Goal: Information Seeking & Learning: Learn about a topic

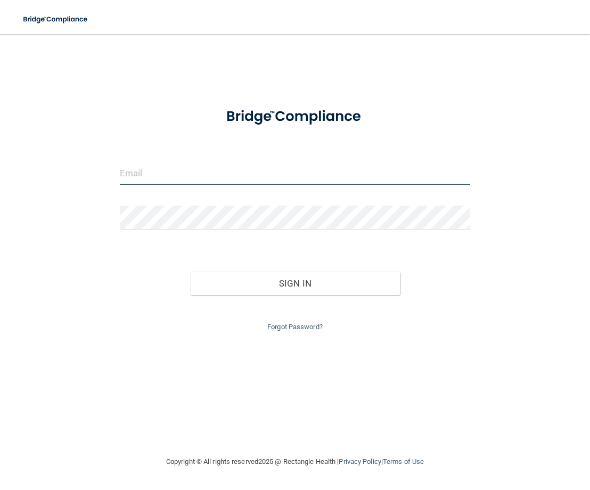
click at [157, 173] on input "email" at bounding box center [295, 173] width 351 height 24
type input "[EMAIL_ADDRESS][DOMAIN_NAME]"
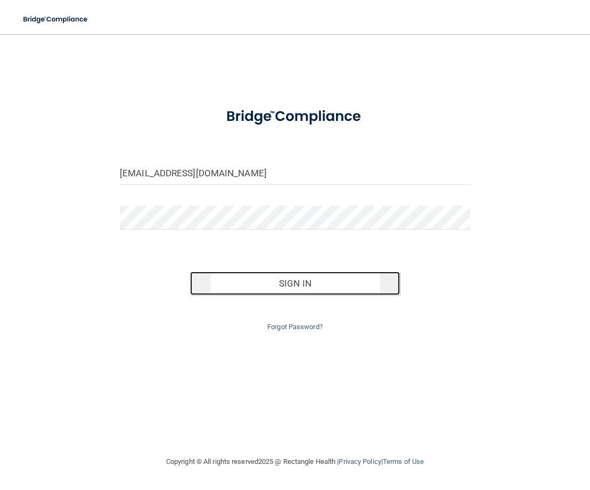
click at [342, 276] on button "Sign In" at bounding box center [295, 283] width 210 height 23
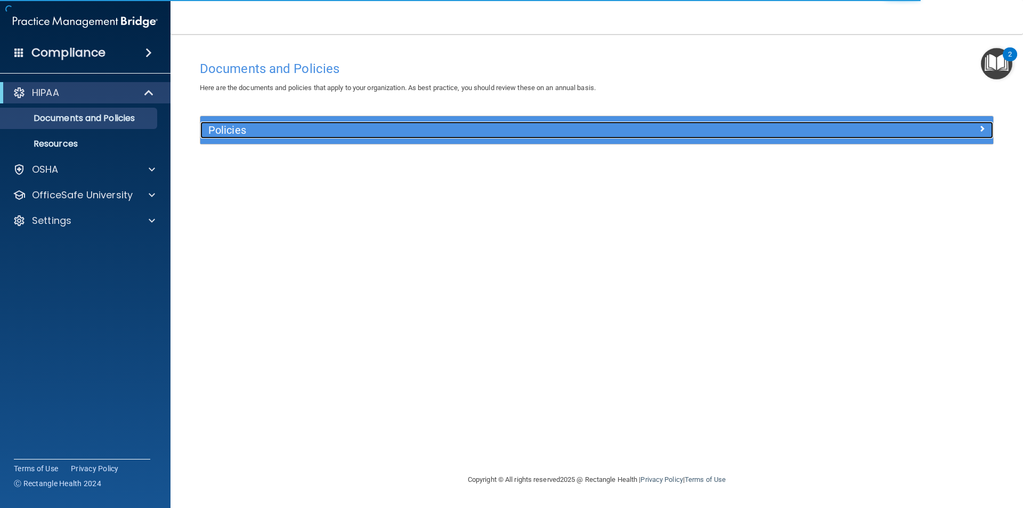
click at [222, 128] on h5 "Policies" at bounding box center [497, 130] width 579 height 12
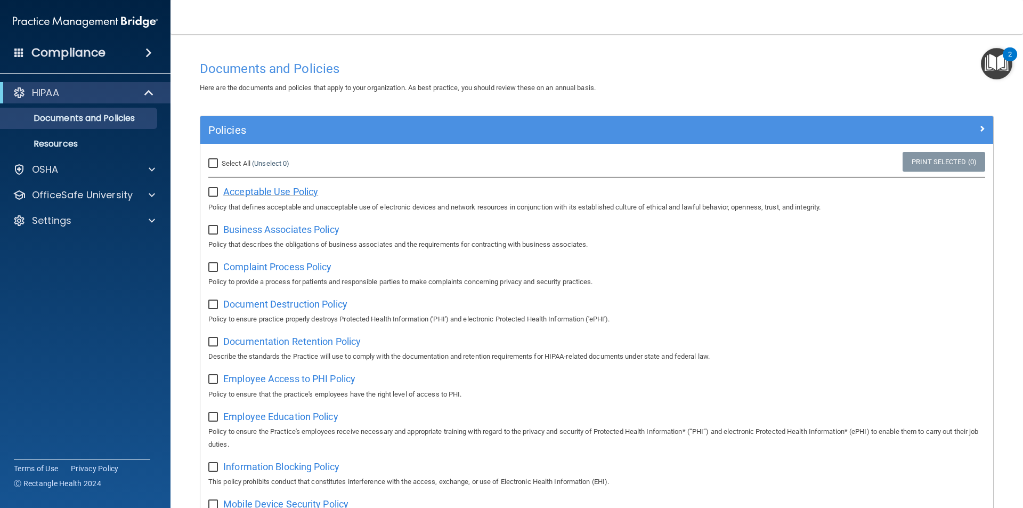
click at [287, 188] on span "Acceptable Use Policy" at bounding box center [270, 191] width 95 height 11
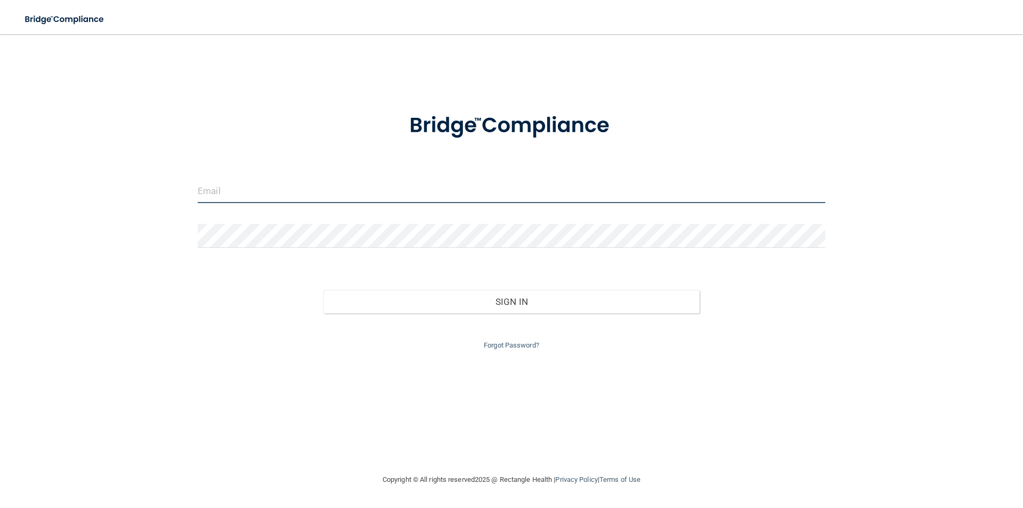
click at [361, 190] on input "email" at bounding box center [512, 191] width 628 height 24
type input "[EMAIL_ADDRESS][DOMAIN_NAME]"
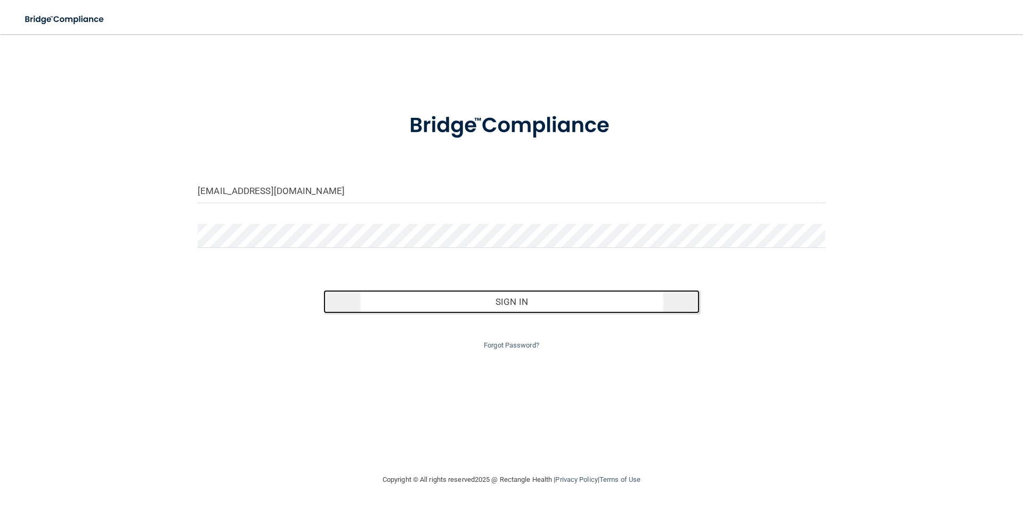
click at [558, 304] on button "Sign In" at bounding box center [511, 301] width 377 height 23
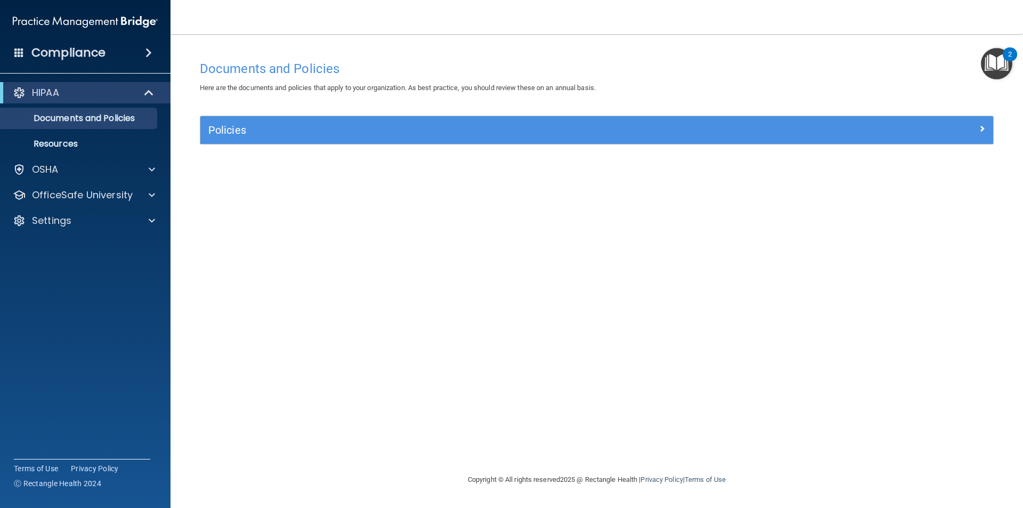
click at [1008, 48] on div "2" at bounding box center [1010, 54] width 14 height 14
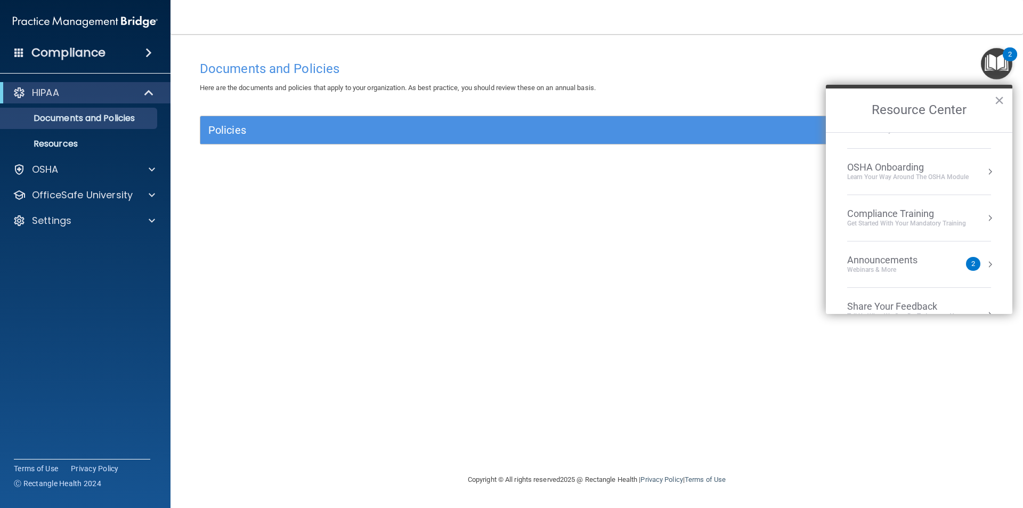
scroll to position [60, 0]
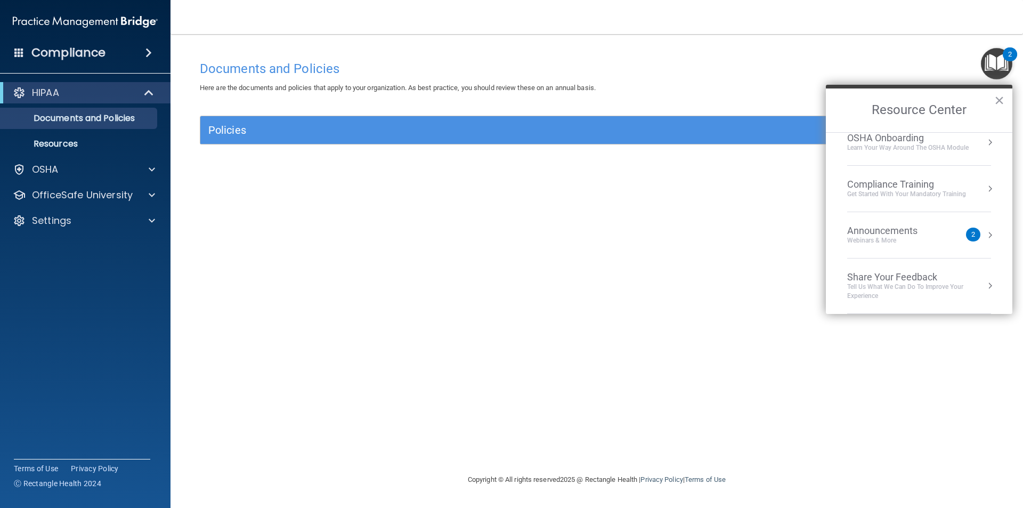
click at [634, 271] on div "Documents and Policies Here are the documents and policies that apply to your o…" at bounding box center [597, 264] width 810 height 418
click at [147, 167] on div at bounding box center [150, 169] width 27 height 13
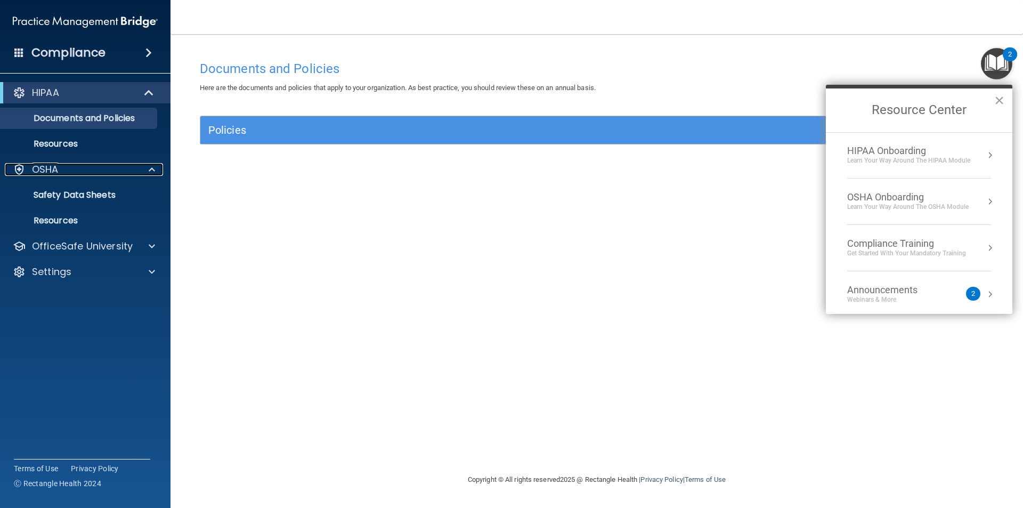
scroll to position [0, 0]
click at [372, 256] on div "Documents and Policies Here are the documents and policies that apply to your o…" at bounding box center [597, 264] width 810 height 418
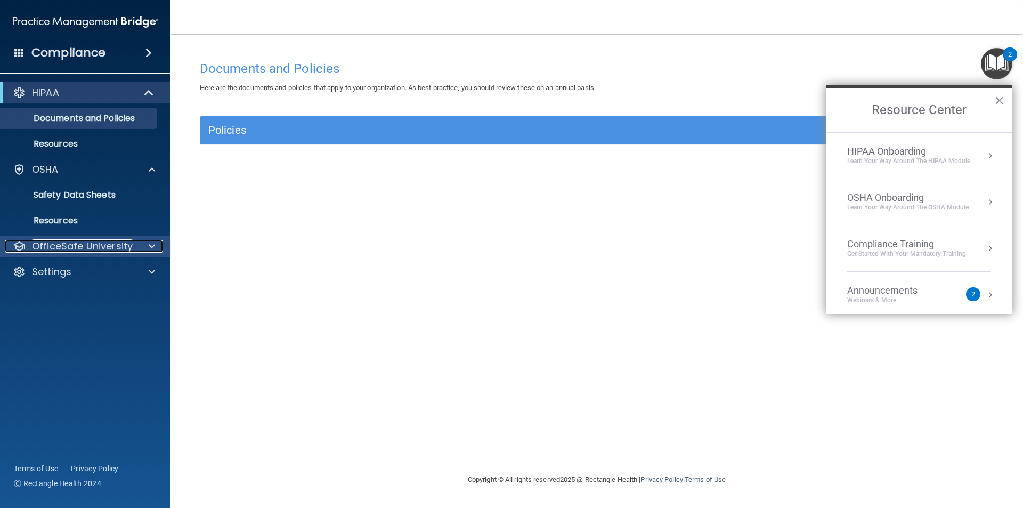
click at [118, 244] on p "OfficeSafe University" at bounding box center [82, 246] width 101 height 13
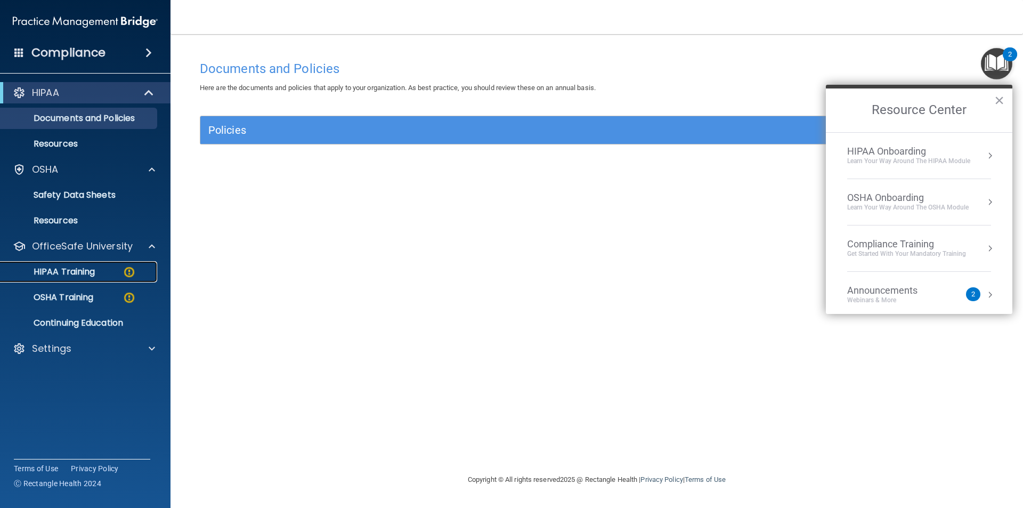
click at [100, 268] on div "HIPAA Training" at bounding box center [79, 271] width 145 height 11
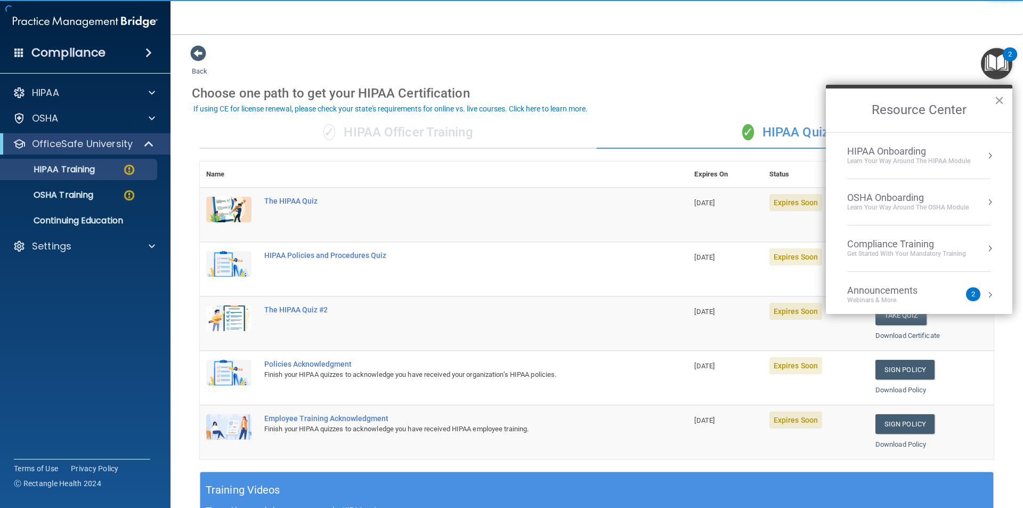
drag, startPoint x: 1001, startPoint y: 103, endPoint x: 989, endPoint y: 109, distance: 13.4
click at [1000, 103] on button "×" at bounding box center [999, 100] width 10 height 17
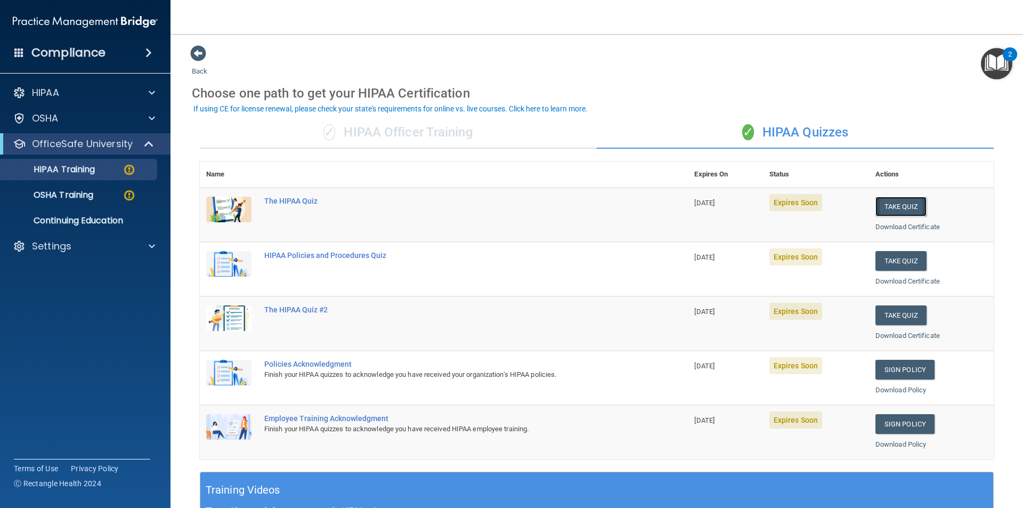
click at [881, 202] on button "Take Quiz" at bounding box center [900, 207] width 51 height 20
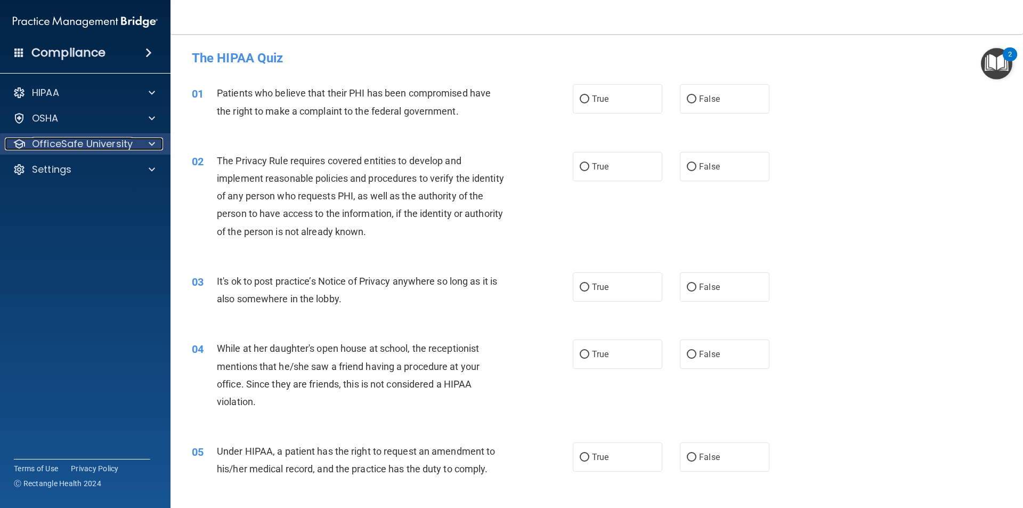
click at [148, 147] on div at bounding box center [150, 143] width 27 height 13
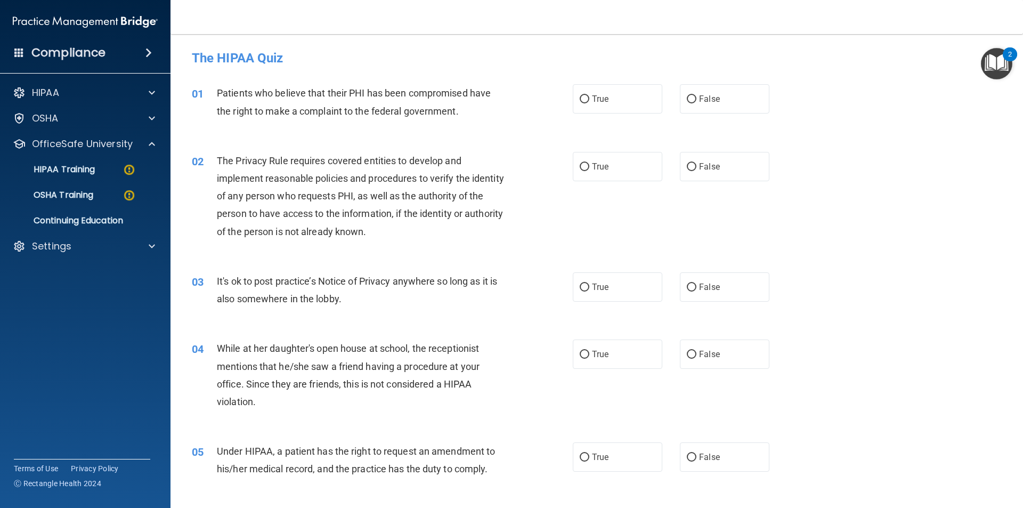
click at [871, 261] on div "03 It's ok to post practice’s Notice of Privacy anywhere so long as it is also …" at bounding box center [597, 292] width 826 height 67
click at [616, 101] on label "True" at bounding box center [618, 98] width 90 height 29
click at [589, 101] on input "True" at bounding box center [585, 99] width 10 height 8
radio input "true"
click at [700, 163] on span "False" at bounding box center [709, 166] width 21 height 10
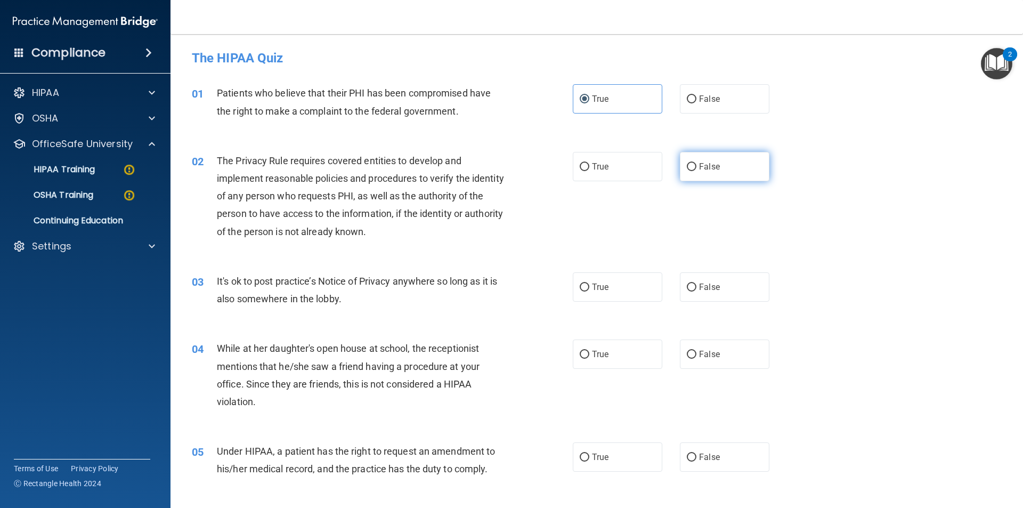
click at [696, 163] on input "False" at bounding box center [692, 167] width 10 height 8
radio input "true"
click at [599, 285] on span "True" at bounding box center [600, 287] width 17 height 10
click at [589, 285] on input "True" at bounding box center [585, 287] width 10 height 8
radio input "true"
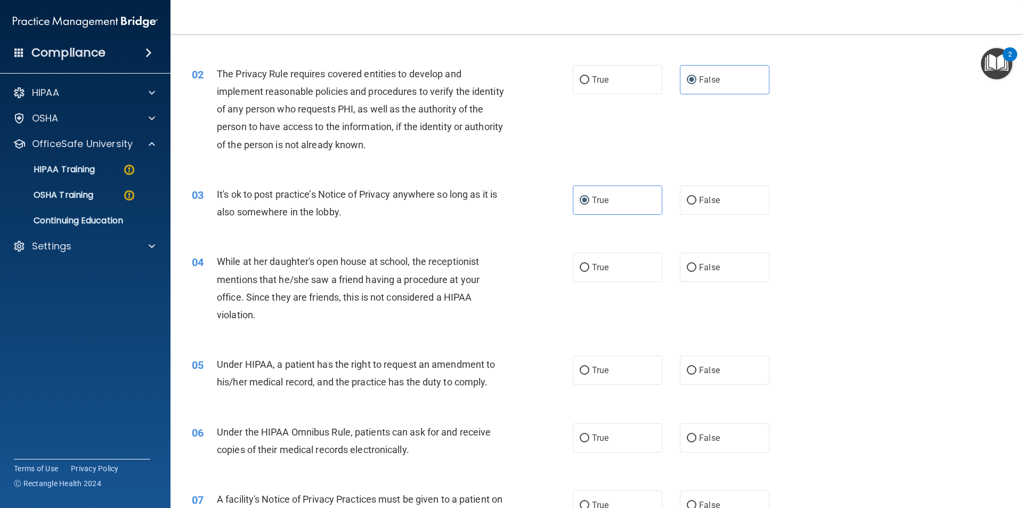
scroll to position [107, 0]
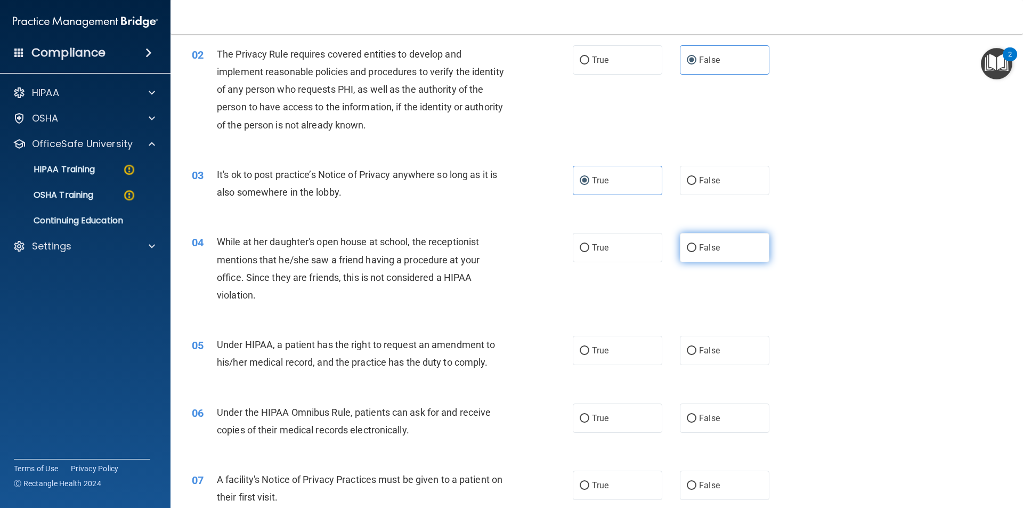
click at [699, 248] on span "False" at bounding box center [709, 247] width 21 height 10
click at [696, 248] on input "False" at bounding box center [692, 248] width 10 height 8
radio input "true"
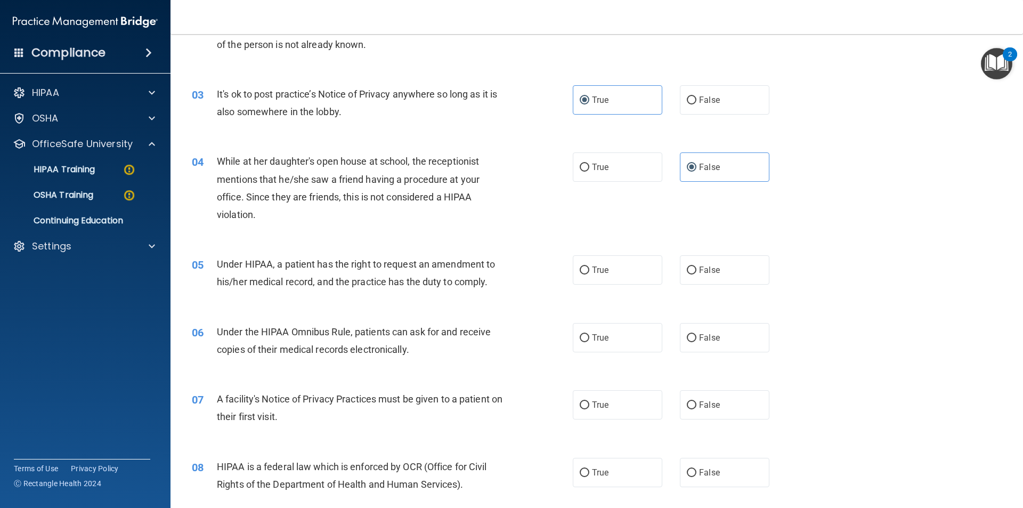
scroll to position [213, 0]
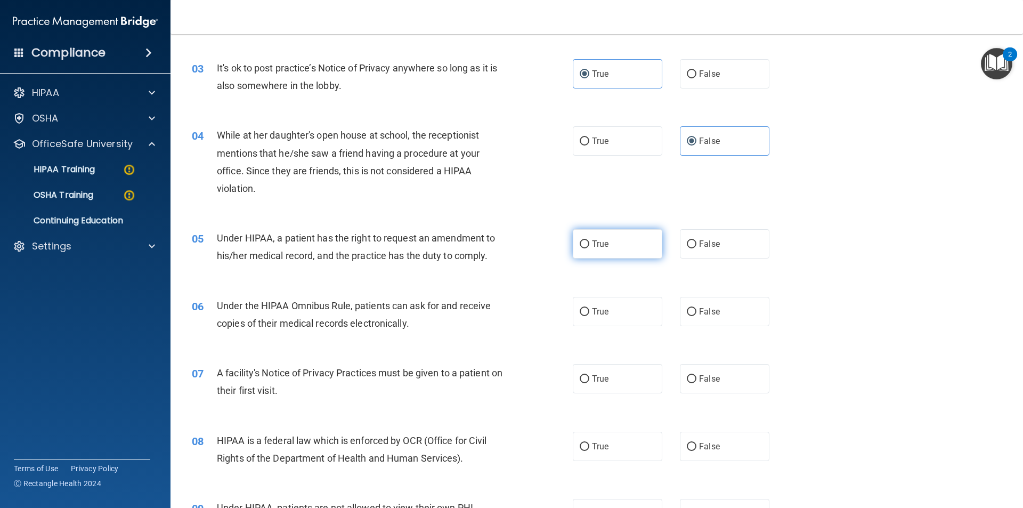
click at [604, 248] on span "True" at bounding box center [600, 244] width 17 height 10
click at [589, 248] on input "True" at bounding box center [585, 244] width 10 height 8
radio input "true"
click at [632, 314] on label "True" at bounding box center [618, 311] width 90 height 29
click at [589, 314] on input "True" at bounding box center [585, 312] width 10 height 8
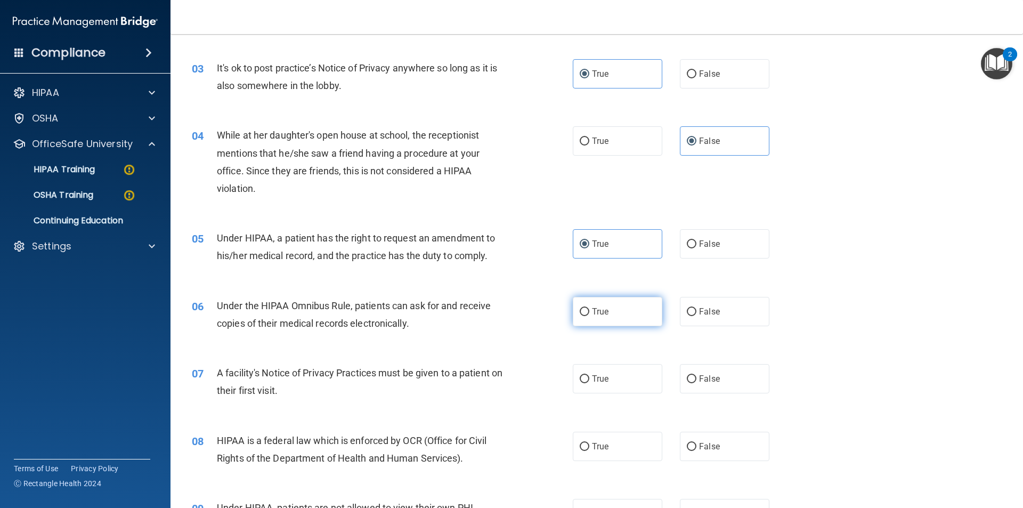
radio input "true"
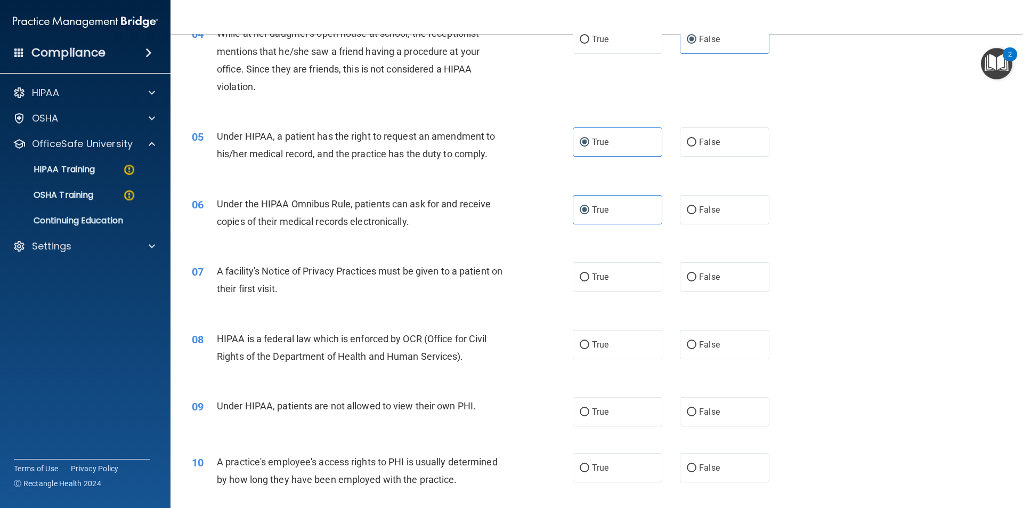
scroll to position [320, 0]
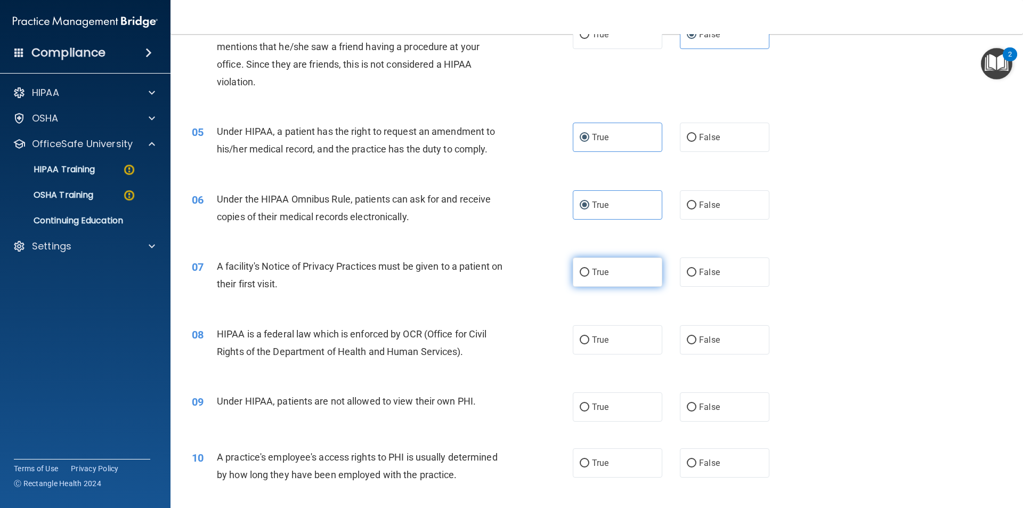
click at [593, 269] on span "True" at bounding box center [600, 272] width 17 height 10
click at [589, 269] on input "True" at bounding box center [585, 273] width 10 height 8
radio input "true"
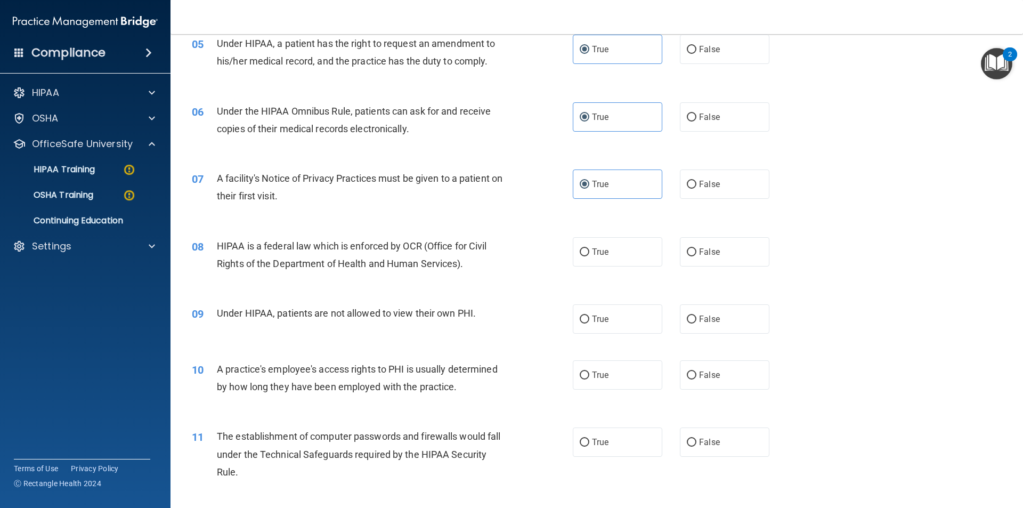
scroll to position [426, 0]
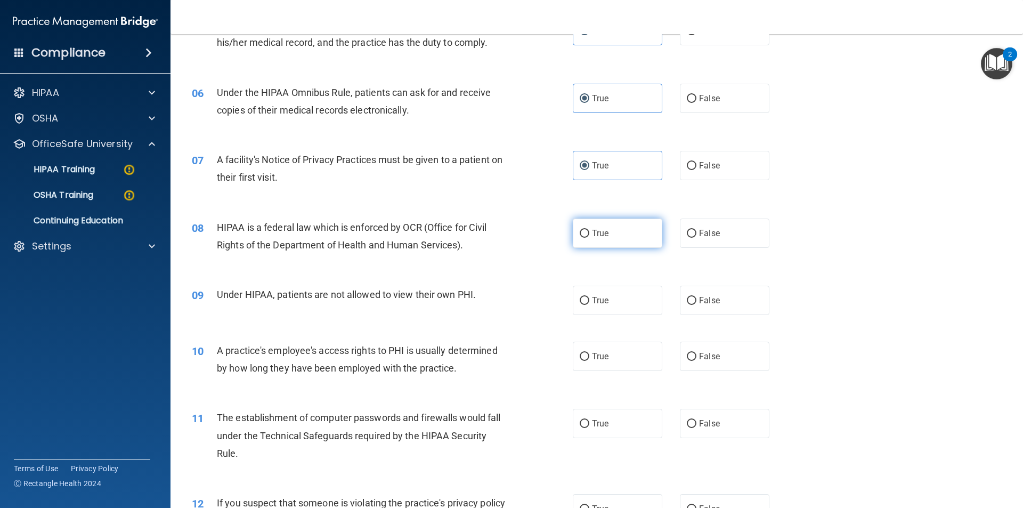
click at [613, 229] on label "True" at bounding box center [618, 232] width 90 height 29
click at [589, 230] on input "True" at bounding box center [585, 234] width 10 height 8
radio input "true"
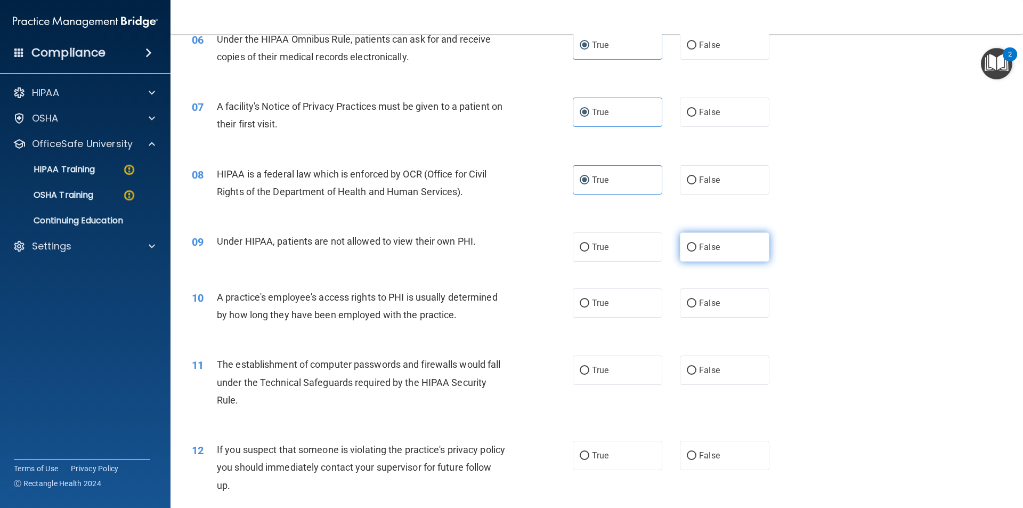
click at [688, 246] on input "False" at bounding box center [692, 248] width 10 height 8
radio input "true"
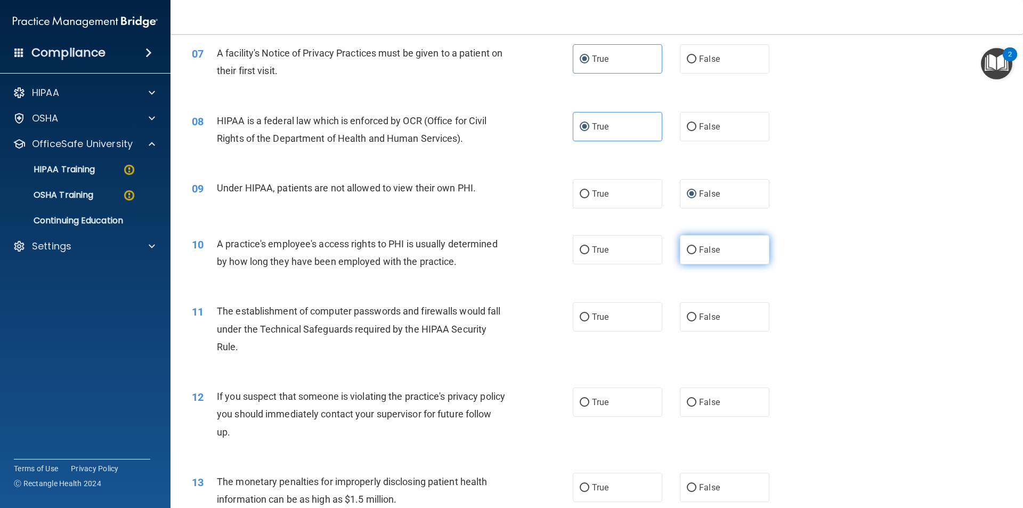
click at [709, 254] on label "False" at bounding box center [725, 249] width 90 height 29
click at [696, 254] on input "False" at bounding box center [692, 250] width 10 height 8
radio input "true"
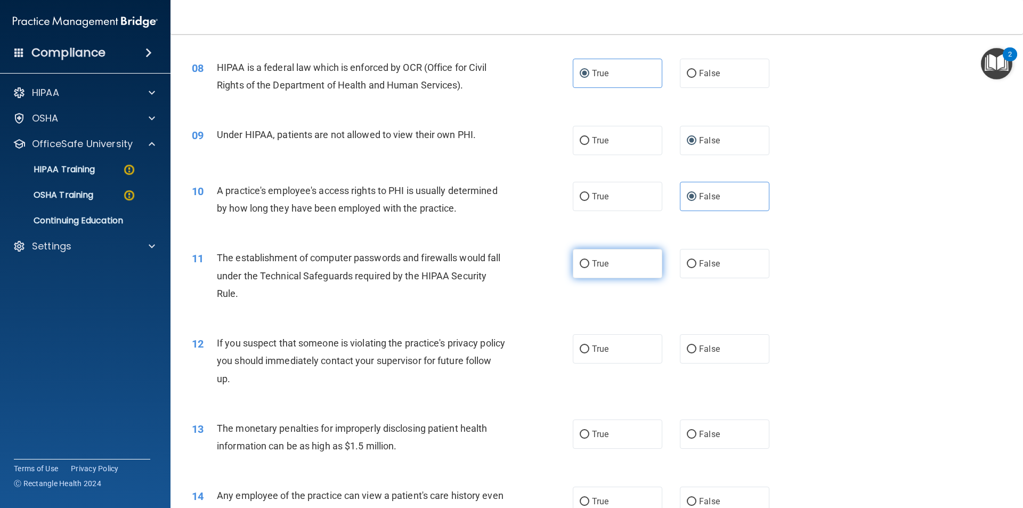
click at [604, 260] on span "True" at bounding box center [600, 263] width 17 height 10
click at [589, 260] on input "True" at bounding box center [585, 264] width 10 height 8
radio input "true"
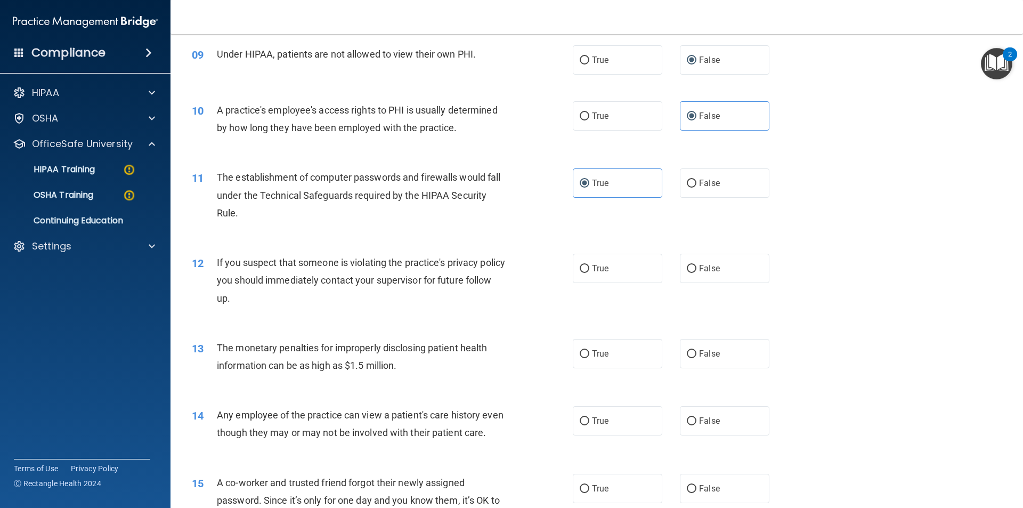
scroll to position [693, 0]
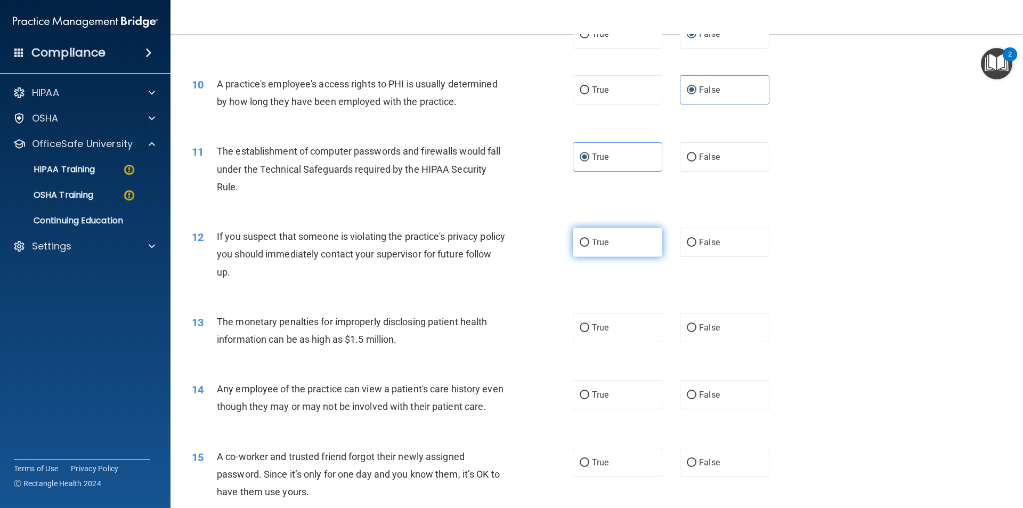
click at [592, 243] on span "True" at bounding box center [600, 242] width 17 height 10
click at [589, 243] on input "True" at bounding box center [585, 243] width 10 height 8
radio input "true"
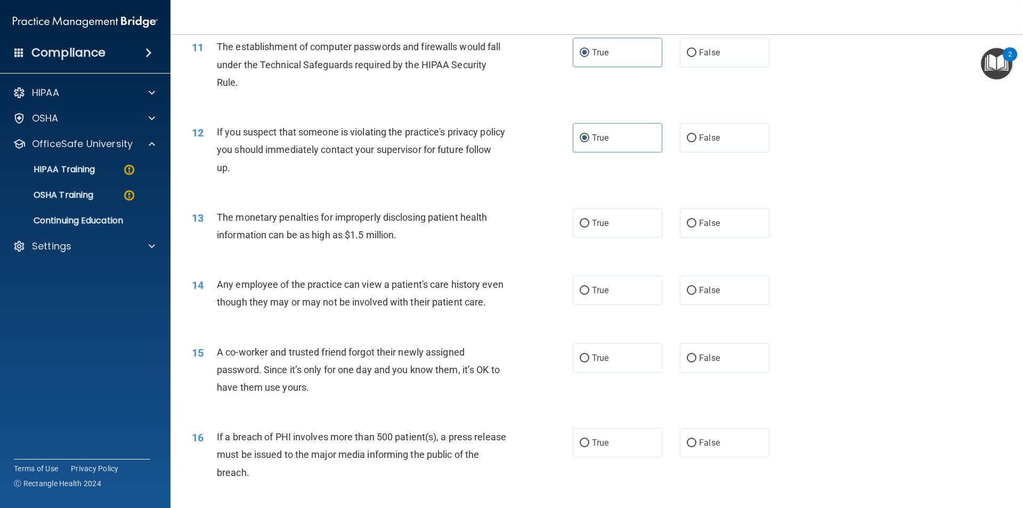
scroll to position [799, 0]
click at [703, 222] on span "False" at bounding box center [709, 221] width 21 height 10
click at [696, 222] on input "False" at bounding box center [692, 221] width 10 height 8
radio input "true"
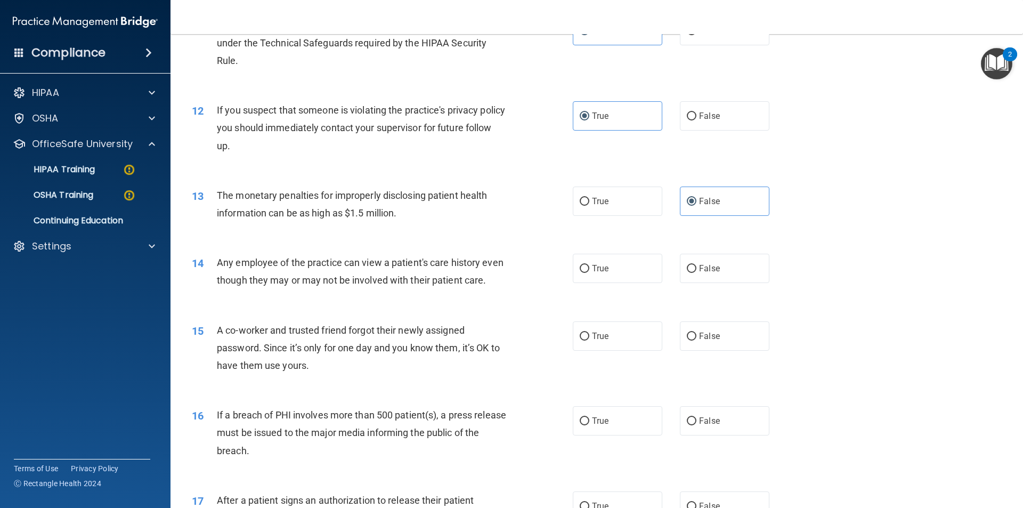
scroll to position [853, 0]
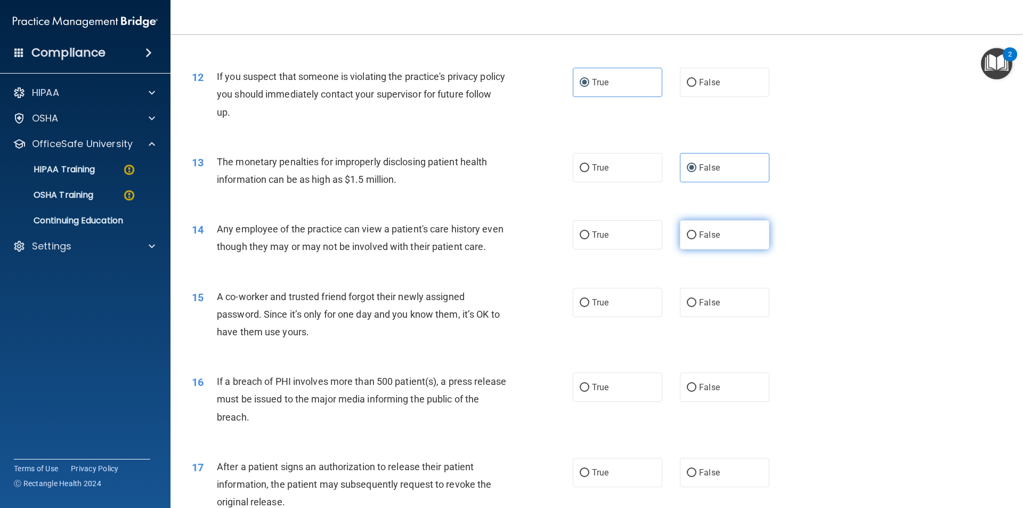
click at [693, 231] on label "False" at bounding box center [725, 234] width 90 height 29
click at [693, 231] on input "False" at bounding box center [692, 235] width 10 height 8
radio input "true"
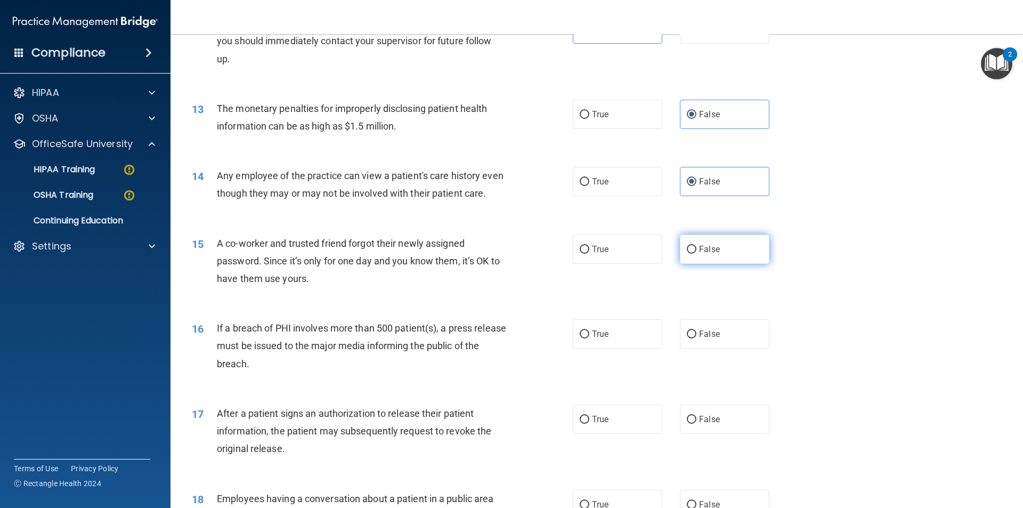
click at [728, 264] on label "False" at bounding box center [725, 248] width 90 height 29
click at [696, 254] on input "False" at bounding box center [692, 250] width 10 height 8
radio input "true"
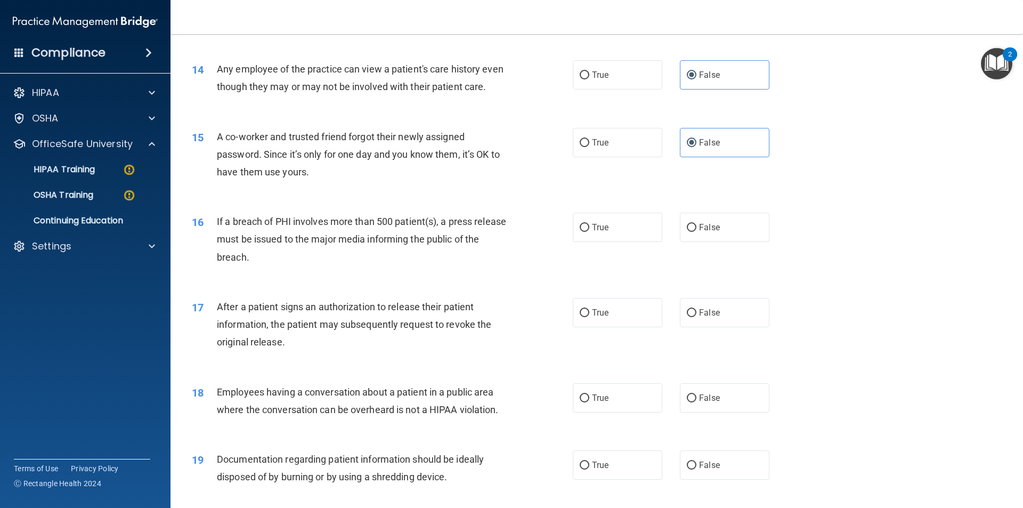
scroll to position [1066, 0]
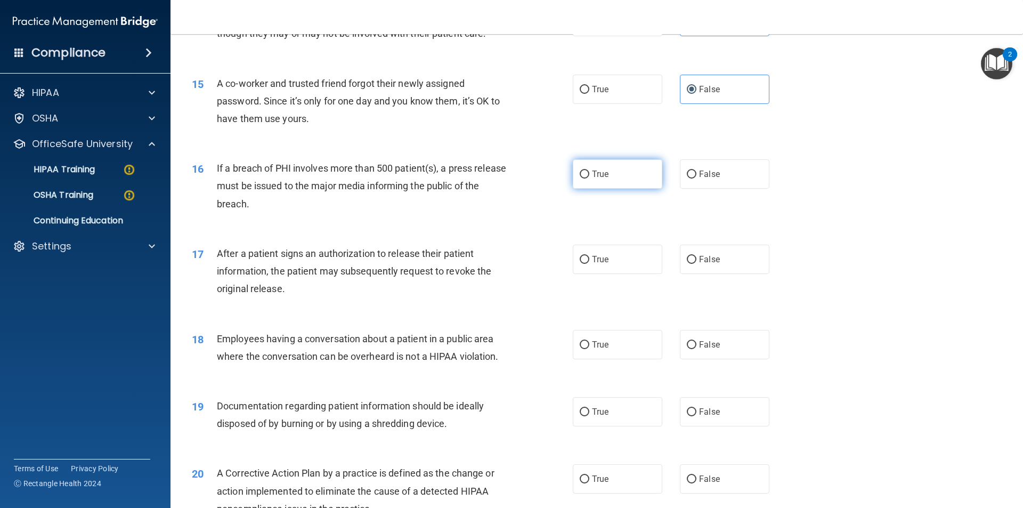
click at [593, 179] on span "True" at bounding box center [600, 174] width 17 height 10
click at [589, 179] on input "True" at bounding box center [585, 175] width 10 height 8
radio input "true"
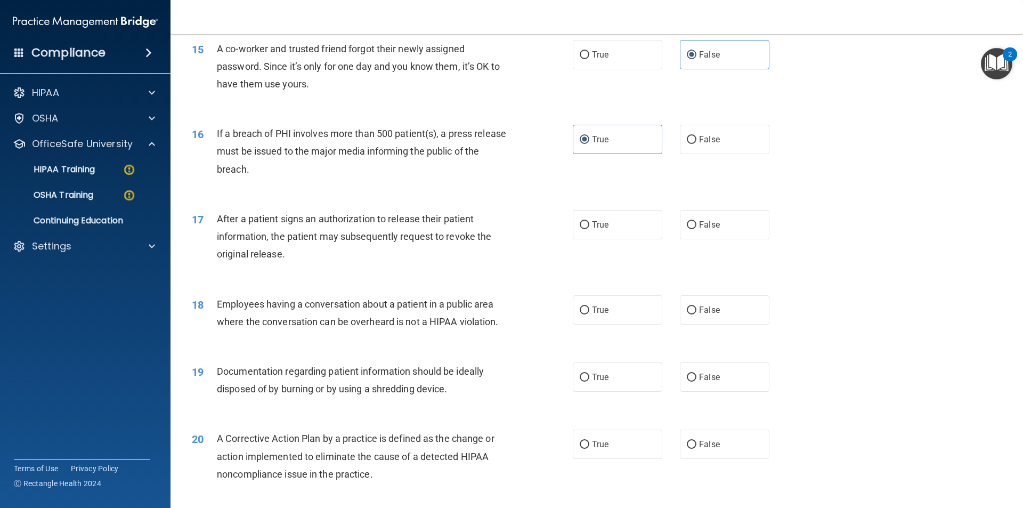
scroll to position [1119, 0]
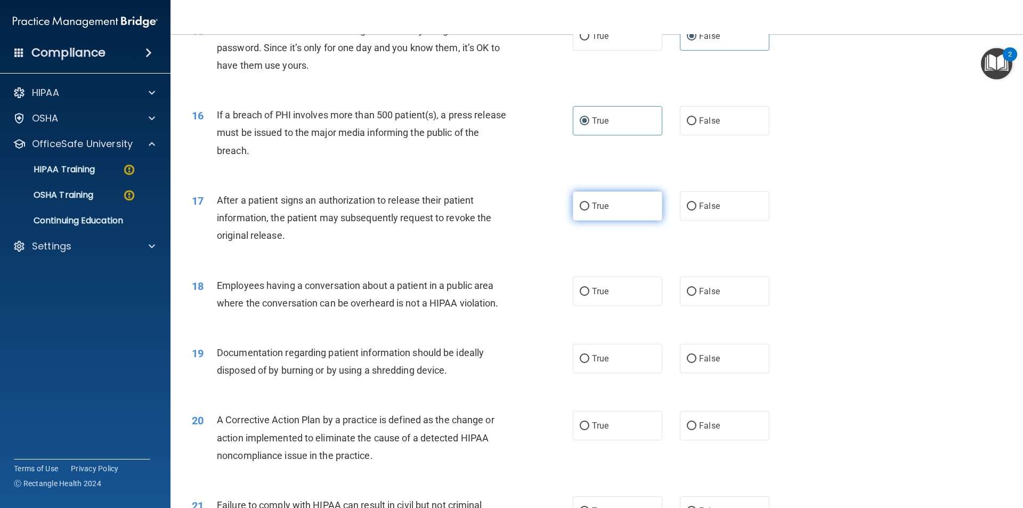
click at [617, 219] on label "True" at bounding box center [618, 205] width 90 height 29
click at [589, 210] on input "True" at bounding box center [585, 206] width 10 height 8
radio input "true"
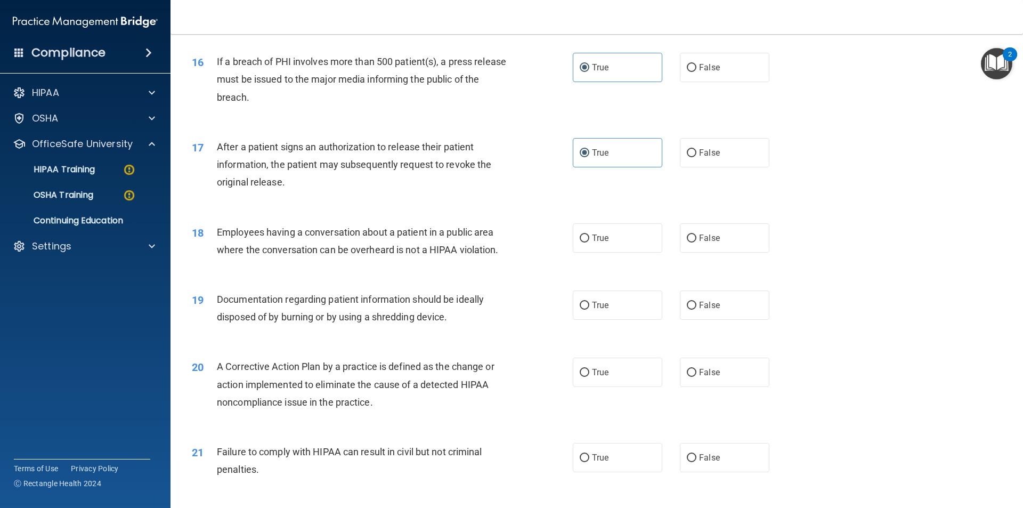
scroll to position [1226, 0]
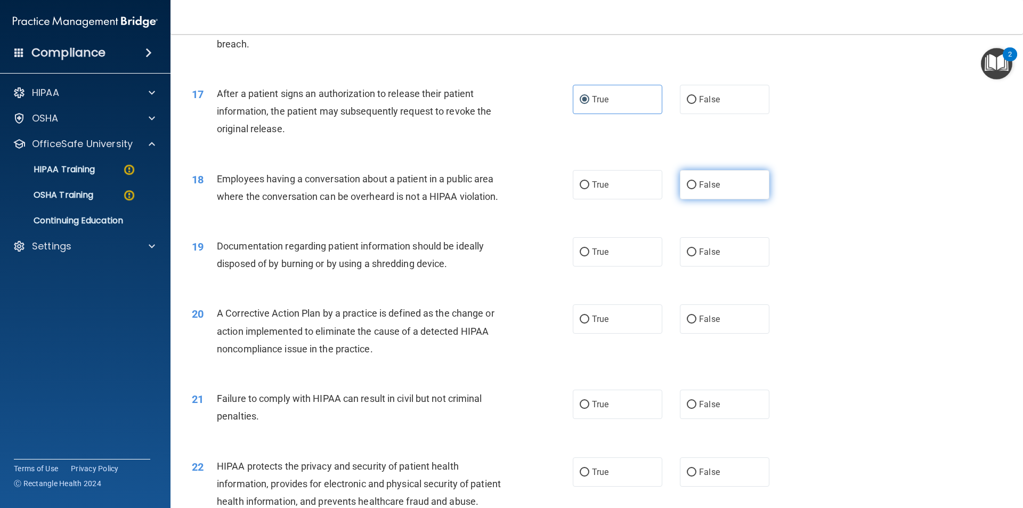
click at [705, 197] on label "False" at bounding box center [725, 184] width 90 height 29
click at [696, 189] on input "False" at bounding box center [692, 185] width 10 height 8
radio input "true"
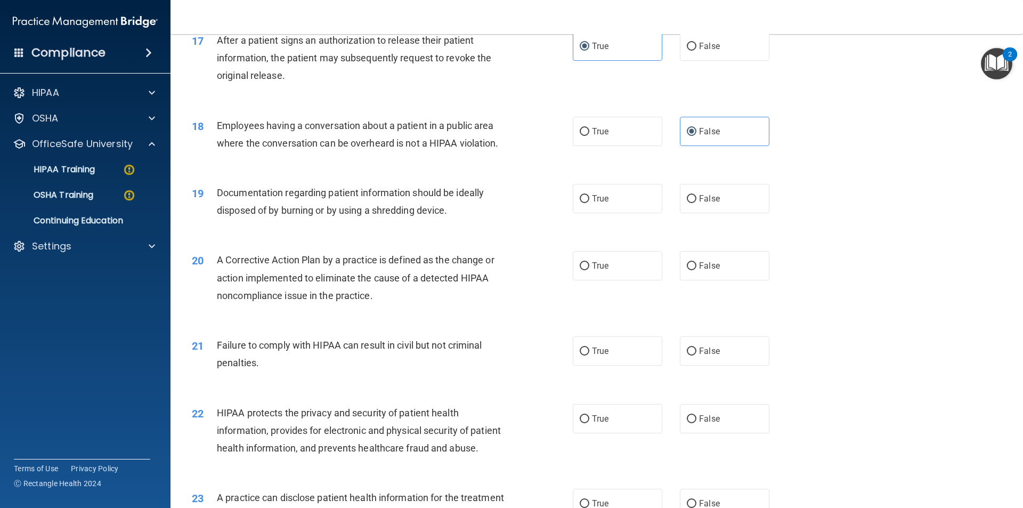
scroll to position [1332, 0]
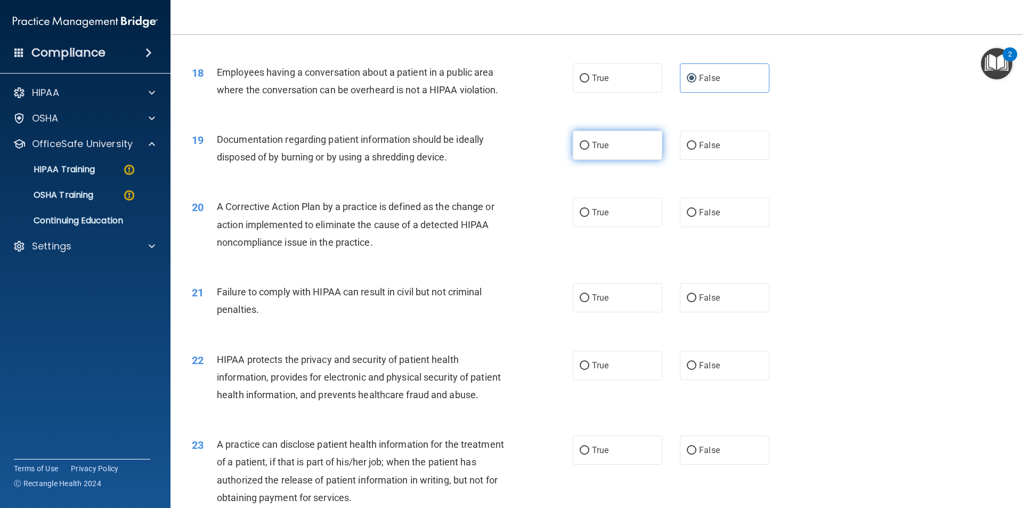
click at [589, 160] on label "True" at bounding box center [618, 145] width 90 height 29
click at [589, 150] on input "True" at bounding box center [585, 146] width 10 height 8
radio input "true"
click at [592, 217] on span "True" at bounding box center [600, 212] width 17 height 10
click at [589, 217] on input "True" at bounding box center [585, 213] width 10 height 8
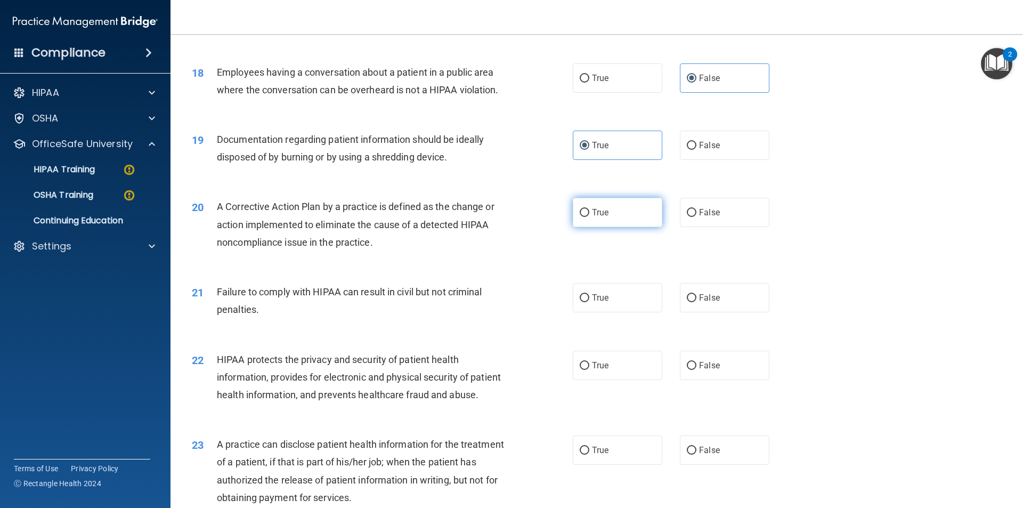
radio input "true"
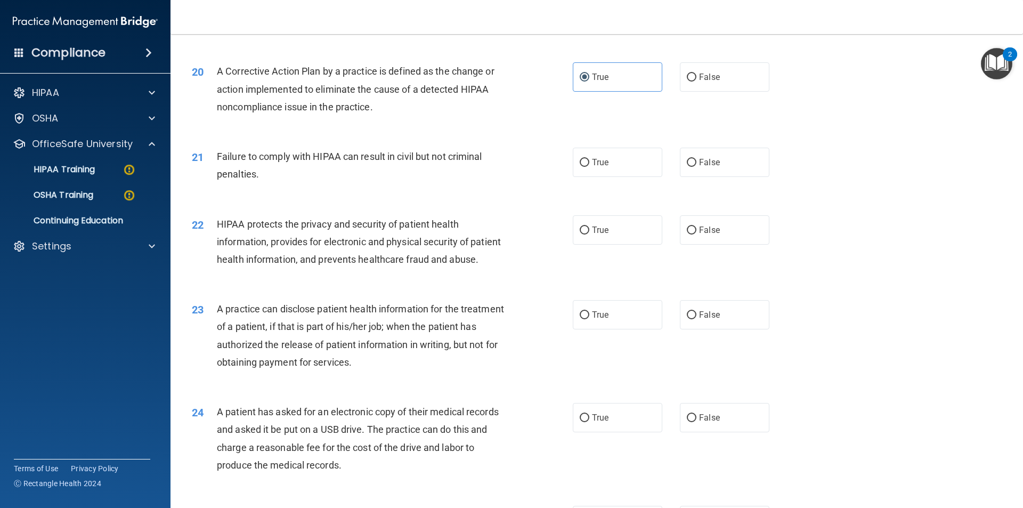
scroll to position [1492, 0]
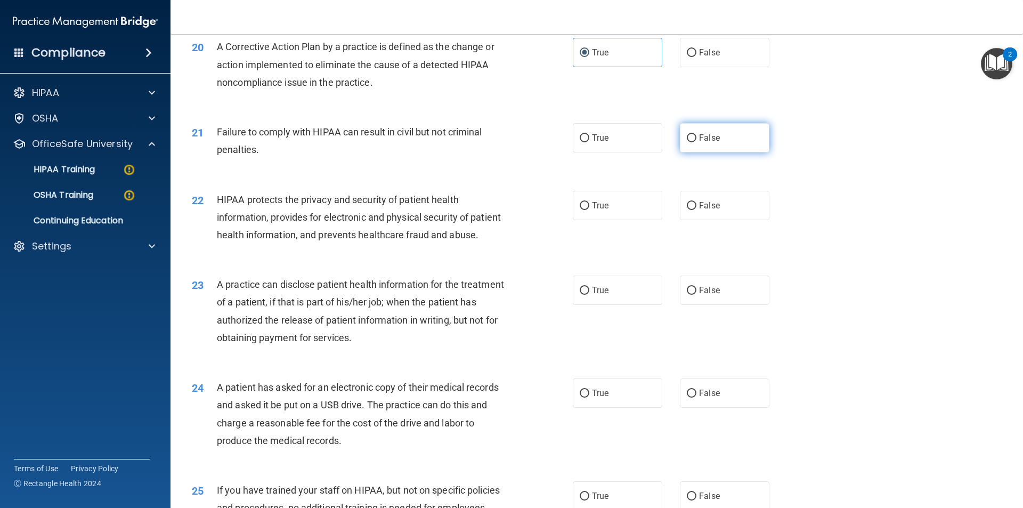
click at [699, 143] on span "False" at bounding box center [709, 138] width 21 height 10
click at [696, 142] on input "False" at bounding box center [692, 138] width 10 height 8
radio input "true"
click at [617, 220] on label "True" at bounding box center [618, 205] width 90 height 29
click at [589, 210] on input "True" at bounding box center [585, 206] width 10 height 8
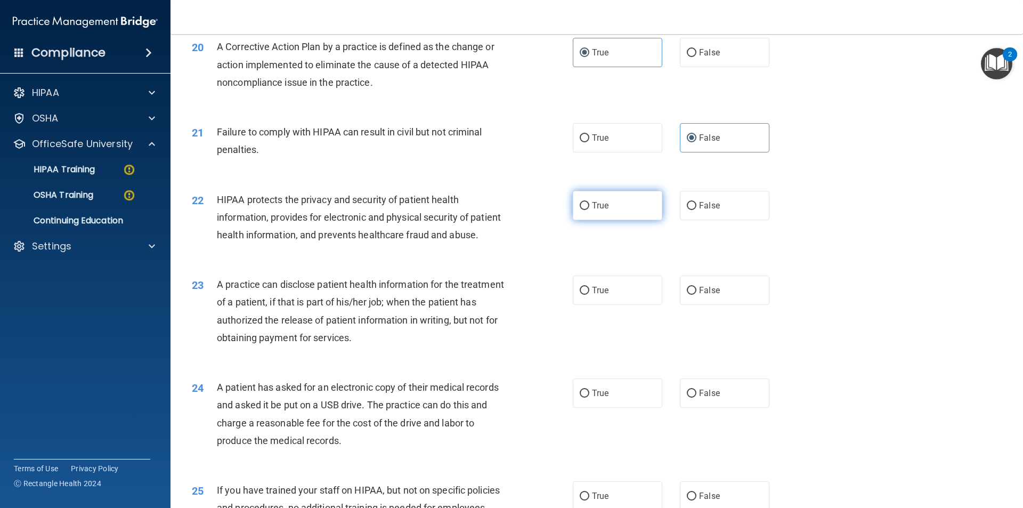
radio input "true"
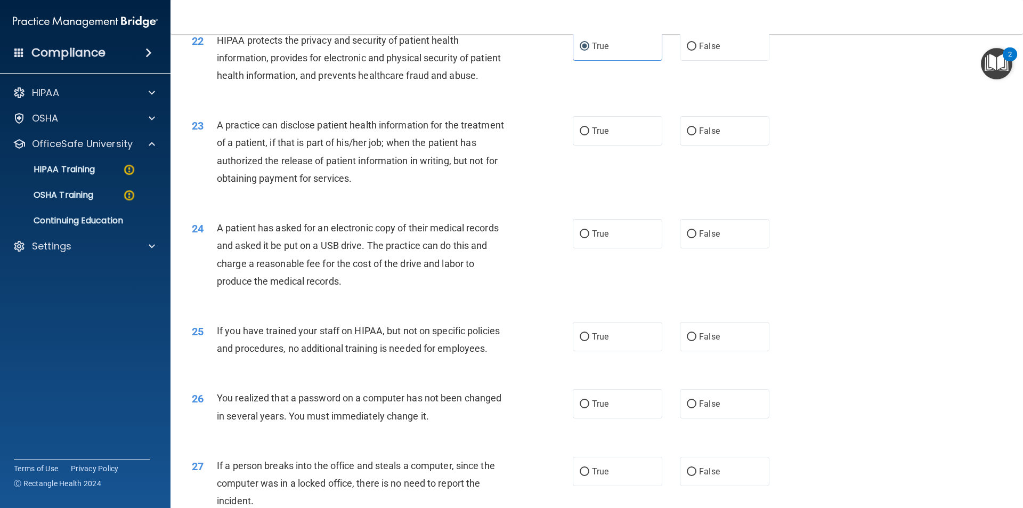
scroll to position [1652, 0]
click at [700, 135] on span "False" at bounding box center [709, 130] width 21 height 10
click at [696, 135] on input "False" at bounding box center [692, 131] width 10 height 8
radio input "true"
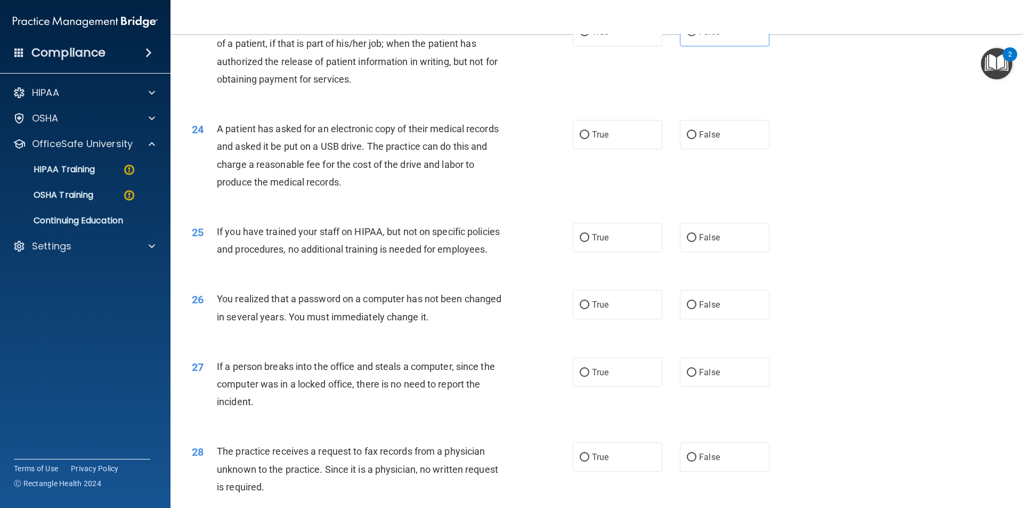
scroll to position [1758, 0]
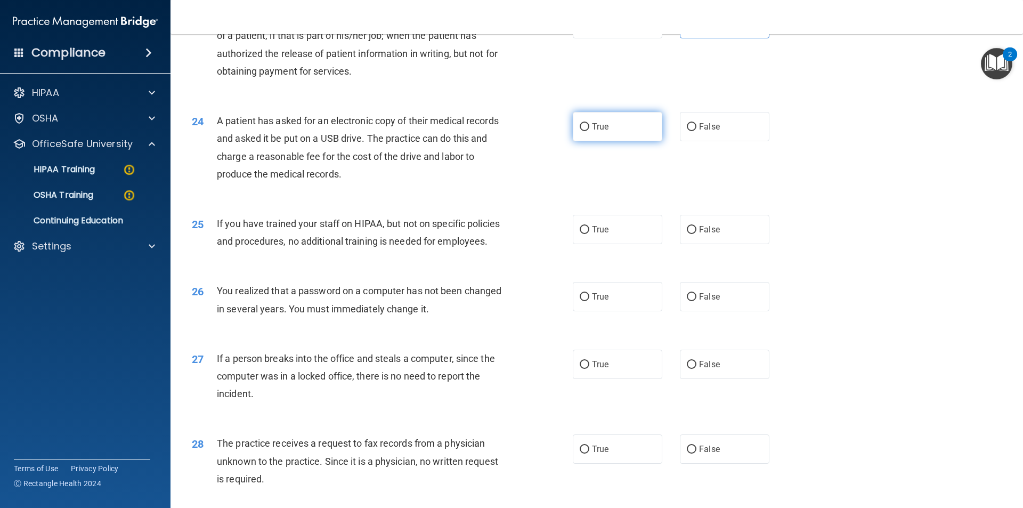
click at [597, 141] on label "True" at bounding box center [618, 126] width 90 height 29
click at [589, 131] on input "True" at bounding box center [585, 127] width 10 height 8
radio input "true"
click at [705, 234] on span "False" at bounding box center [709, 229] width 21 height 10
click at [696, 234] on input "False" at bounding box center [692, 230] width 10 height 8
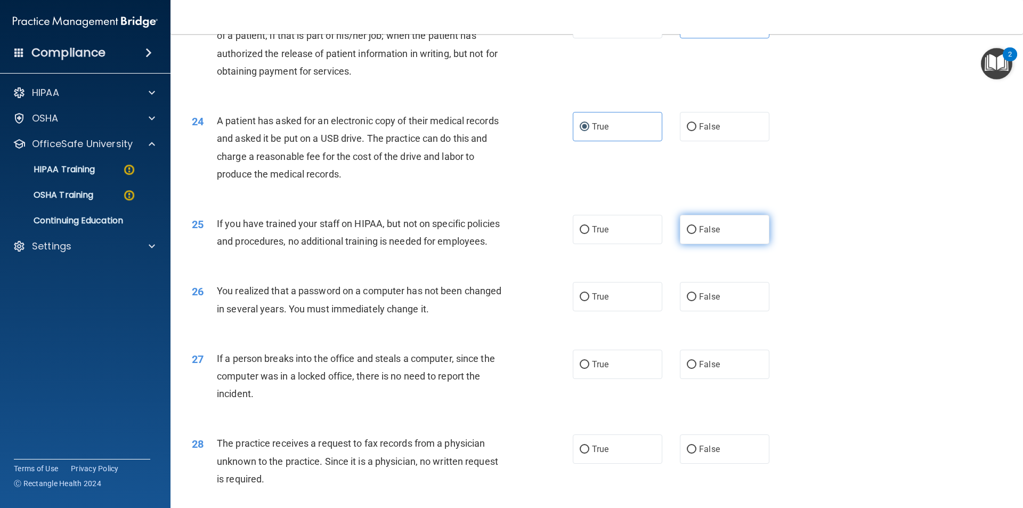
radio input "true"
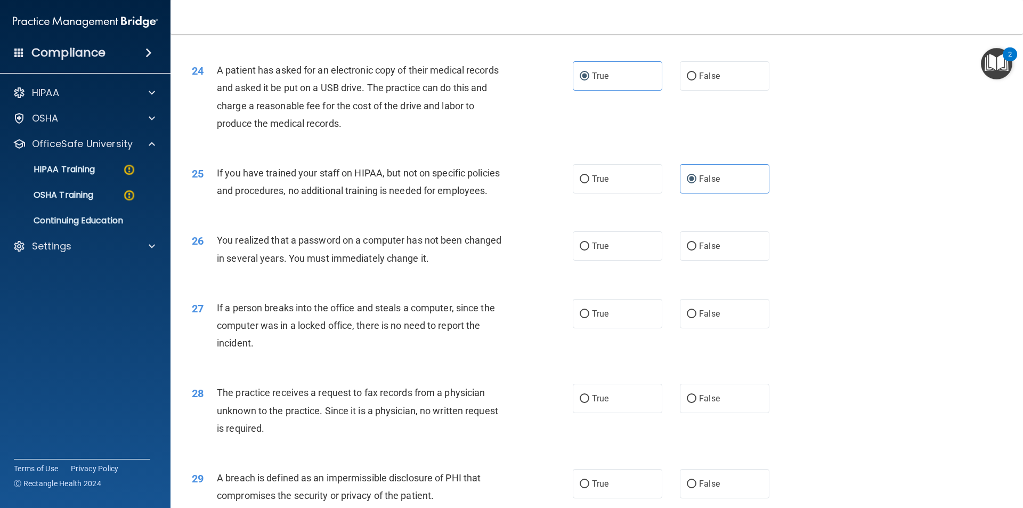
scroll to position [1865, 0]
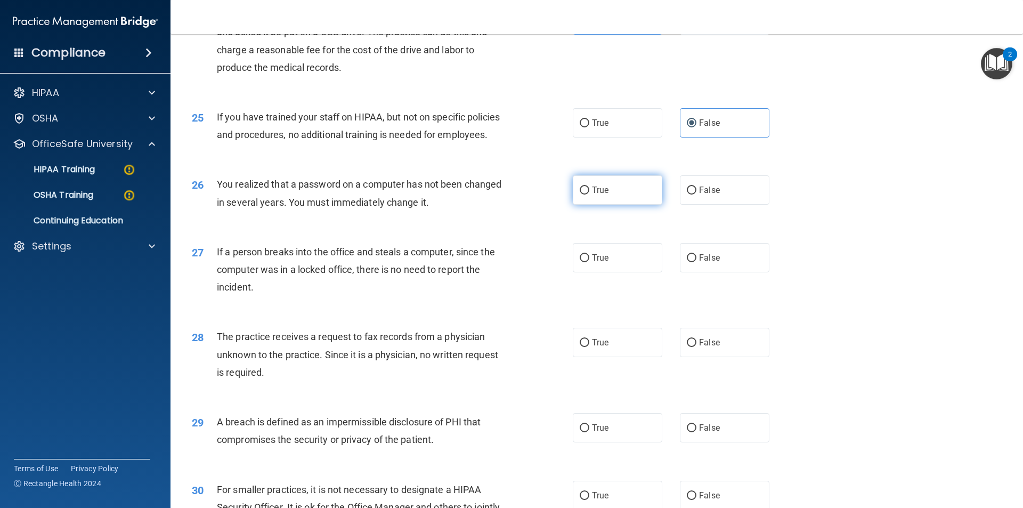
click at [647, 205] on label "True" at bounding box center [618, 189] width 90 height 29
click at [589, 194] on input "True" at bounding box center [585, 190] width 10 height 8
radio input "true"
click at [721, 205] on label "False" at bounding box center [725, 189] width 90 height 29
click at [696, 194] on input "False" at bounding box center [692, 190] width 10 height 8
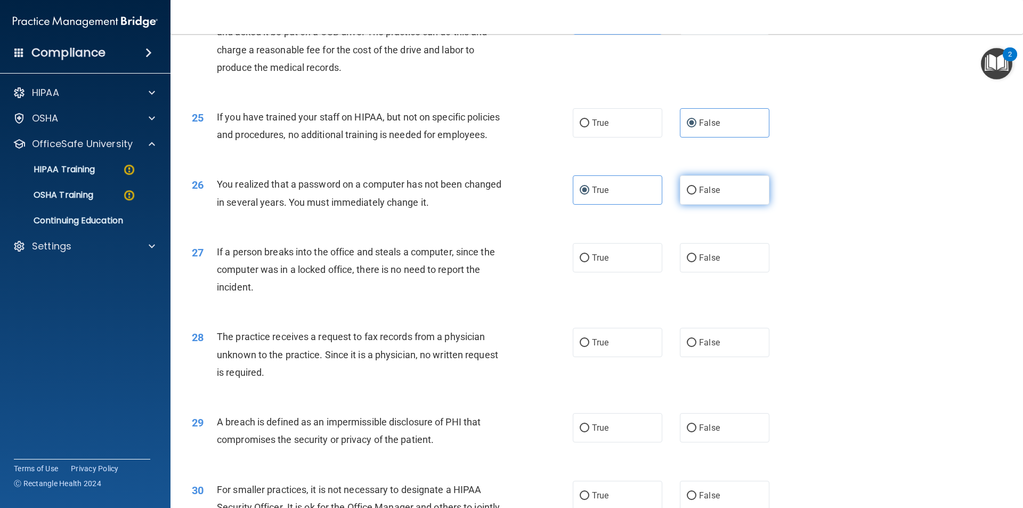
radio input "true"
radio input "false"
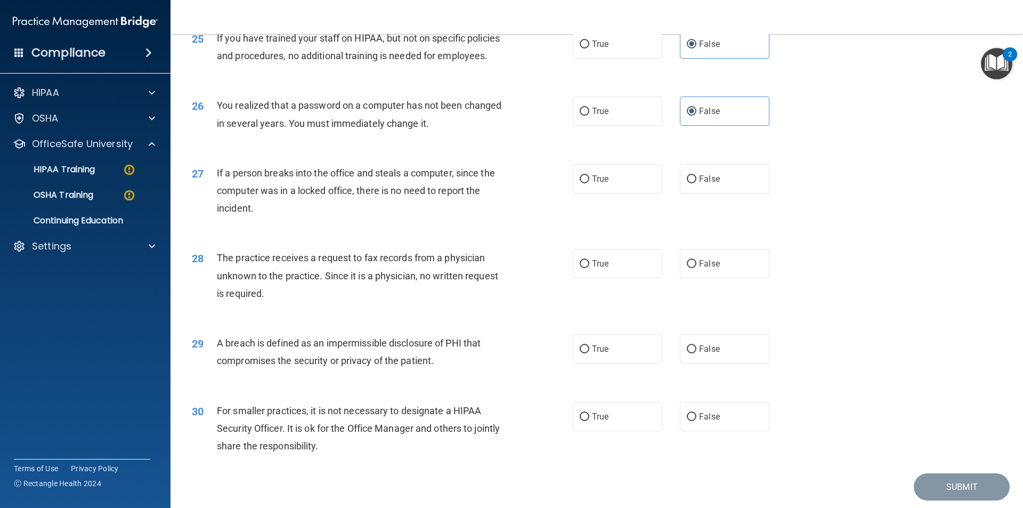
scroll to position [1972, 0]
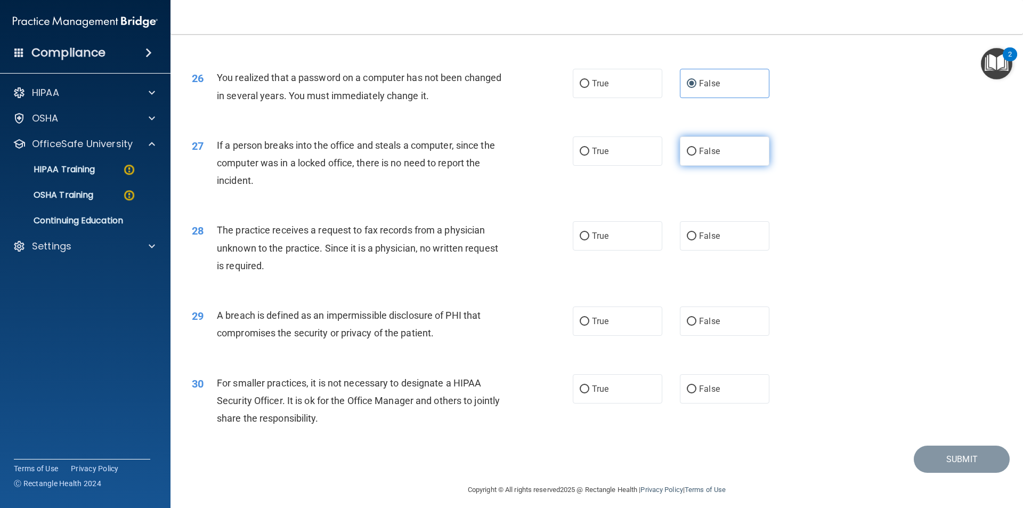
click at [694, 166] on label "False" at bounding box center [725, 150] width 90 height 29
click at [694, 156] on input "False" at bounding box center [692, 152] width 10 height 8
radio input "true"
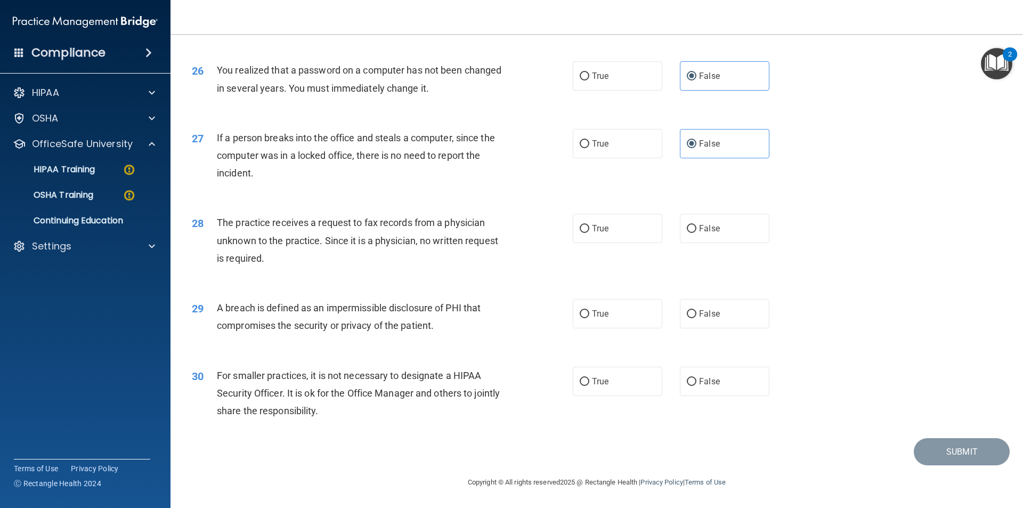
scroll to position [2014, 0]
click at [701, 225] on span "False" at bounding box center [709, 228] width 21 height 10
click at [696, 225] on input "False" at bounding box center [692, 229] width 10 height 8
radio input "true"
click at [608, 314] on label "True" at bounding box center [618, 313] width 90 height 29
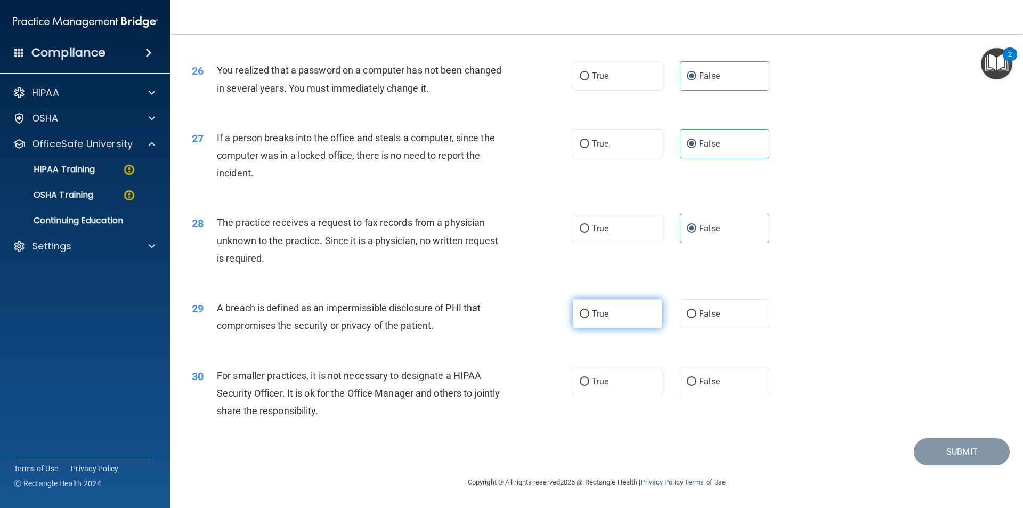
click at [589, 314] on input "True" at bounding box center [585, 314] width 10 height 8
radio input "true"
click at [705, 379] on span "False" at bounding box center [709, 381] width 21 height 10
click at [696, 379] on input "False" at bounding box center [692, 382] width 10 height 8
radio input "true"
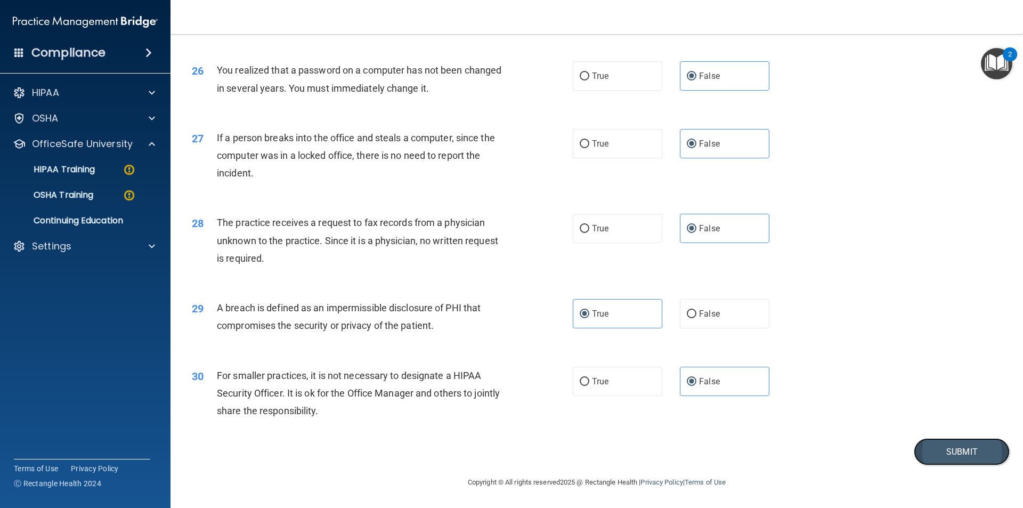
click at [923, 442] on button "Submit" at bounding box center [962, 451] width 96 height 27
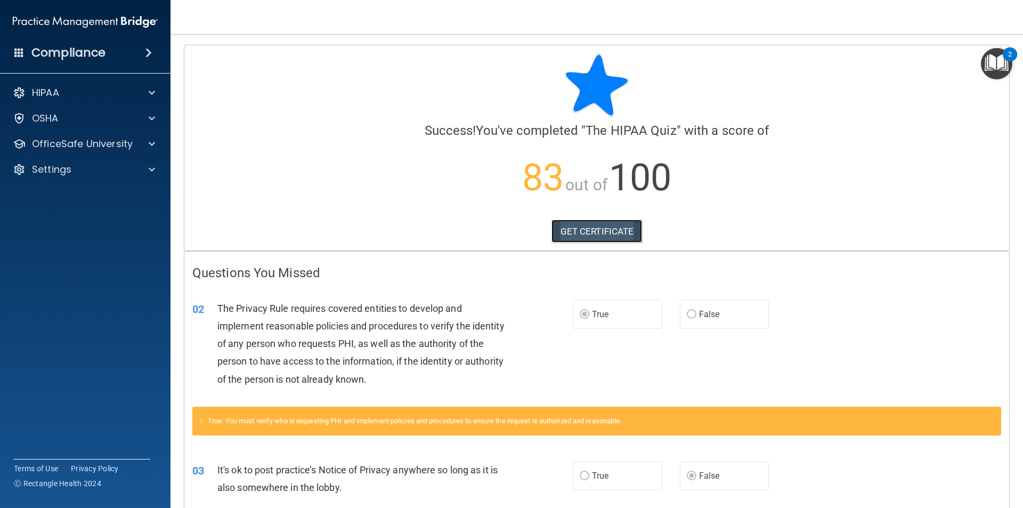
click at [618, 225] on link "GET CERTIFICATE" at bounding box center [597, 231] width 91 height 23
click at [147, 141] on div at bounding box center [150, 143] width 27 height 13
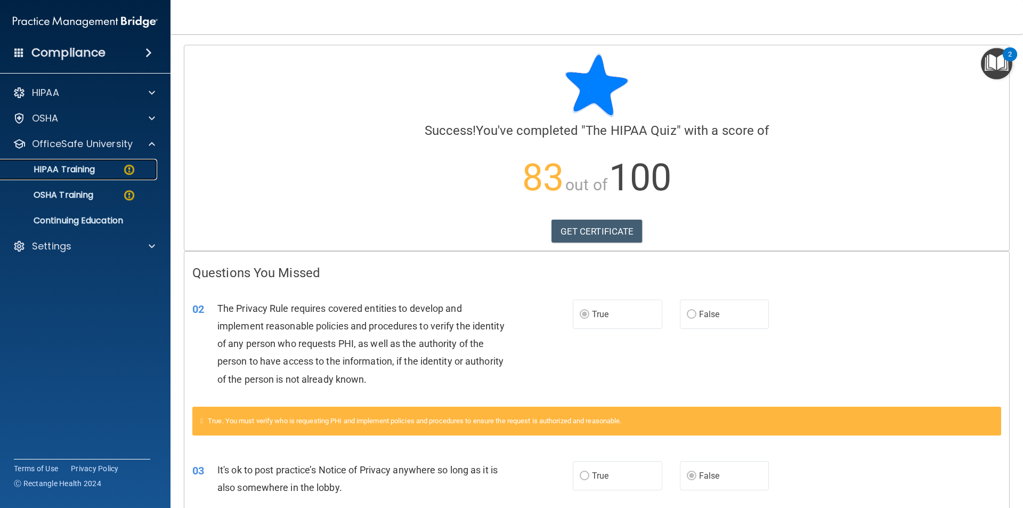
click at [128, 170] on img at bounding box center [129, 169] width 13 height 13
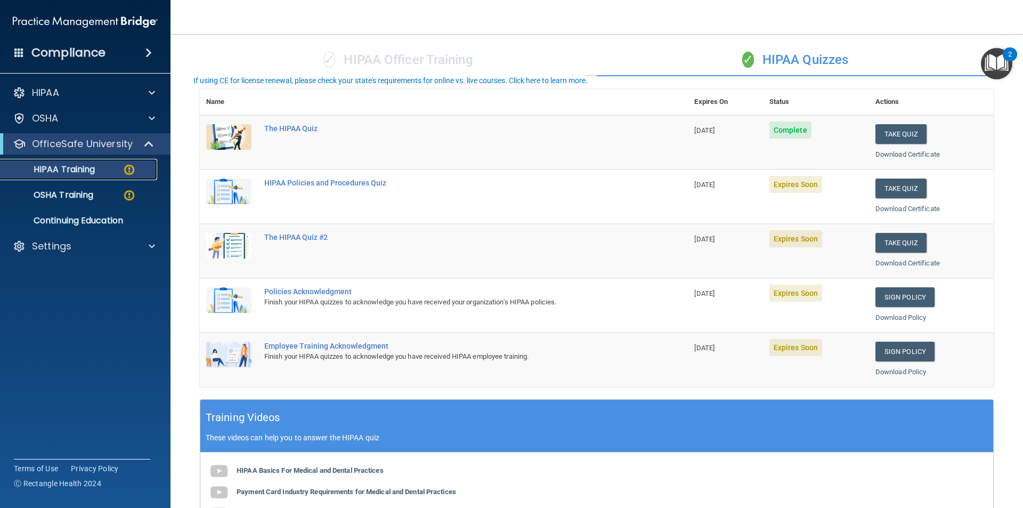
scroll to position [28, 0]
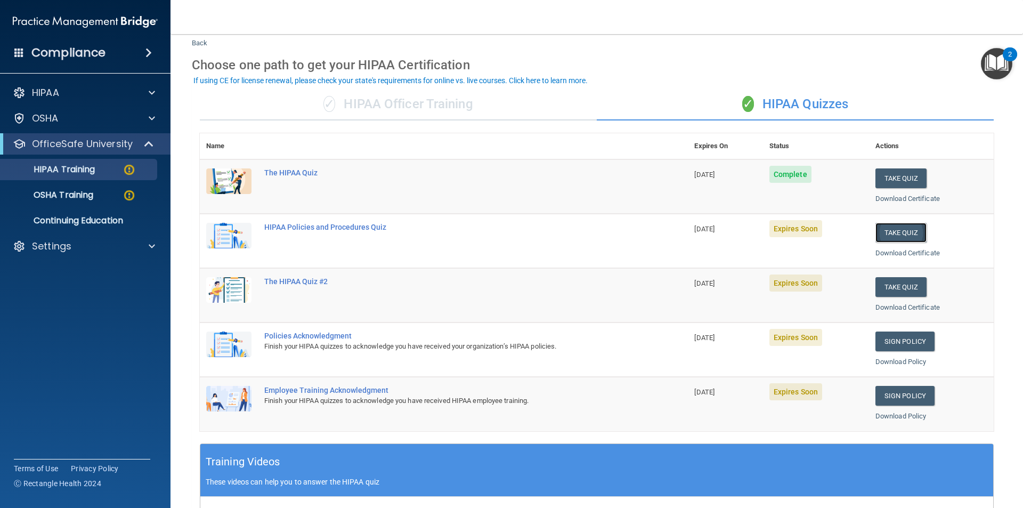
click at [894, 232] on button "Take Quiz" at bounding box center [900, 233] width 51 height 20
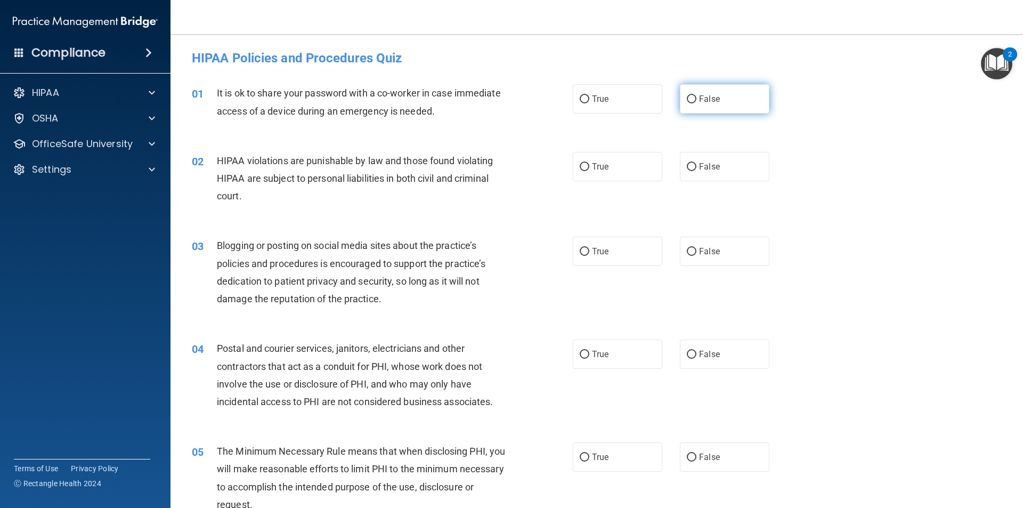
click at [701, 87] on label "False" at bounding box center [725, 98] width 90 height 29
click at [696, 95] on input "False" at bounding box center [692, 99] width 10 height 8
radio input "true"
click at [612, 163] on label "True" at bounding box center [618, 166] width 90 height 29
click at [589, 163] on input "True" at bounding box center [585, 167] width 10 height 8
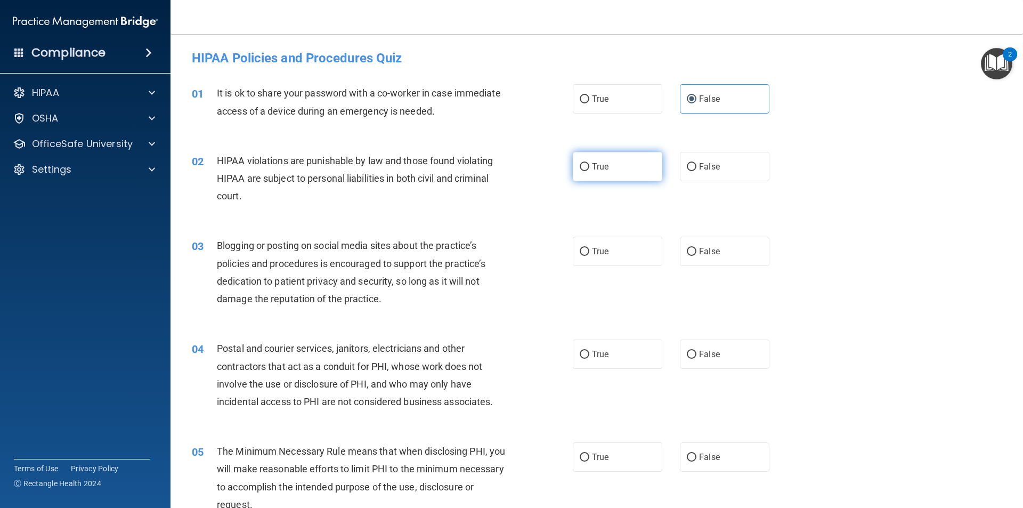
radio input "true"
click at [699, 247] on span "False" at bounding box center [709, 251] width 21 height 10
click at [696, 248] on input "False" at bounding box center [692, 252] width 10 height 8
radio input "true"
click at [605, 247] on span "True" at bounding box center [600, 251] width 17 height 10
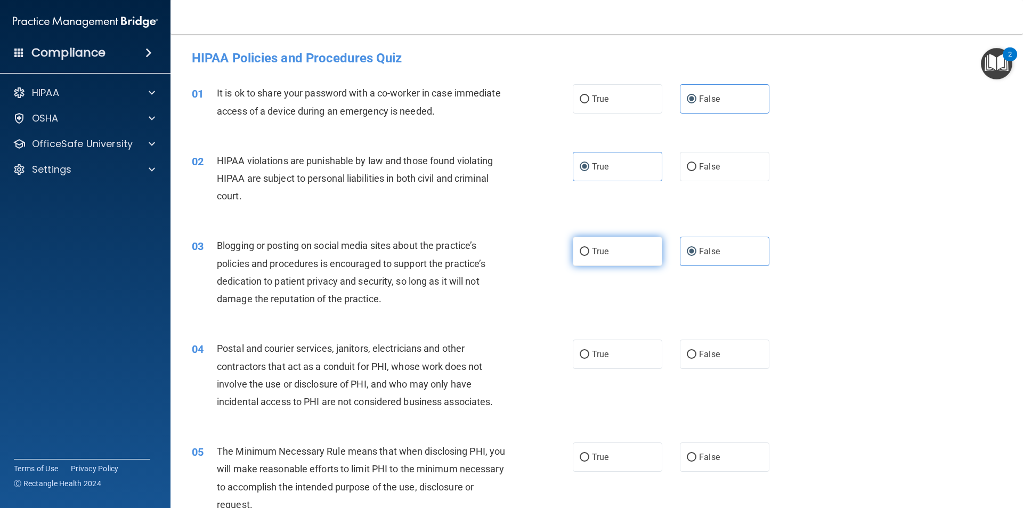
click at [589, 248] on input "True" at bounding box center [585, 252] width 10 height 8
radio input "true"
radio input "false"
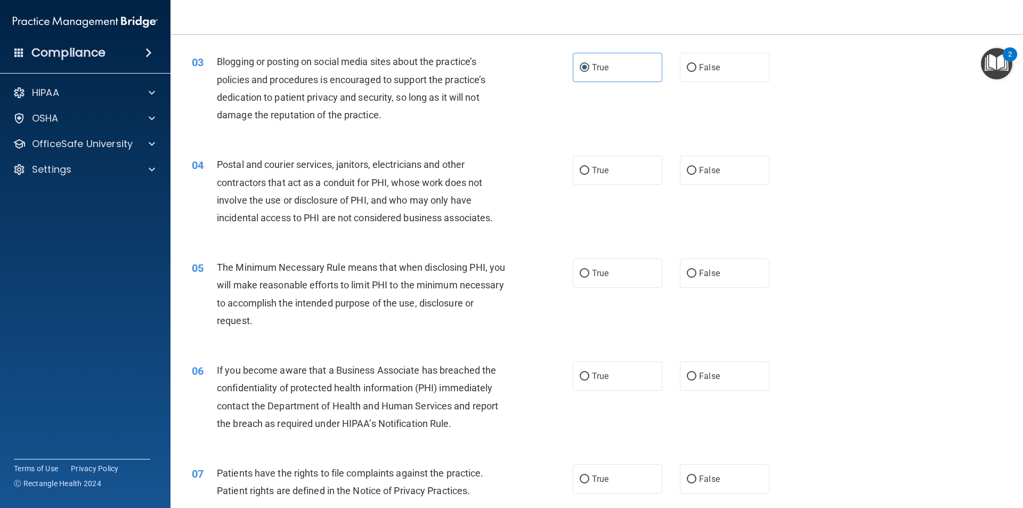
scroll to position [213, 0]
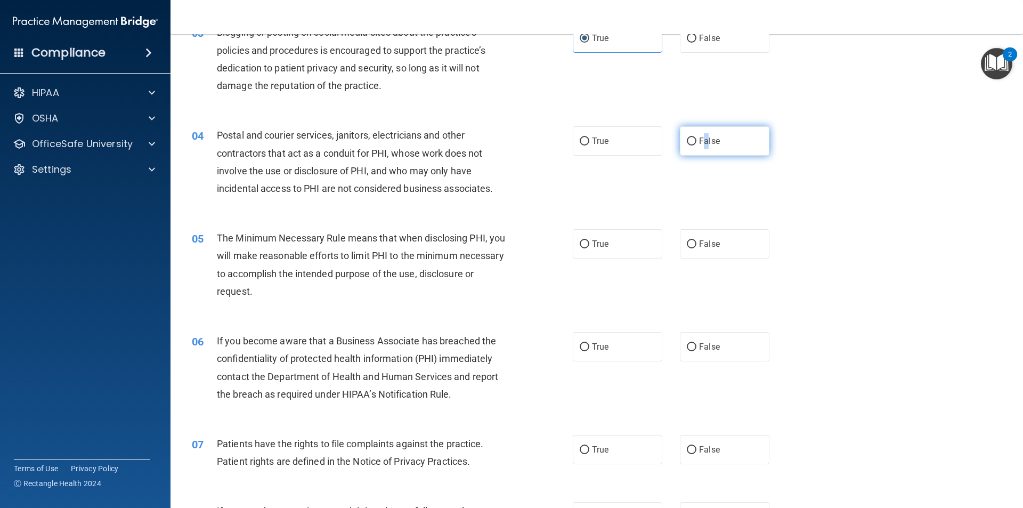
click at [701, 139] on span "False" at bounding box center [709, 141] width 21 height 10
click at [685, 147] on label "False" at bounding box center [725, 140] width 90 height 29
click at [687, 145] on input "False" at bounding box center [692, 141] width 10 height 8
radio input "true"
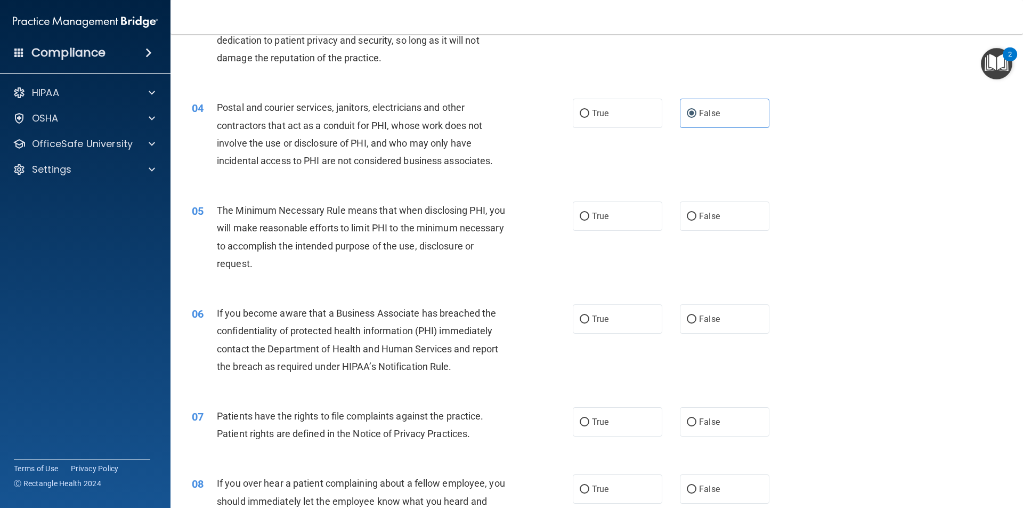
scroll to position [266, 0]
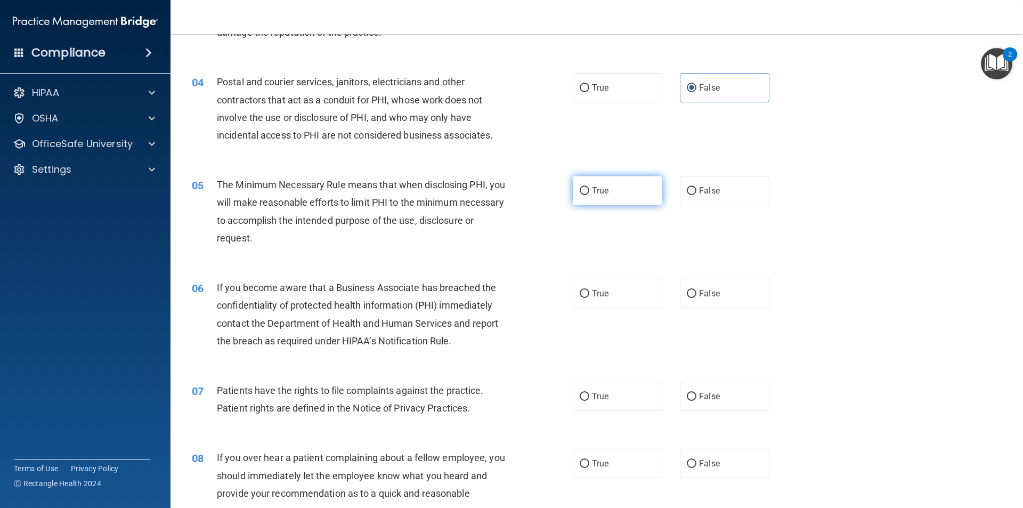
click at [592, 188] on span "True" at bounding box center [600, 190] width 17 height 10
click at [589, 188] on input "True" at bounding box center [585, 191] width 10 height 8
radio input "true"
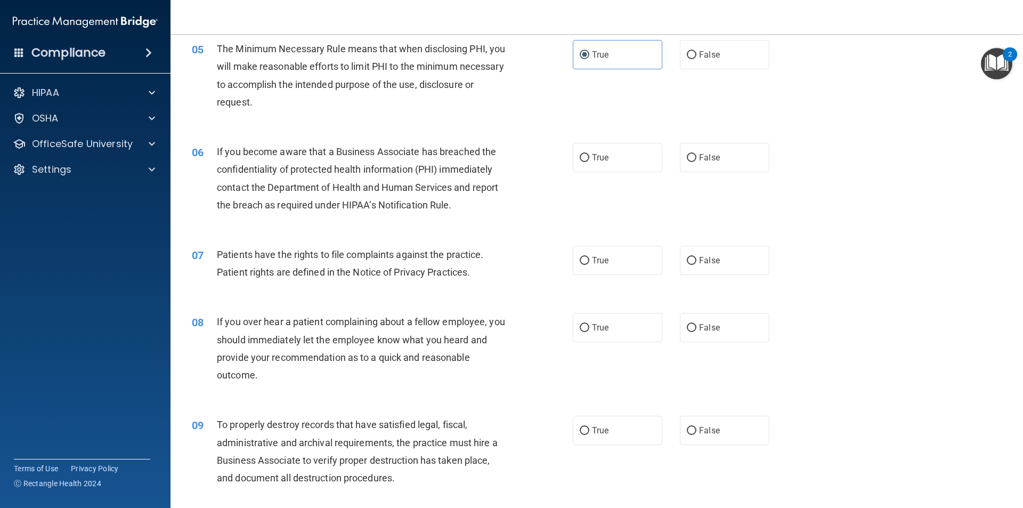
scroll to position [426, 0]
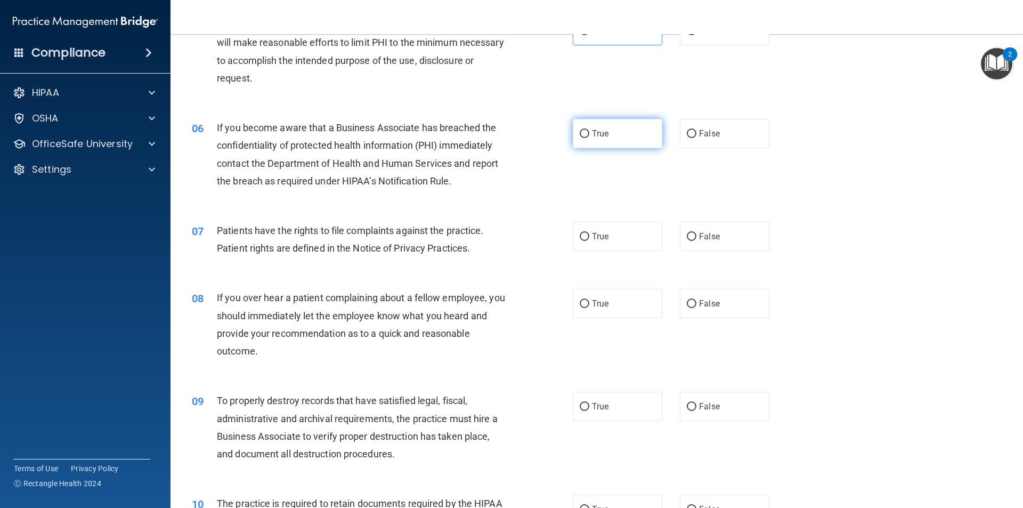
click at [605, 134] on label "True" at bounding box center [618, 133] width 90 height 29
click at [589, 134] on input "True" at bounding box center [585, 134] width 10 height 8
radio input "true"
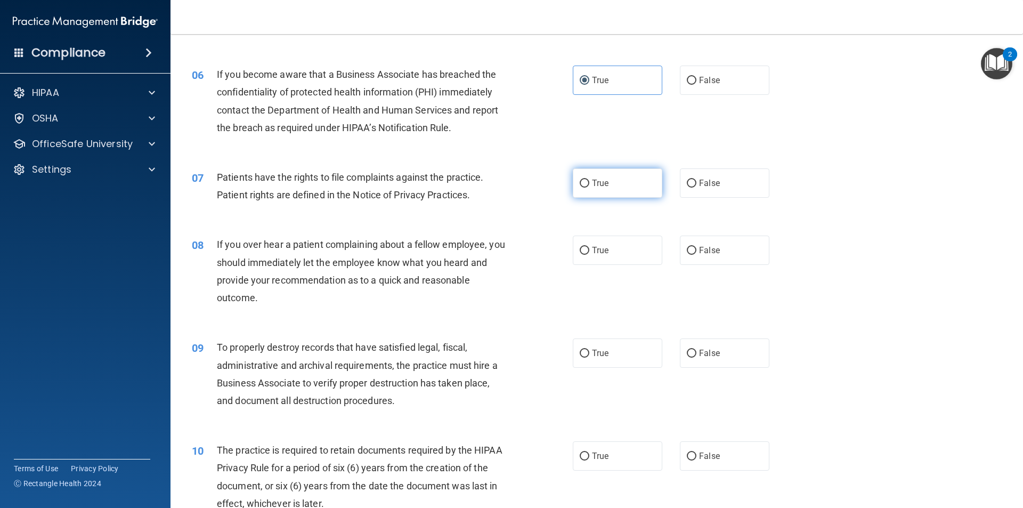
click at [595, 190] on label "True" at bounding box center [618, 182] width 90 height 29
click at [589, 188] on input "True" at bounding box center [585, 184] width 10 height 8
radio input "true"
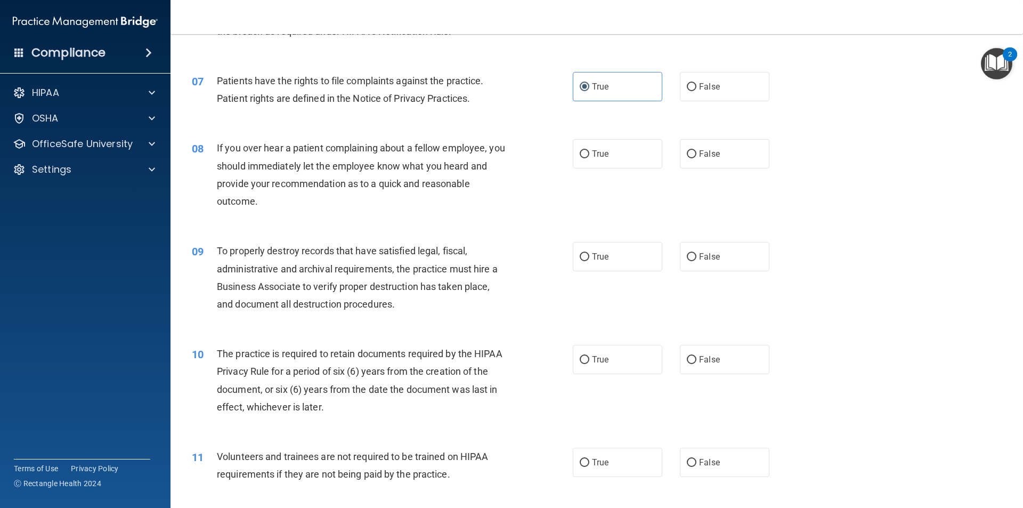
scroll to position [586, 0]
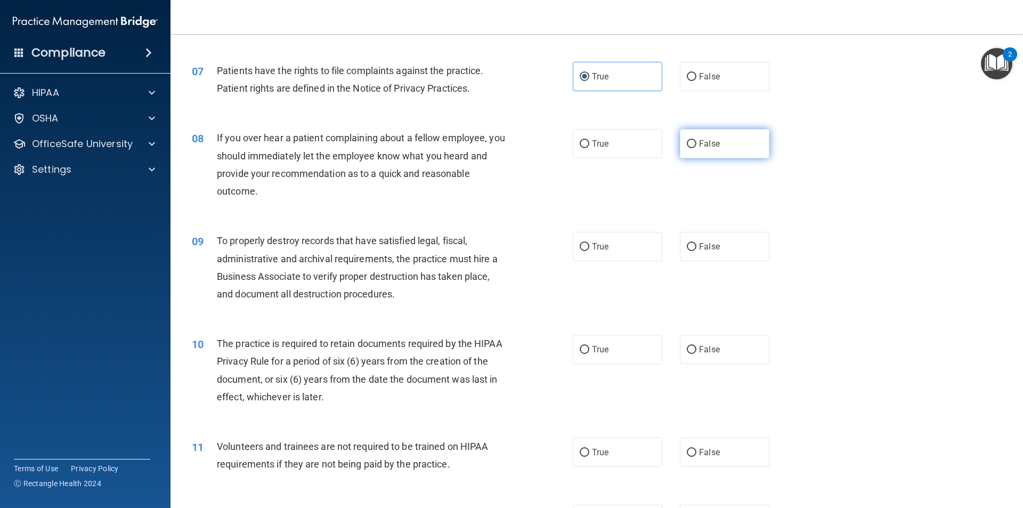
click at [693, 144] on label "False" at bounding box center [725, 143] width 90 height 29
click at [693, 144] on input "False" at bounding box center [692, 144] width 10 height 8
radio input "true"
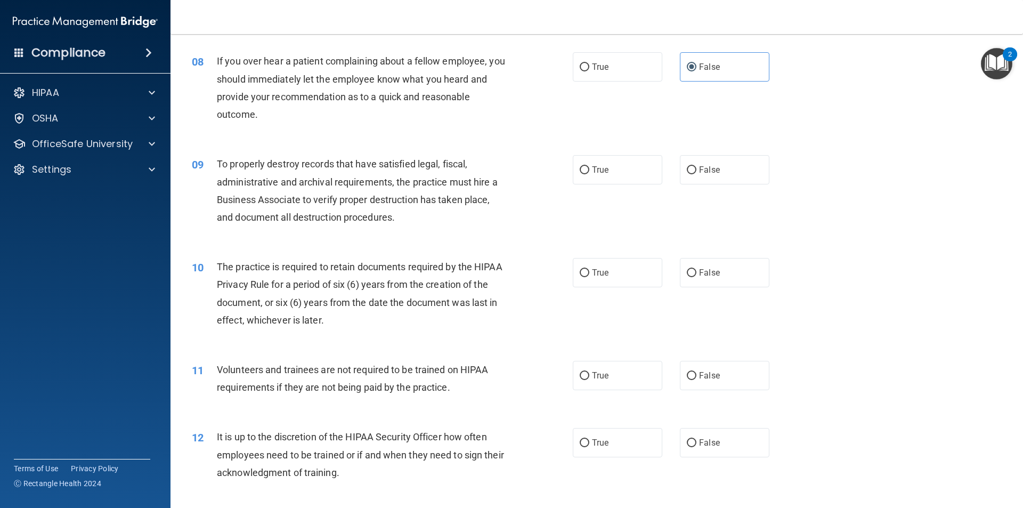
scroll to position [693, 0]
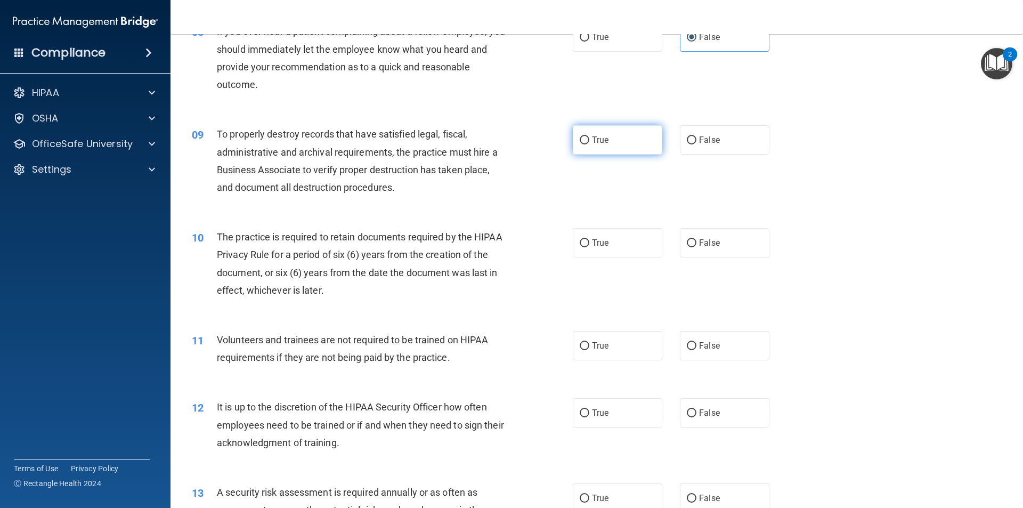
click at [597, 137] on span "True" at bounding box center [600, 140] width 17 height 10
click at [589, 137] on input "True" at bounding box center [585, 140] width 10 height 8
radio input "true"
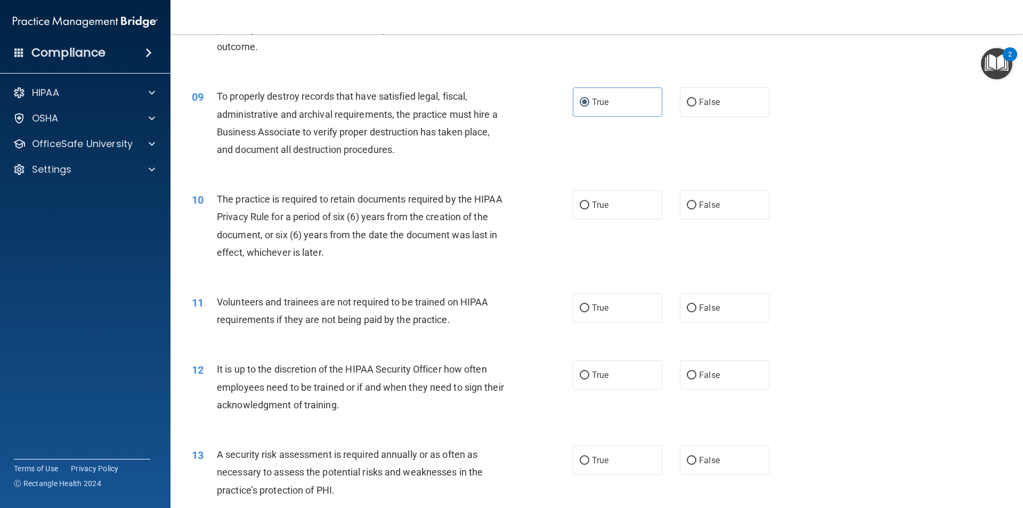
scroll to position [799, 0]
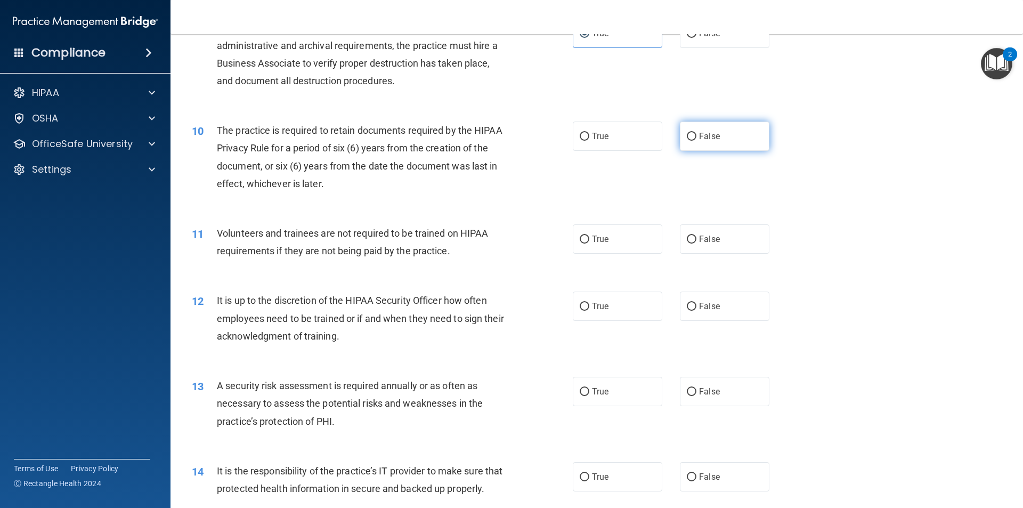
click at [690, 142] on label "False" at bounding box center [725, 135] width 90 height 29
click at [690, 141] on input "False" at bounding box center [692, 137] width 10 height 8
radio input "true"
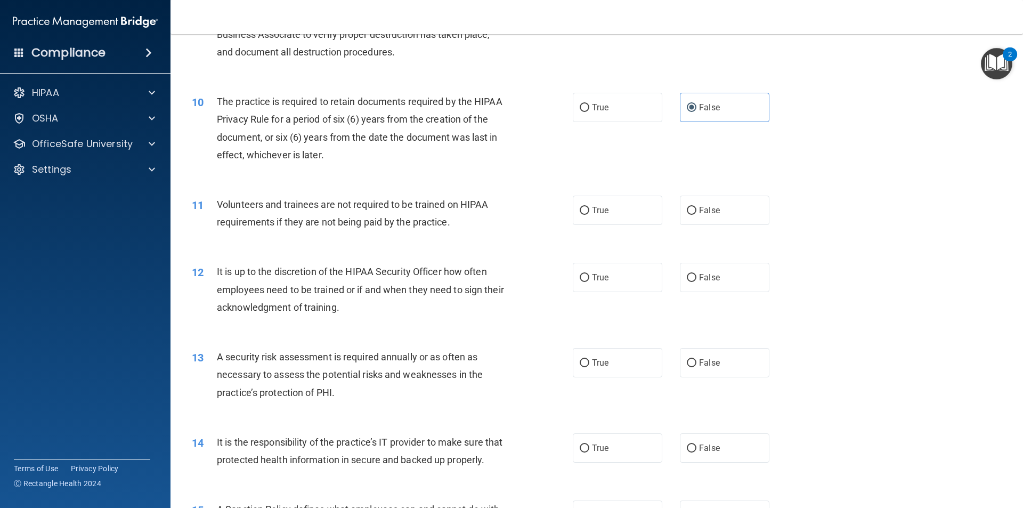
scroll to position [853, 0]
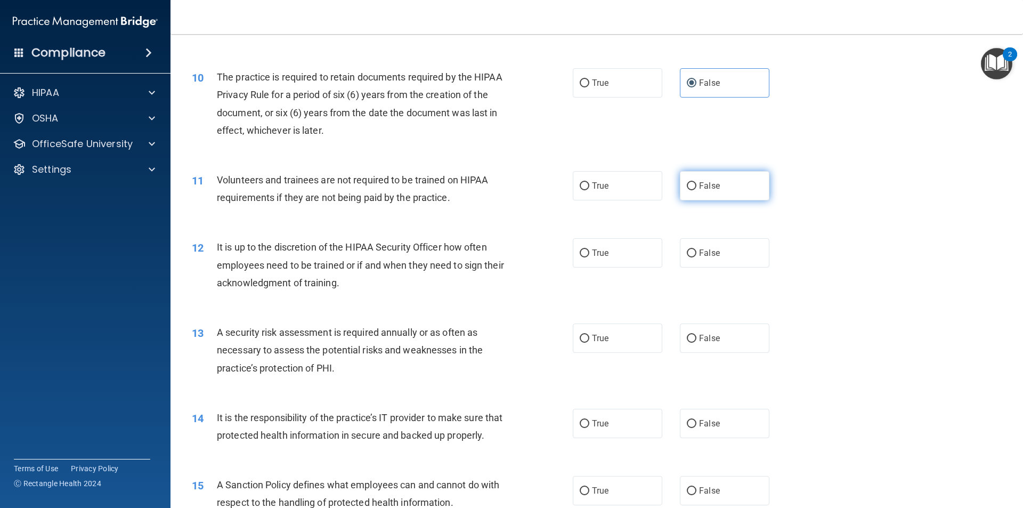
click at [694, 191] on label "False" at bounding box center [725, 185] width 90 height 29
click at [694, 190] on input "False" at bounding box center [692, 186] width 10 height 8
radio input "true"
click at [606, 182] on label "True" at bounding box center [618, 185] width 90 height 29
click at [589, 182] on input "True" at bounding box center [585, 186] width 10 height 8
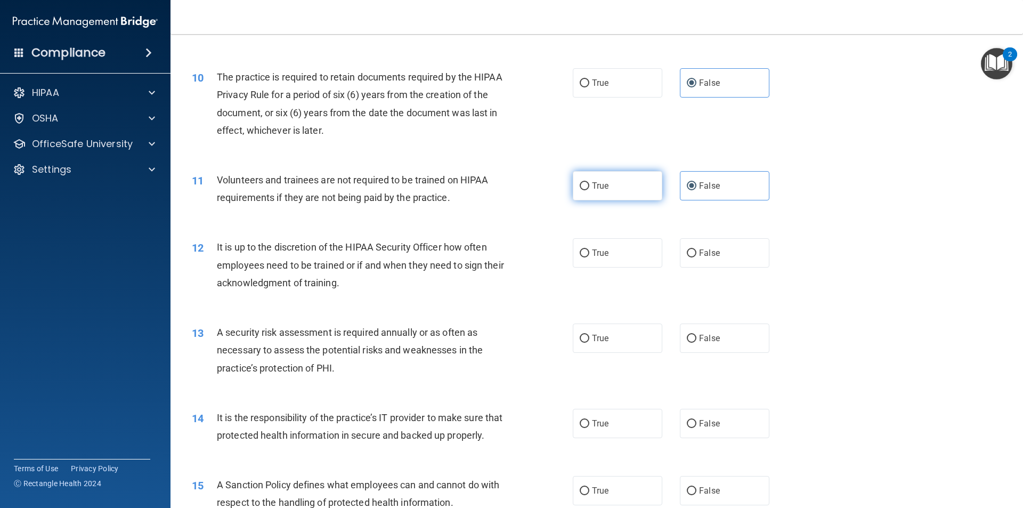
radio input "true"
radio input "false"
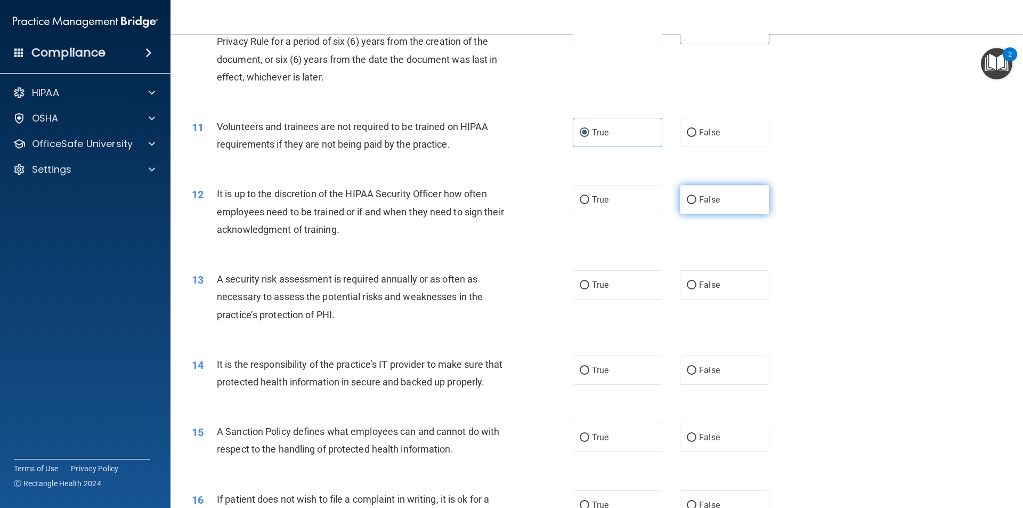
click at [702, 207] on label "False" at bounding box center [725, 199] width 90 height 29
click at [696, 204] on input "False" at bounding box center [692, 200] width 10 height 8
radio input "true"
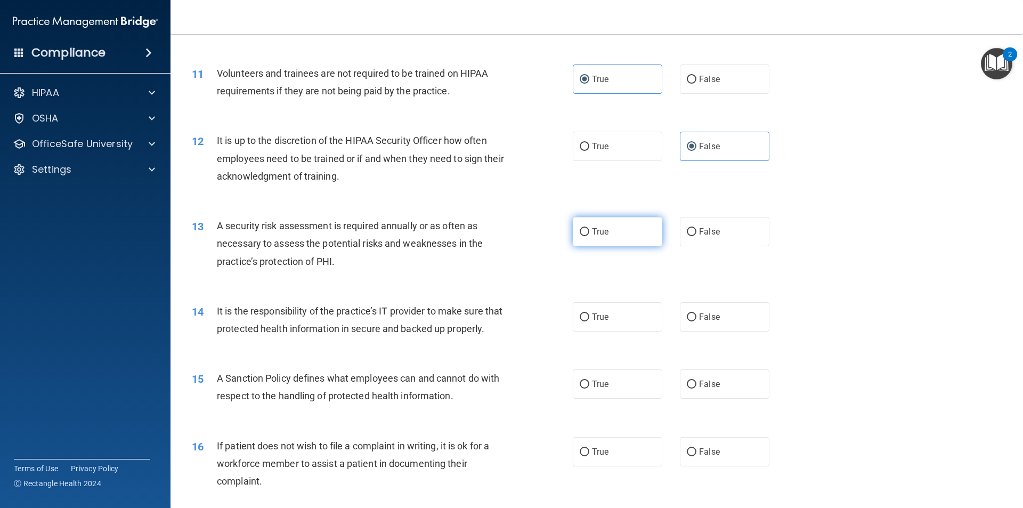
click at [592, 232] on span "True" at bounding box center [600, 231] width 17 height 10
click at [589, 232] on input "True" at bounding box center [585, 232] width 10 height 8
radio input "true"
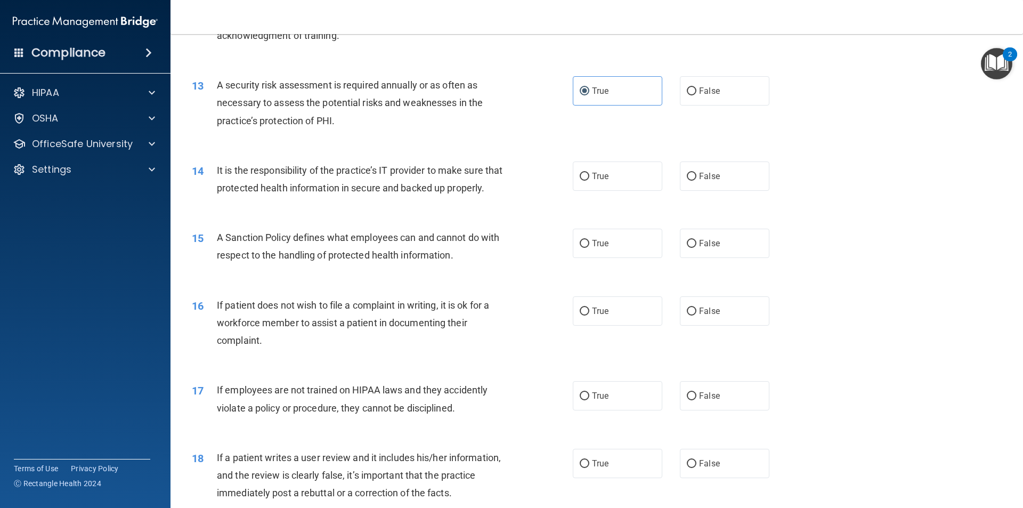
scroll to position [1119, 0]
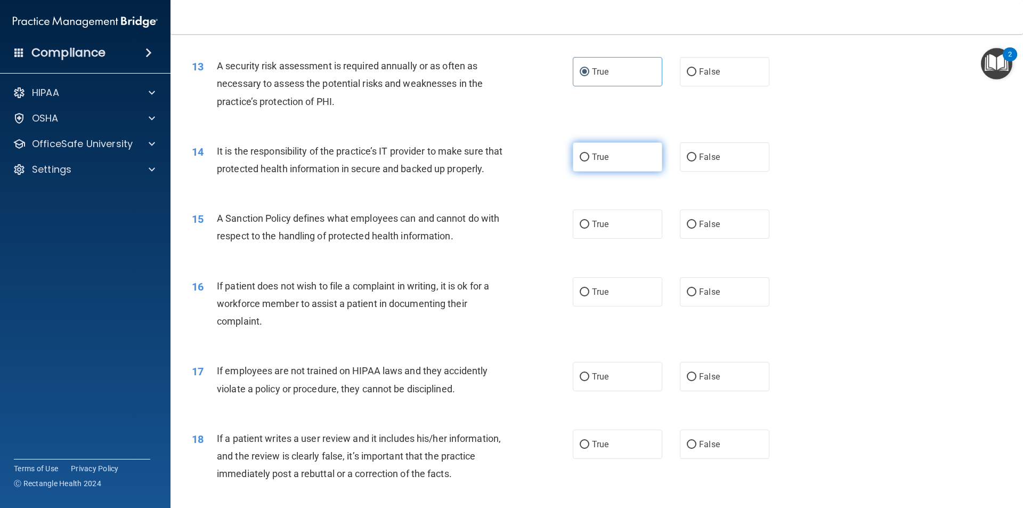
click at [618, 153] on label "True" at bounding box center [618, 156] width 90 height 29
click at [589, 153] on input "True" at bounding box center [585, 157] width 10 height 8
radio input "true"
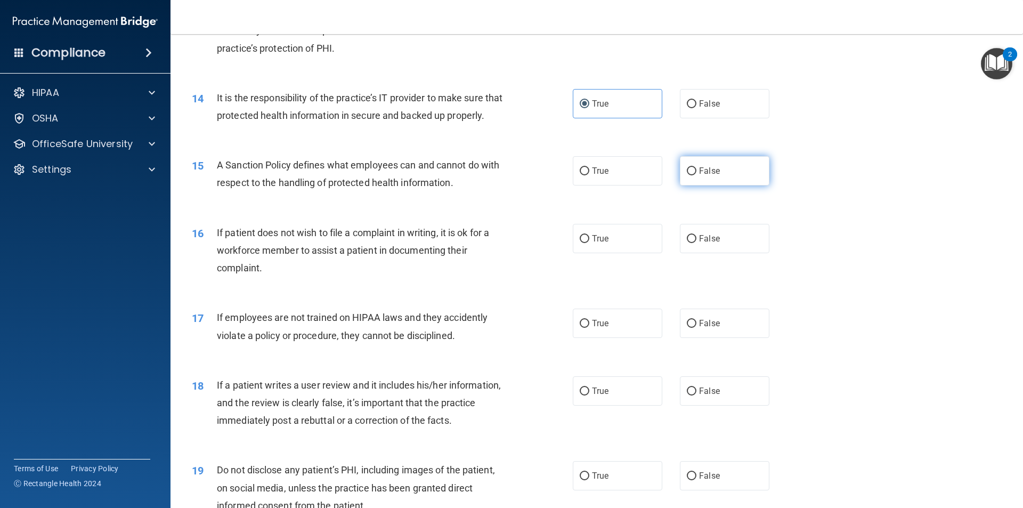
click at [712, 176] on span "False" at bounding box center [709, 171] width 21 height 10
click at [696, 175] on input "False" at bounding box center [692, 171] width 10 height 8
radio input "true"
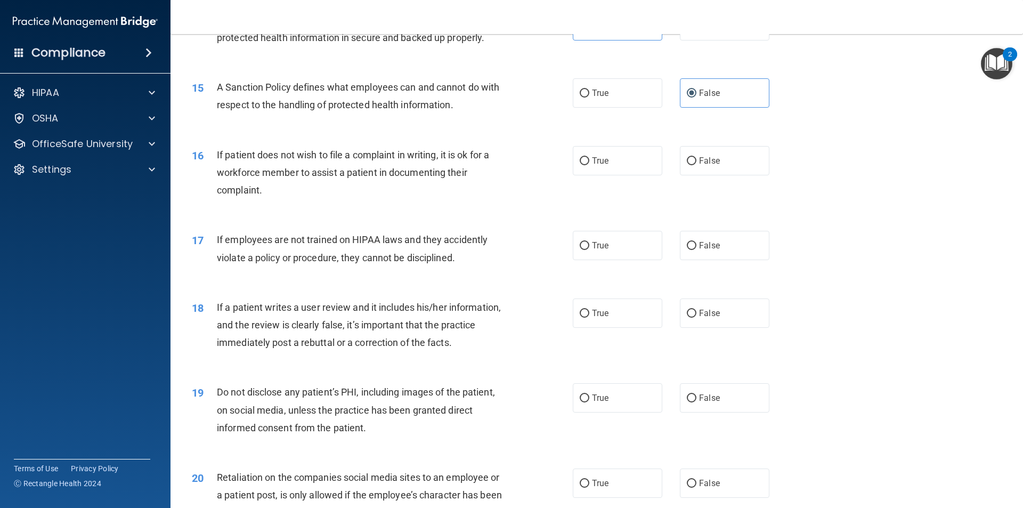
scroll to position [1279, 0]
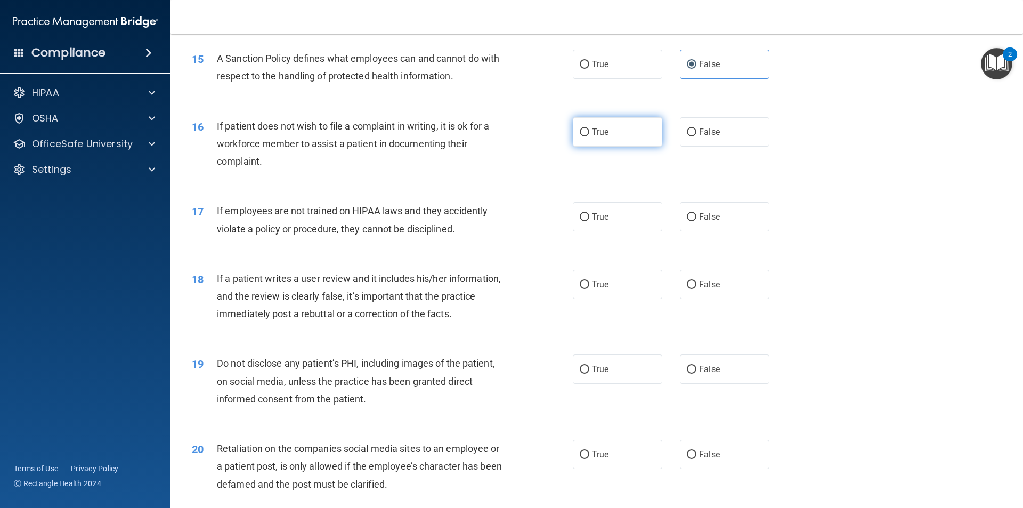
click at [599, 137] on span "True" at bounding box center [600, 132] width 17 height 10
click at [589, 136] on input "True" at bounding box center [585, 132] width 10 height 8
radio input "true"
click at [712, 222] on span "False" at bounding box center [709, 217] width 21 height 10
click at [696, 221] on input "False" at bounding box center [692, 217] width 10 height 8
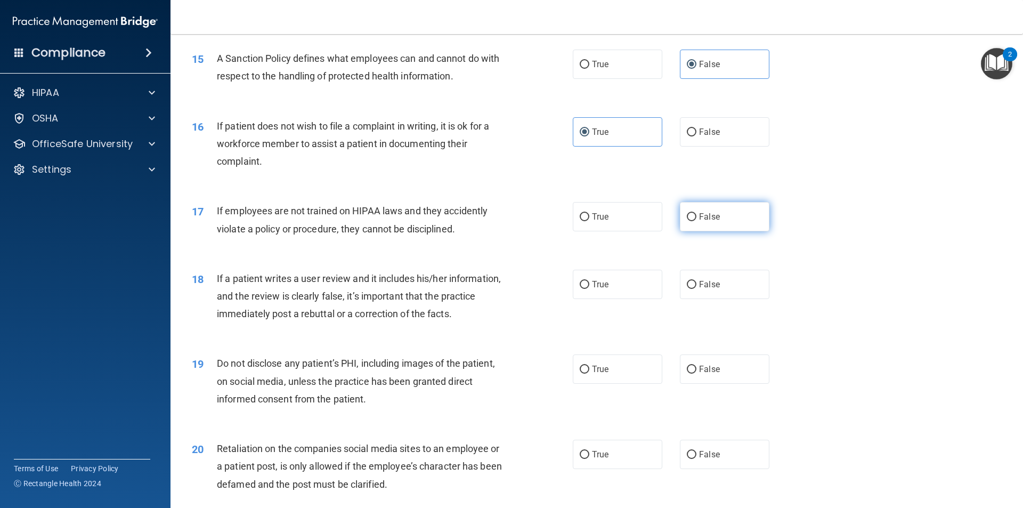
radio input "true"
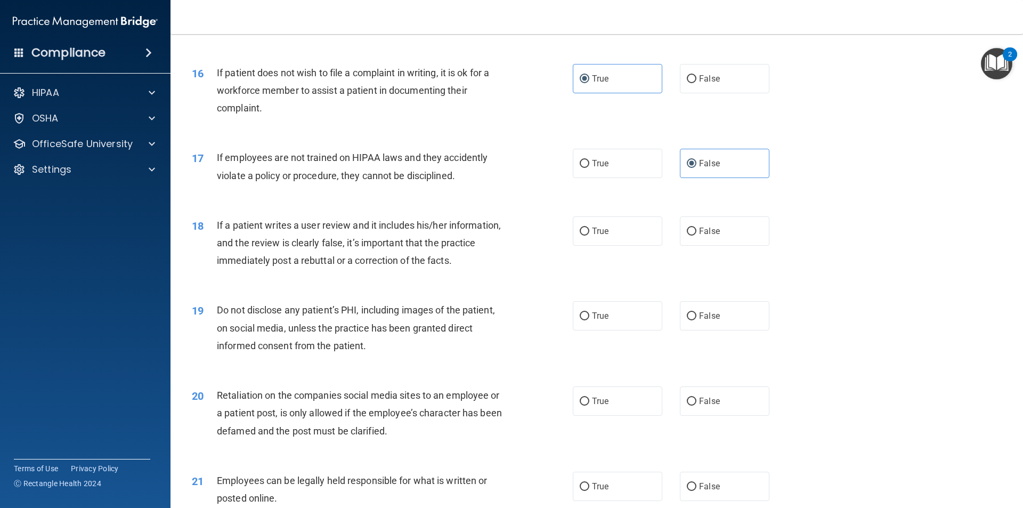
scroll to position [1385, 0]
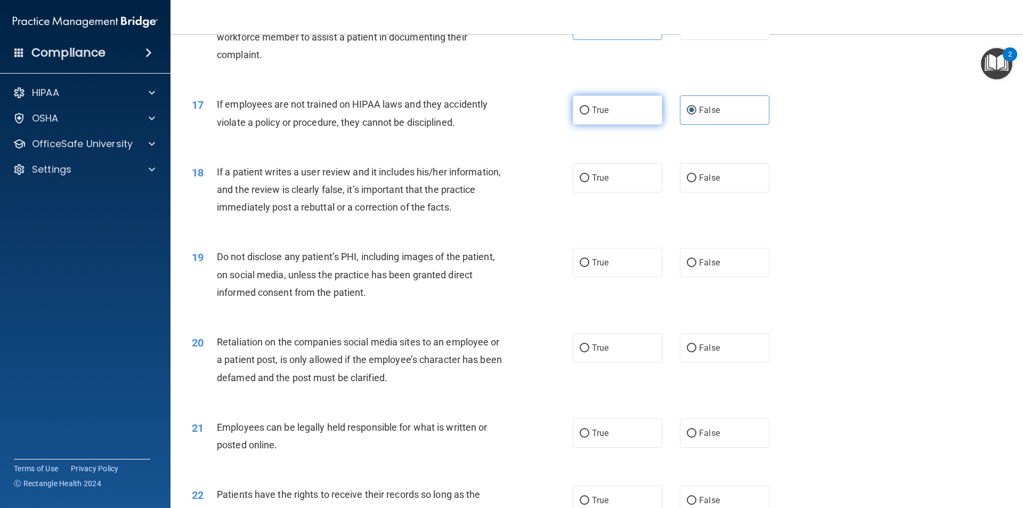
click at [605, 119] on label "True" at bounding box center [618, 109] width 90 height 29
click at [589, 115] on input "True" at bounding box center [585, 111] width 10 height 8
radio input "true"
radio input "false"
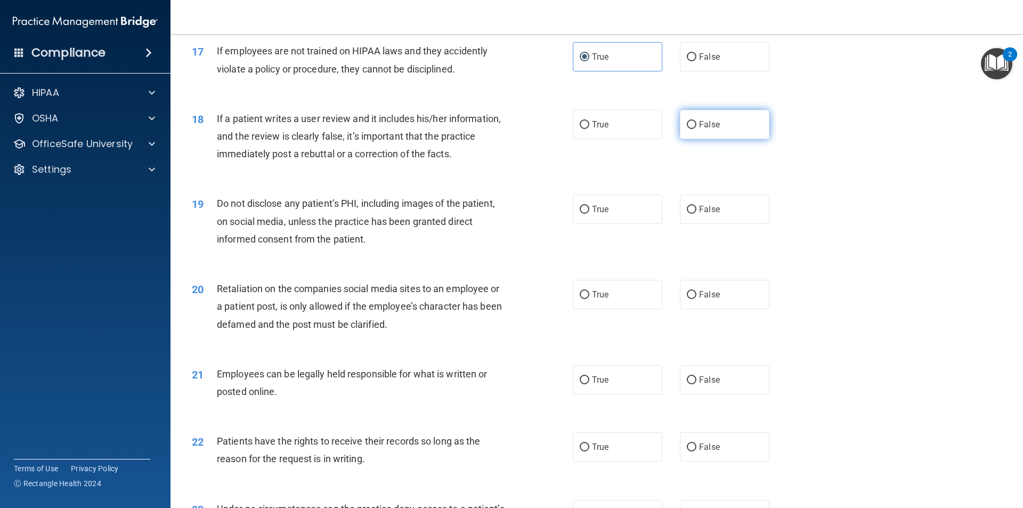
click at [693, 139] on label "False" at bounding box center [725, 124] width 90 height 29
click at [693, 129] on input "False" at bounding box center [692, 125] width 10 height 8
radio input "true"
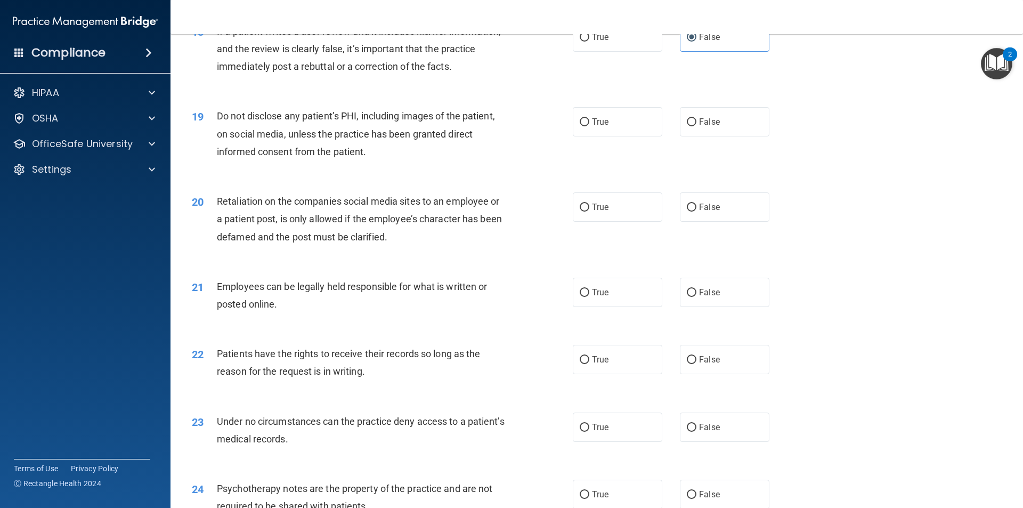
scroll to position [1545, 0]
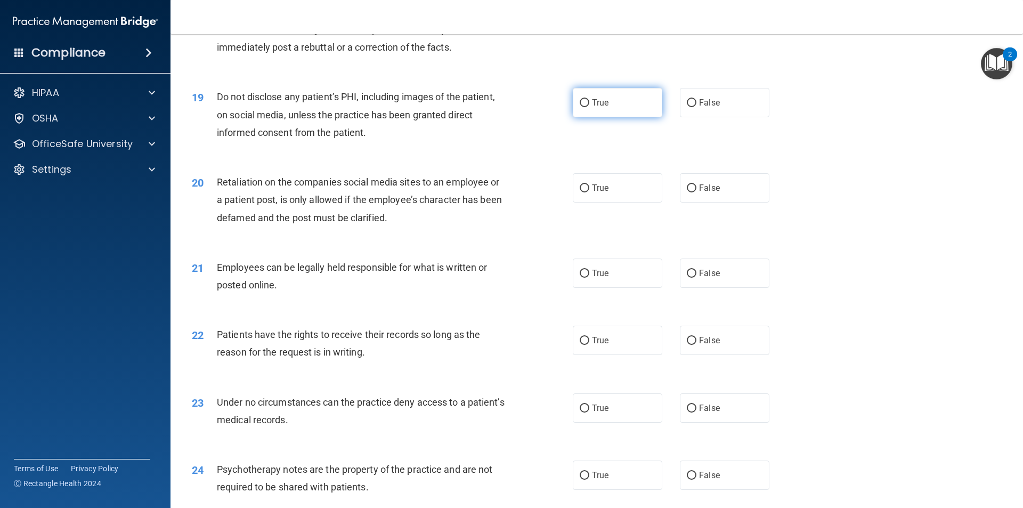
click at [596, 108] on label "True" at bounding box center [618, 102] width 90 height 29
click at [589, 107] on input "True" at bounding box center [585, 103] width 10 height 8
radio input "true"
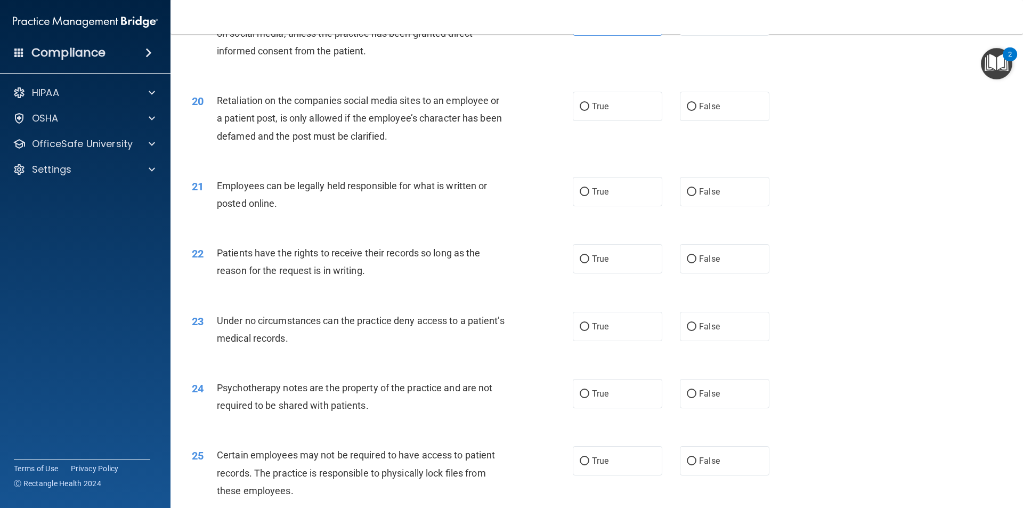
scroll to position [1652, 0]
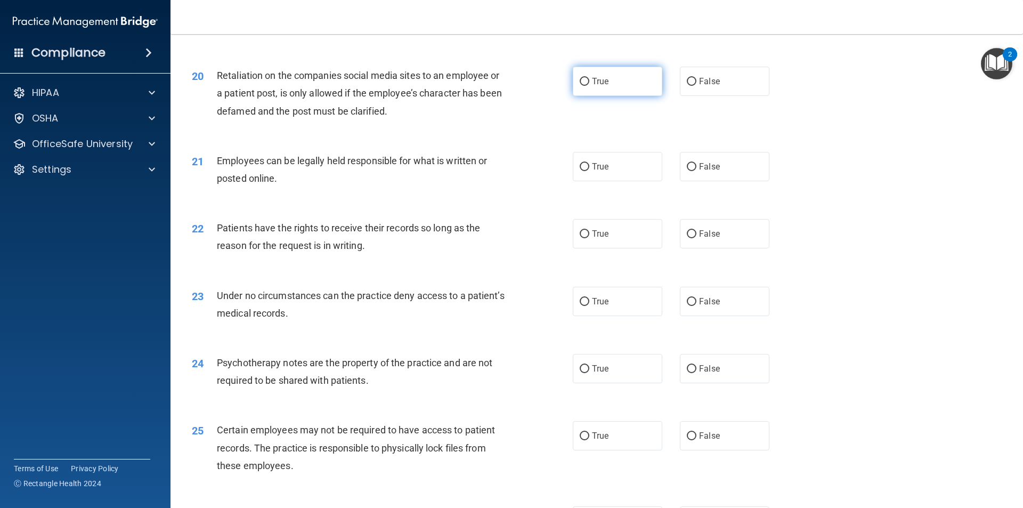
click at [597, 86] on span "True" at bounding box center [600, 81] width 17 height 10
click at [589, 86] on input "True" at bounding box center [585, 82] width 10 height 8
radio input "true"
click at [693, 94] on label "False" at bounding box center [725, 81] width 90 height 29
click at [693, 86] on input "False" at bounding box center [692, 82] width 10 height 8
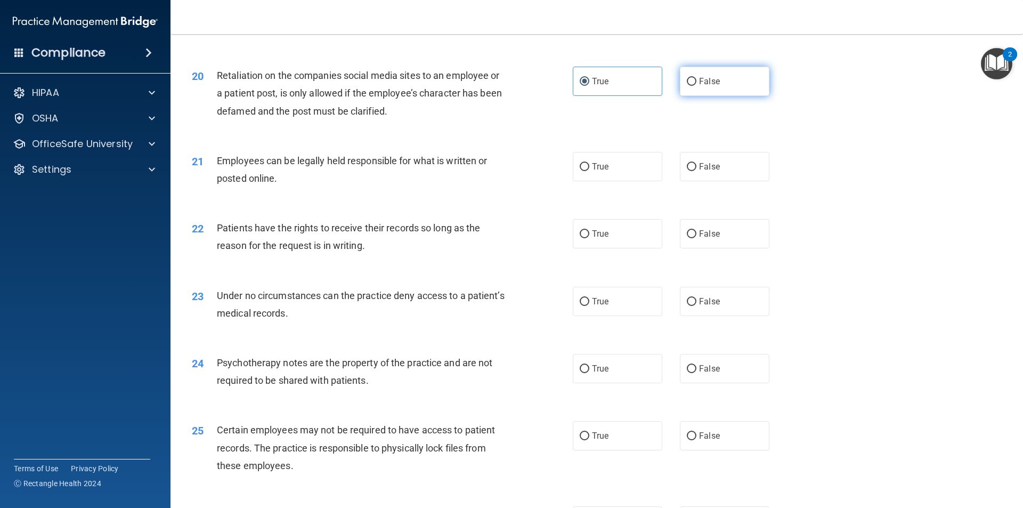
radio input "true"
radio input "false"
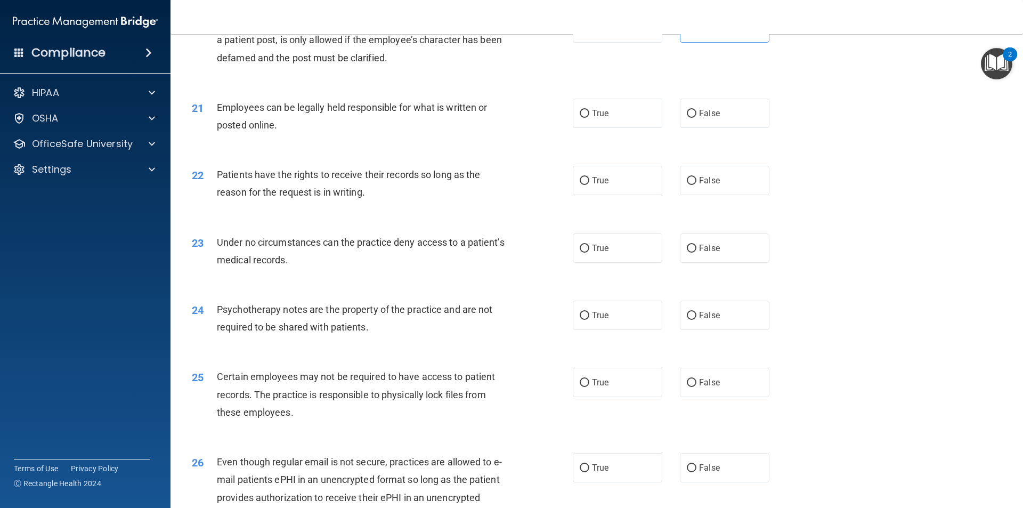
scroll to position [1758, 0]
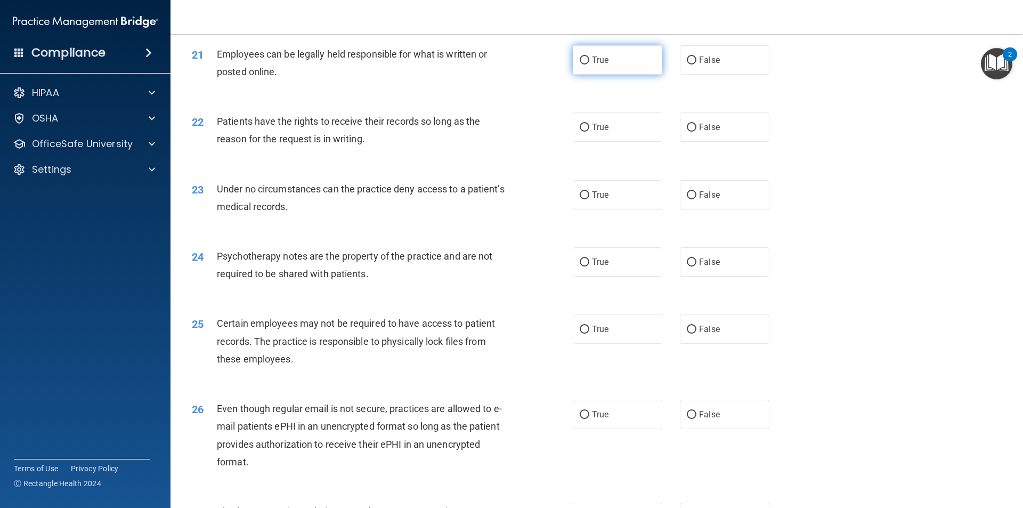
click at [602, 65] on span "True" at bounding box center [600, 60] width 17 height 10
click at [589, 64] on input "True" at bounding box center [585, 60] width 10 height 8
radio input "true"
click at [606, 142] on label "True" at bounding box center [618, 126] width 90 height 29
click at [589, 132] on input "True" at bounding box center [585, 128] width 10 height 8
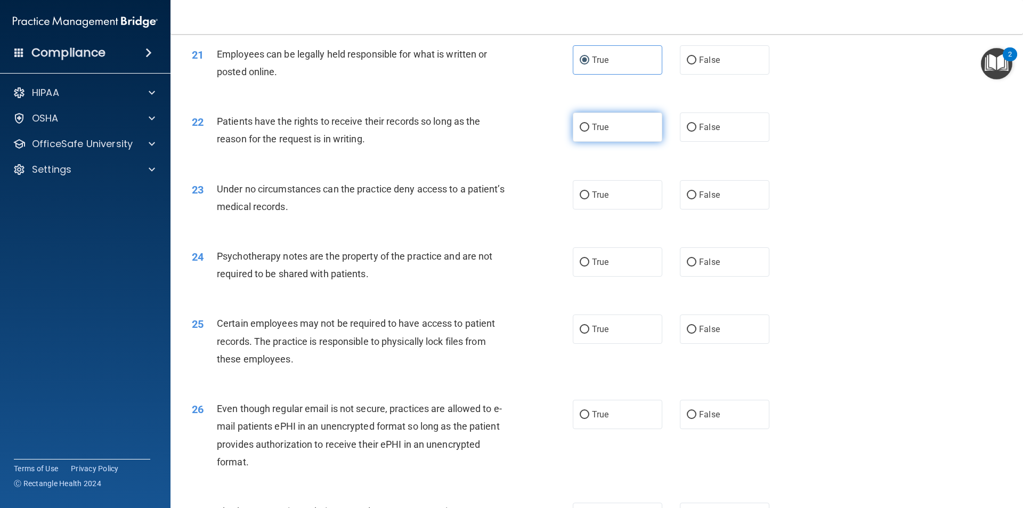
radio input "true"
click at [717, 209] on label "False" at bounding box center [725, 194] width 90 height 29
click at [696, 199] on input "False" at bounding box center [692, 195] width 10 height 8
radio input "true"
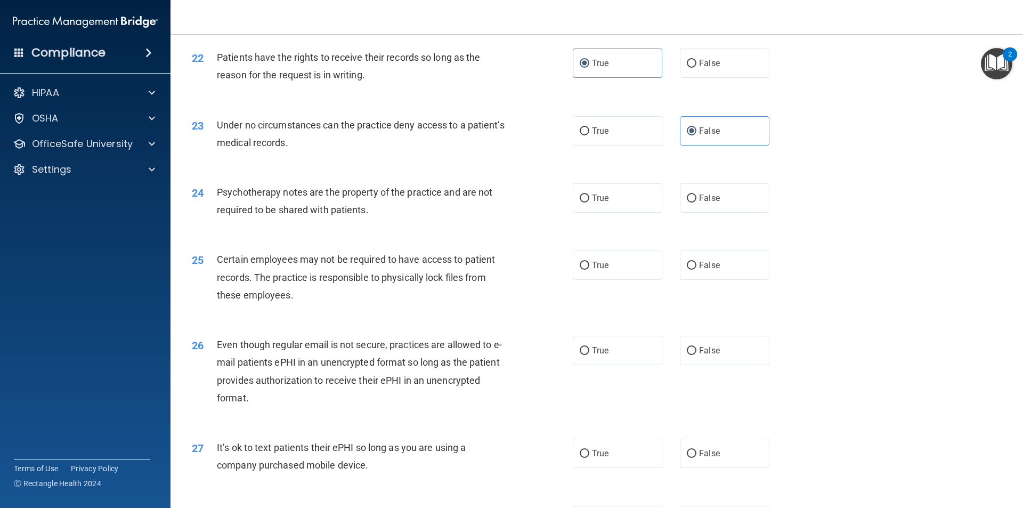
scroll to position [1865, 0]
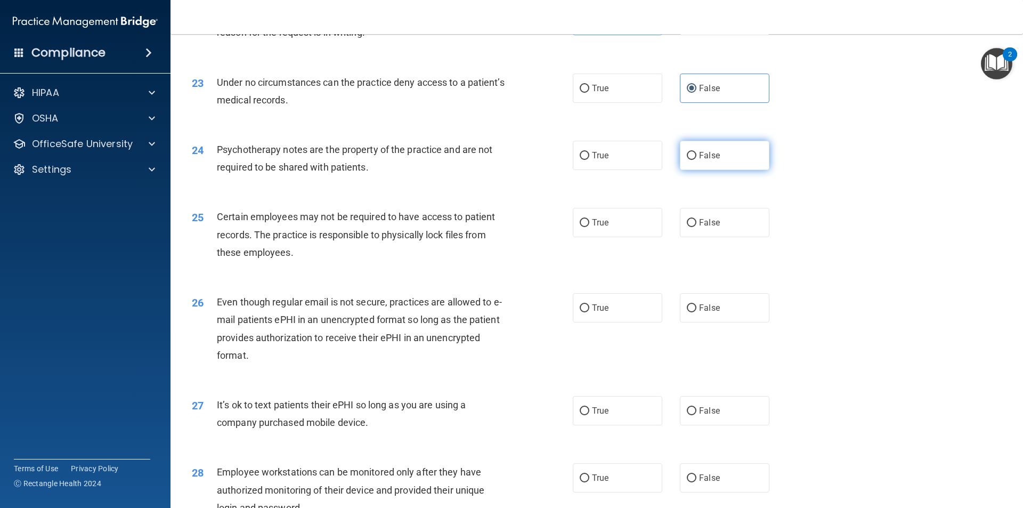
click at [705, 160] on span "False" at bounding box center [709, 155] width 21 height 10
click at [696, 160] on input "False" at bounding box center [692, 156] width 10 height 8
radio input "true"
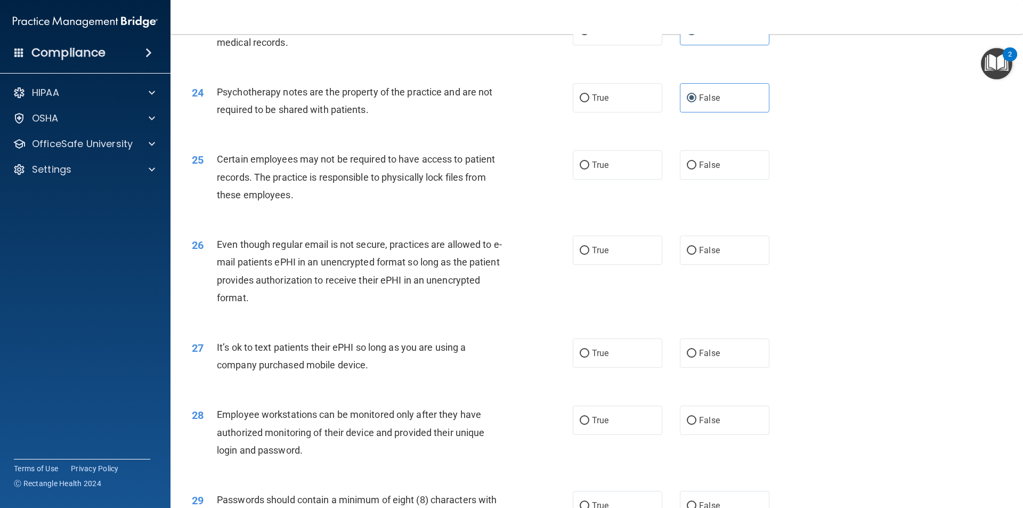
scroll to position [1972, 0]
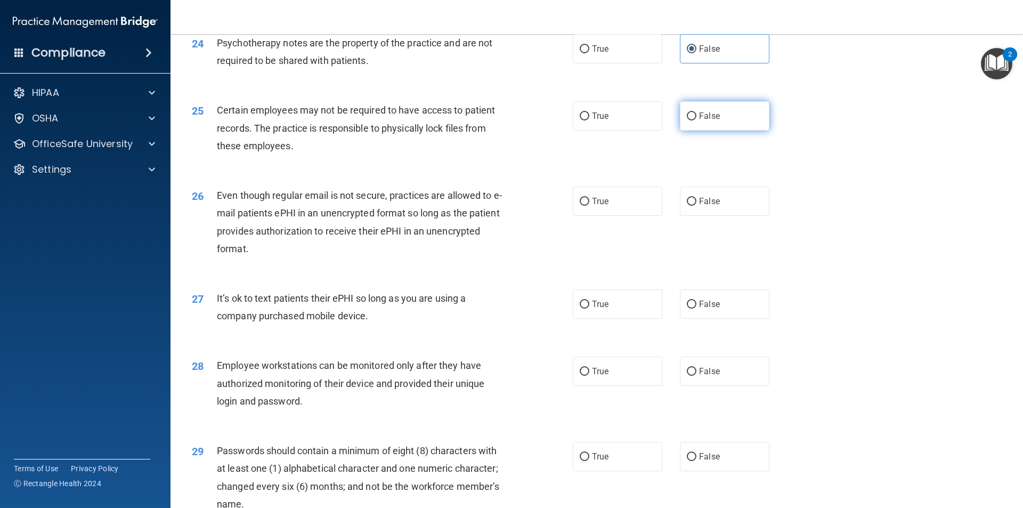
click at [719, 129] on label "False" at bounding box center [725, 115] width 90 height 29
click at [696, 120] on input "False" at bounding box center [692, 116] width 10 height 8
radio input "true"
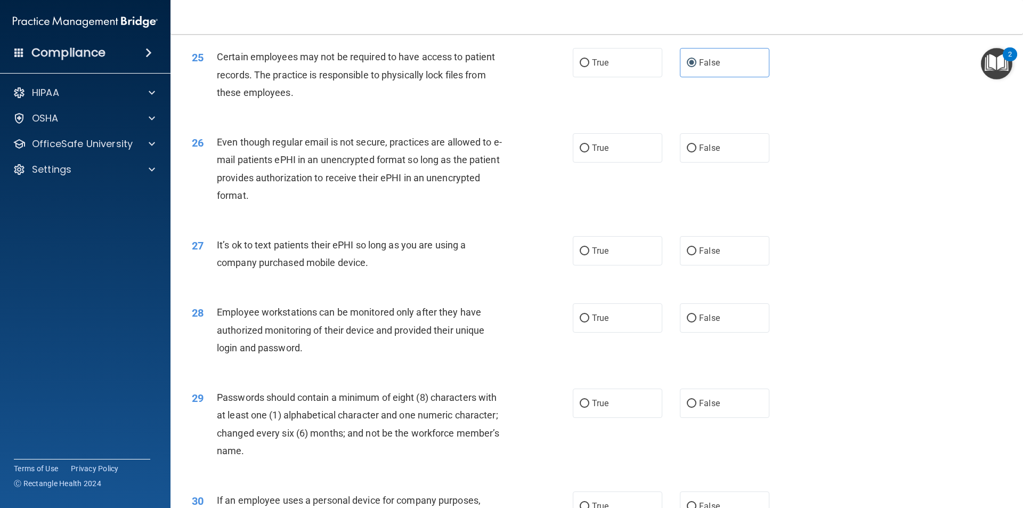
scroll to position [2078, 0]
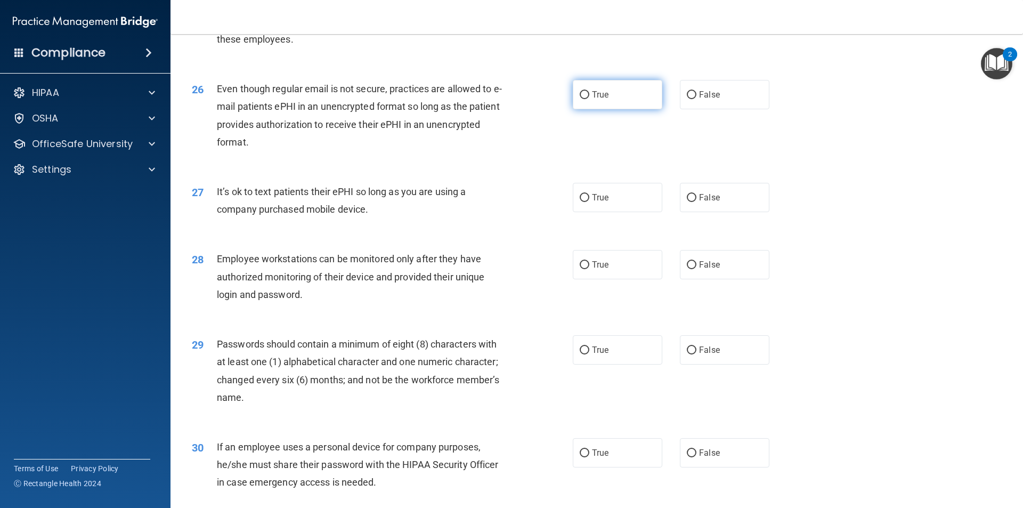
click at [610, 109] on label "True" at bounding box center [618, 94] width 90 height 29
click at [589, 99] on input "True" at bounding box center [585, 95] width 10 height 8
radio input "true"
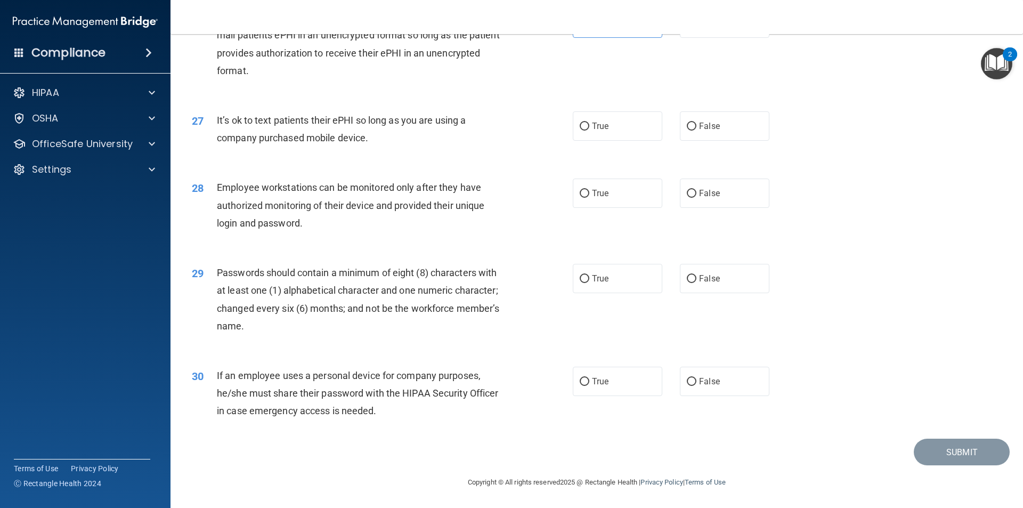
scroll to position [2167, 0]
click at [718, 130] on label "False" at bounding box center [725, 125] width 90 height 29
click at [696, 130] on input "False" at bounding box center [692, 127] width 10 height 8
radio input "true"
click at [602, 200] on label "True" at bounding box center [618, 193] width 90 height 29
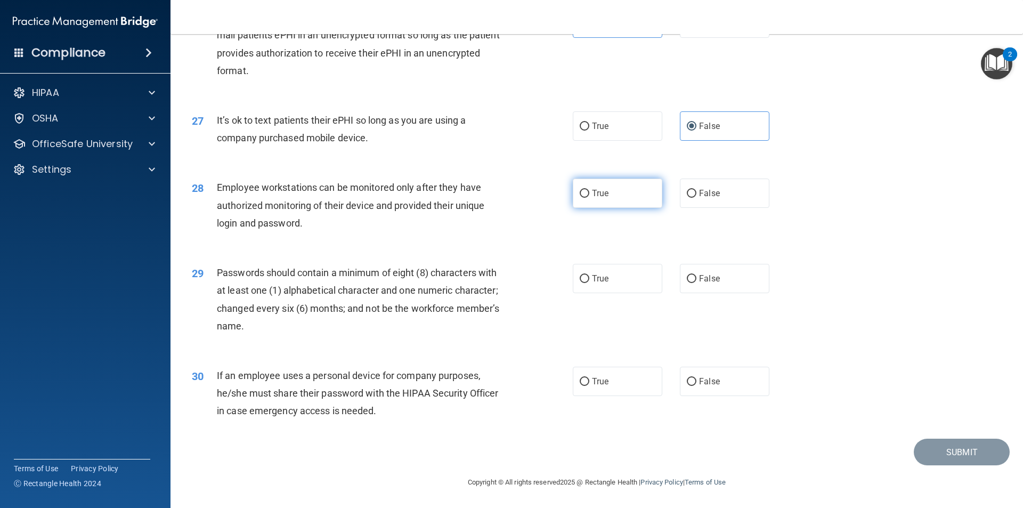
click at [589, 198] on input "True" at bounding box center [585, 194] width 10 height 8
radio input "true"
click at [630, 278] on label "True" at bounding box center [618, 278] width 90 height 29
click at [589, 278] on input "True" at bounding box center [585, 279] width 10 height 8
radio input "true"
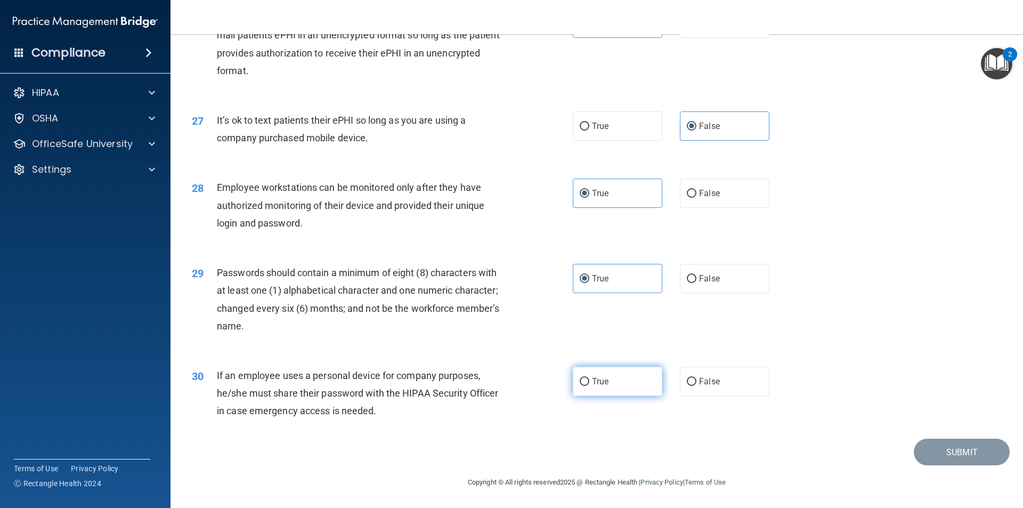
click at [623, 393] on label "True" at bounding box center [618, 381] width 90 height 29
click at [589, 386] on input "True" at bounding box center [585, 382] width 10 height 8
radio input "true"
click at [928, 458] on button "Submit" at bounding box center [962, 452] width 96 height 27
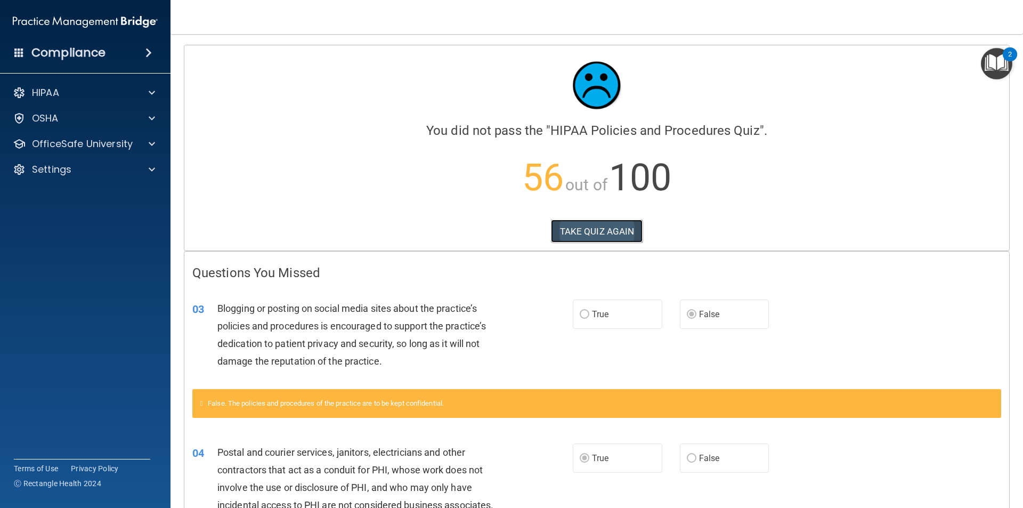
click at [594, 220] on button "TAKE QUIZ AGAIN" at bounding box center [597, 231] width 92 height 23
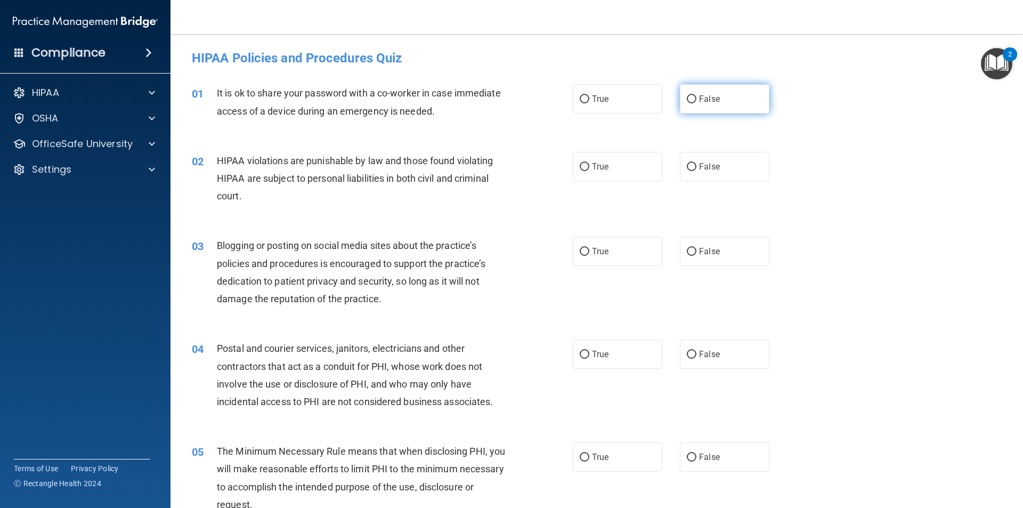
click at [689, 99] on input "False" at bounding box center [692, 99] width 10 height 8
radio input "true"
click at [595, 172] on label "True" at bounding box center [618, 166] width 90 height 29
click at [589, 171] on input "True" at bounding box center [585, 167] width 10 height 8
radio input "true"
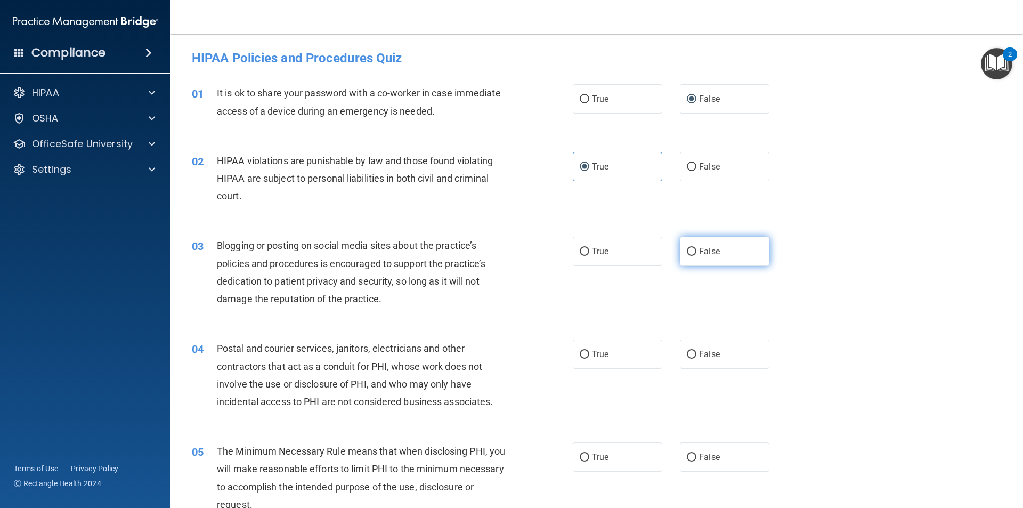
click at [717, 247] on label "False" at bounding box center [725, 251] width 90 height 29
click at [696, 248] on input "False" at bounding box center [692, 252] width 10 height 8
radio input "true"
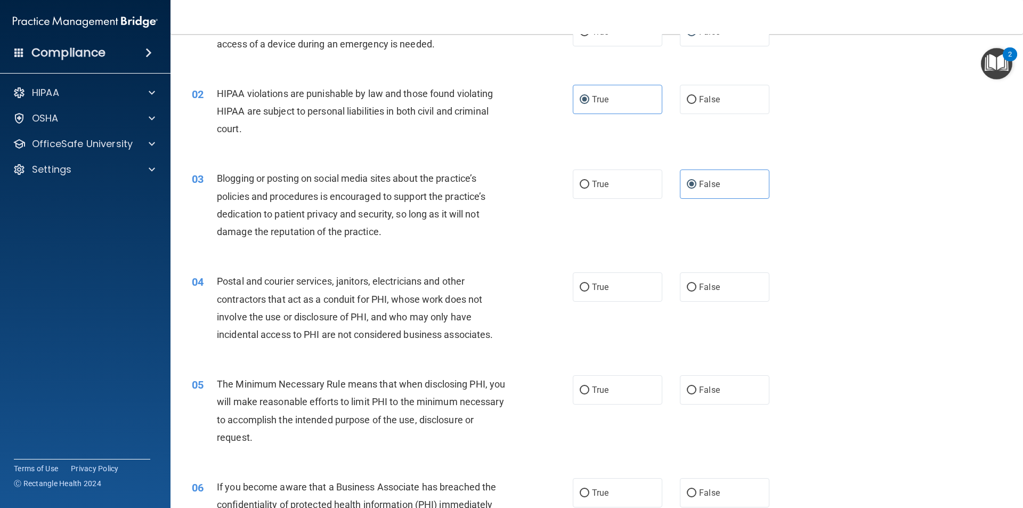
scroll to position [107, 0]
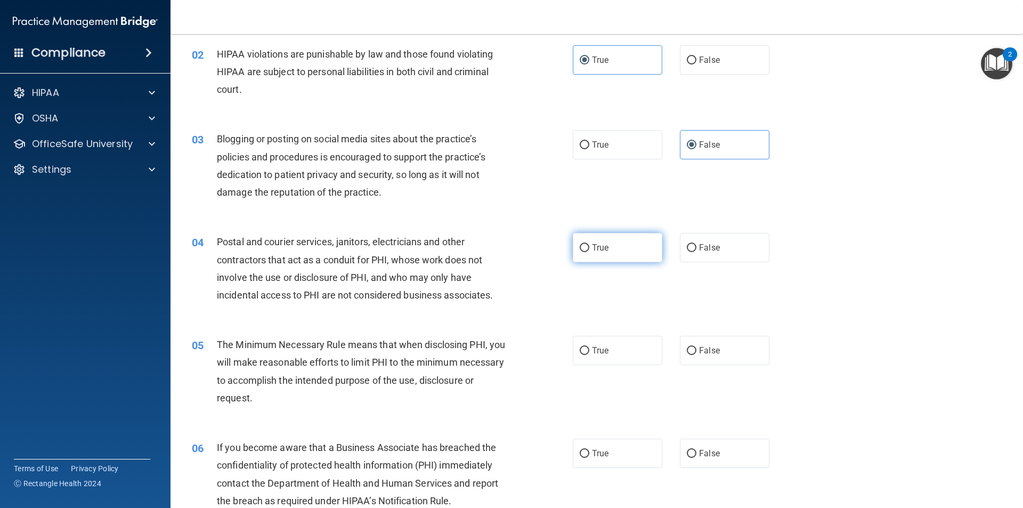
click at [580, 248] on input "True" at bounding box center [585, 248] width 10 height 8
radio input "true"
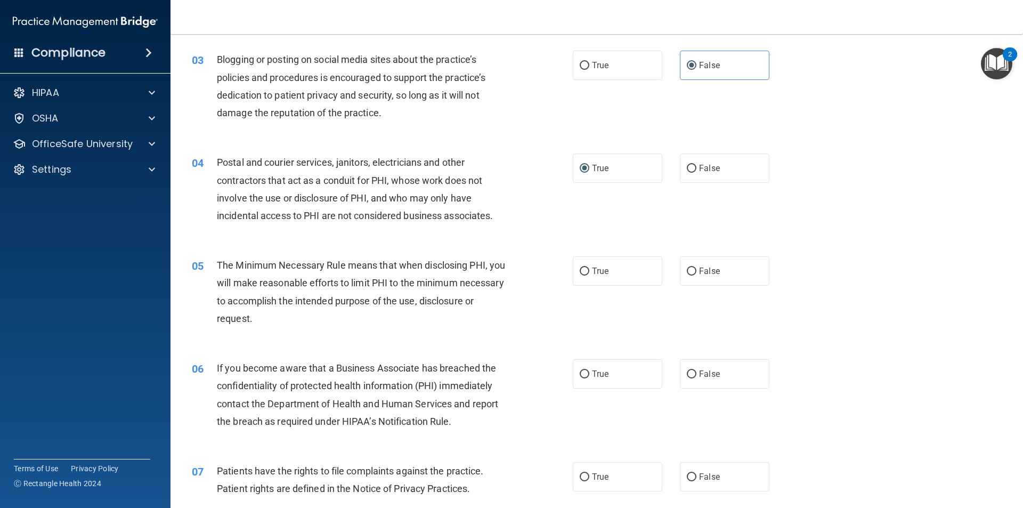
scroll to position [266, 0]
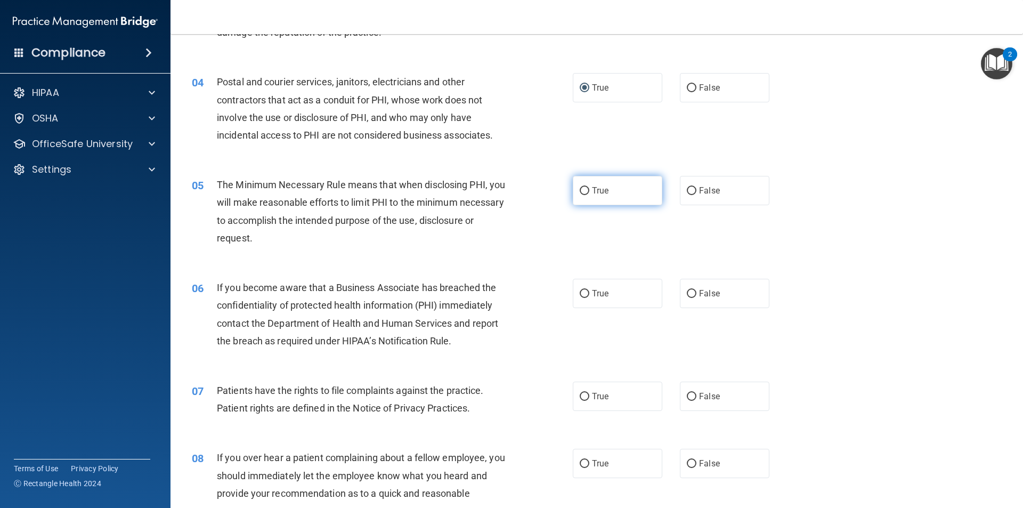
click at [619, 186] on label "True" at bounding box center [618, 190] width 90 height 29
click at [589, 187] on input "True" at bounding box center [585, 191] width 10 height 8
radio input "true"
click at [722, 288] on label "False" at bounding box center [725, 293] width 90 height 29
click at [696, 290] on input "False" at bounding box center [692, 294] width 10 height 8
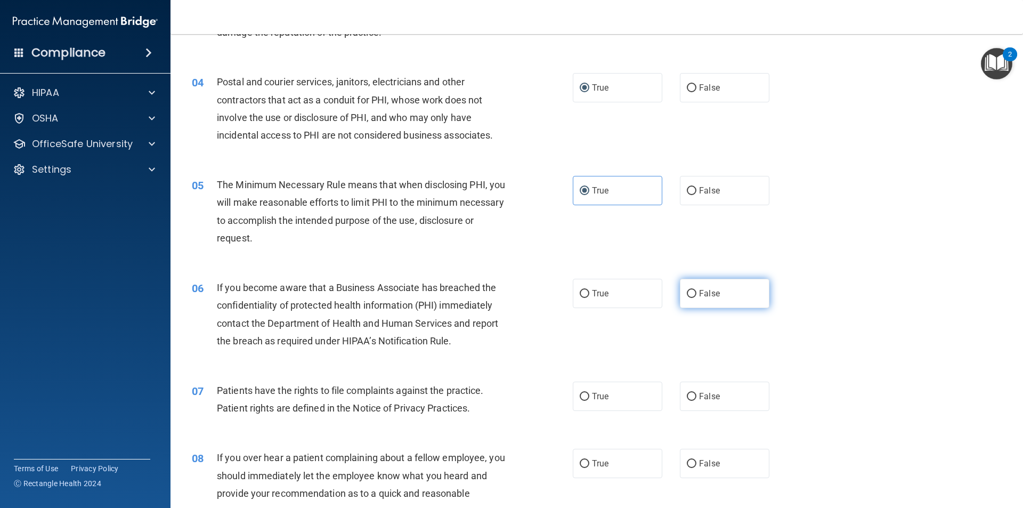
radio input "true"
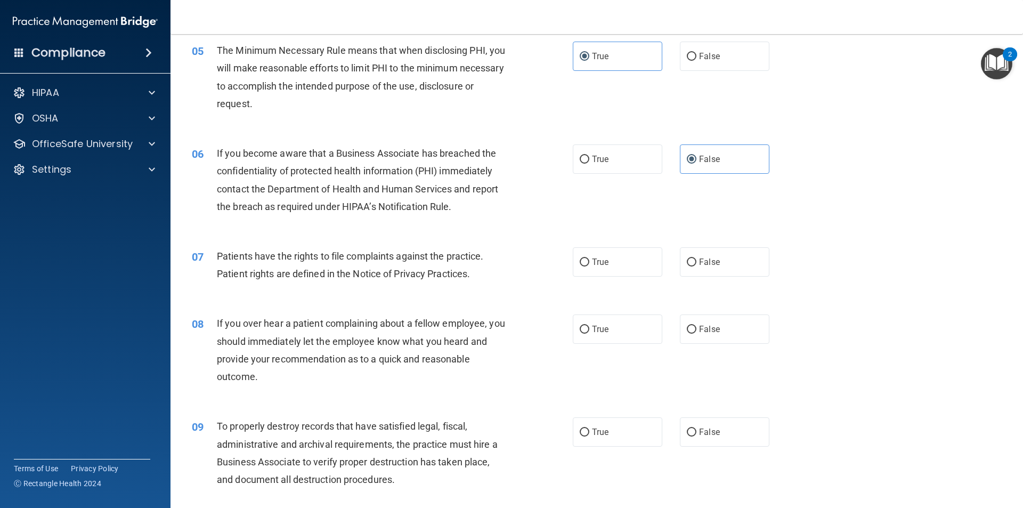
scroll to position [426, 0]
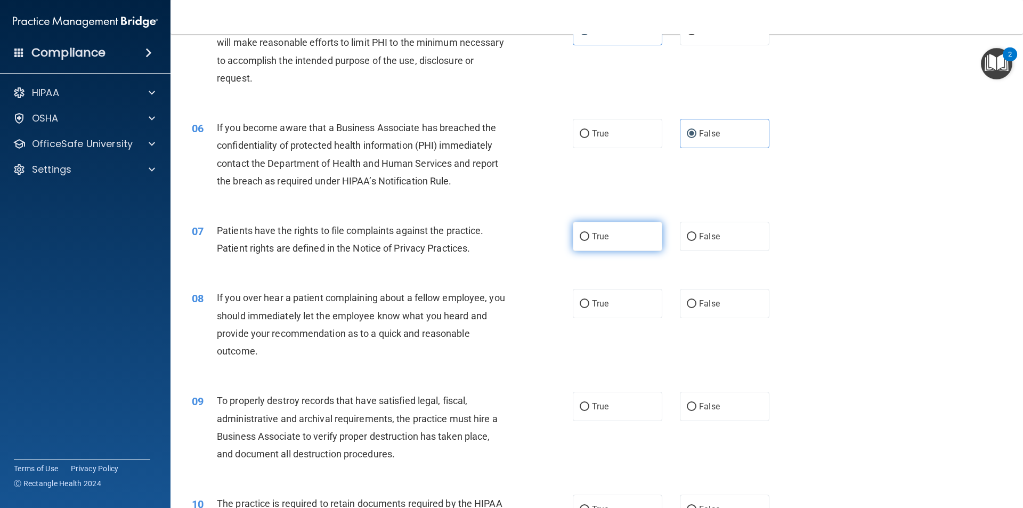
click at [608, 233] on label "True" at bounding box center [618, 236] width 90 height 29
click at [589, 233] on input "True" at bounding box center [585, 237] width 10 height 8
radio input "true"
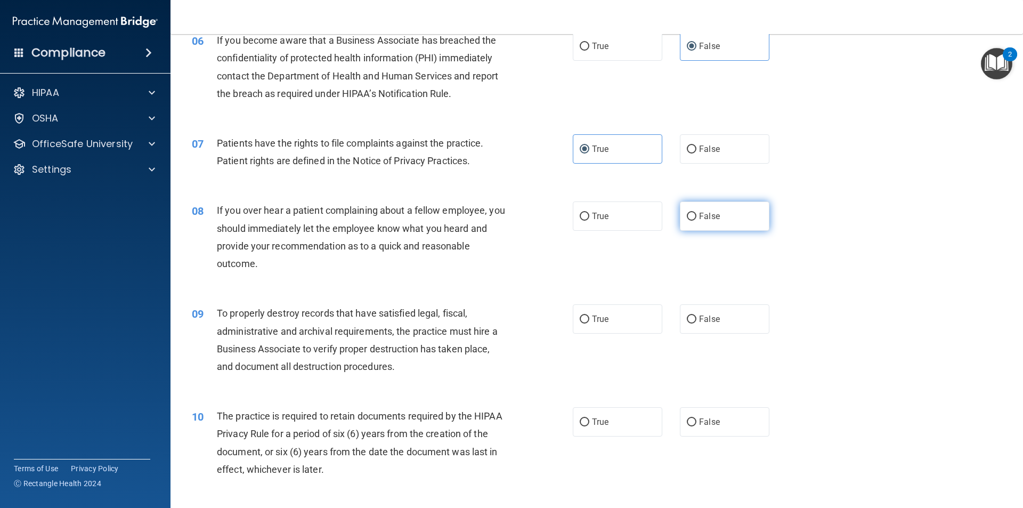
scroll to position [533, 0]
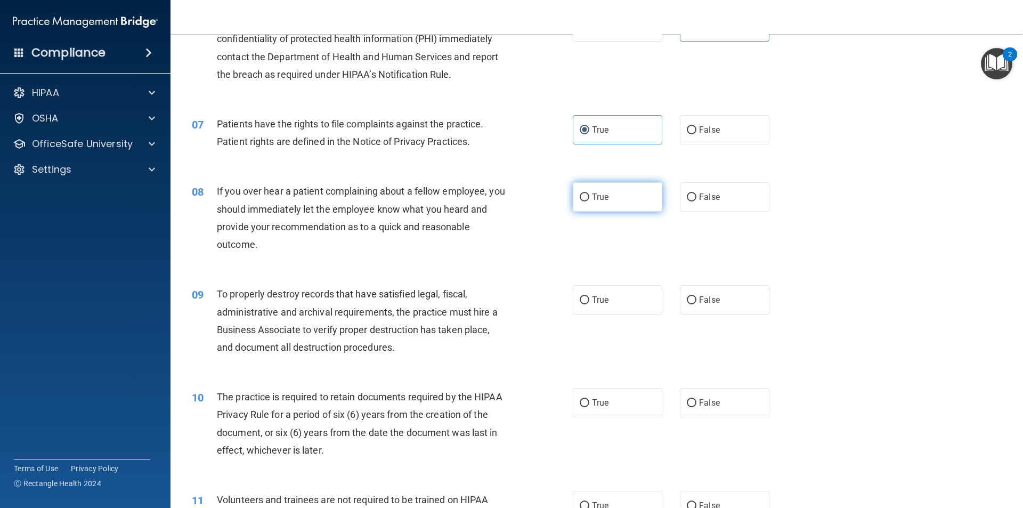
click at [595, 198] on span "True" at bounding box center [600, 197] width 17 height 10
click at [589, 198] on input "True" at bounding box center [585, 197] width 10 height 8
radio input "true"
click at [707, 193] on span "False" at bounding box center [709, 197] width 21 height 10
click at [696, 193] on input "False" at bounding box center [692, 197] width 10 height 8
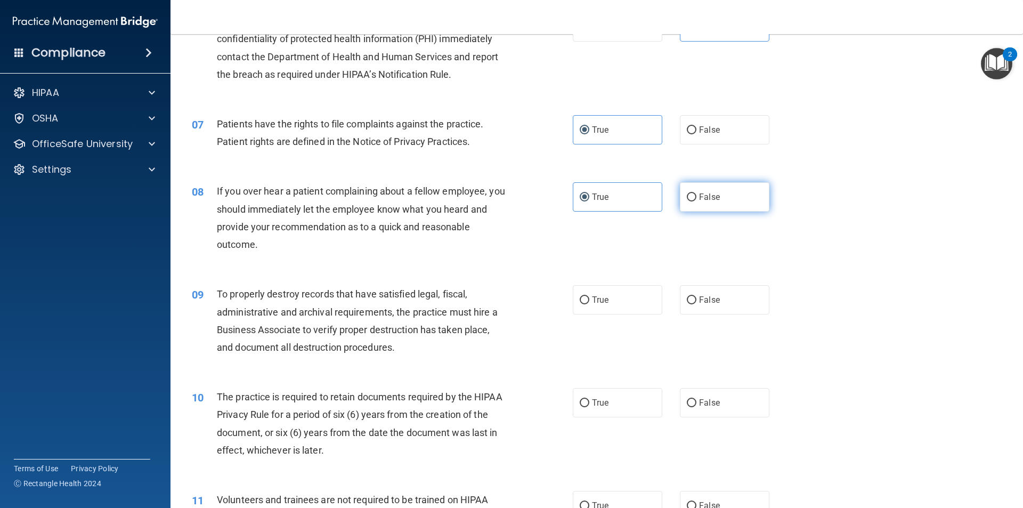
radio input "true"
radio input "false"
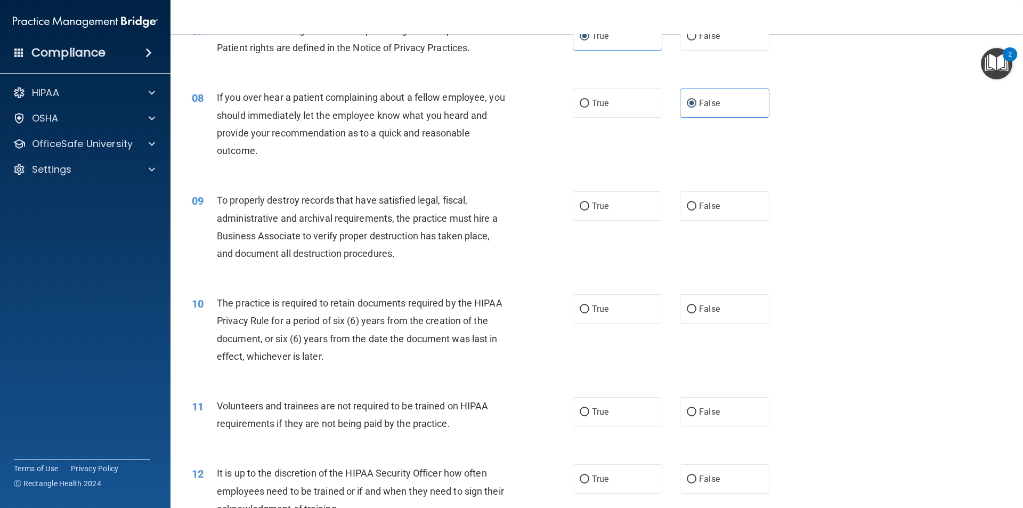
scroll to position [639, 0]
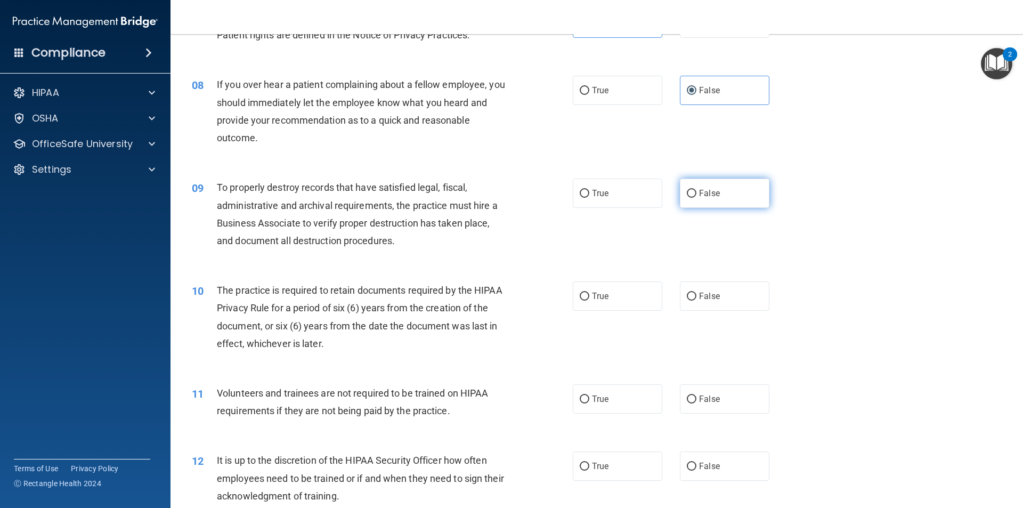
click at [702, 184] on label "False" at bounding box center [725, 193] width 90 height 29
click at [696, 190] on input "False" at bounding box center [692, 194] width 10 height 8
radio input "true"
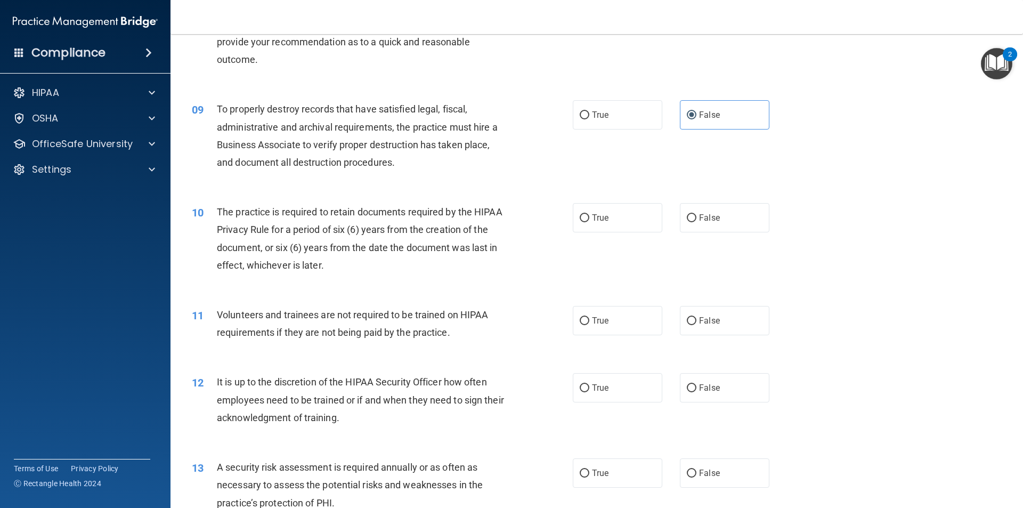
scroll to position [746, 0]
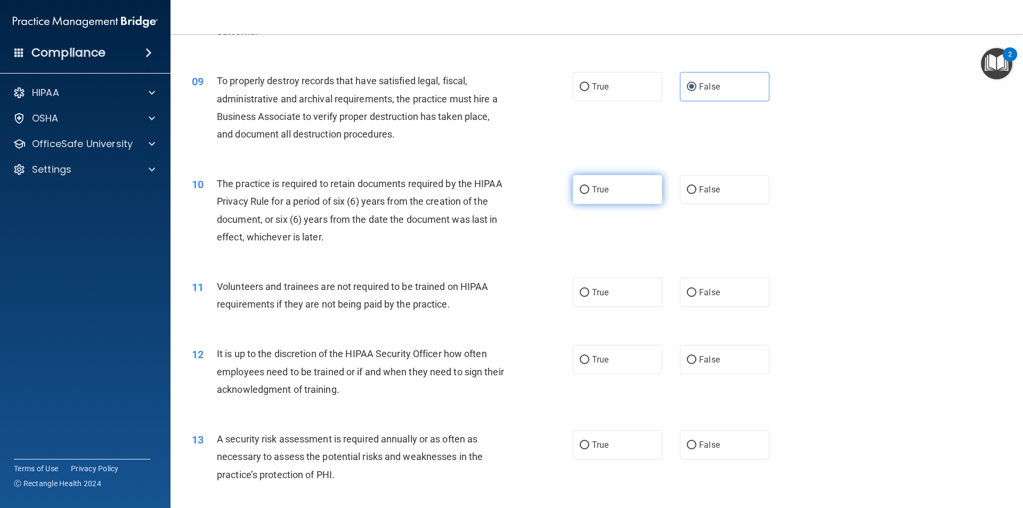
click at [609, 191] on label "True" at bounding box center [618, 189] width 90 height 29
click at [589, 191] on input "True" at bounding box center [585, 190] width 10 height 8
radio input "true"
click at [713, 289] on span "False" at bounding box center [709, 292] width 21 height 10
click at [696, 289] on input "False" at bounding box center [692, 293] width 10 height 8
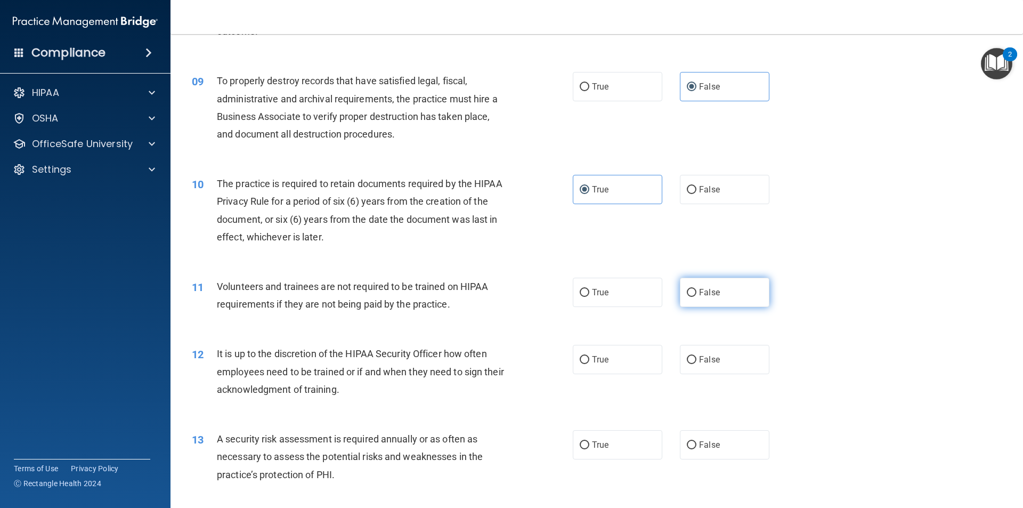
radio input "true"
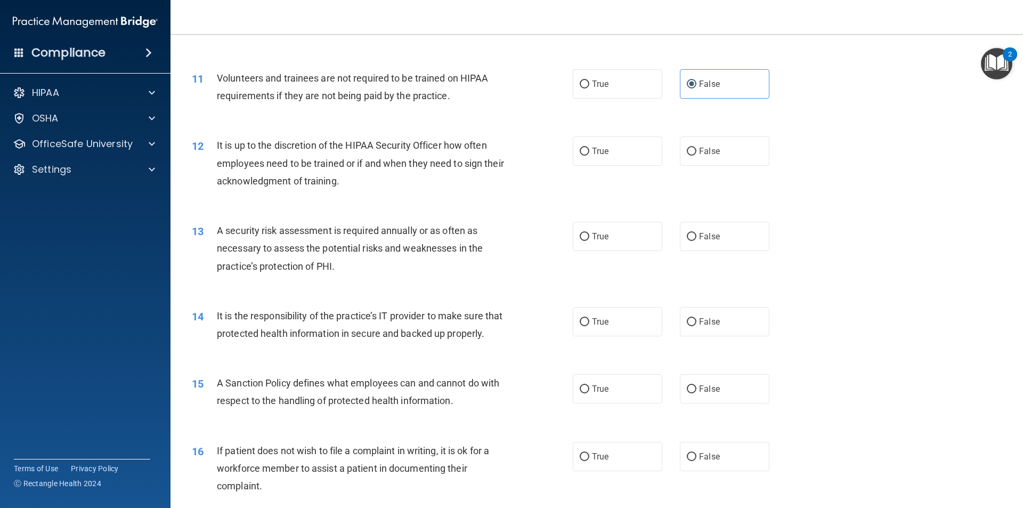
scroll to position [959, 0]
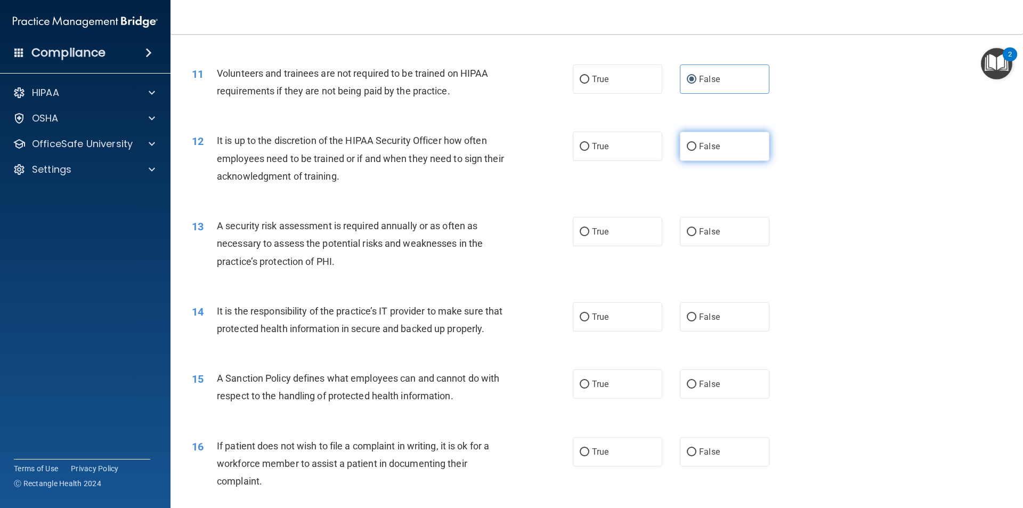
click at [701, 151] on label "False" at bounding box center [725, 146] width 90 height 29
click at [696, 151] on input "False" at bounding box center [692, 147] width 10 height 8
radio input "true"
click at [606, 236] on label "True" at bounding box center [618, 231] width 90 height 29
click at [589, 236] on input "True" at bounding box center [585, 232] width 10 height 8
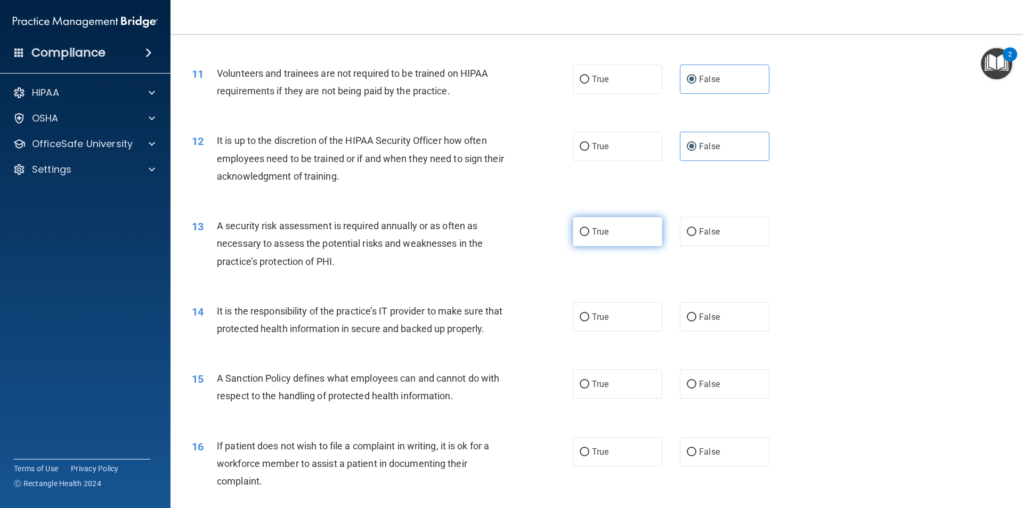
radio input "true"
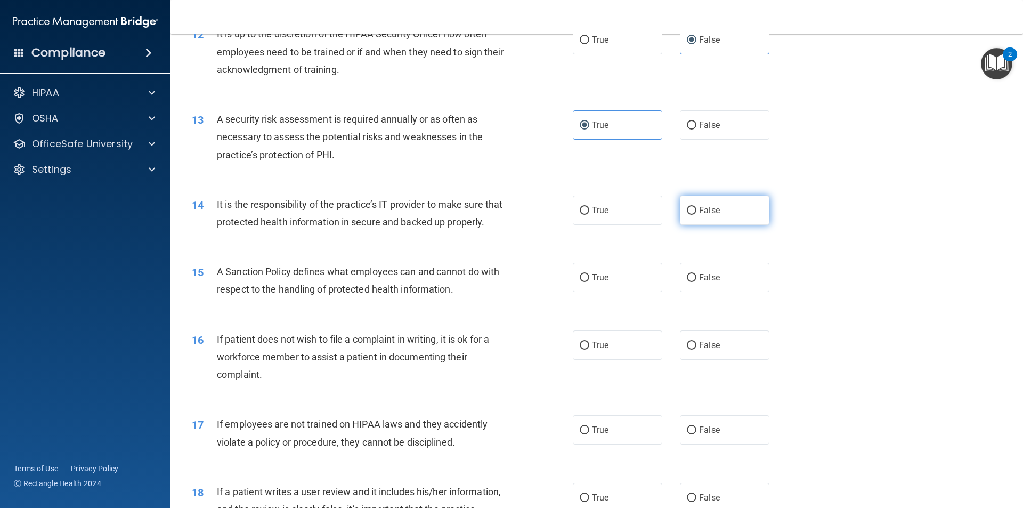
click at [708, 215] on span "False" at bounding box center [709, 210] width 21 height 10
click at [696, 215] on input "False" at bounding box center [692, 211] width 10 height 8
radio input "true"
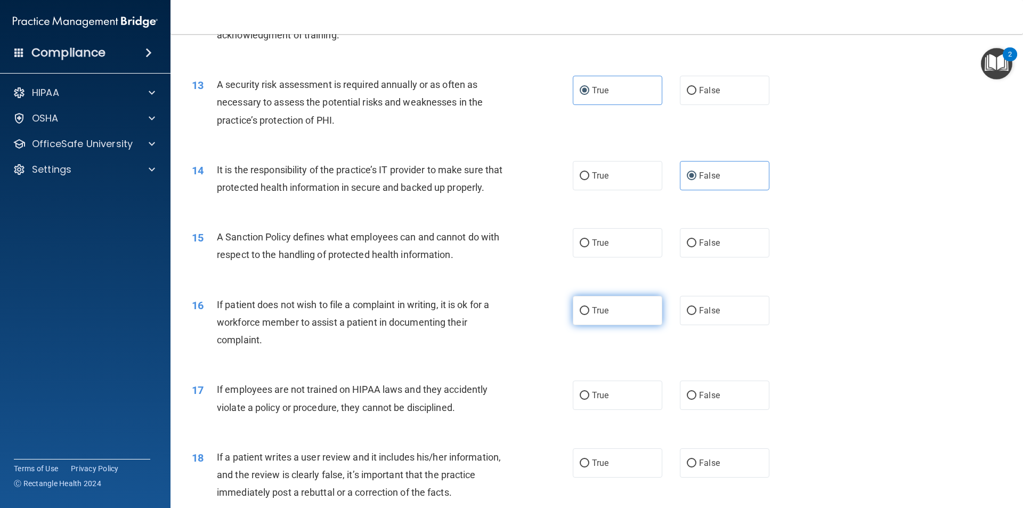
scroll to position [1119, 0]
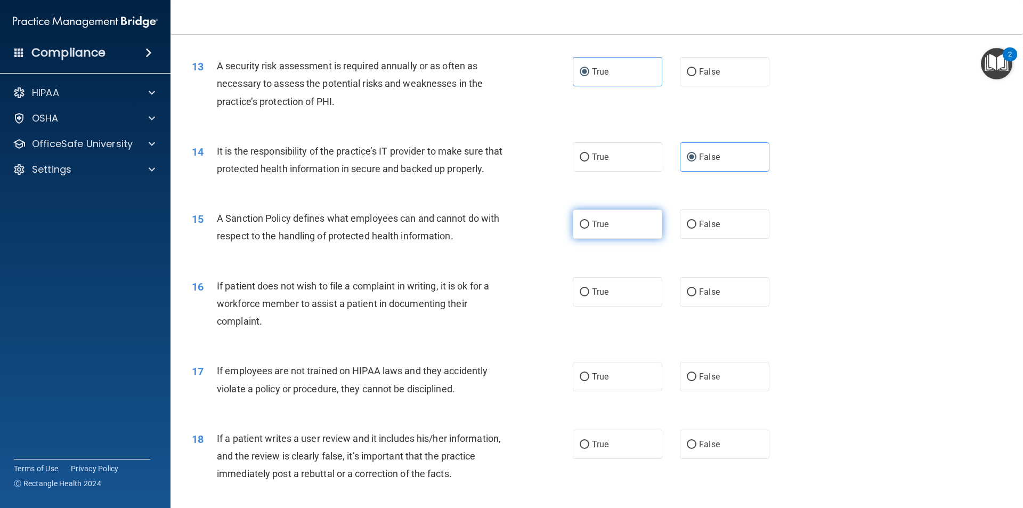
click at [601, 229] on span "True" at bounding box center [600, 224] width 17 height 10
click at [589, 229] on input "True" at bounding box center [585, 225] width 10 height 8
radio input "true"
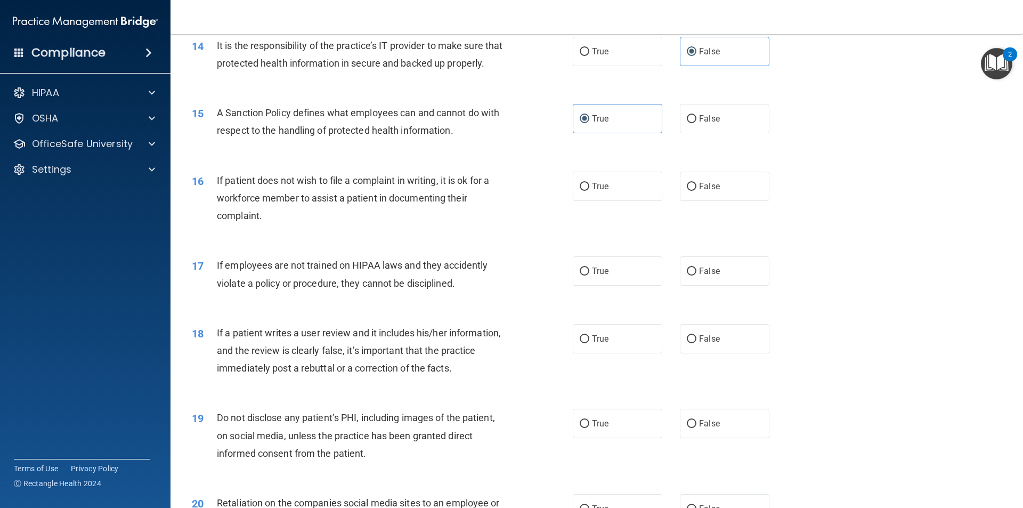
scroll to position [1226, 0]
click at [623, 198] on label "True" at bounding box center [618, 185] width 90 height 29
click at [589, 190] on input "True" at bounding box center [585, 186] width 10 height 8
radio input "true"
click at [706, 277] on label "False" at bounding box center [725, 269] width 90 height 29
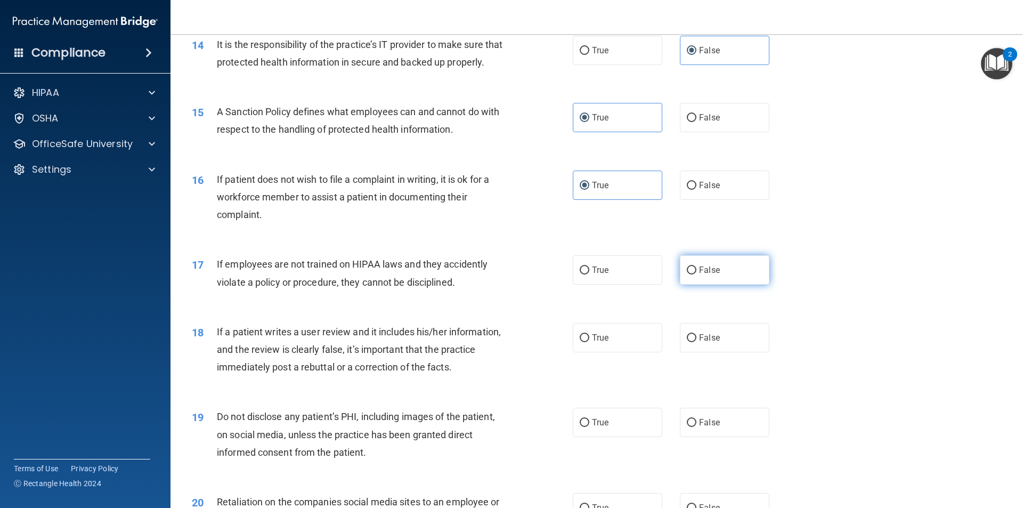
click at [696, 274] on input "False" at bounding box center [692, 270] width 10 height 8
radio input "true"
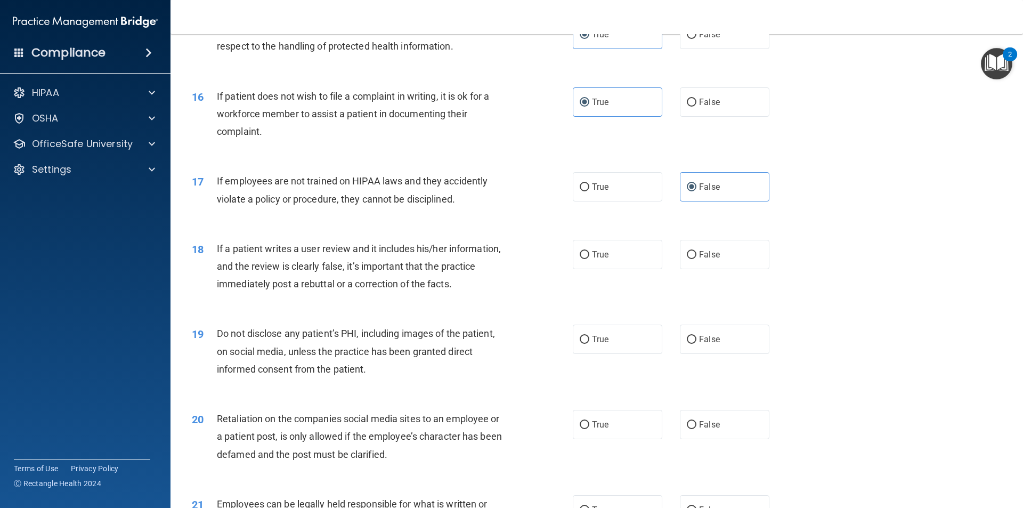
scroll to position [1332, 0]
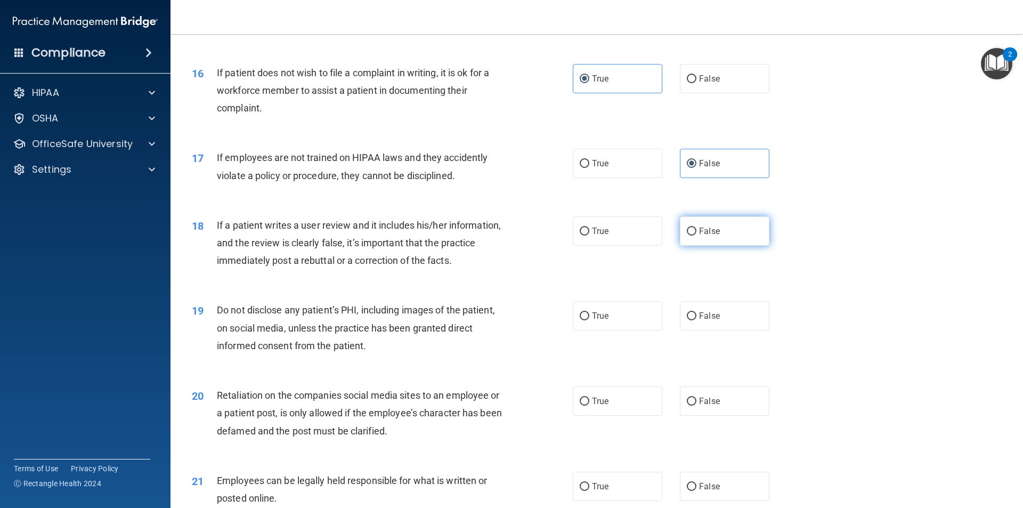
click at [711, 236] on span "False" at bounding box center [709, 231] width 21 height 10
click at [696, 236] on input "False" at bounding box center [692, 232] width 10 height 8
radio input "true"
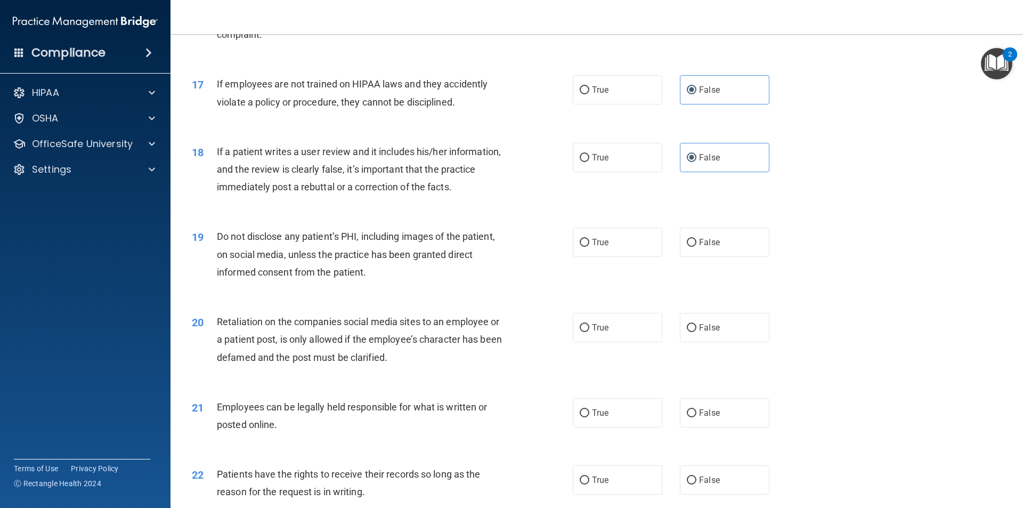
scroll to position [1439, 0]
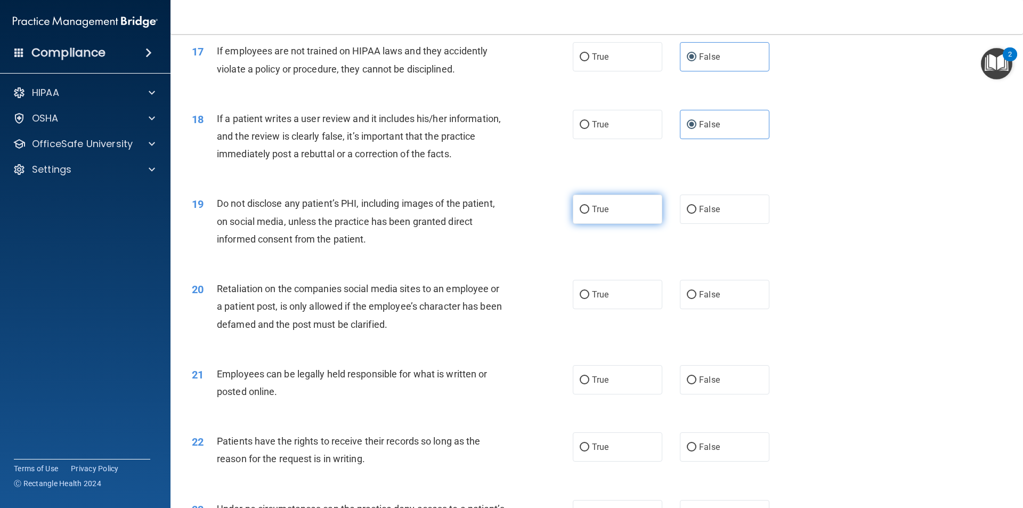
click at [593, 214] on span "True" at bounding box center [600, 209] width 17 height 10
click at [589, 214] on input "True" at bounding box center [585, 210] width 10 height 8
radio input "true"
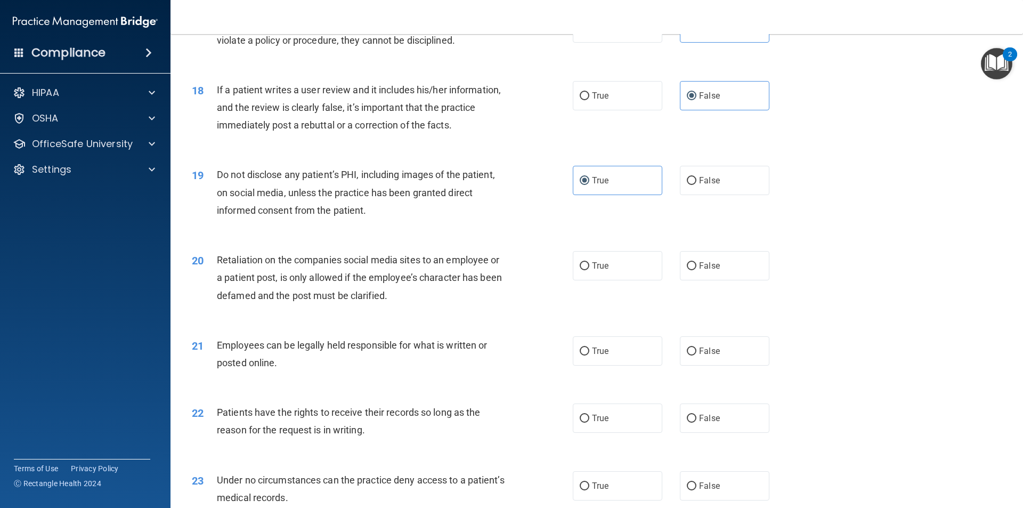
scroll to position [1492, 0]
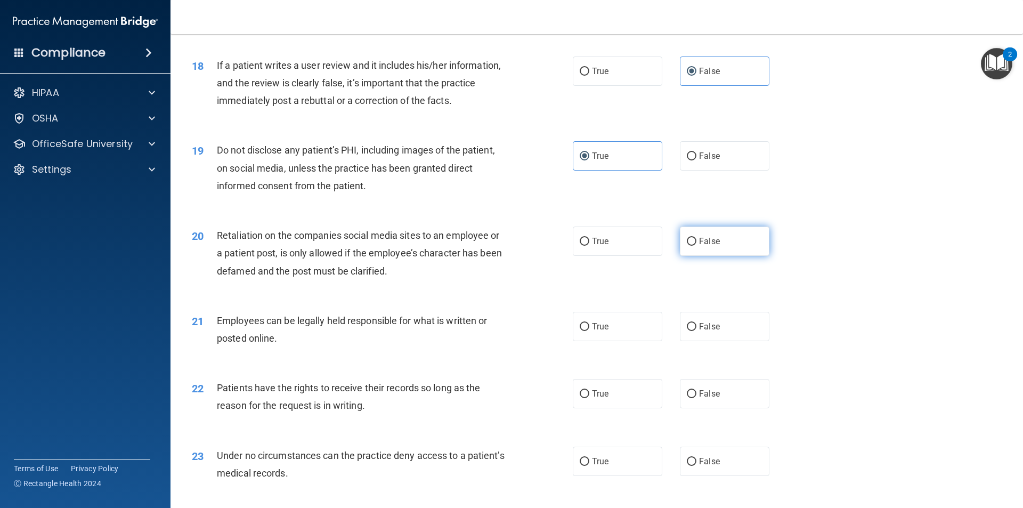
click at [700, 246] on span "False" at bounding box center [709, 241] width 21 height 10
click at [696, 246] on input "False" at bounding box center [692, 242] width 10 height 8
radio input "true"
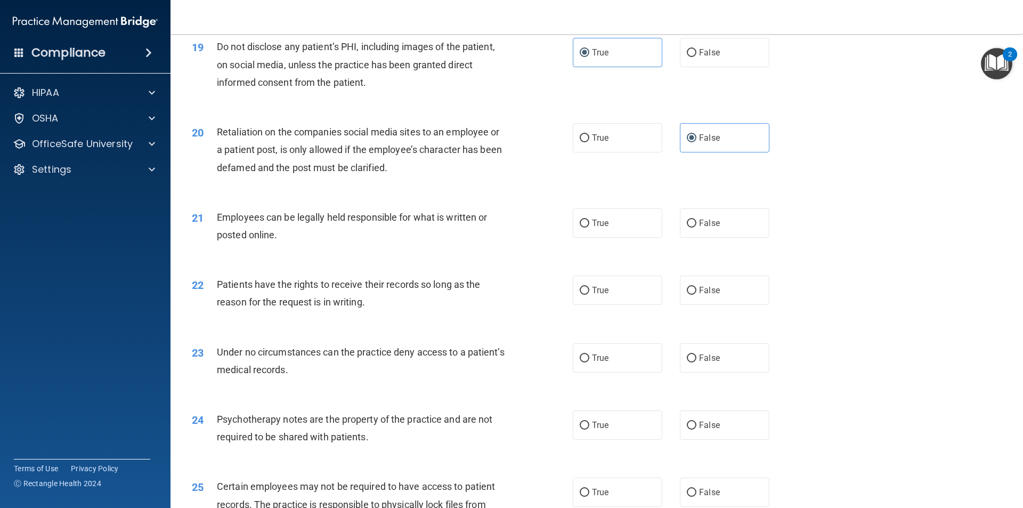
scroll to position [1599, 0]
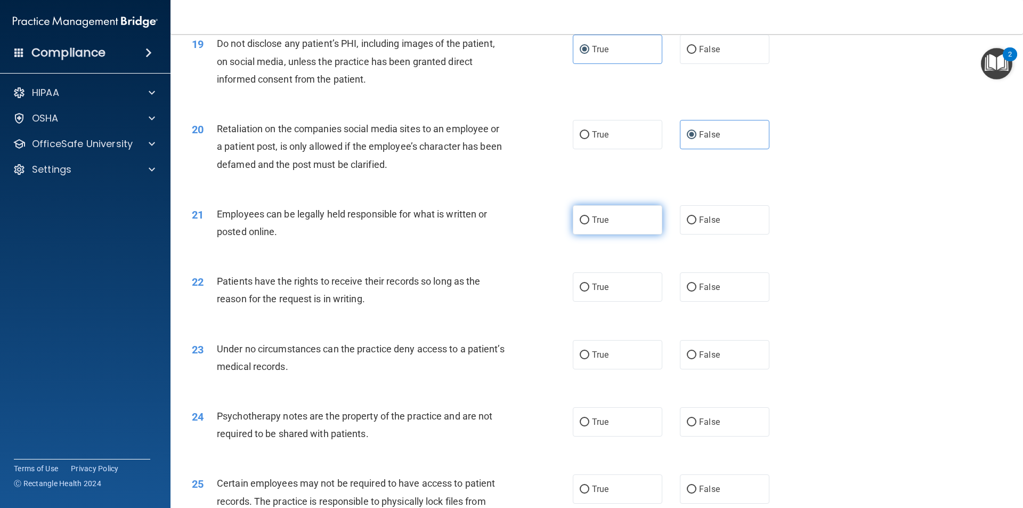
click at [623, 232] on label "True" at bounding box center [618, 219] width 90 height 29
click at [589, 224] on input "True" at bounding box center [585, 220] width 10 height 8
radio input "true"
click at [716, 302] on label "False" at bounding box center [725, 286] width 90 height 29
click at [696, 291] on input "False" at bounding box center [692, 287] width 10 height 8
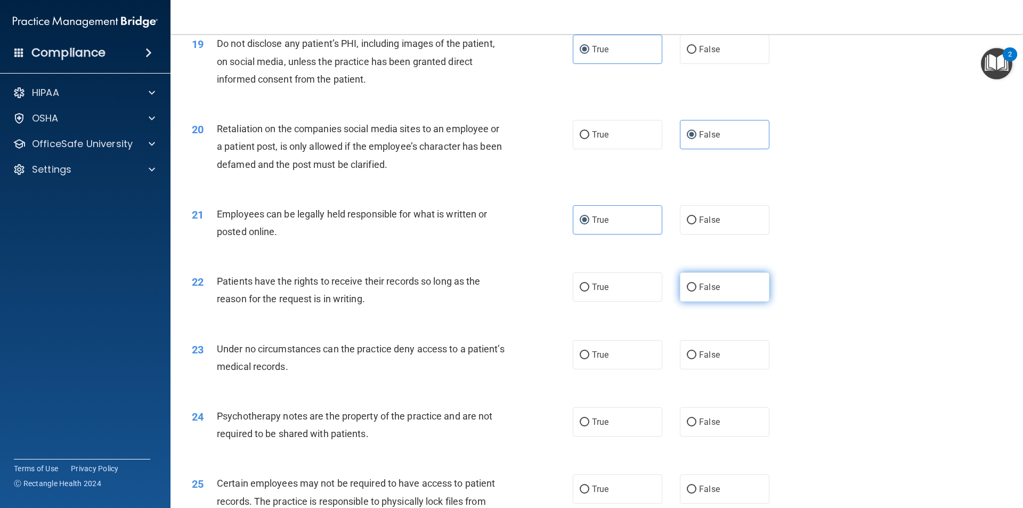
radio input "true"
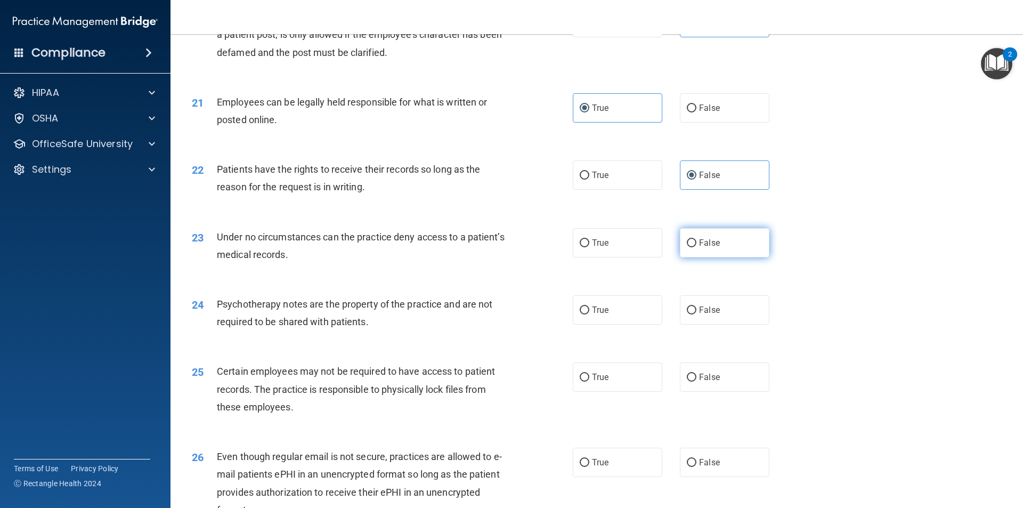
scroll to position [1758, 0]
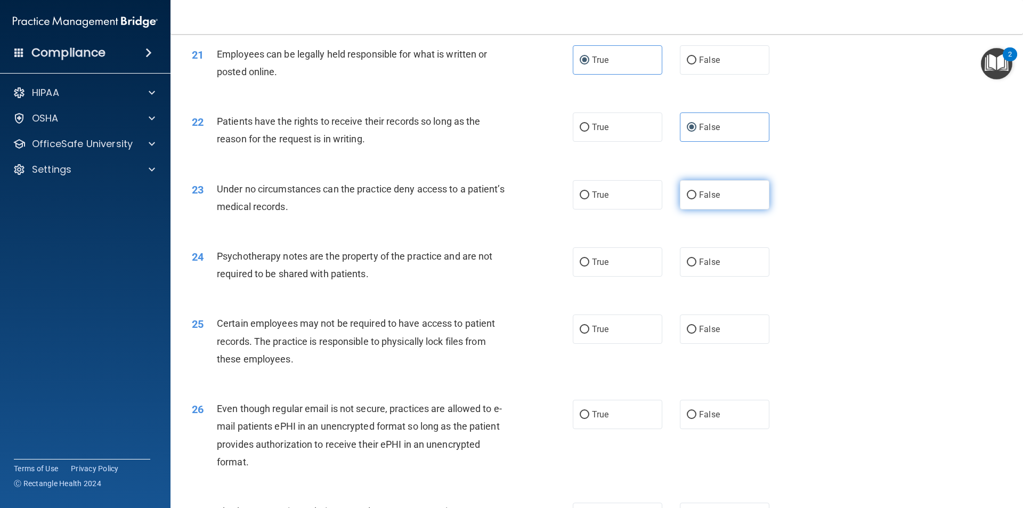
click at [728, 209] on label "False" at bounding box center [725, 194] width 90 height 29
click at [696, 199] on input "False" at bounding box center [692, 195] width 10 height 8
radio input "true"
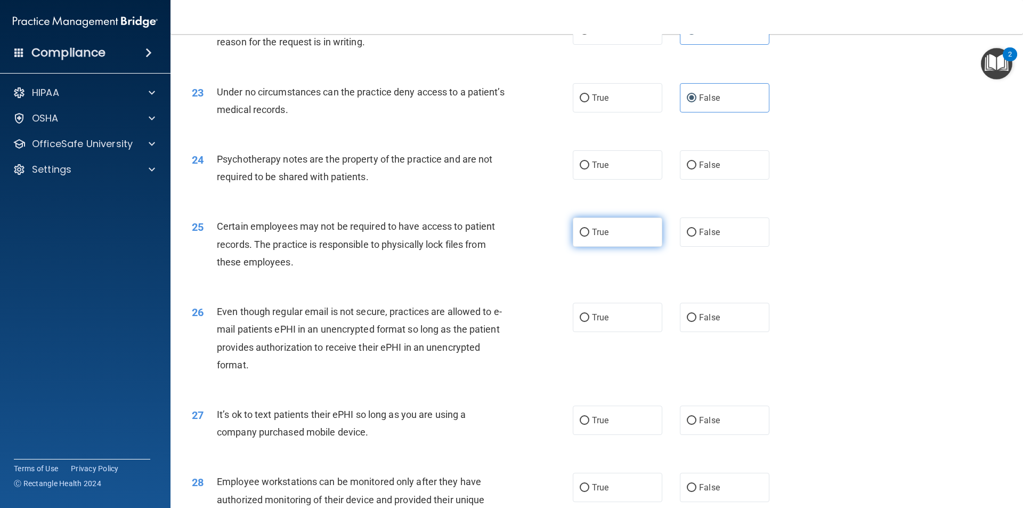
scroll to position [1865, 0]
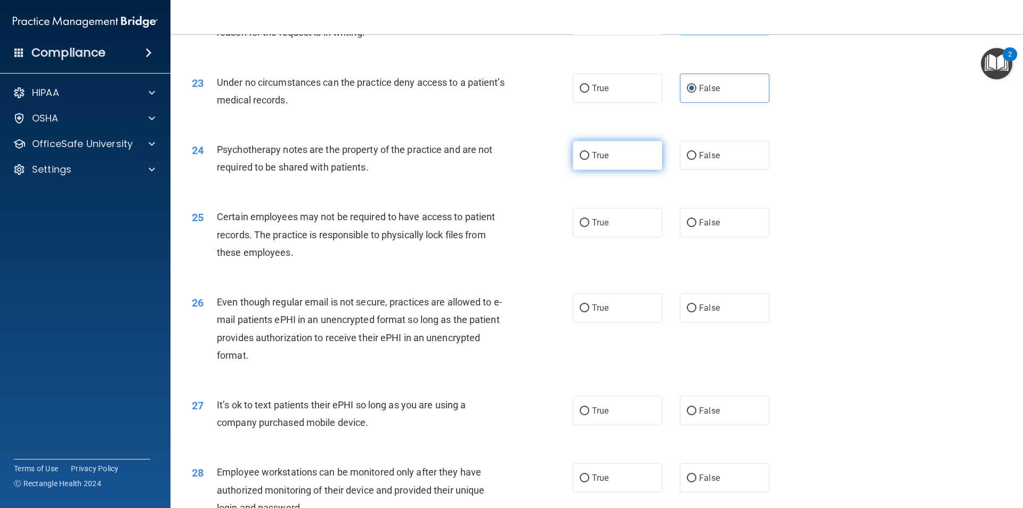
click at [586, 170] on label "True" at bounding box center [618, 155] width 90 height 29
click at [586, 160] on input "True" at bounding box center [585, 156] width 10 height 8
radio input "true"
click at [598, 228] on span "True" at bounding box center [600, 222] width 17 height 10
click at [589, 227] on input "True" at bounding box center [585, 223] width 10 height 8
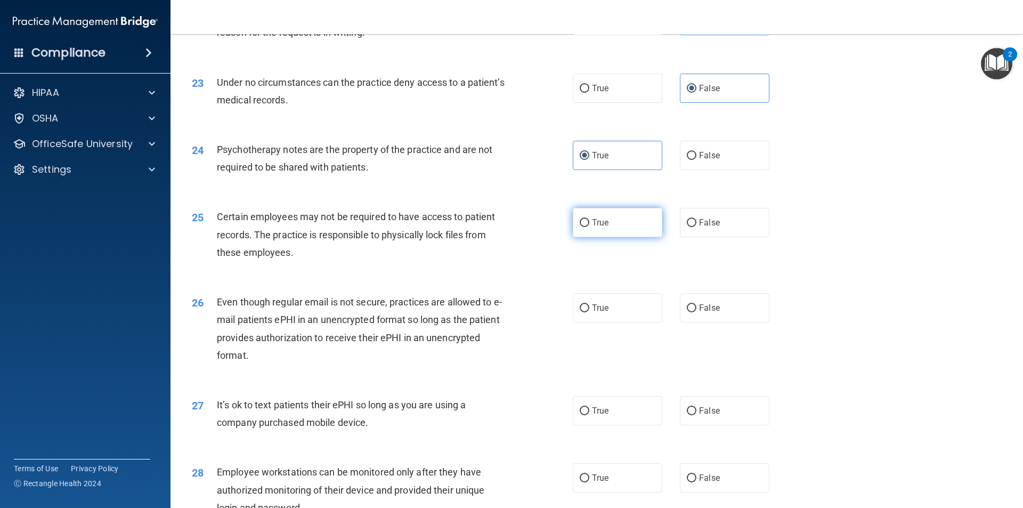
radio input "true"
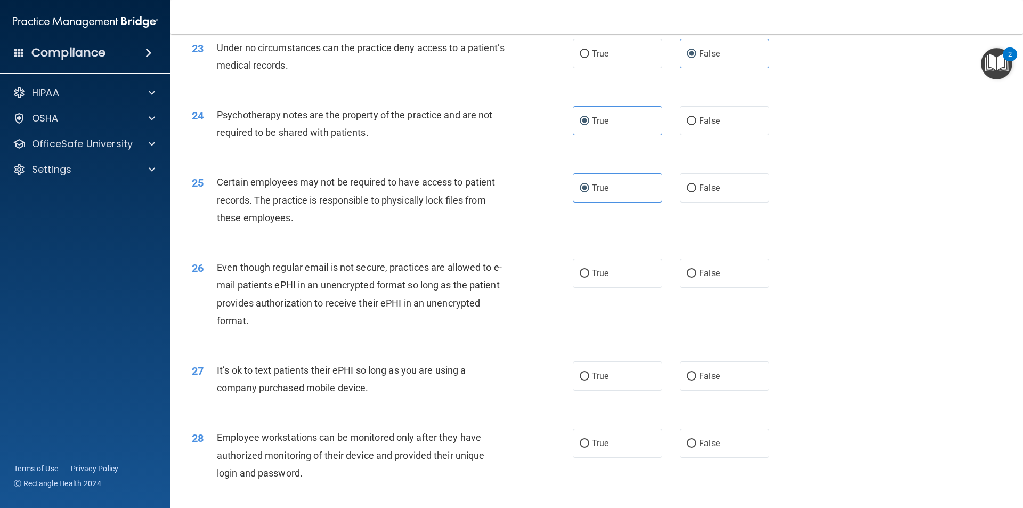
scroll to position [1918, 0]
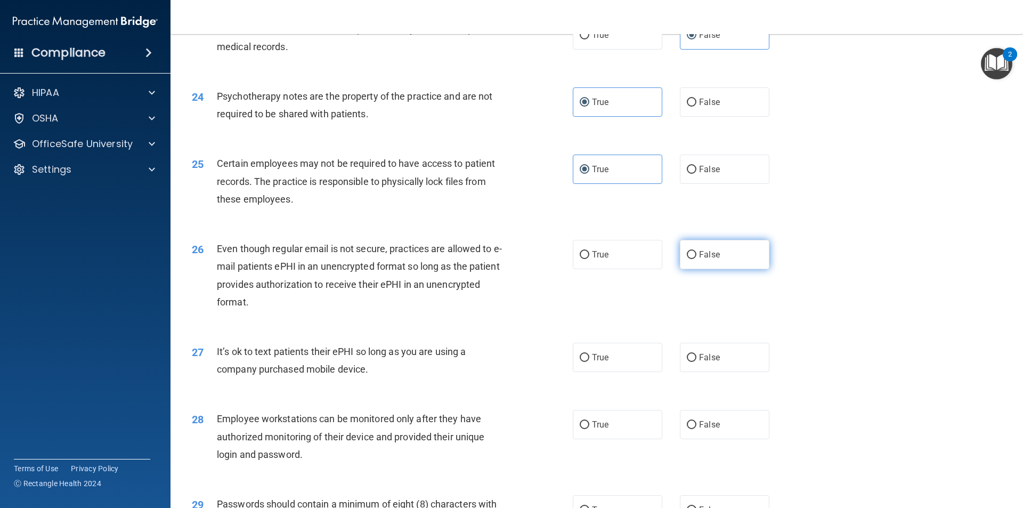
click at [728, 269] on label "False" at bounding box center [725, 254] width 90 height 29
click at [696, 259] on input "False" at bounding box center [692, 255] width 10 height 8
radio input "true"
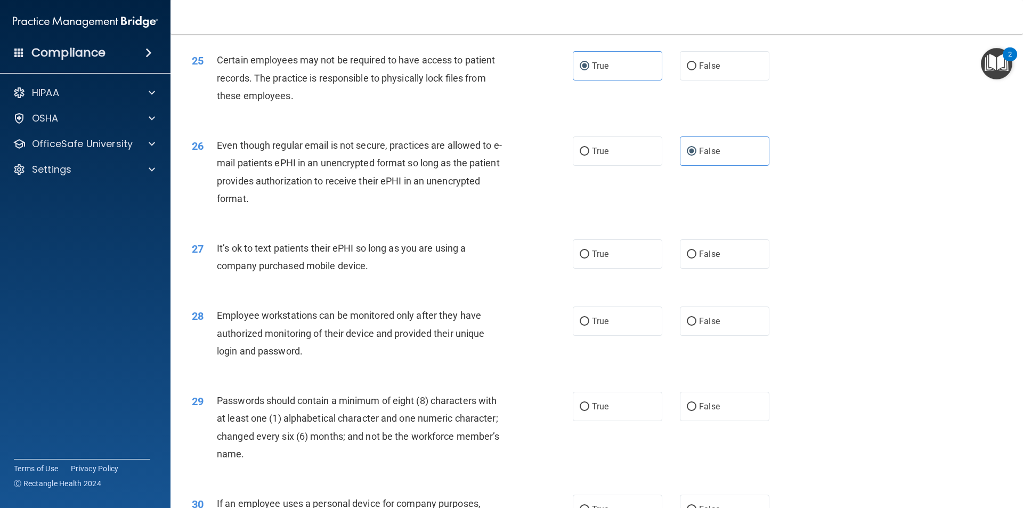
scroll to position [2025, 0]
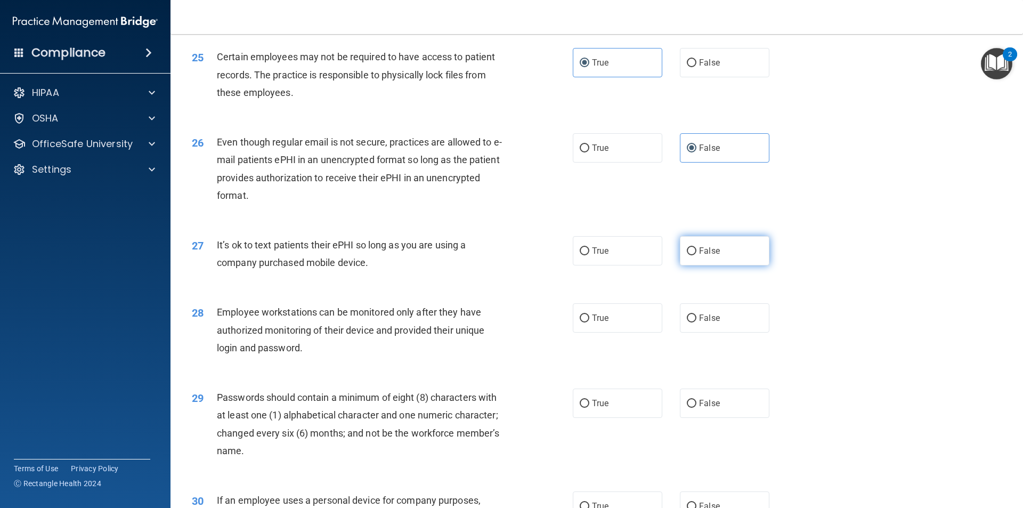
click at [725, 263] on label "False" at bounding box center [725, 250] width 90 height 29
click at [696, 255] on input "False" at bounding box center [692, 251] width 10 height 8
radio input "true"
click at [703, 319] on div "28 Employee workstations can be monitored only after they have authorized monit…" at bounding box center [597, 332] width 826 height 85
click at [708, 329] on label "False" at bounding box center [725, 317] width 90 height 29
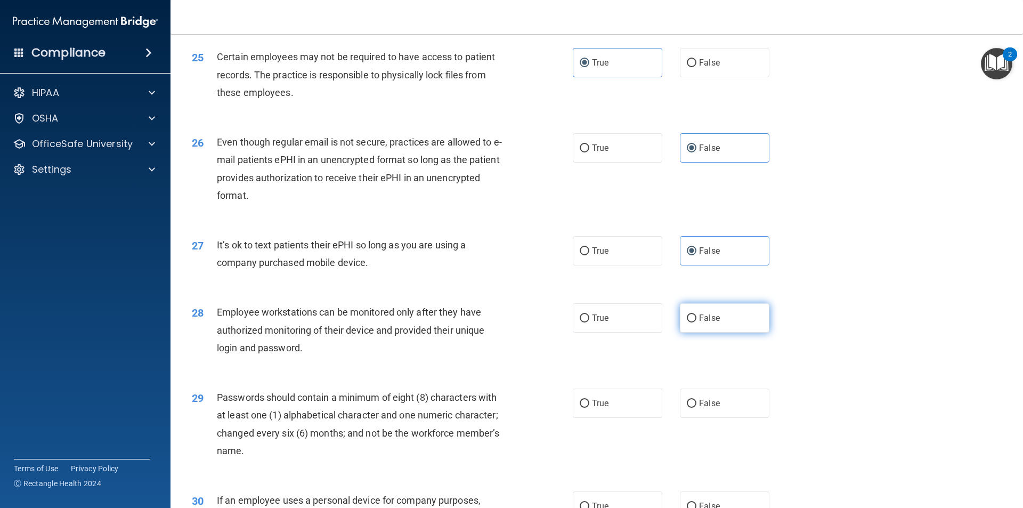
click at [696, 322] on input "False" at bounding box center [692, 318] width 10 height 8
radio input "true"
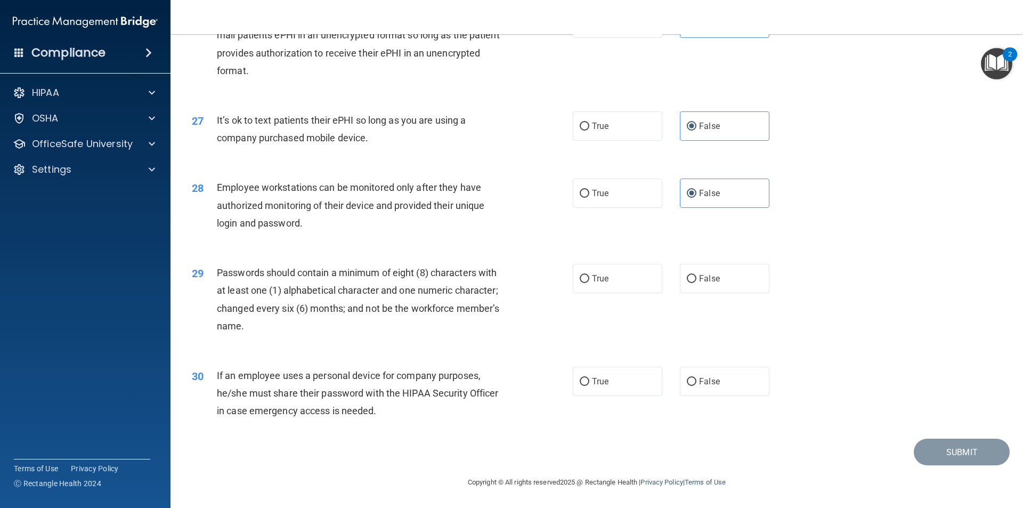
scroll to position [2167, 0]
click at [593, 278] on span "True" at bounding box center [600, 278] width 17 height 10
click at [589, 278] on input "True" at bounding box center [585, 279] width 10 height 8
radio input "true"
click at [723, 369] on label "False" at bounding box center [725, 381] width 90 height 29
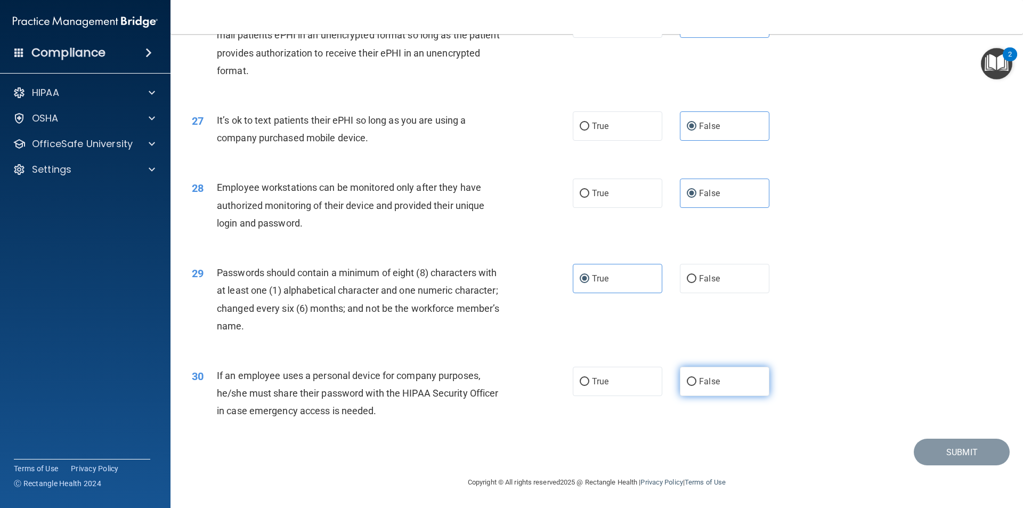
click at [696, 378] on input "False" at bounding box center [692, 382] width 10 height 8
radio input "true"
click at [950, 451] on button "Submit" at bounding box center [962, 452] width 96 height 27
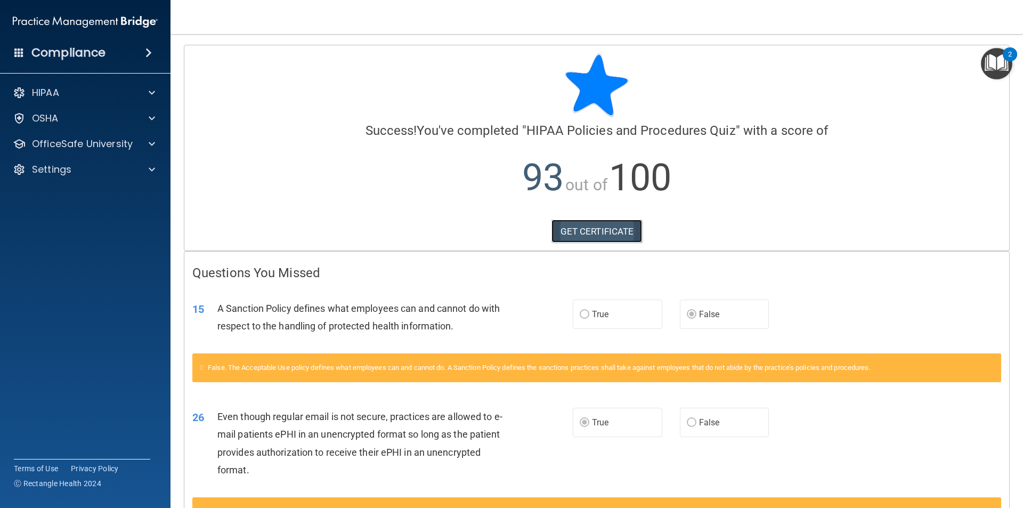
click at [580, 223] on link "GET CERTIFICATE" at bounding box center [597, 231] width 91 height 23
click at [148, 143] on div at bounding box center [150, 143] width 27 height 13
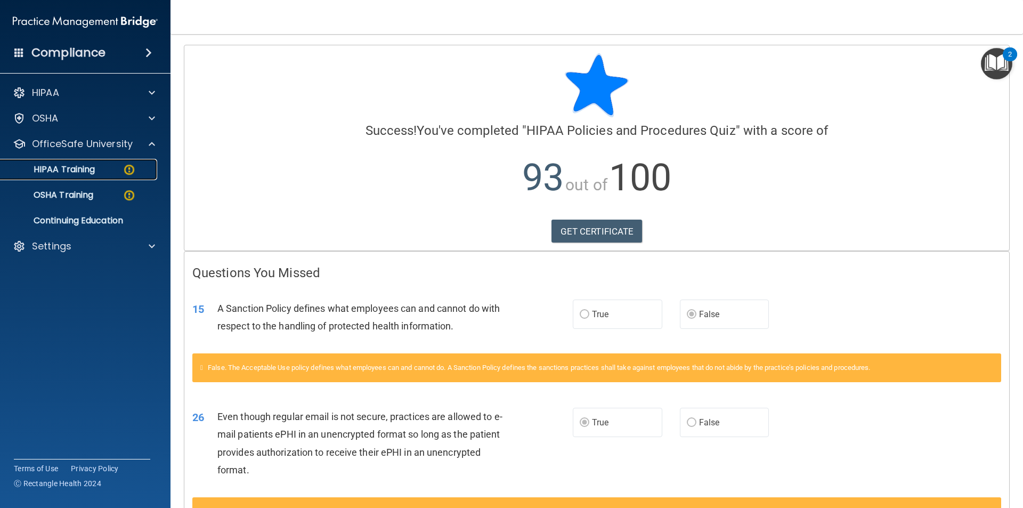
click at [127, 169] on img at bounding box center [129, 169] width 13 height 13
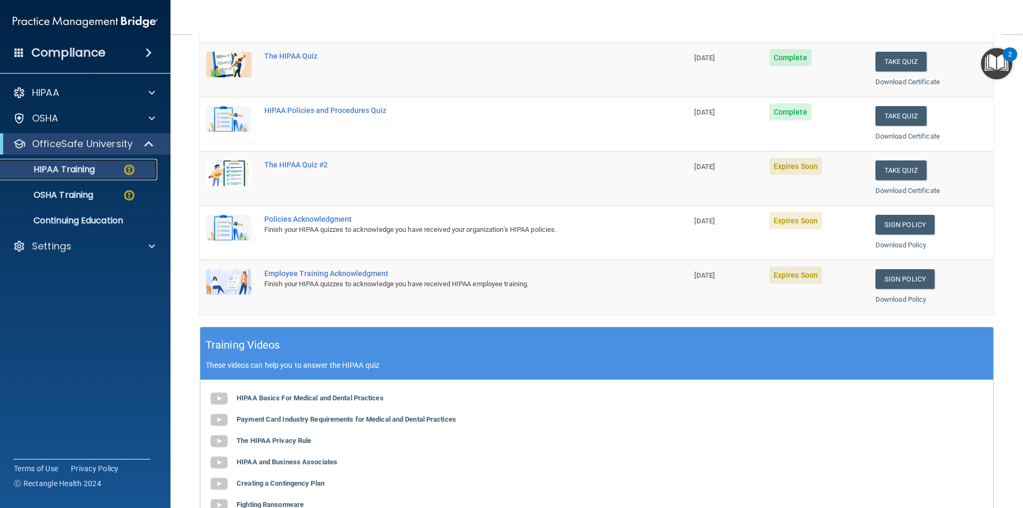
scroll to position [160, 0]
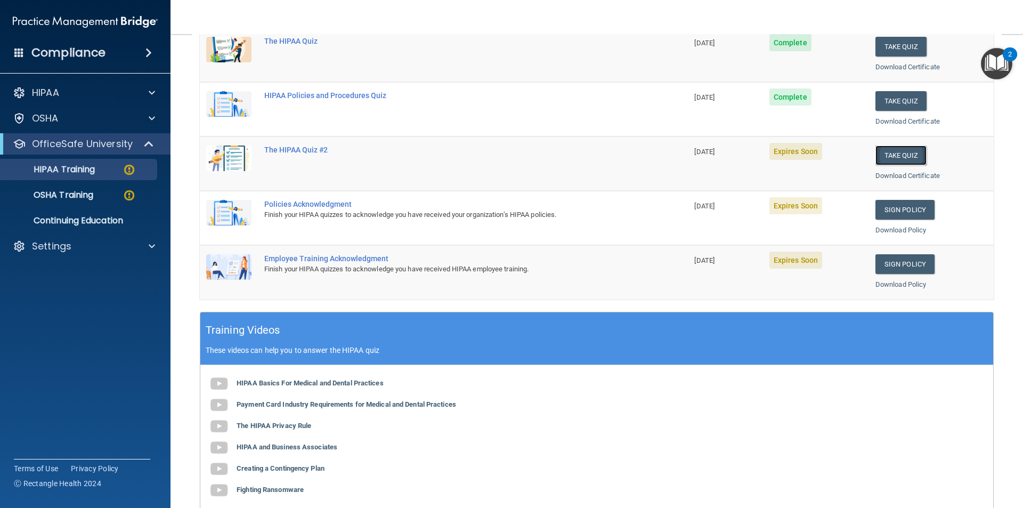
click at [896, 155] on button "Take Quiz" at bounding box center [900, 155] width 51 height 20
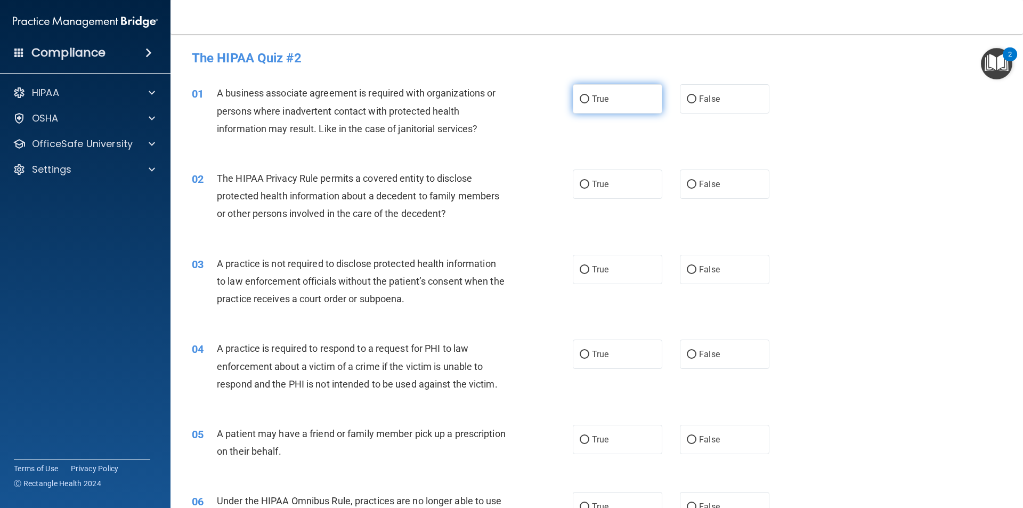
click at [602, 99] on span "True" at bounding box center [600, 99] width 17 height 10
click at [589, 99] on input "True" at bounding box center [585, 99] width 10 height 8
radio input "true"
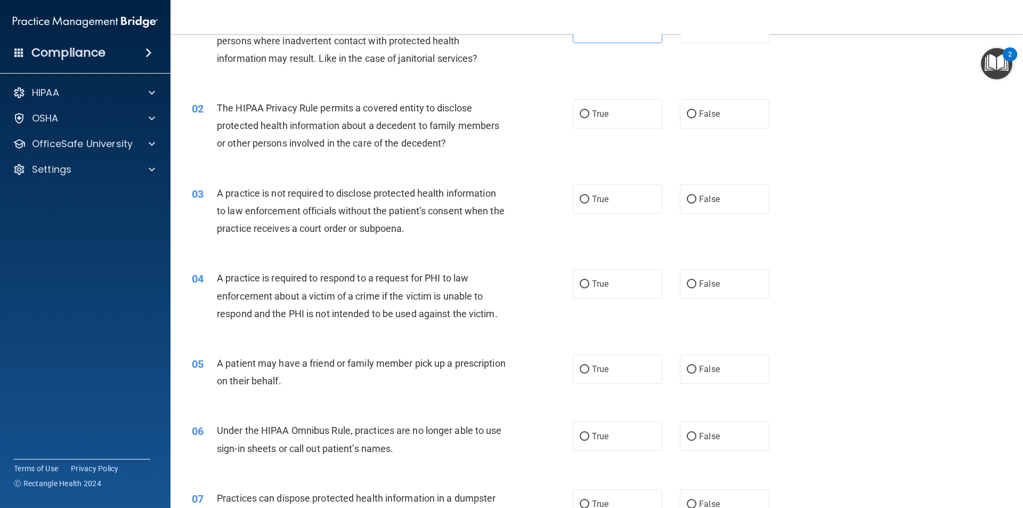
scroll to position [107, 0]
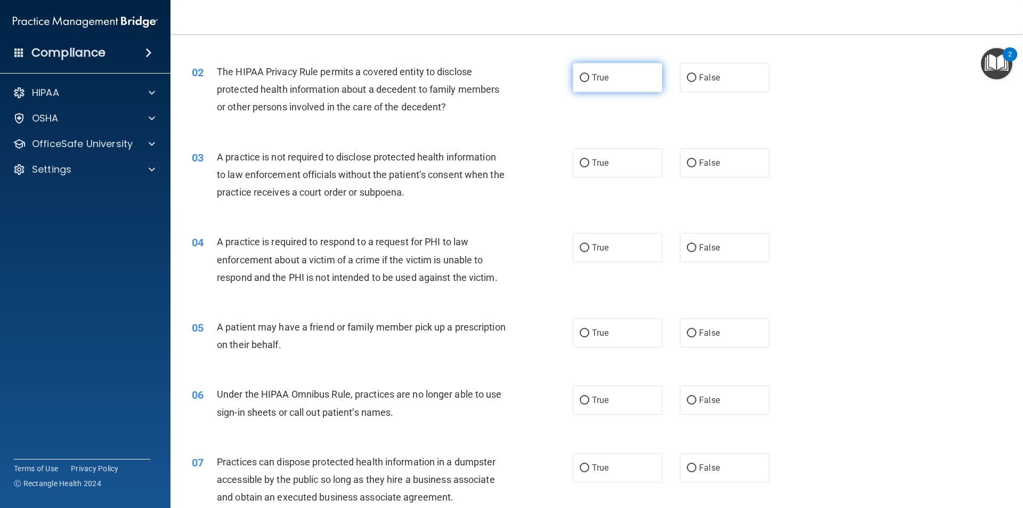
click at [588, 85] on label "True" at bounding box center [618, 77] width 90 height 29
click at [588, 82] on input "True" at bounding box center [585, 78] width 10 height 8
radio input "true"
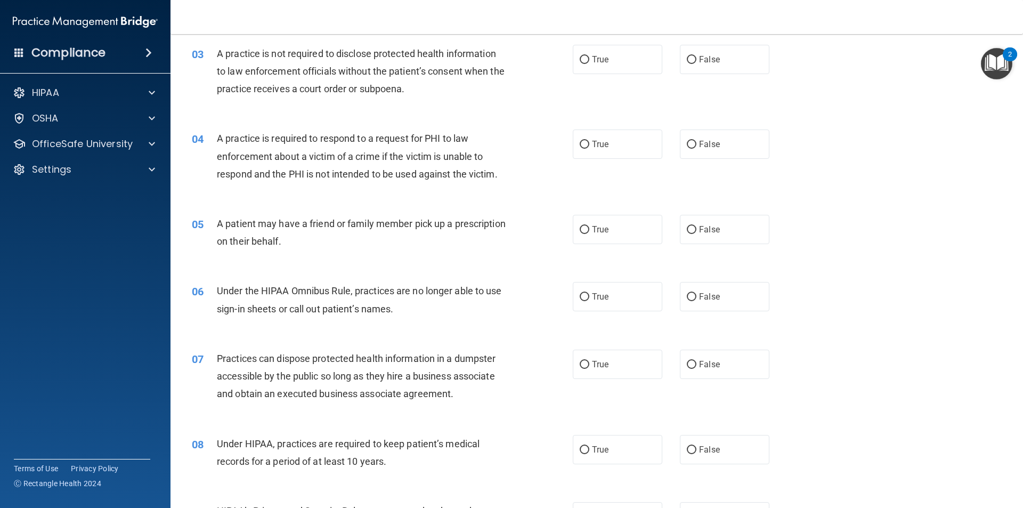
scroll to position [213, 0]
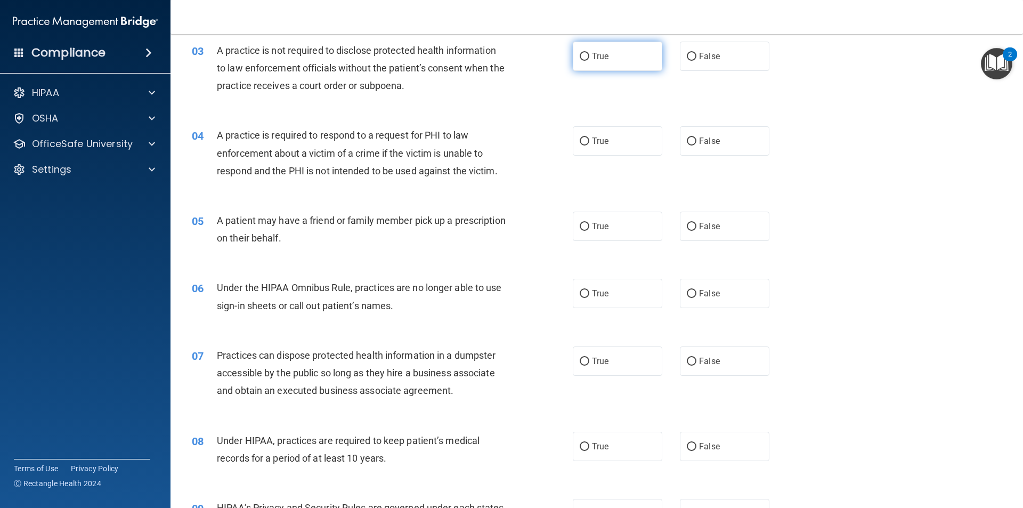
click at [638, 55] on label "True" at bounding box center [618, 56] width 90 height 29
click at [589, 55] on input "True" at bounding box center [585, 57] width 10 height 8
radio input "true"
click at [616, 141] on label "True" at bounding box center [618, 140] width 90 height 29
click at [589, 141] on input "True" at bounding box center [585, 141] width 10 height 8
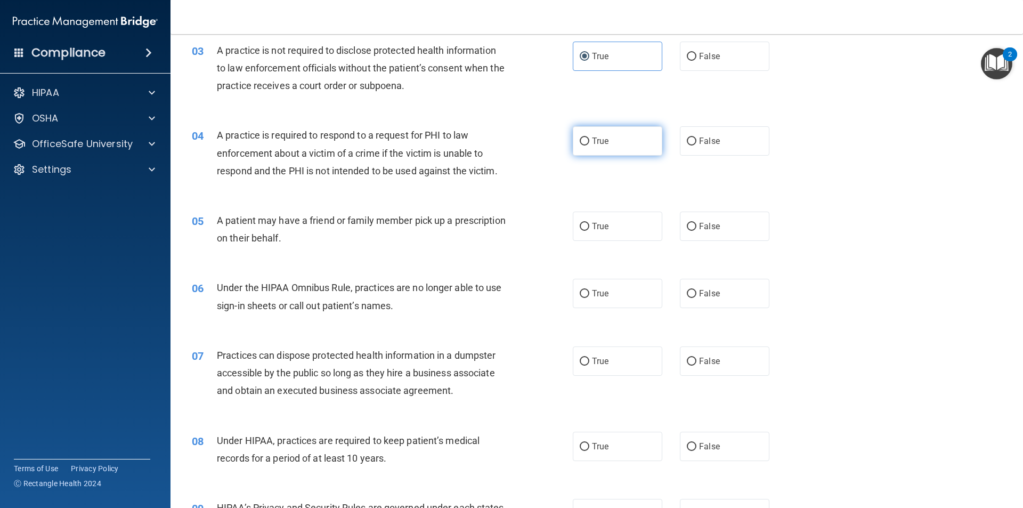
radio input "true"
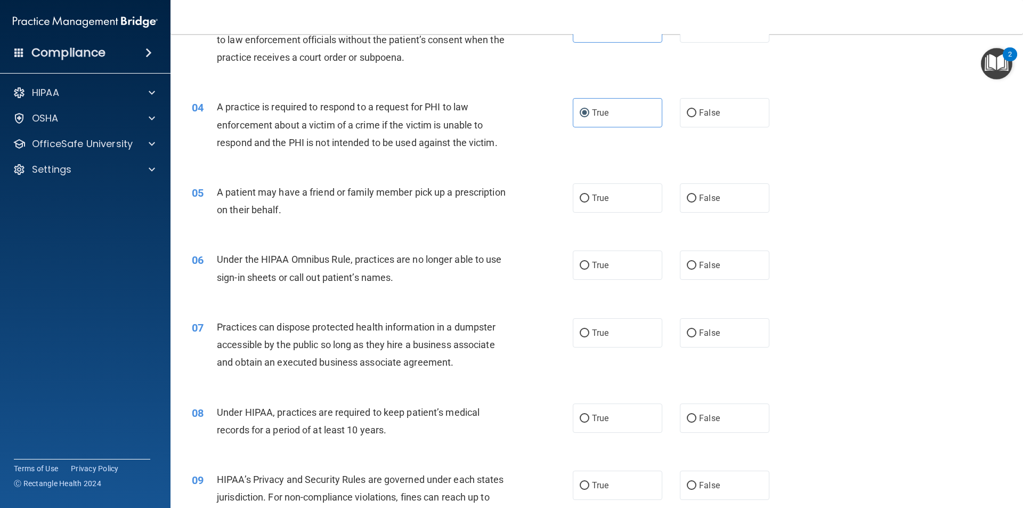
scroll to position [266, 0]
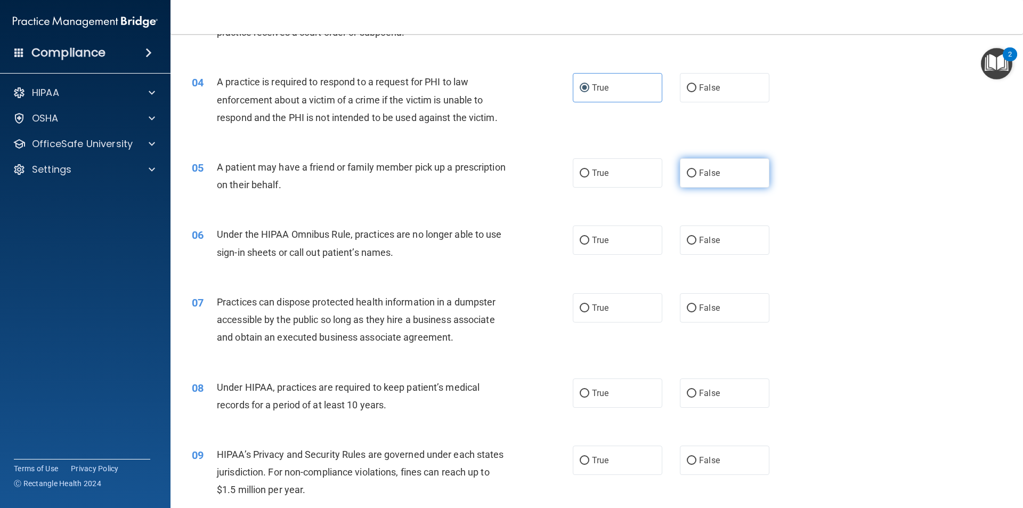
click at [691, 174] on input "False" at bounding box center [692, 173] width 10 height 8
radio input "true"
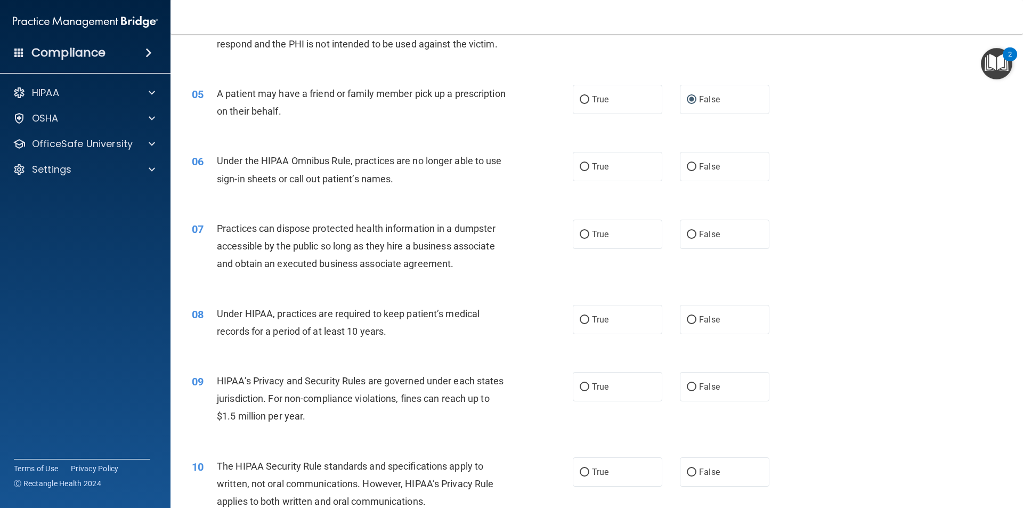
scroll to position [373, 0]
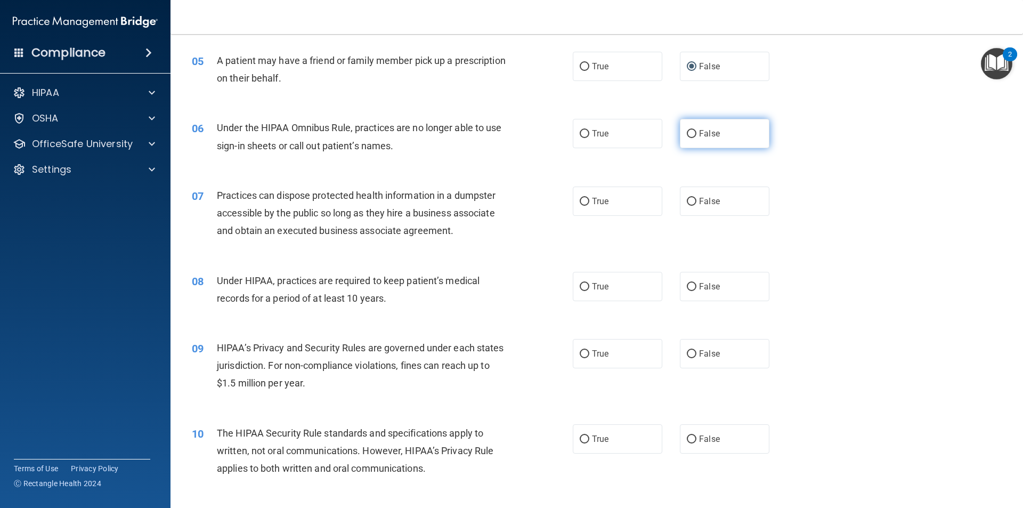
click at [691, 141] on label "False" at bounding box center [725, 133] width 90 height 29
click at [691, 138] on input "False" at bounding box center [692, 134] width 10 height 8
radio input "true"
click at [701, 206] on label "False" at bounding box center [725, 200] width 90 height 29
click at [696, 206] on input "False" at bounding box center [692, 202] width 10 height 8
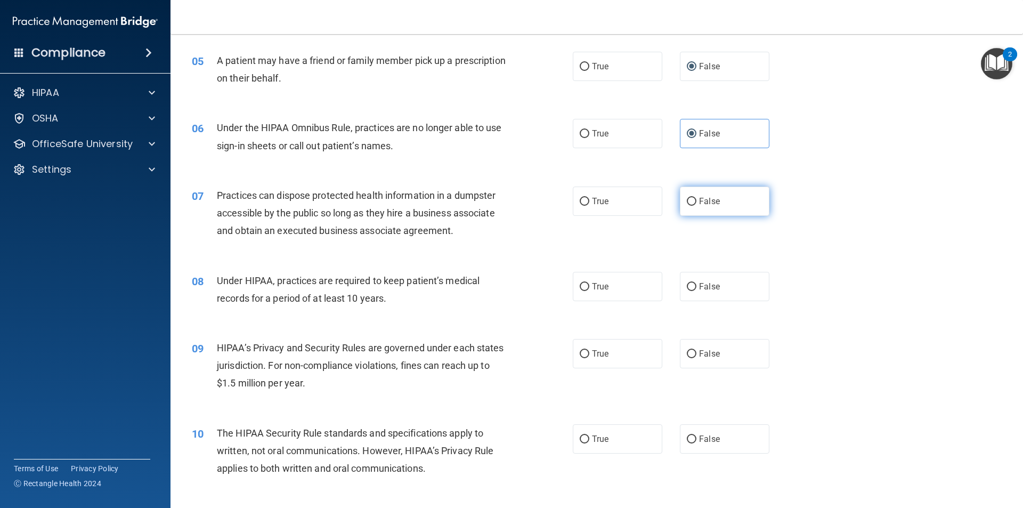
radio input "true"
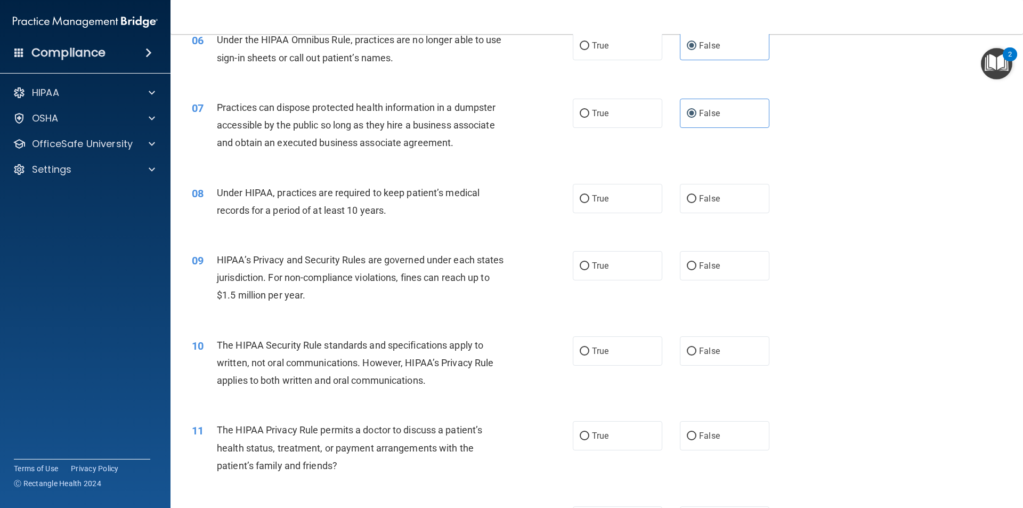
scroll to position [480, 0]
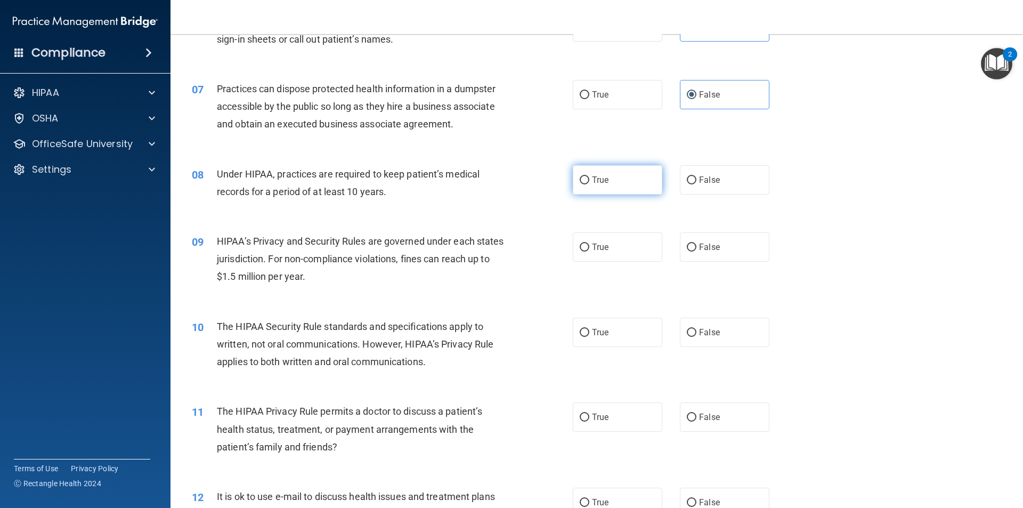
click at [635, 174] on label "True" at bounding box center [618, 179] width 90 height 29
click at [589, 176] on input "True" at bounding box center [585, 180] width 10 height 8
radio input "true"
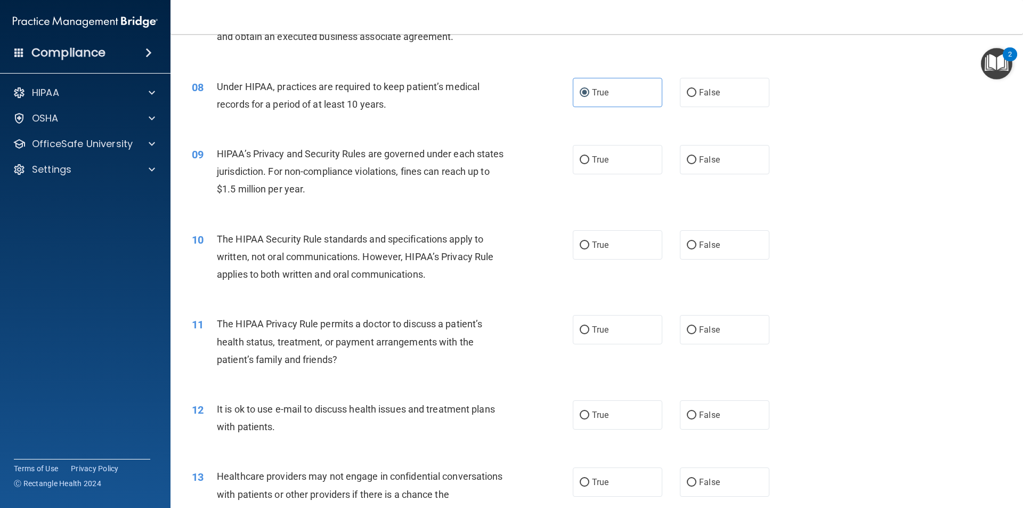
scroll to position [586, 0]
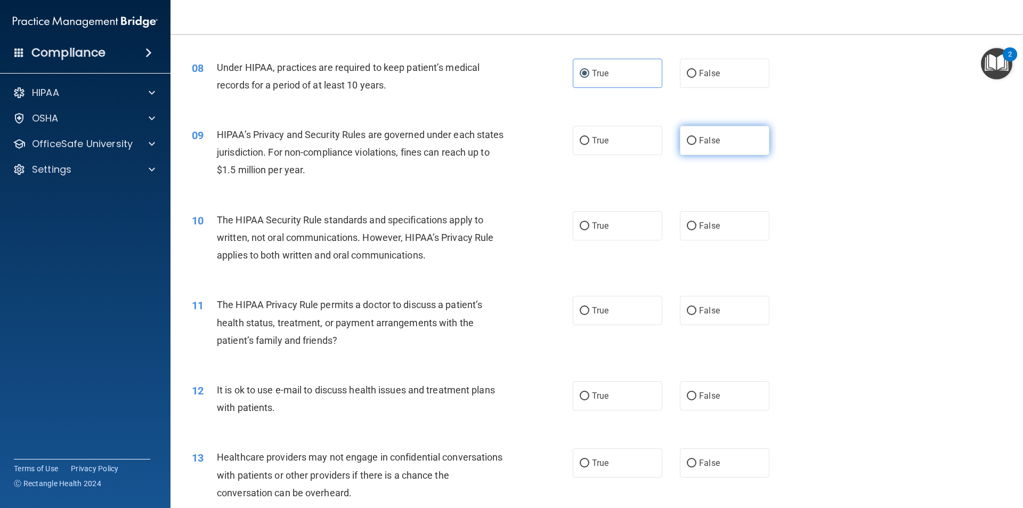
click at [718, 139] on label "False" at bounding box center [725, 140] width 90 height 29
click at [696, 139] on input "False" at bounding box center [692, 141] width 10 height 8
radio input "true"
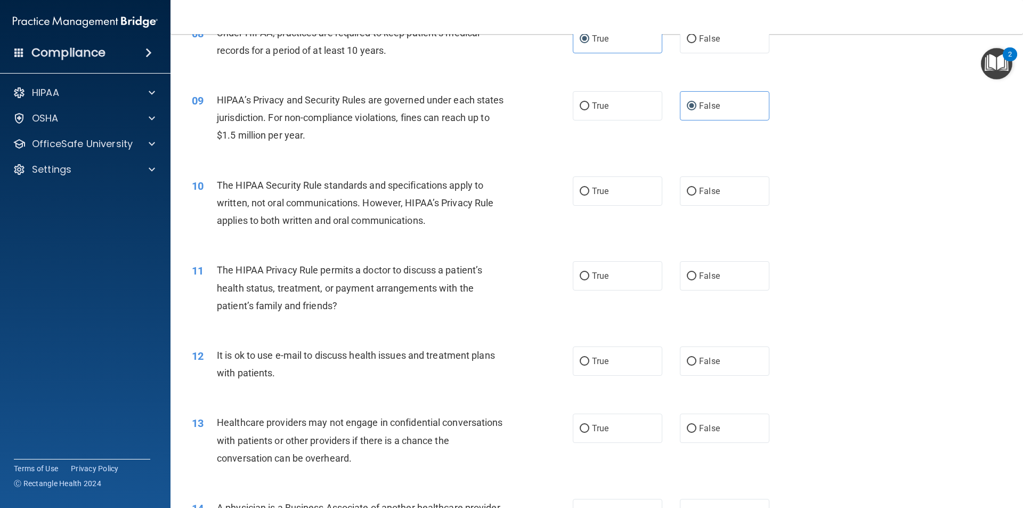
scroll to position [639, 0]
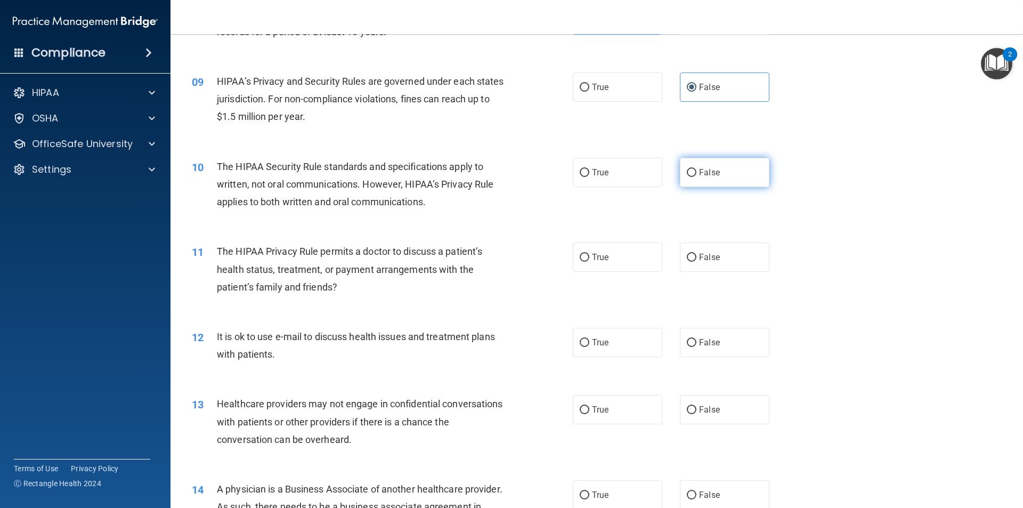
click at [708, 169] on span "False" at bounding box center [709, 172] width 21 height 10
click at [696, 169] on input "False" at bounding box center [692, 173] width 10 height 8
radio input "true"
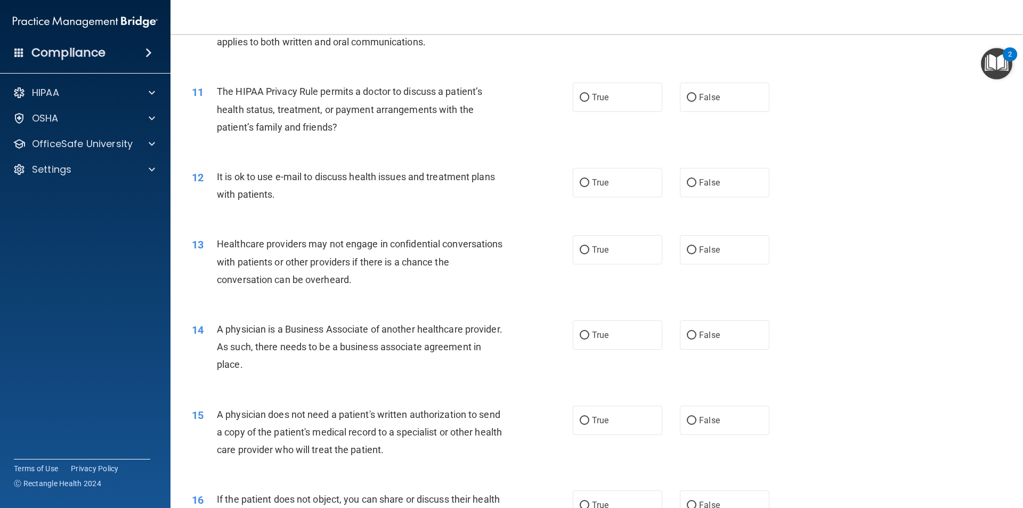
scroll to position [746, 0]
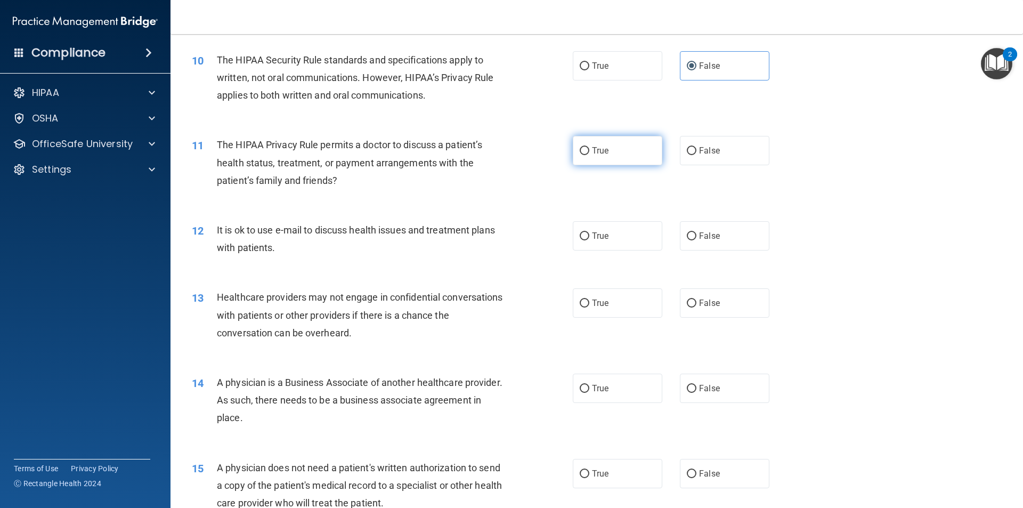
click at [592, 147] on span "True" at bounding box center [600, 150] width 17 height 10
click at [589, 147] on input "True" at bounding box center [585, 151] width 10 height 8
radio input "true"
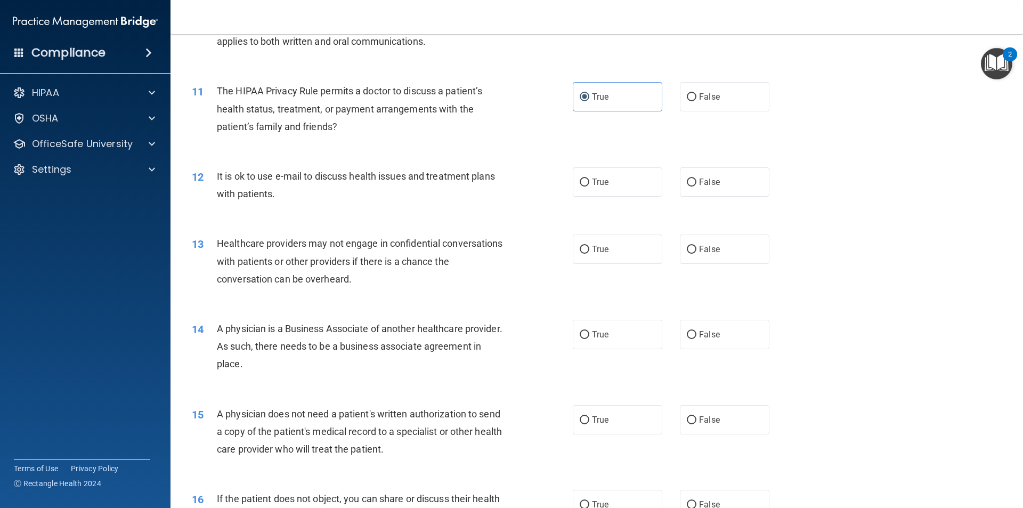
scroll to position [853, 0]
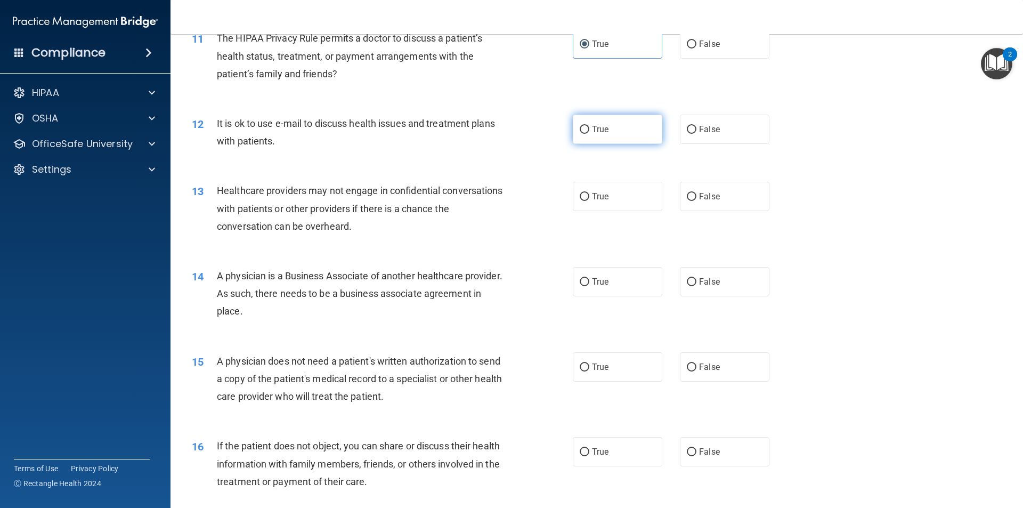
click at [613, 131] on label "True" at bounding box center [618, 129] width 90 height 29
click at [589, 131] on input "True" at bounding box center [585, 130] width 10 height 8
radio input "true"
click at [629, 193] on label "True" at bounding box center [618, 196] width 90 height 29
click at [589, 193] on input "True" at bounding box center [585, 197] width 10 height 8
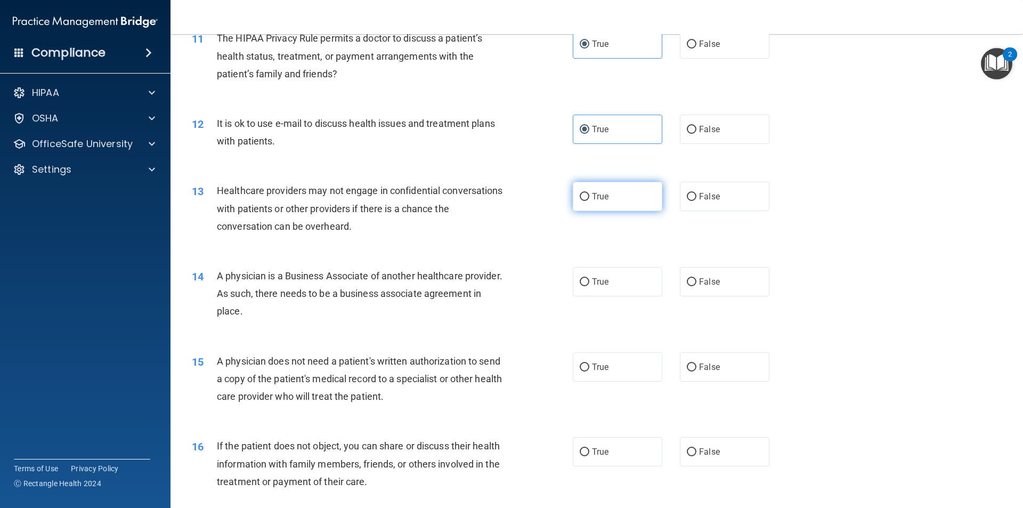
radio input "true"
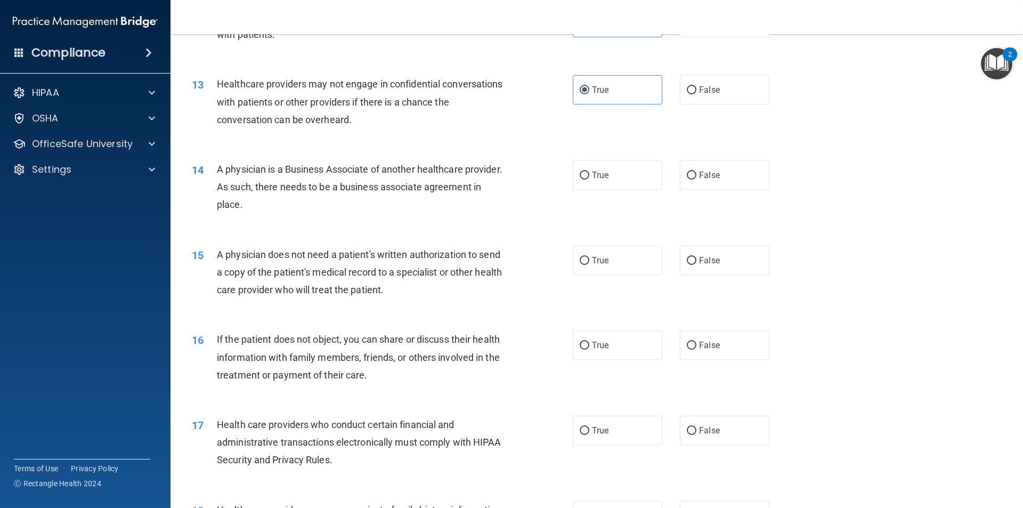
scroll to position [1012, 0]
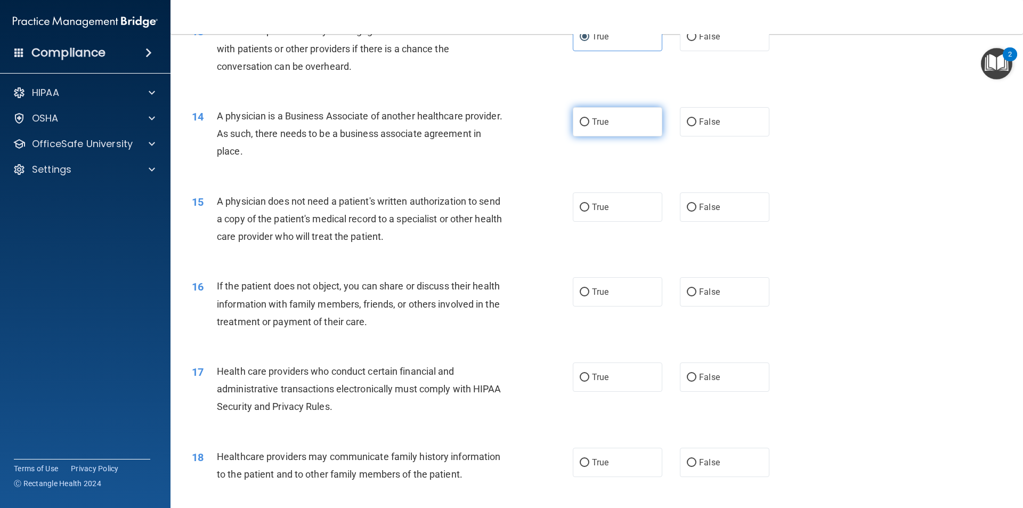
click at [636, 125] on label "True" at bounding box center [618, 121] width 90 height 29
click at [589, 125] on input "True" at bounding box center [585, 122] width 10 height 8
radio input "true"
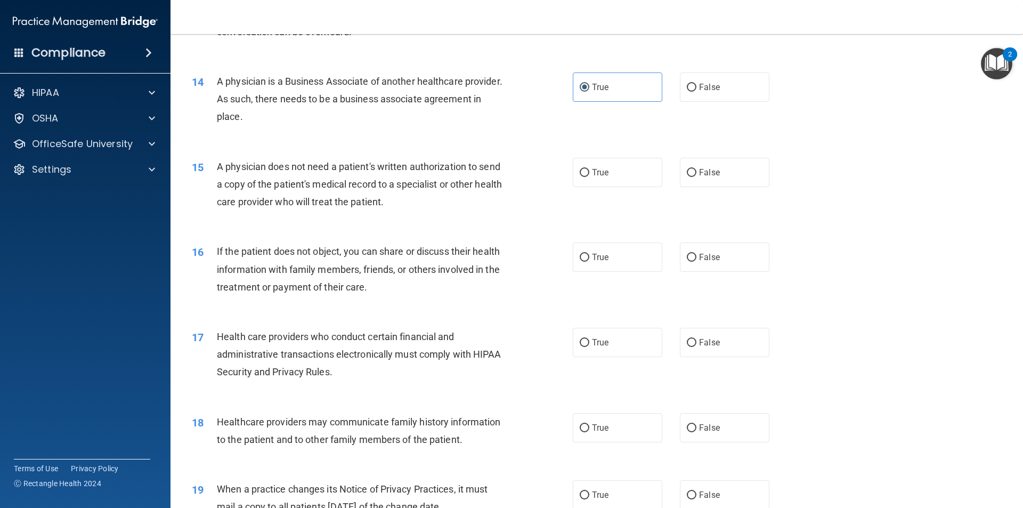
scroll to position [1066, 0]
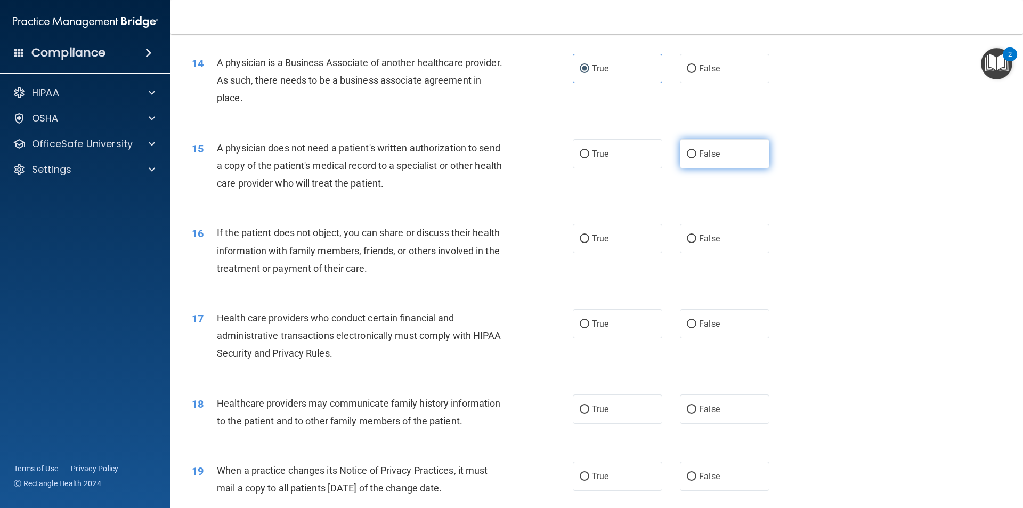
click at [685, 165] on label "False" at bounding box center [725, 153] width 90 height 29
click at [687, 158] on input "False" at bounding box center [692, 154] width 10 height 8
radio input "true"
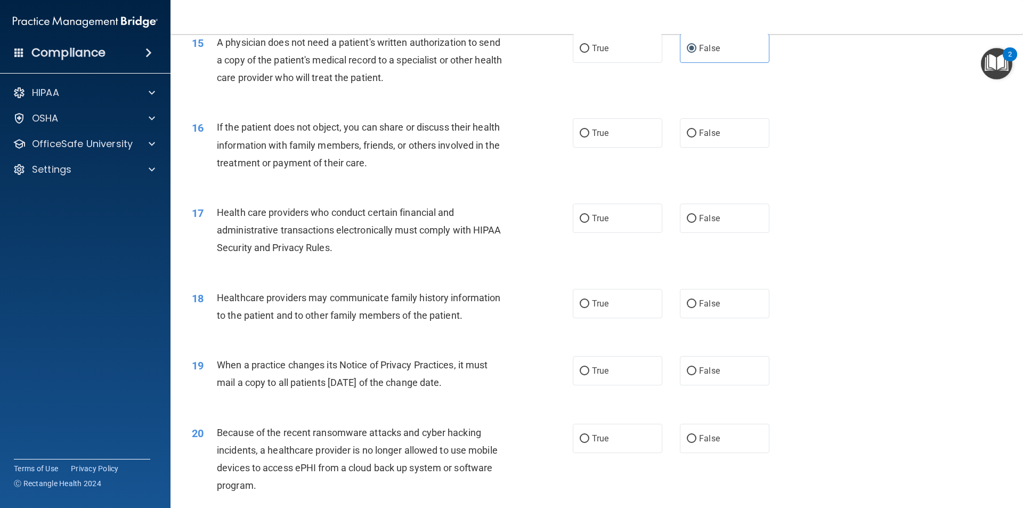
scroll to position [1172, 0]
click at [607, 128] on label "True" at bounding box center [618, 131] width 90 height 29
click at [589, 128] on input "True" at bounding box center [585, 132] width 10 height 8
radio input "true"
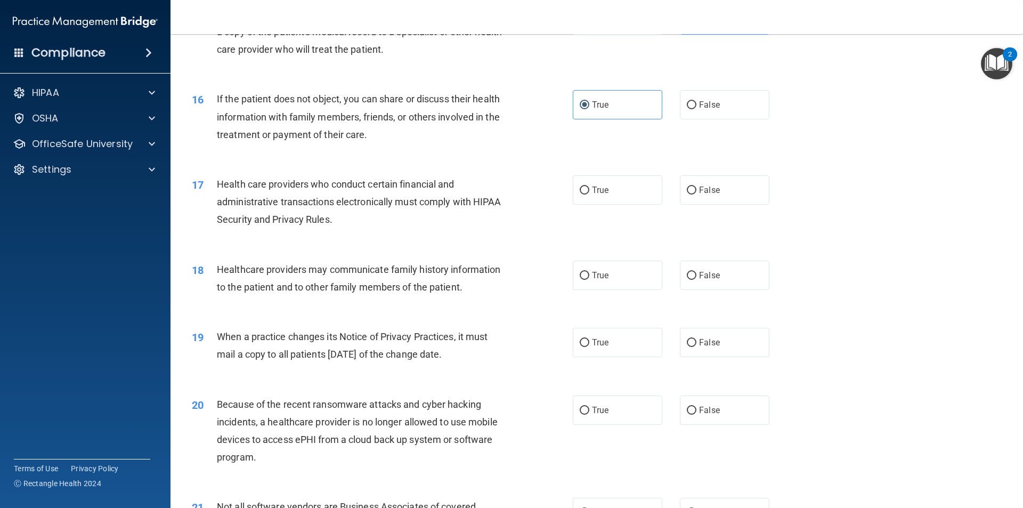
scroll to position [1226, 0]
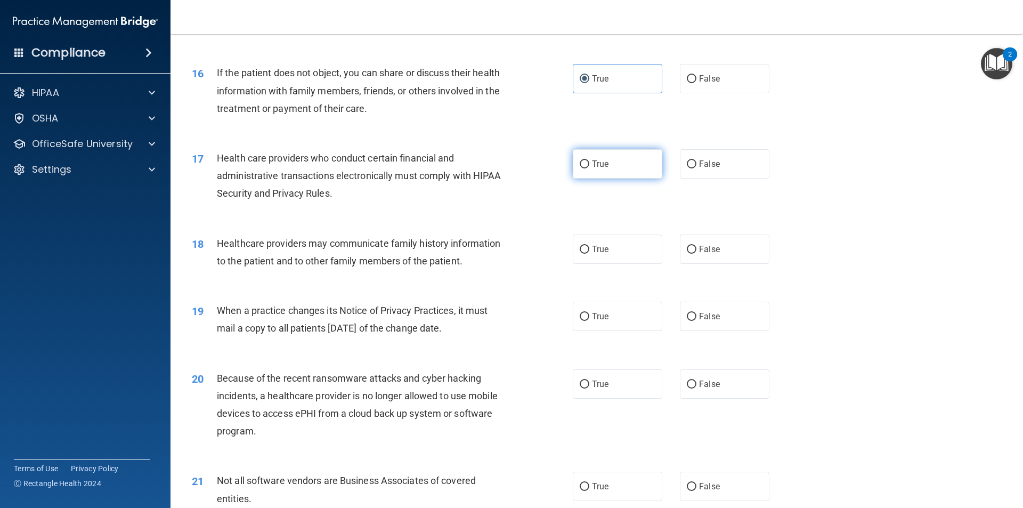
click at [623, 158] on label "True" at bounding box center [618, 163] width 90 height 29
click at [589, 160] on input "True" at bounding box center [585, 164] width 10 height 8
radio input "true"
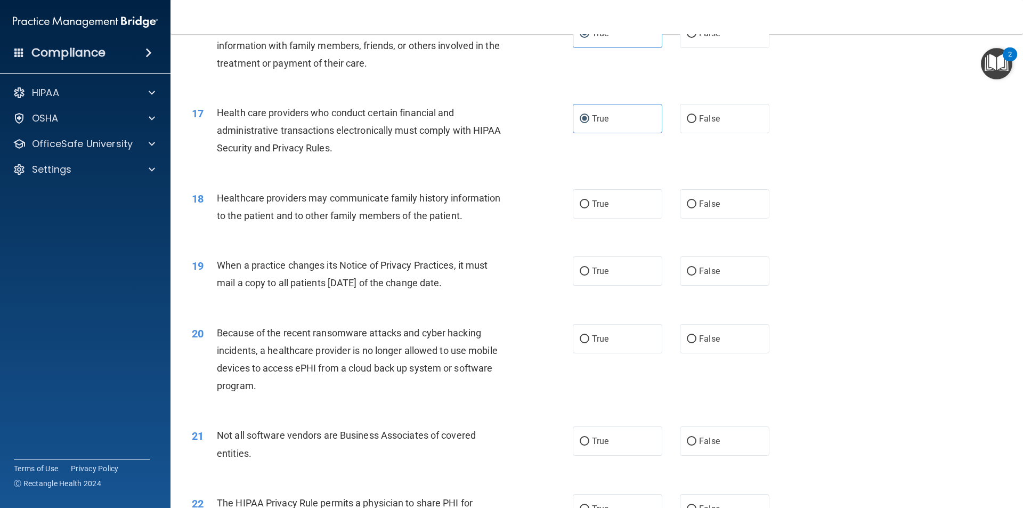
scroll to position [1332, 0]
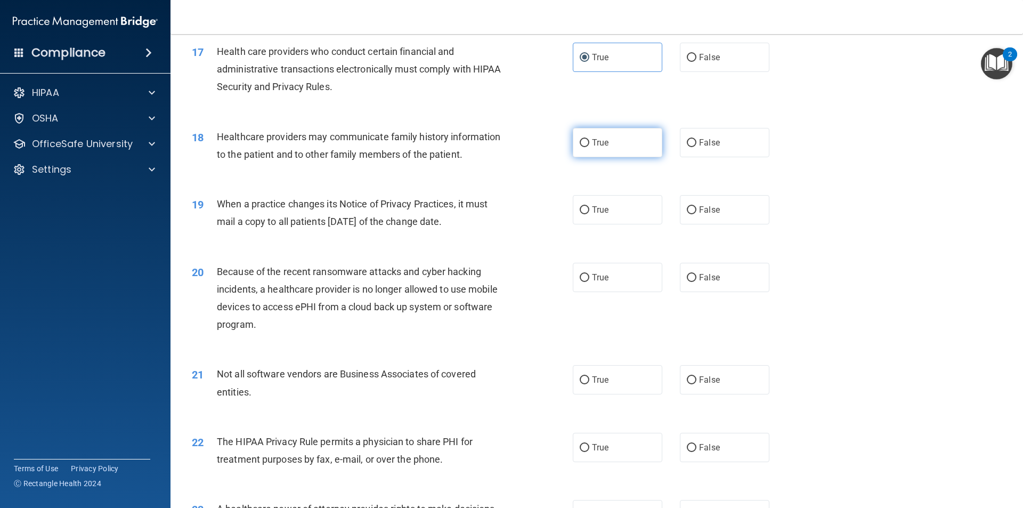
click at [599, 135] on label "True" at bounding box center [618, 142] width 90 height 29
click at [589, 139] on input "True" at bounding box center [585, 143] width 10 height 8
radio input "true"
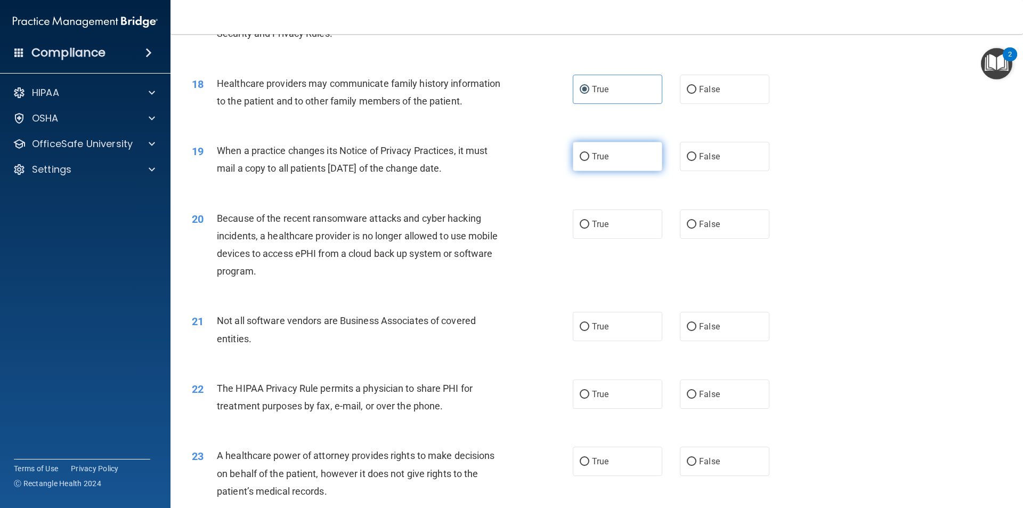
click at [620, 157] on label "True" at bounding box center [618, 156] width 90 height 29
click at [589, 157] on input "True" at bounding box center [585, 157] width 10 height 8
radio input "true"
click at [719, 222] on label "False" at bounding box center [725, 223] width 90 height 29
click at [696, 222] on input "False" at bounding box center [692, 225] width 10 height 8
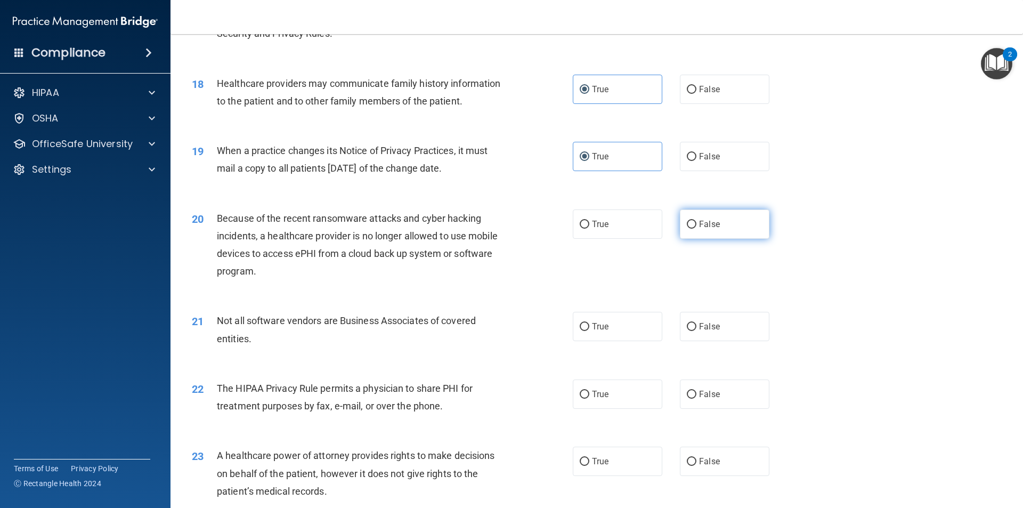
radio input "true"
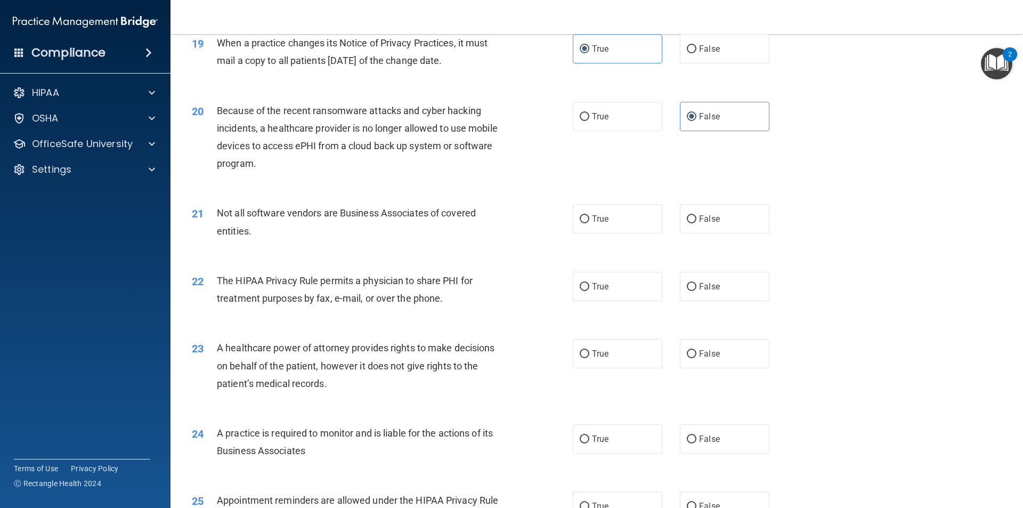
scroll to position [1545, 0]
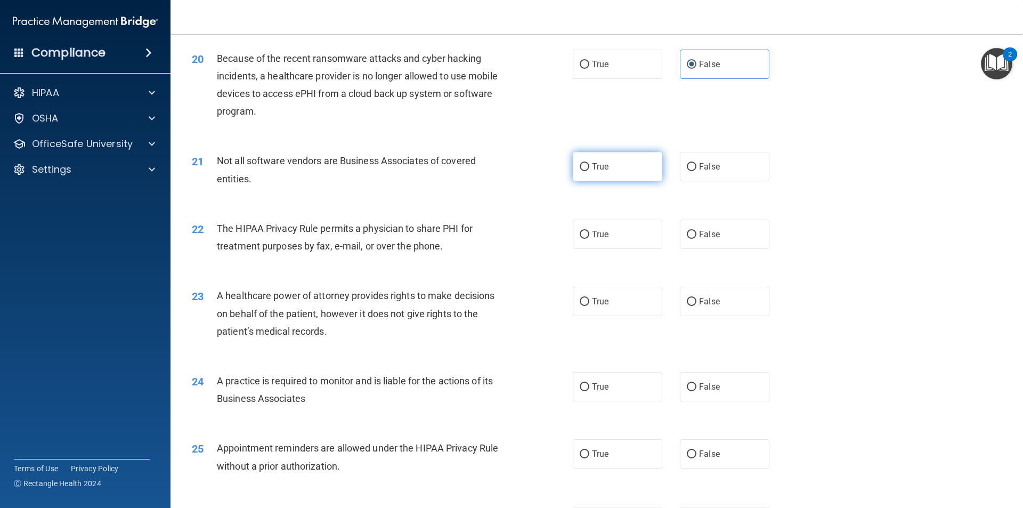
click at [622, 166] on label "True" at bounding box center [618, 166] width 90 height 29
click at [589, 166] on input "True" at bounding box center [585, 167] width 10 height 8
radio input "true"
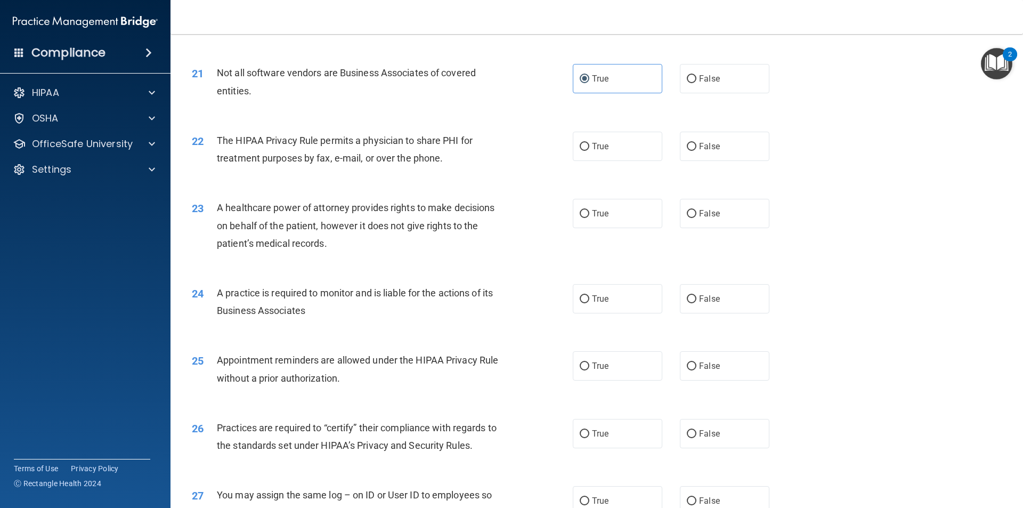
scroll to position [1652, 0]
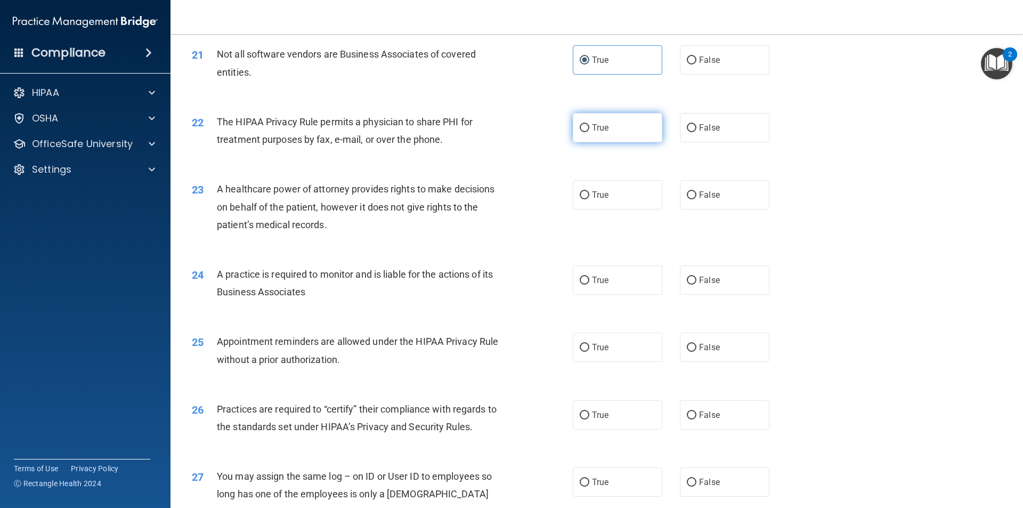
click at [588, 131] on label "True" at bounding box center [618, 127] width 90 height 29
click at [588, 131] on input "True" at bounding box center [585, 128] width 10 height 8
radio input "true"
click at [596, 199] on span "True" at bounding box center [600, 195] width 17 height 10
click at [589, 199] on input "True" at bounding box center [585, 195] width 10 height 8
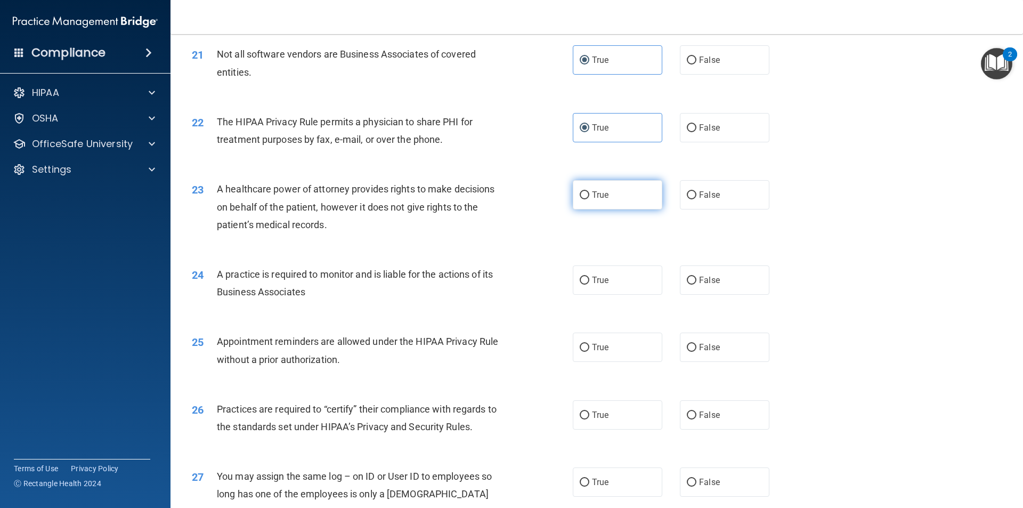
radio input "true"
click at [680, 191] on label "False" at bounding box center [725, 194] width 90 height 29
click at [687, 191] on input "False" at bounding box center [692, 195] width 10 height 8
radio input "true"
radio input "false"
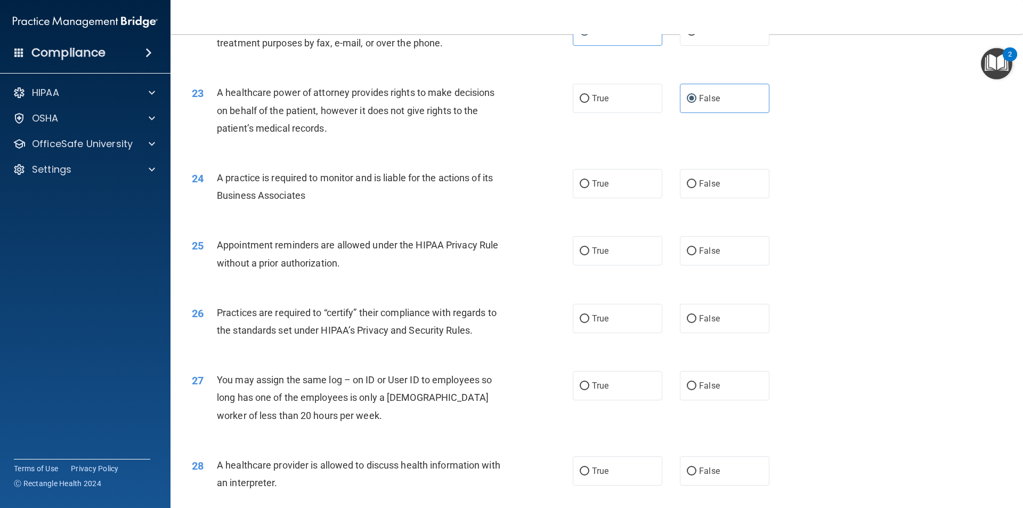
scroll to position [1758, 0]
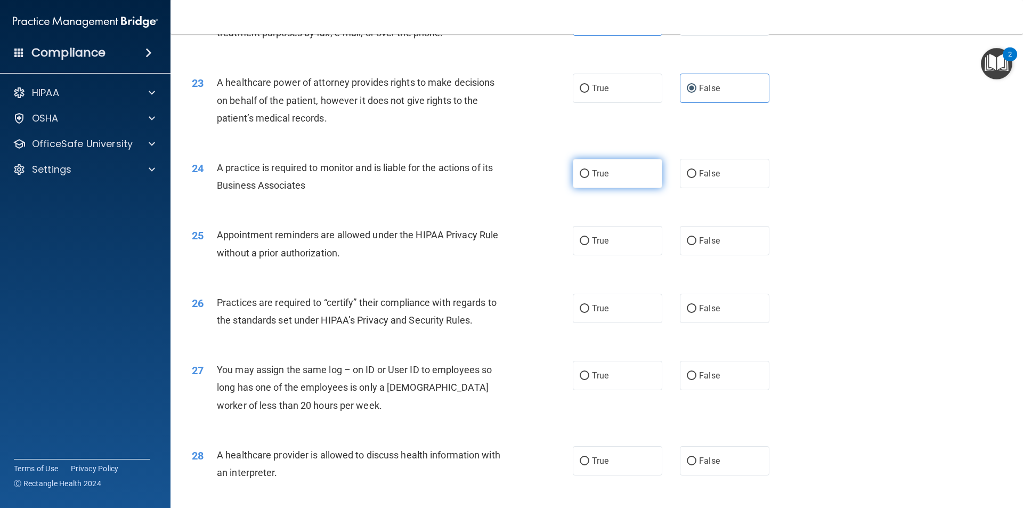
click at [627, 169] on label "True" at bounding box center [618, 173] width 90 height 29
click at [589, 170] on input "True" at bounding box center [585, 174] width 10 height 8
radio input "true"
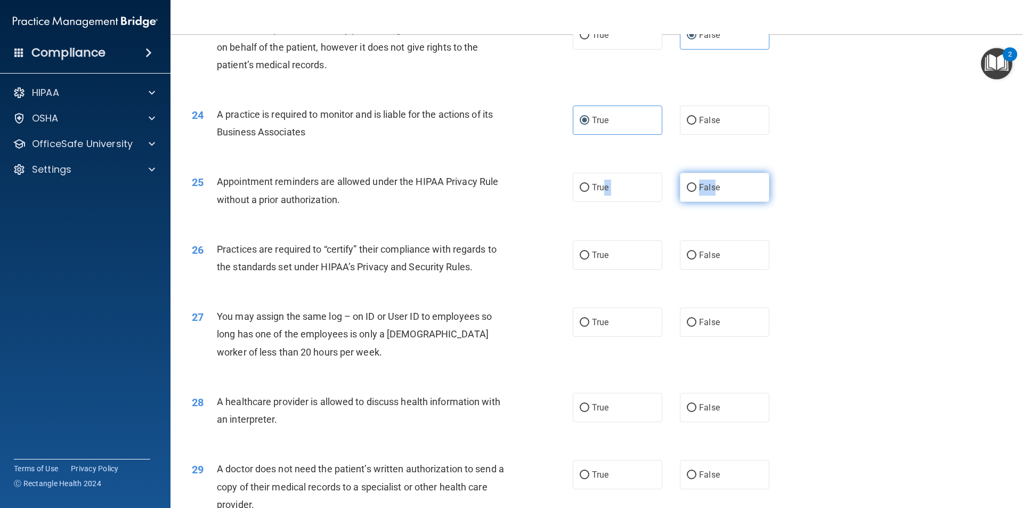
drag, startPoint x: 603, startPoint y: 190, endPoint x: 711, endPoint y: 183, distance: 108.4
click at [711, 183] on div "True False" at bounding box center [680, 187] width 215 height 29
click at [711, 186] on span "False" at bounding box center [709, 187] width 21 height 10
click at [696, 186] on input "False" at bounding box center [692, 188] width 10 height 8
radio input "true"
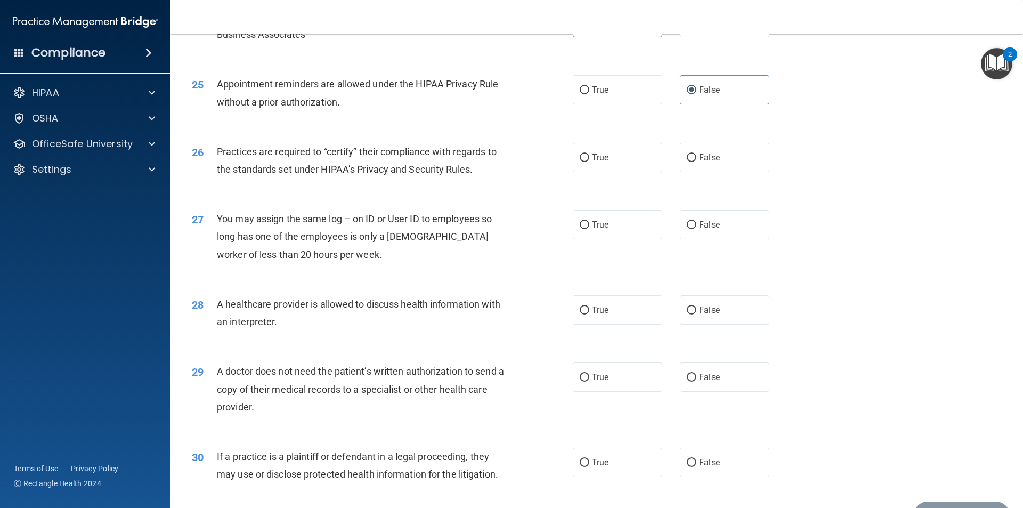
scroll to position [1918, 0]
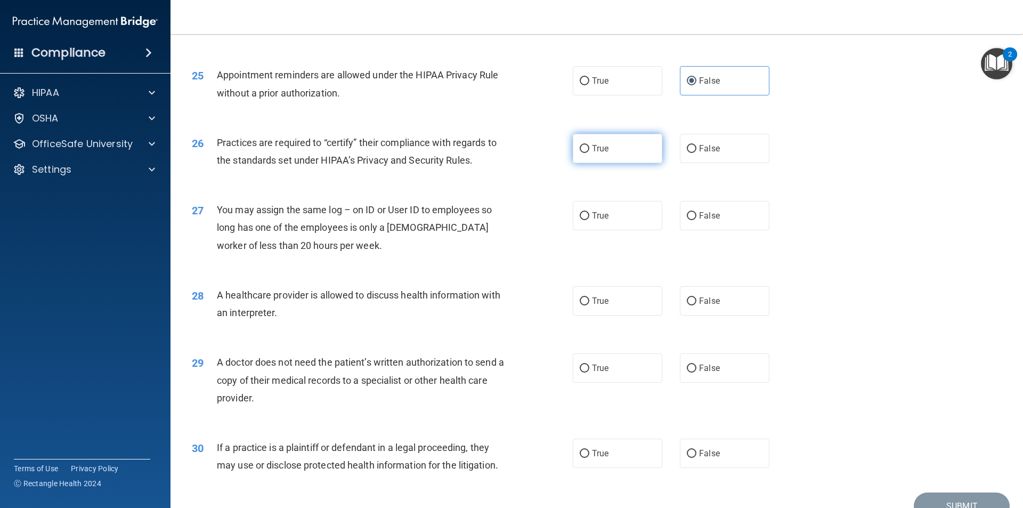
click at [640, 148] on label "True" at bounding box center [618, 148] width 90 height 29
click at [589, 148] on input "True" at bounding box center [585, 149] width 10 height 8
radio input "true"
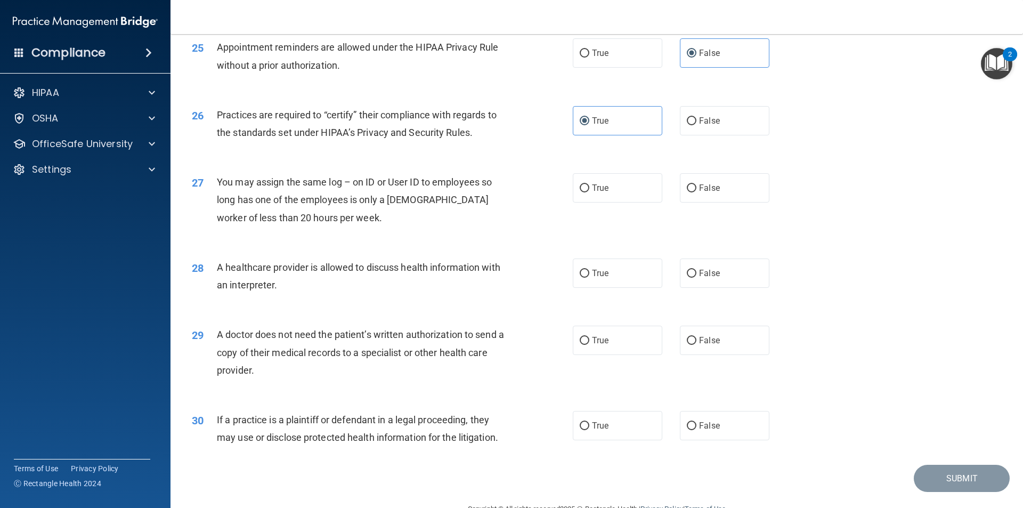
scroll to position [1972, 0]
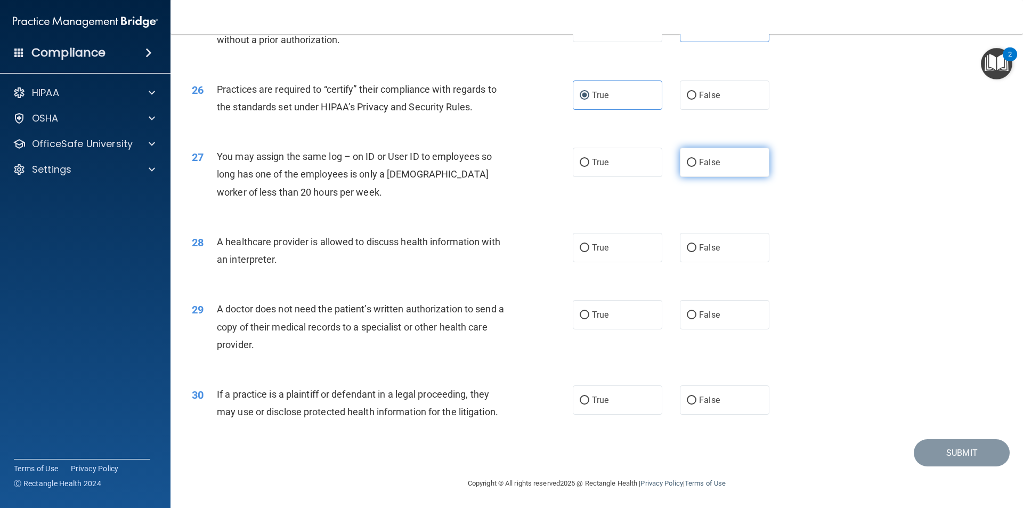
click at [690, 163] on input "False" at bounding box center [692, 163] width 10 height 8
radio input "true"
click at [602, 256] on label "True" at bounding box center [618, 247] width 90 height 29
click at [589, 252] on input "True" at bounding box center [585, 248] width 10 height 8
radio input "true"
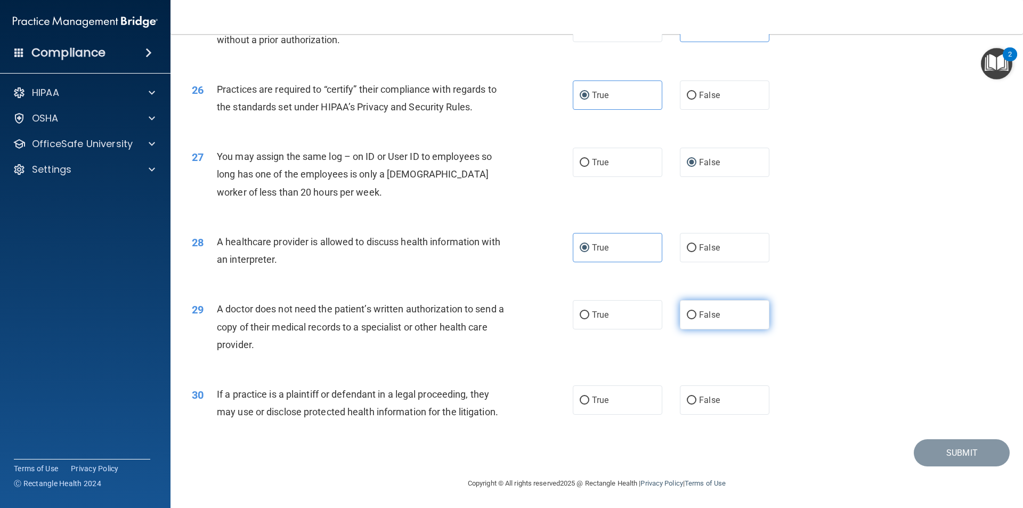
click at [699, 312] on span "False" at bounding box center [709, 315] width 21 height 10
click at [696, 312] on input "False" at bounding box center [692, 315] width 10 height 8
radio input "true"
click at [633, 392] on label "True" at bounding box center [618, 399] width 90 height 29
click at [589, 396] on input "True" at bounding box center [585, 400] width 10 height 8
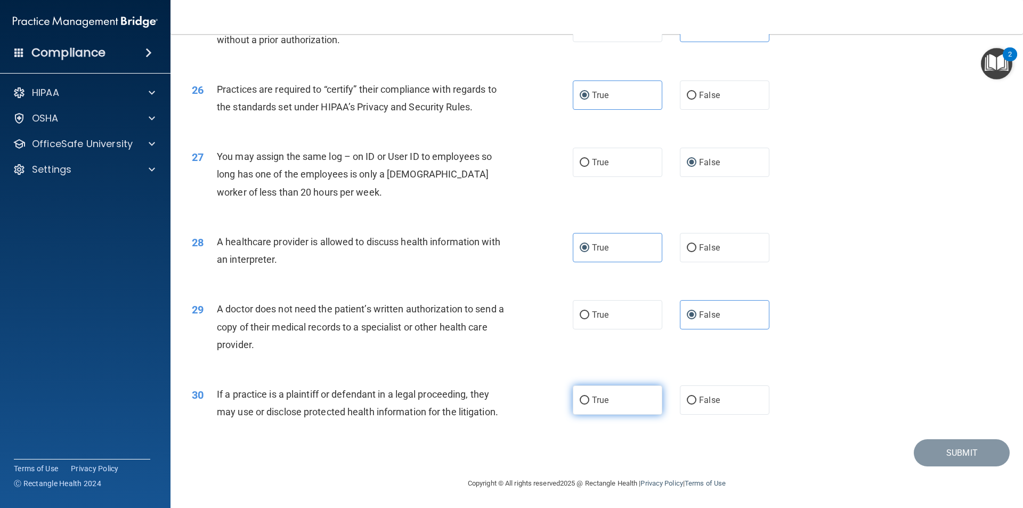
radio input "true"
click at [937, 459] on button "Submit" at bounding box center [962, 452] width 96 height 27
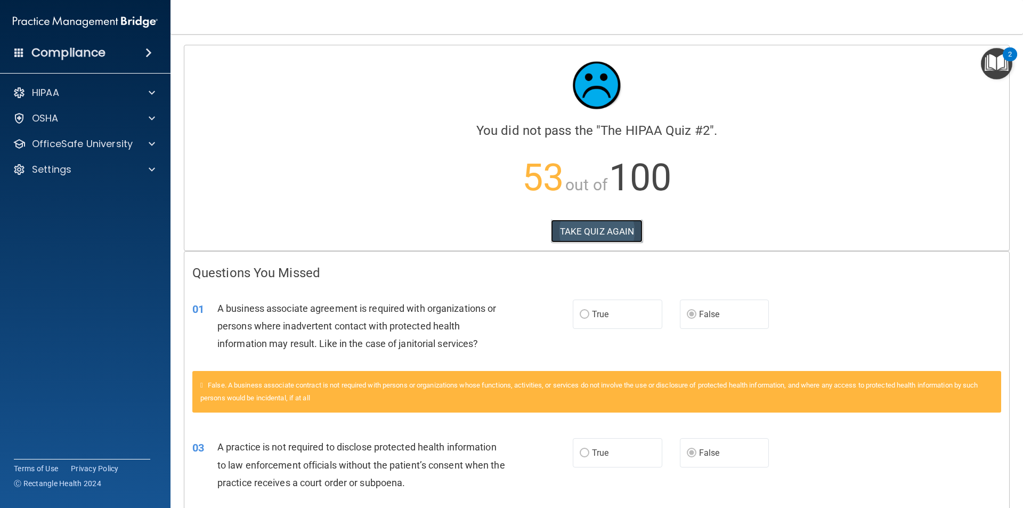
click at [610, 220] on button "TAKE QUIZ AGAIN" at bounding box center [597, 231] width 92 height 23
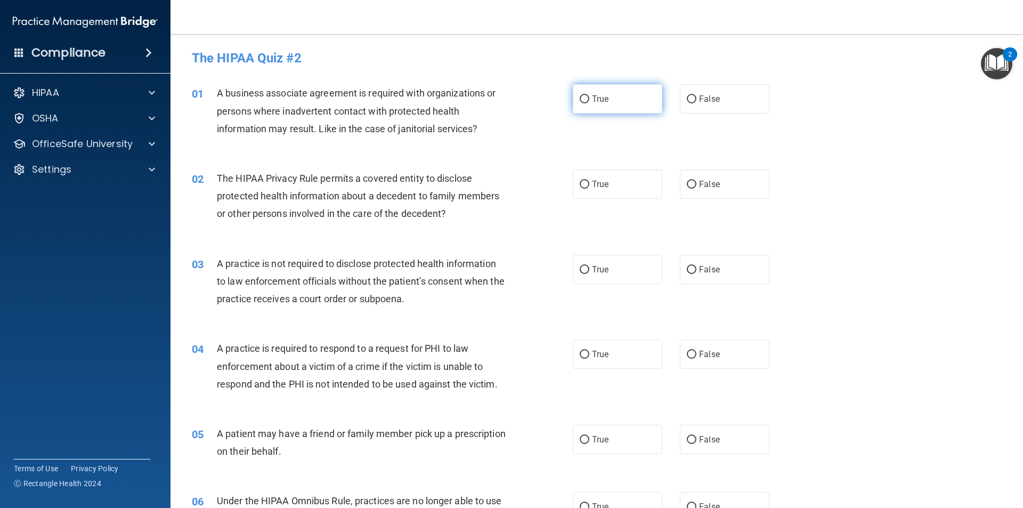
click at [600, 94] on span "True" at bounding box center [600, 99] width 17 height 10
click at [589, 95] on input "True" at bounding box center [585, 99] width 10 height 8
radio input "true"
click at [681, 264] on label "False" at bounding box center [725, 269] width 90 height 29
click at [687, 266] on input "False" at bounding box center [692, 270] width 10 height 8
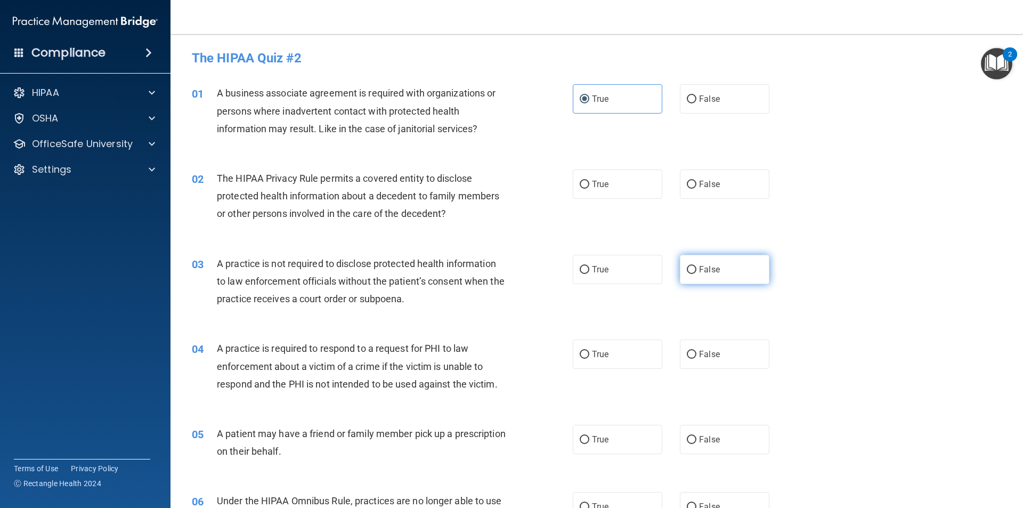
radio input "true"
click at [627, 176] on label "True" at bounding box center [618, 183] width 90 height 29
click at [589, 181] on input "True" at bounding box center [585, 185] width 10 height 8
radio input "true"
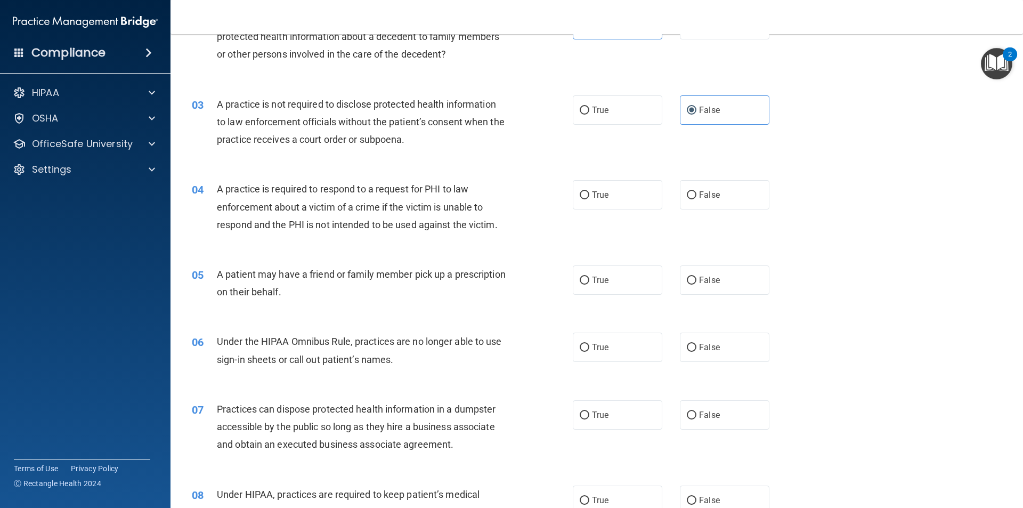
scroll to position [160, 0]
click at [699, 196] on span "False" at bounding box center [709, 194] width 21 height 10
click at [696, 196] on input "False" at bounding box center [692, 195] width 10 height 8
radio input "true"
click at [623, 283] on label "True" at bounding box center [618, 279] width 90 height 29
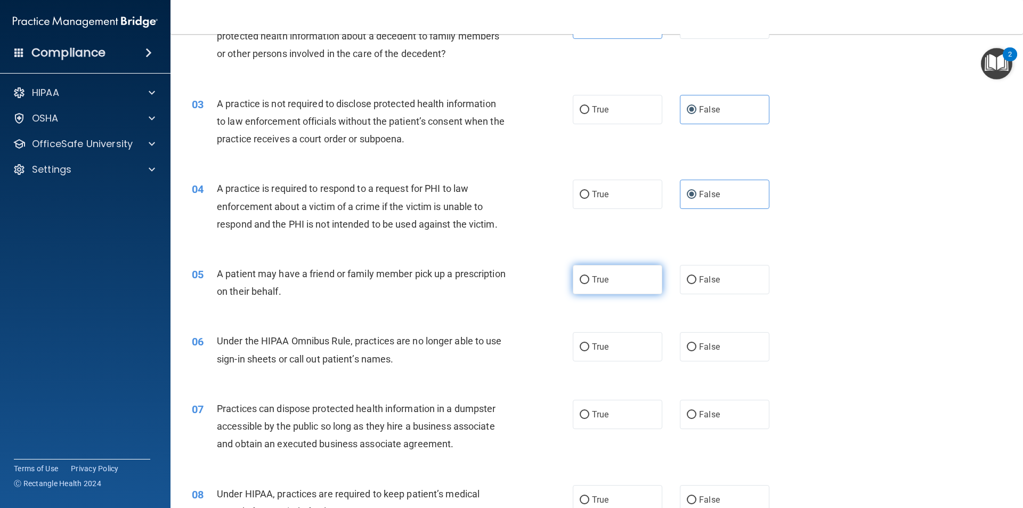
click at [589, 283] on input "True" at bounding box center [585, 280] width 10 height 8
radio input "true"
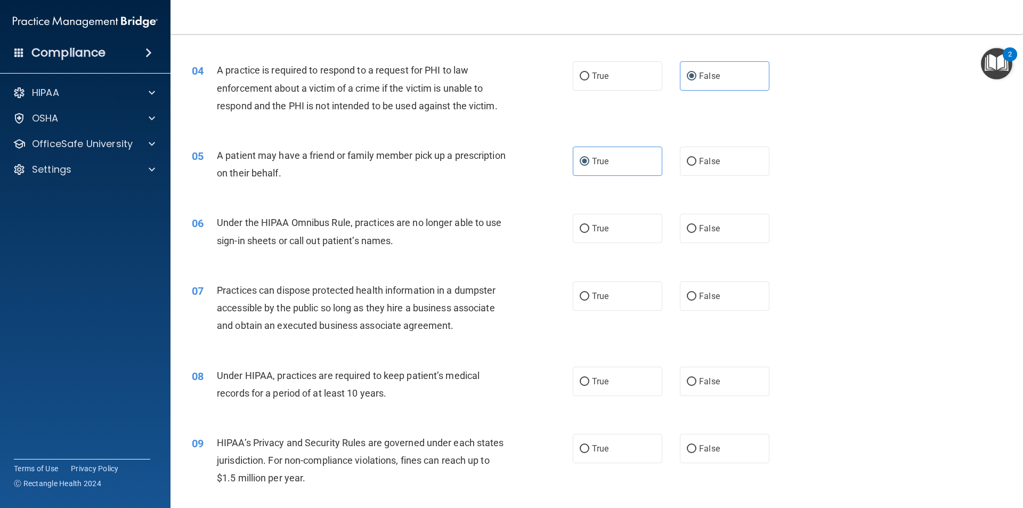
scroll to position [320, 0]
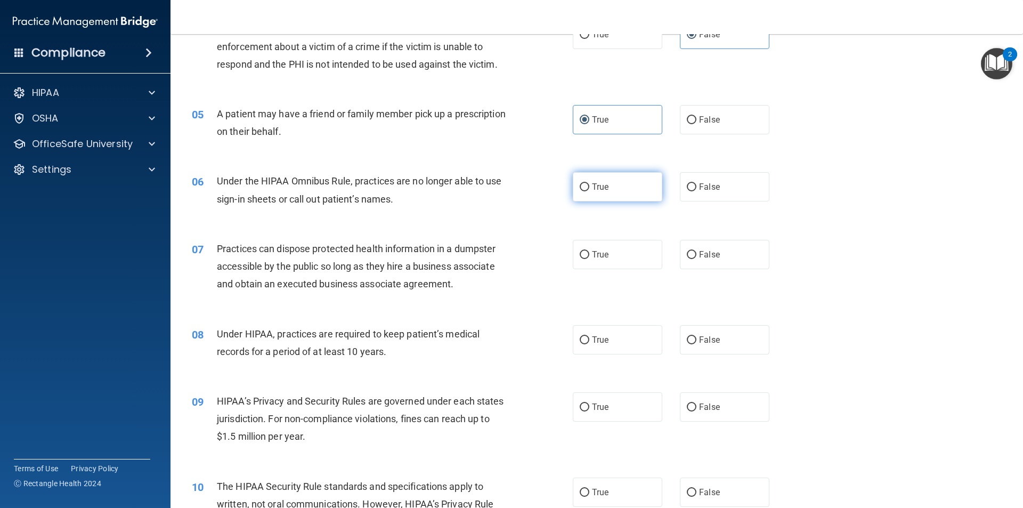
click at [606, 189] on label "True" at bounding box center [618, 186] width 90 height 29
click at [589, 189] on input "True" at bounding box center [585, 187] width 10 height 8
radio input "true"
click at [688, 186] on input "False" at bounding box center [692, 187] width 10 height 8
radio input "true"
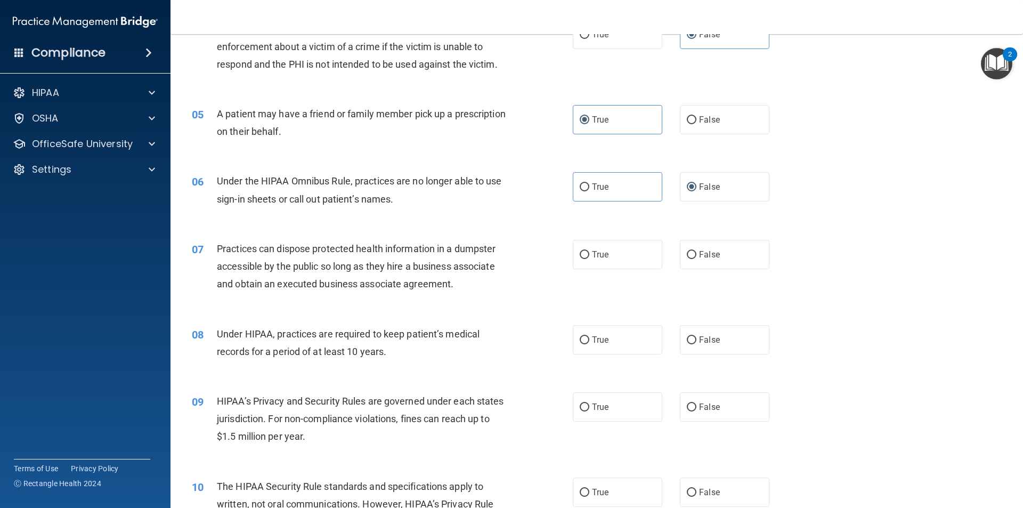
scroll to position [426, 0]
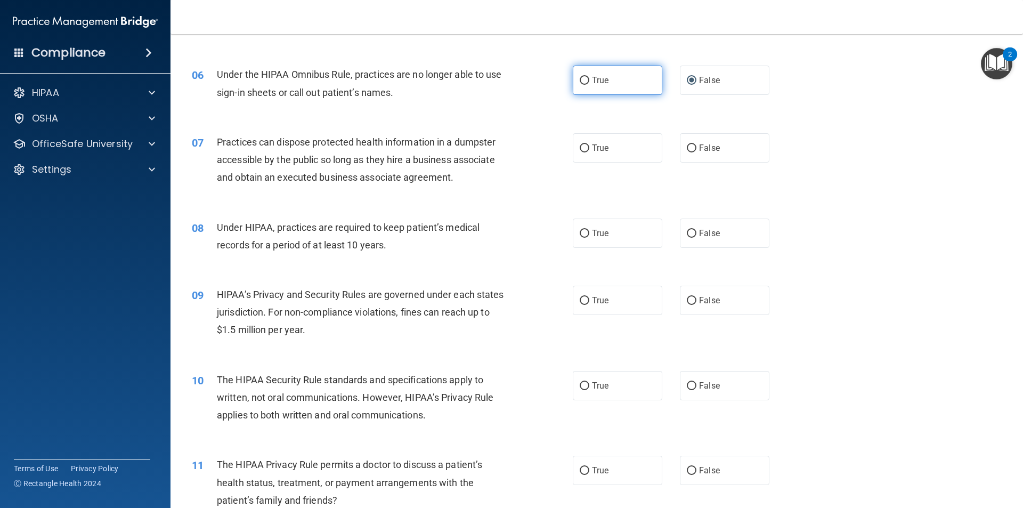
click at [593, 83] on span "True" at bounding box center [600, 80] width 17 height 10
click at [589, 83] on input "True" at bounding box center [585, 81] width 10 height 8
radio input "true"
radio input "false"
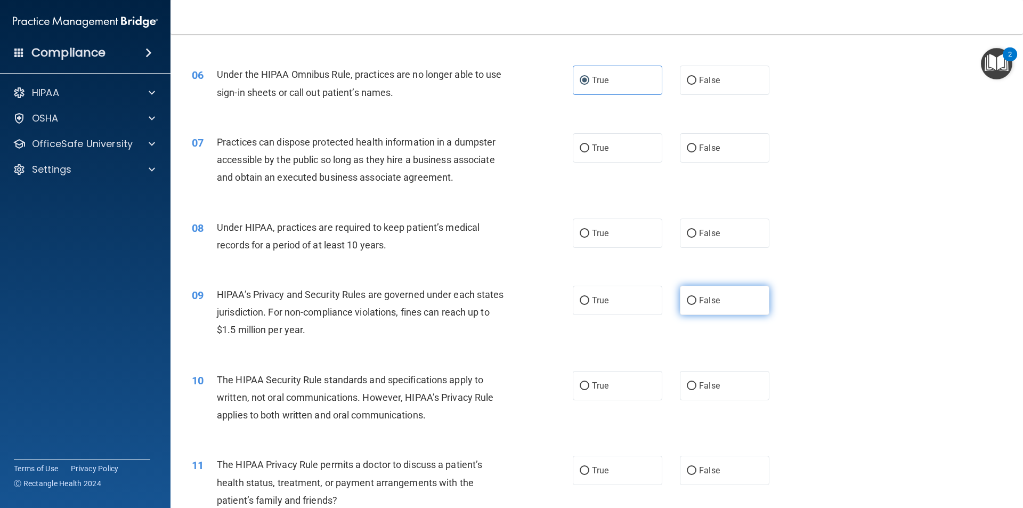
click at [697, 294] on label "False" at bounding box center [725, 300] width 90 height 29
click at [696, 297] on input "False" at bounding box center [692, 301] width 10 height 8
radio input "true"
click at [631, 231] on label "True" at bounding box center [618, 232] width 90 height 29
click at [589, 231] on input "True" at bounding box center [585, 234] width 10 height 8
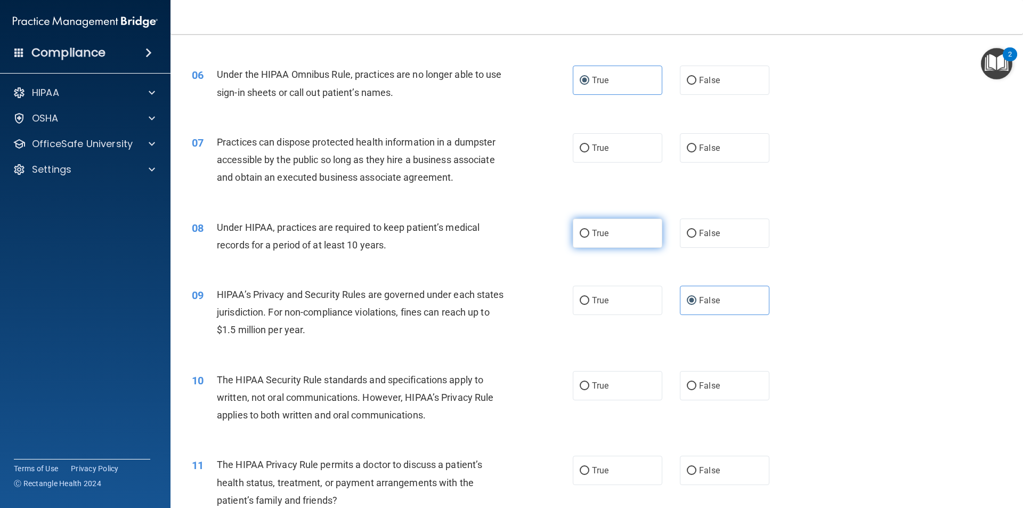
radio input "true"
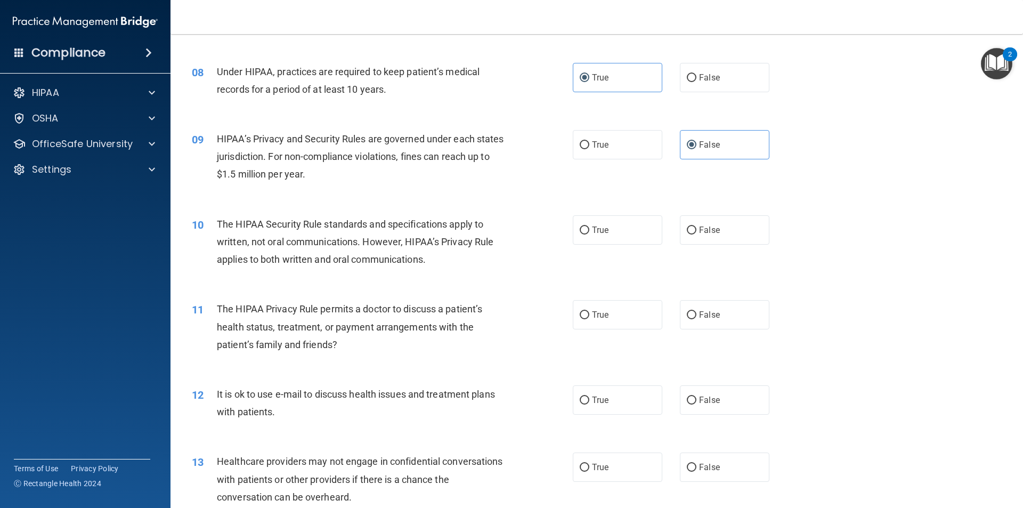
scroll to position [586, 0]
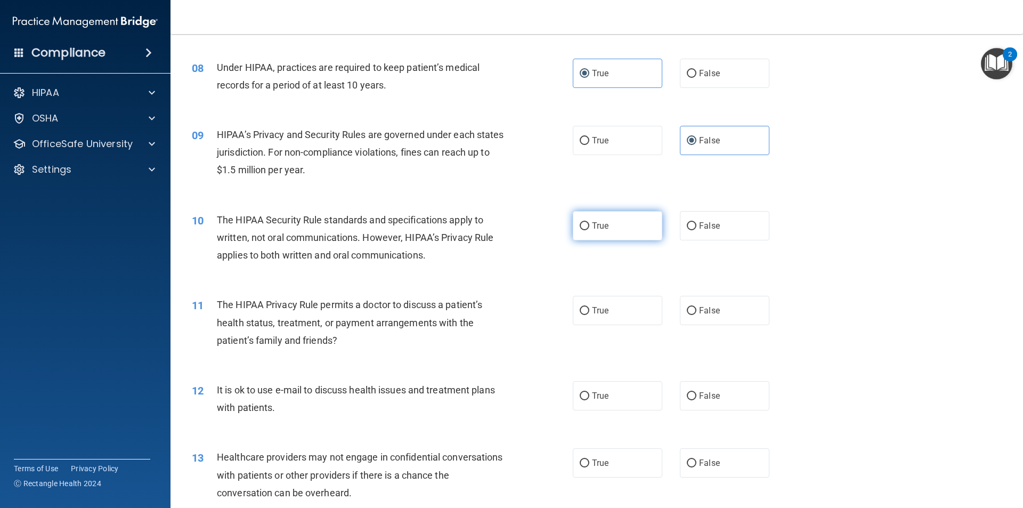
click at [588, 215] on label "True" at bounding box center [618, 225] width 90 height 29
click at [588, 222] on input "True" at bounding box center [585, 226] width 10 height 8
radio input "true"
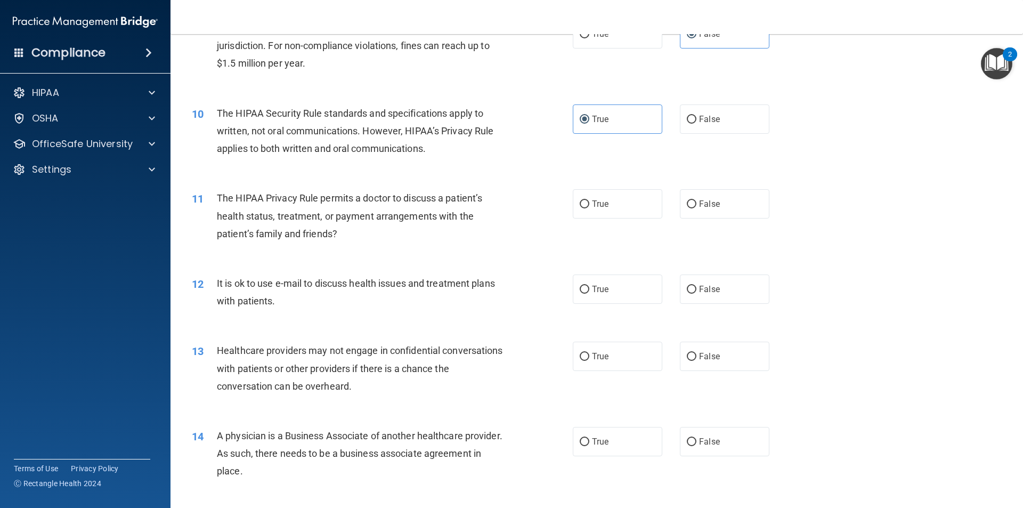
scroll to position [746, 0]
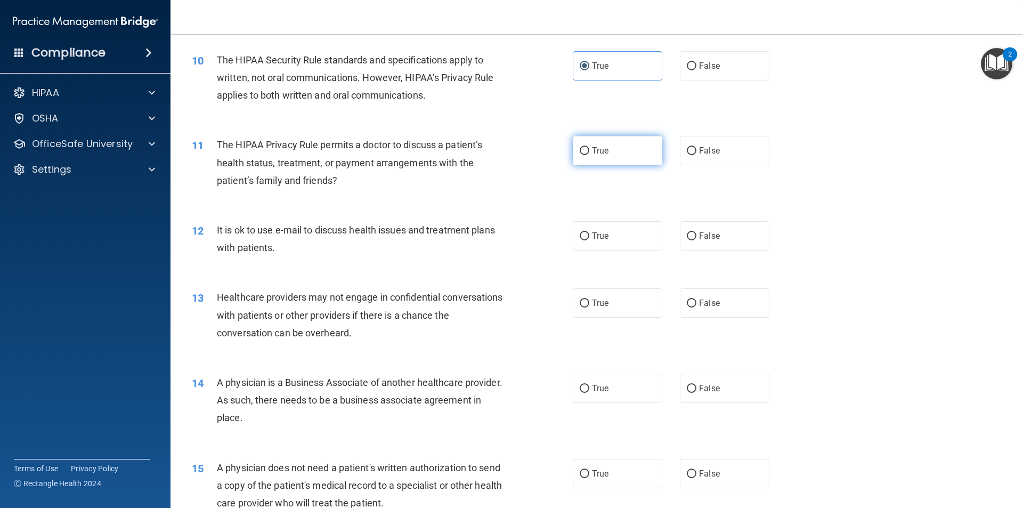
click at [591, 141] on label "True" at bounding box center [618, 150] width 90 height 29
click at [589, 147] on input "True" at bounding box center [585, 151] width 10 height 8
radio input "true"
click at [623, 231] on label "True" at bounding box center [618, 235] width 90 height 29
click at [589, 232] on input "True" at bounding box center [585, 236] width 10 height 8
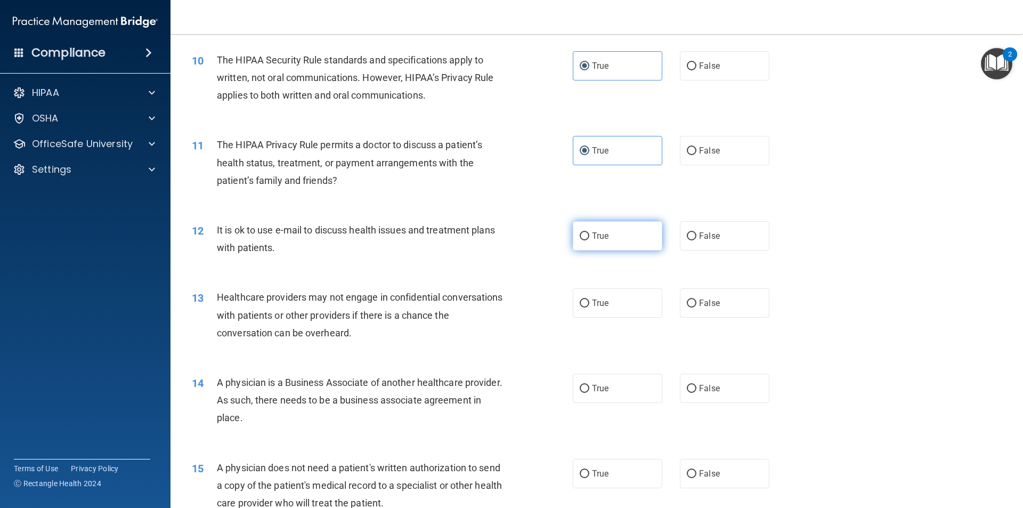
radio input "true"
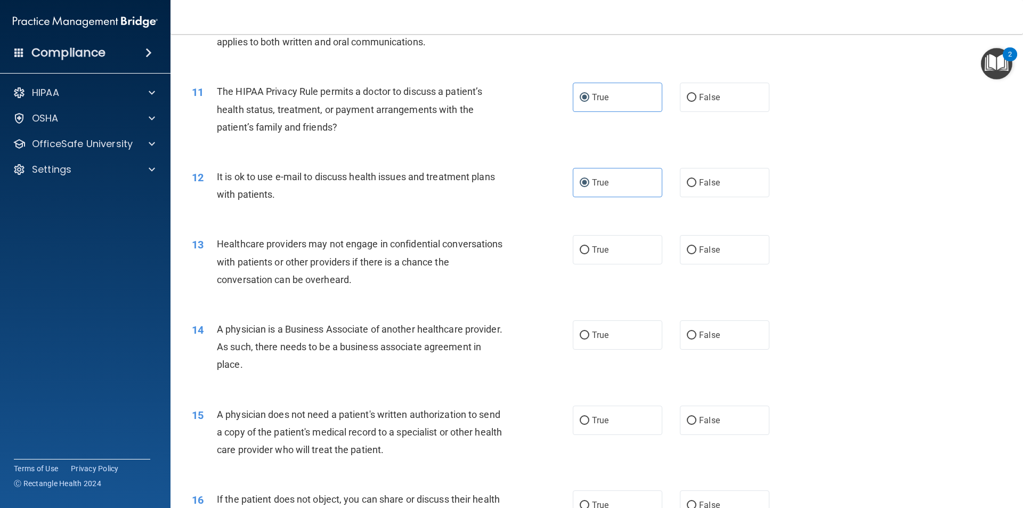
scroll to position [853, 0]
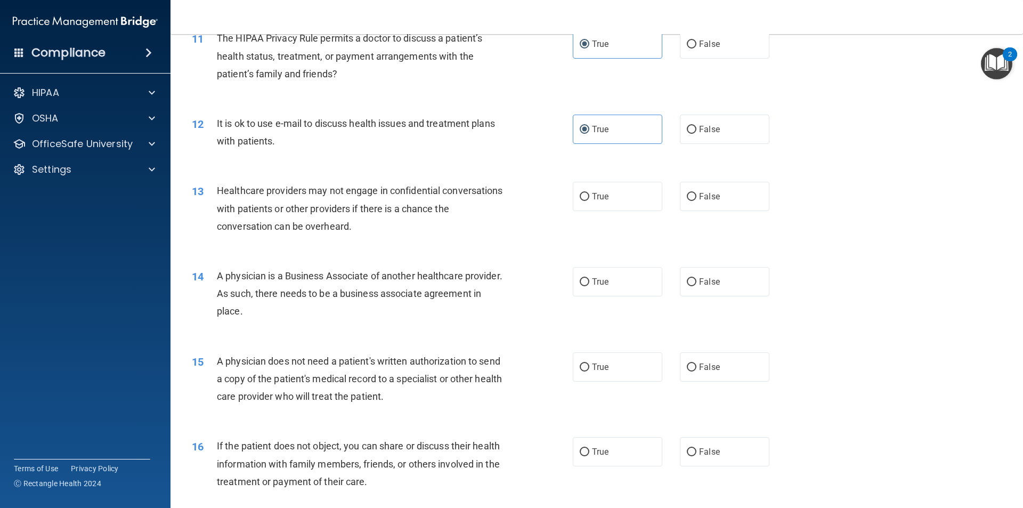
drag, startPoint x: 688, startPoint y: 197, endPoint x: 749, endPoint y: 247, distance: 78.0
click at [689, 197] on input "False" at bounding box center [692, 197] width 10 height 8
radio input "true"
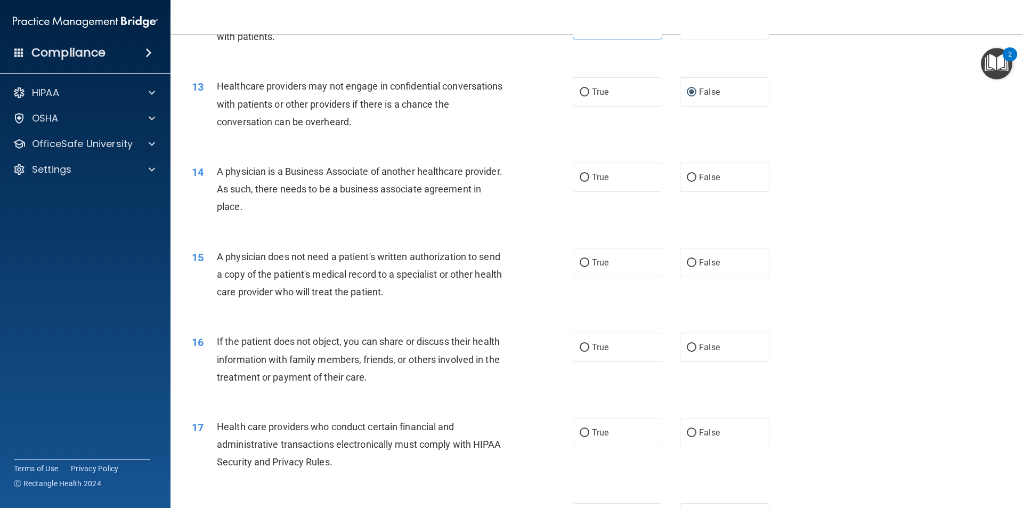
scroll to position [959, 0]
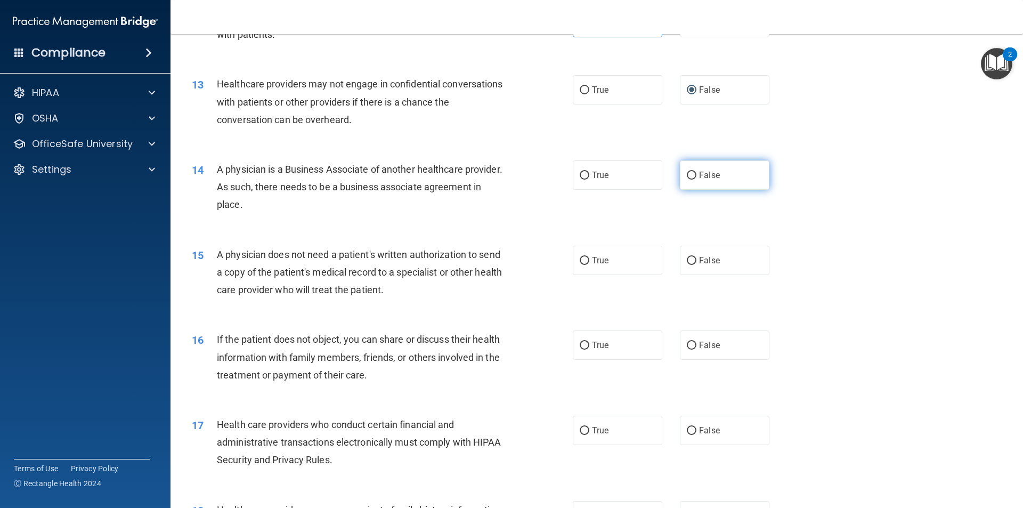
click at [687, 161] on label "False" at bounding box center [725, 174] width 90 height 29
click at [687, 172] on input "False" at bounding box center [692, 176] width 10 height 8
radio input "true"
click at [601, 263] on span "True" at bounding box center [600, 260] width 17 height 10
click at [589, 263] on input "True" at bounding box center [585, 261] width 10 height 8
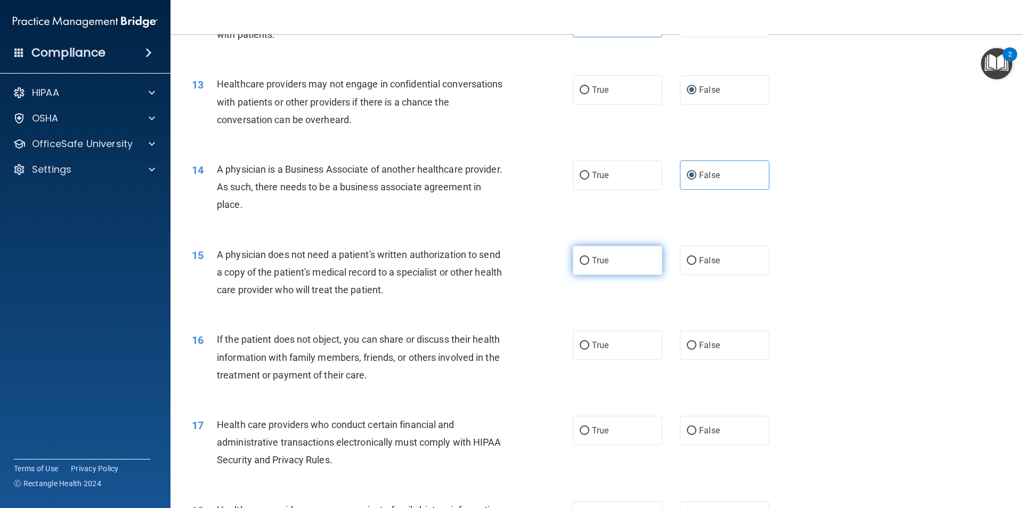
radio input "true"
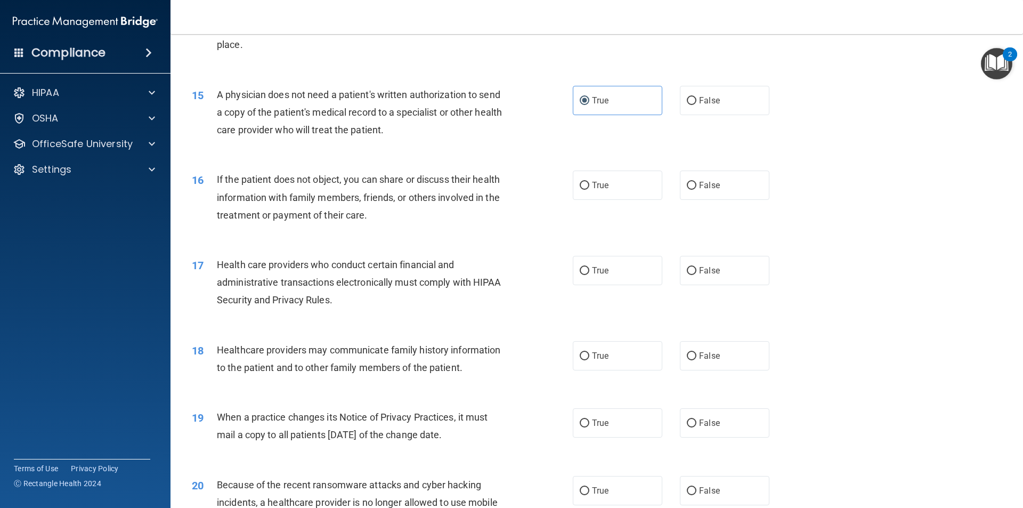
scroll to position [1172, 0]
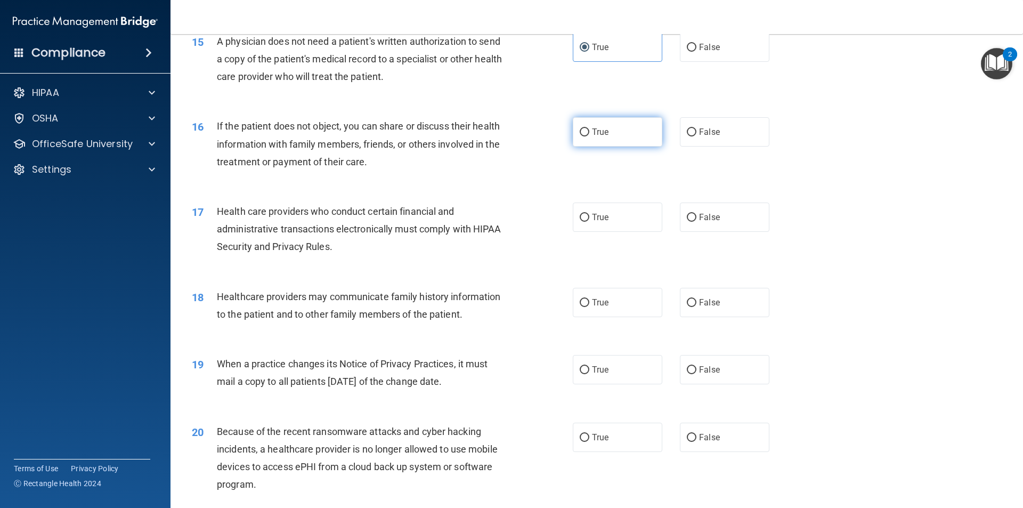
click at [602, 128] on span "True" at bounding box center [600, 132] width 17 height 10
click at [589, 128] on input "True" at bounding box center [585, 132] width 10 height 8
radio input "true"
click at [607, 222] on label "True" at bounding box center [618, 216] width 90 height 29
click at [589, 222] on input "True" at bounding box center [585, 218] width 10 height 8
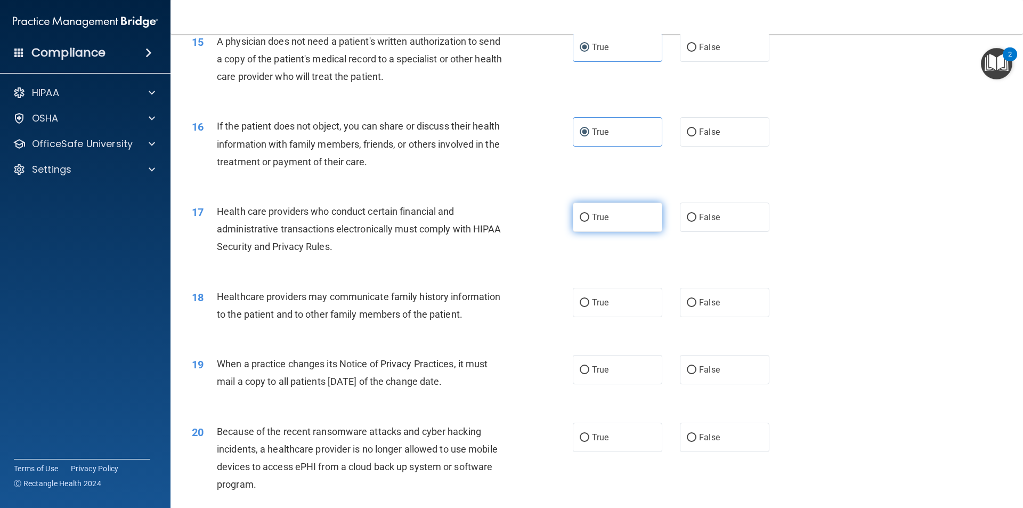
radio input "true"
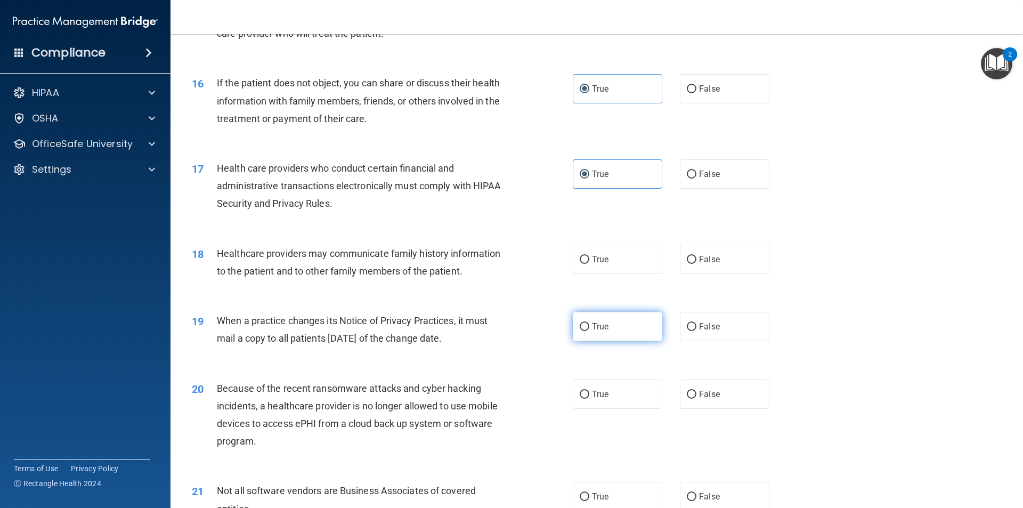
scroll to position [1279, 0]
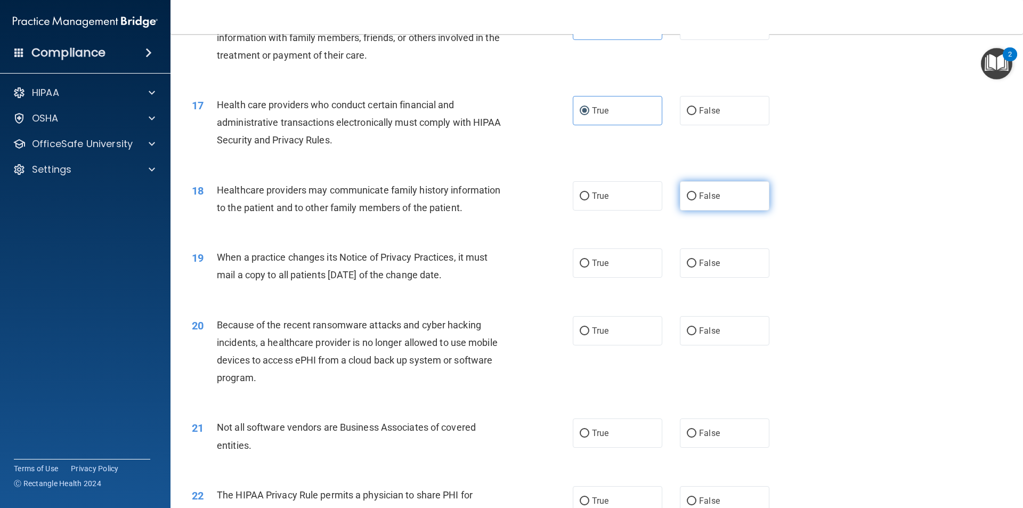
click at [693, 187] on label "False" at bounding box center [725, 195] width 90 height 29
click at [693, 192] on input "False" at bounding box center [692, 196] width 10 height 8
radio input "true"
click at [694, 266] on label "False" at bounding box center [725, 262] width 90 height 29
click at [694, 266] on input "False" at bounding box center [692, 264] width 10 height 8
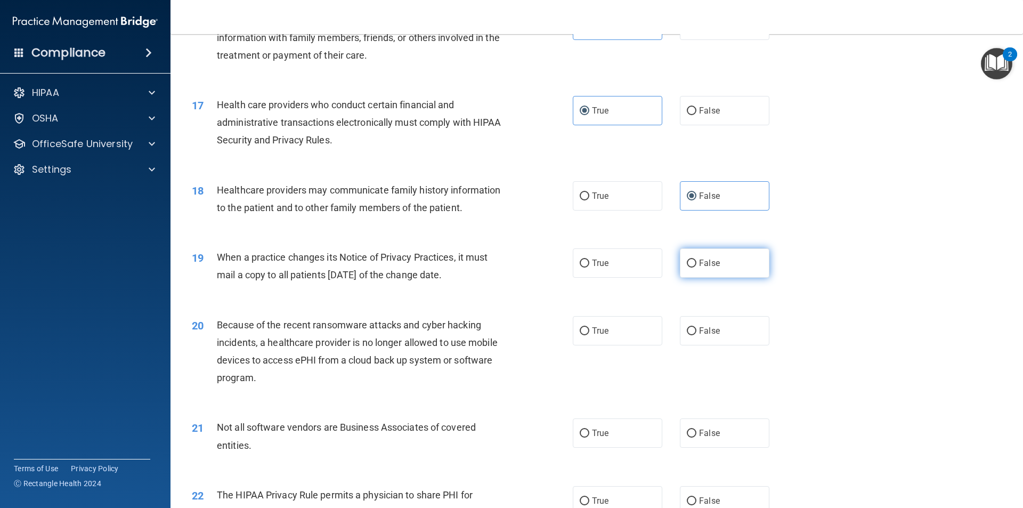
radio input "true"
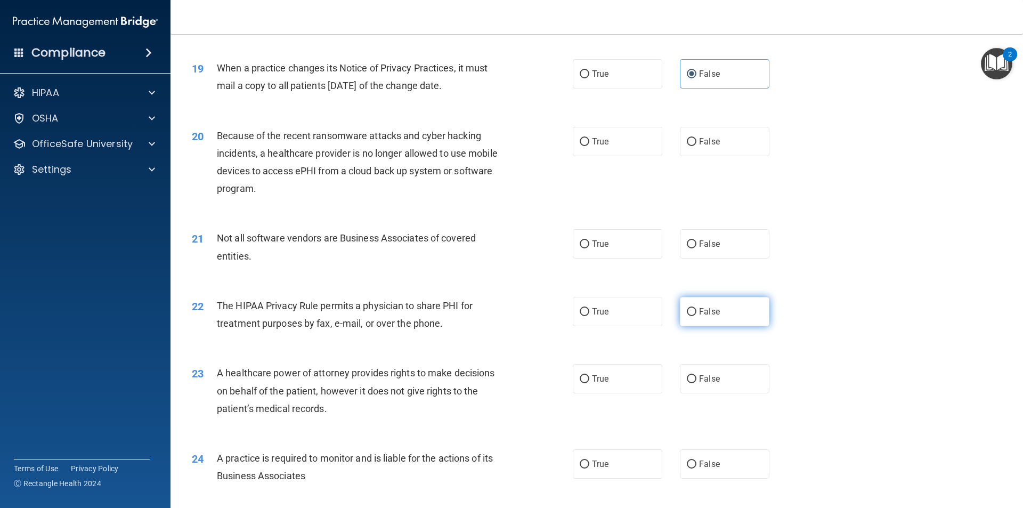
scroll to position [1492, 0]
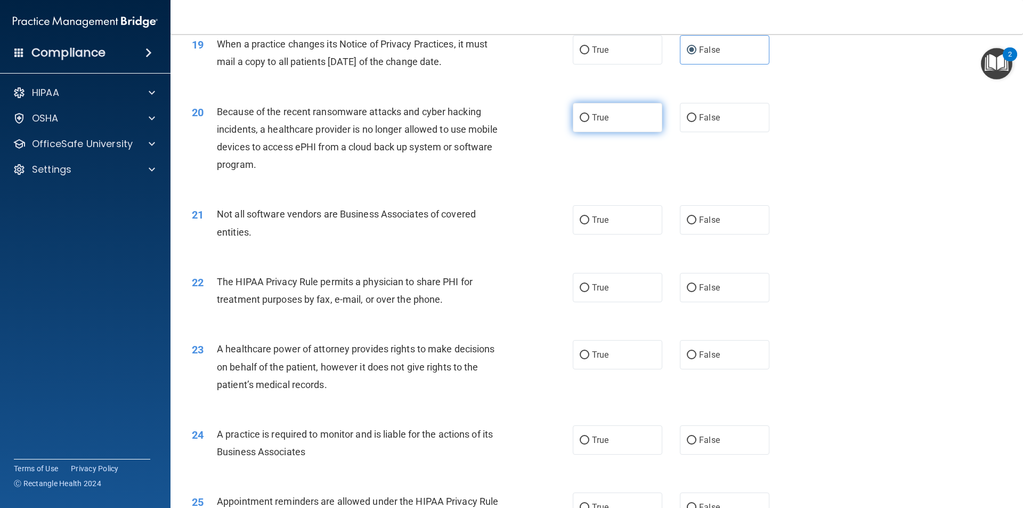
click at [624, 112] on label "True" at bounding box center [618, 117] width 90 height 29
click at [589, 114] on input "True" at bounding box center [585, 118] width 10 height 8
radio input "true"
click at [598, 209] on label "True" at bounding box center [618, 219] width 90 height 29
click at [589, 216] on input "True" at bounding box center [585, 220] width 10 height 8
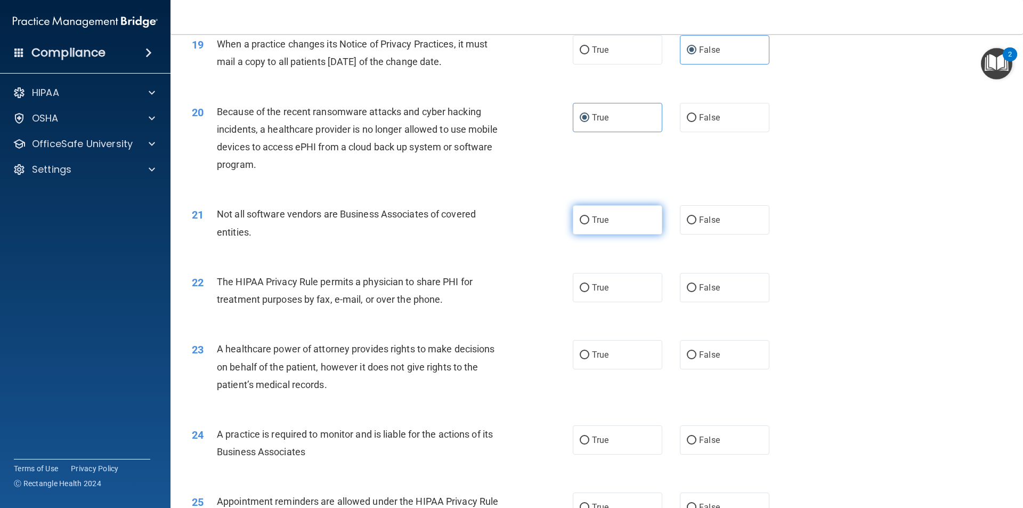
radio input "true"
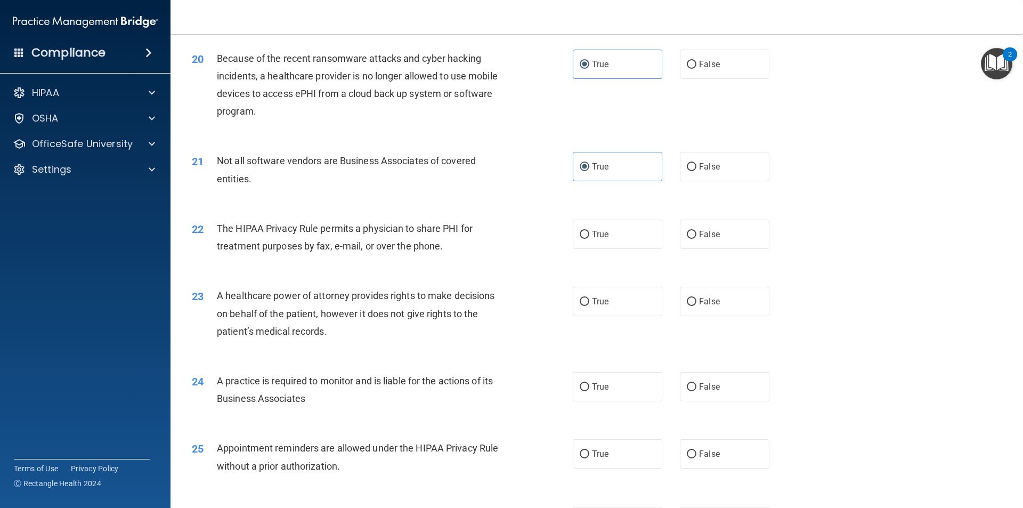
scroll to position [1599, 0]
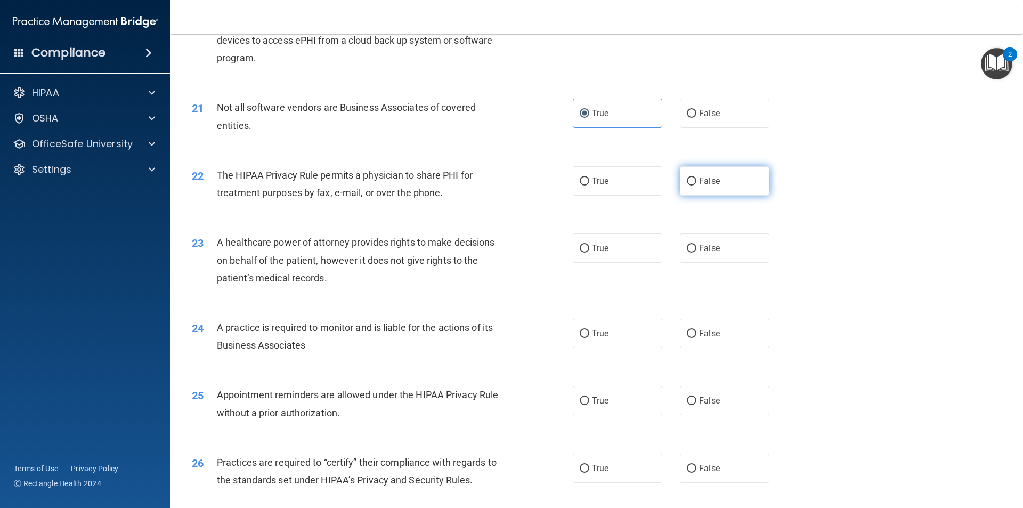
click at [736, 191] on label "False" at bounding box center [725, 180] width 90 height 29
click at [696, 185] on input "False" at bounding box center [692, 181] width 10 height 8
radio input "true"
click at [617, 256] on label "True" at bounding box center [618, 247] width 90 height 29
click at [589, 253] on input "True" at bounding box center [585, 249] width 10 height 8
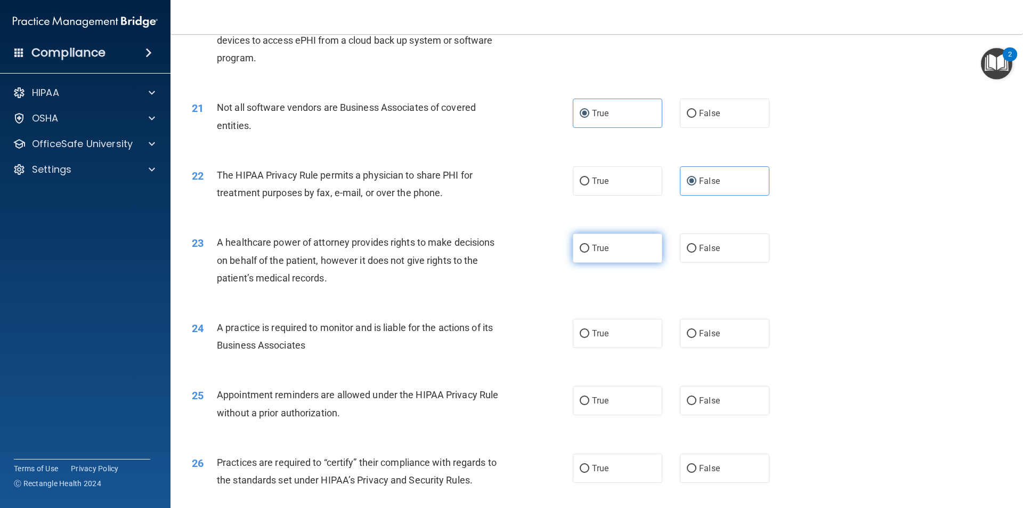
radio input "true"
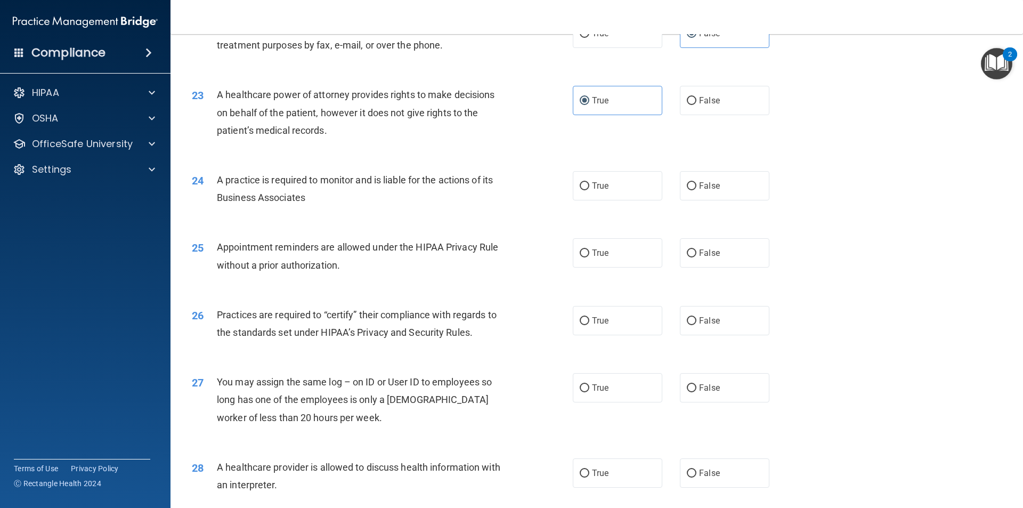
scroll to position [1758, 0]
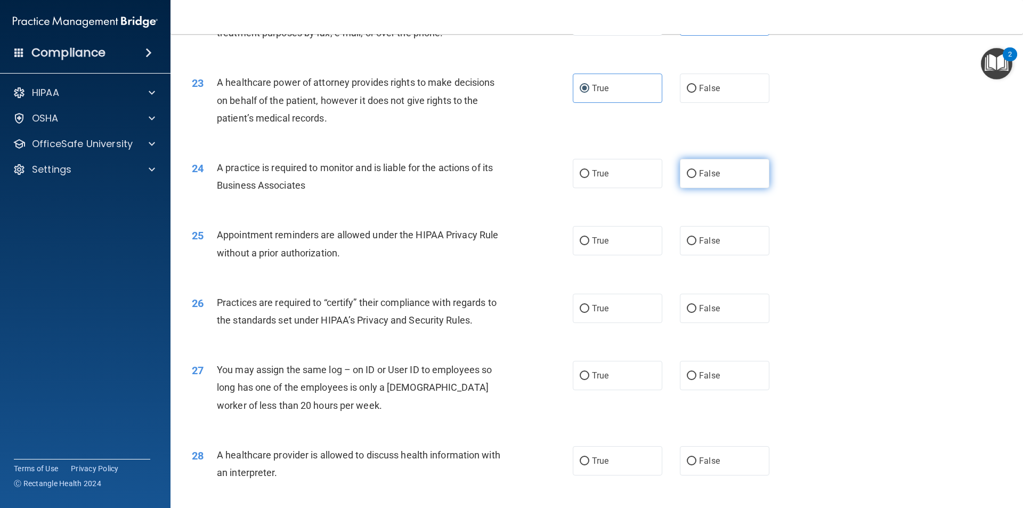
click at [708, 174] on span "False" at bounding box center [709, 173] width 21 height 10
click at [696, 174] on input "False" at bounding box center [692, 174] width 10 height 8
radio input "true"
click at [601, 241] on span "True" at bounding box center [600, 241] width 17 height 10
click at [589, 241] on input "True" at bounding box center [585, 241] width 10 height 8
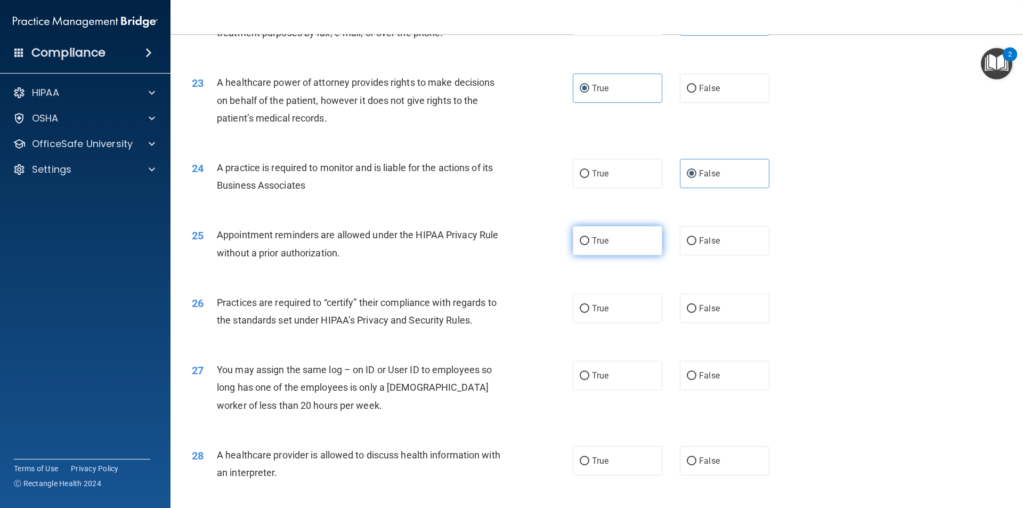
radio input "true"
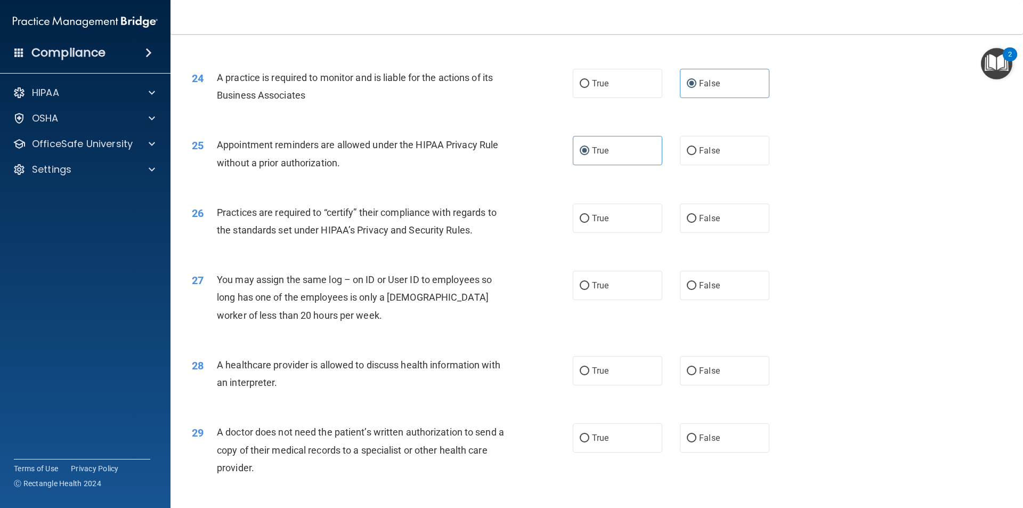
scroll to position [1865, 0]
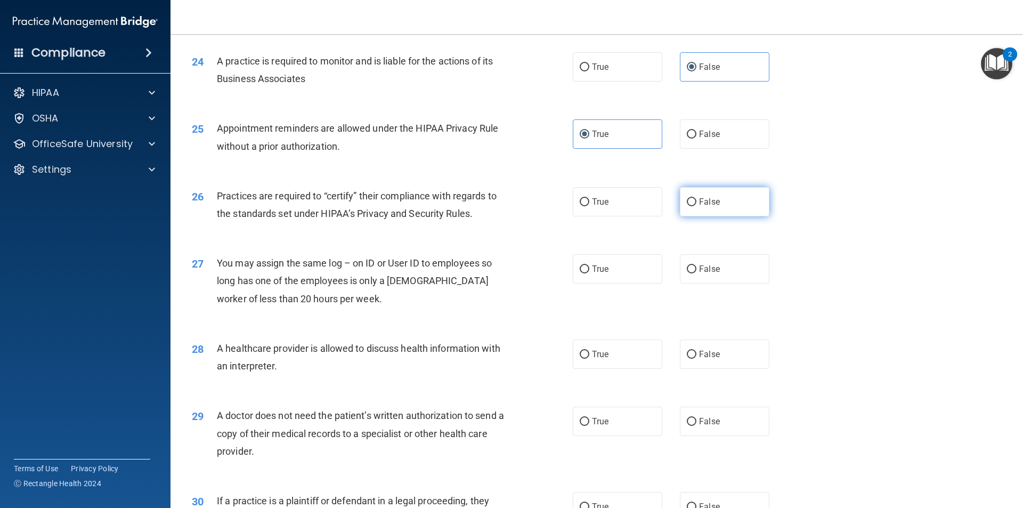
drag, startPoint x: 709, startPoint y: 193, endPoint x: 729, endPoint y: 202, distance: 22.4
click at [709, 195] on label "False" at bounding box center [725, 201] width 90 height 29
click at [696, 198] on input "False" at bounding box center [692, 202] width 10 height 8
radio input "true"
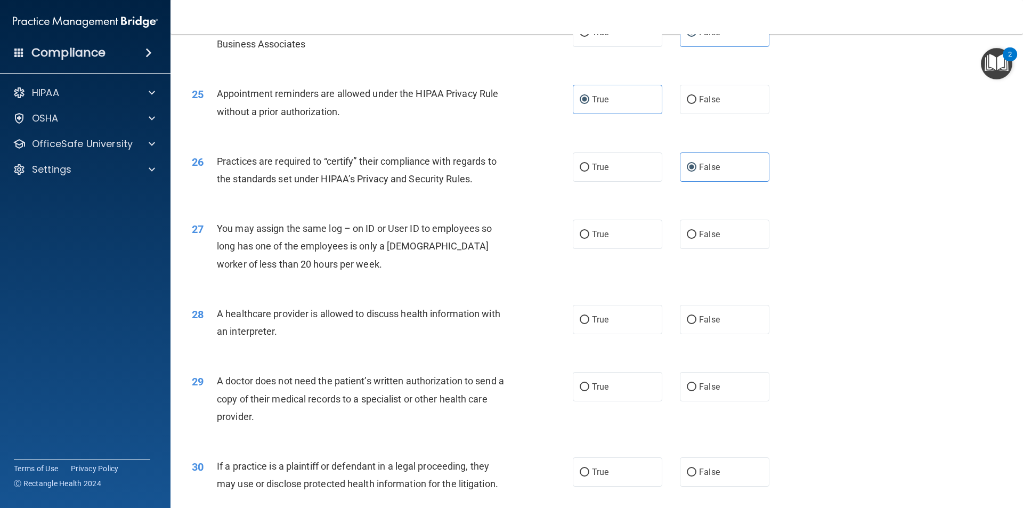
scroll to position [1918, 0]
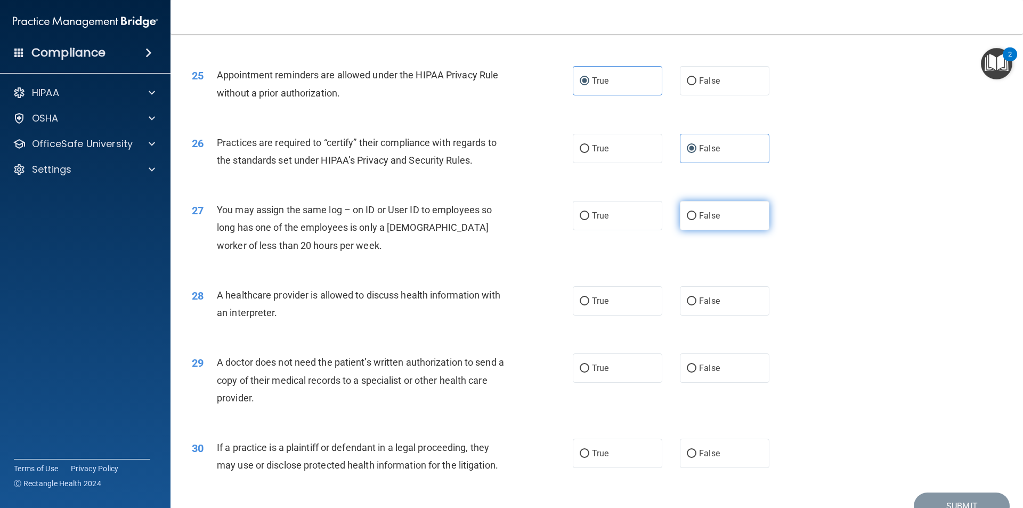
click at [712, 214] on span "False" at bounding box center [709, 215] width 21 height 10
click at [696, 214] on input "False" at bounding box center [692, 216] width 10 height 8
radio input "true"
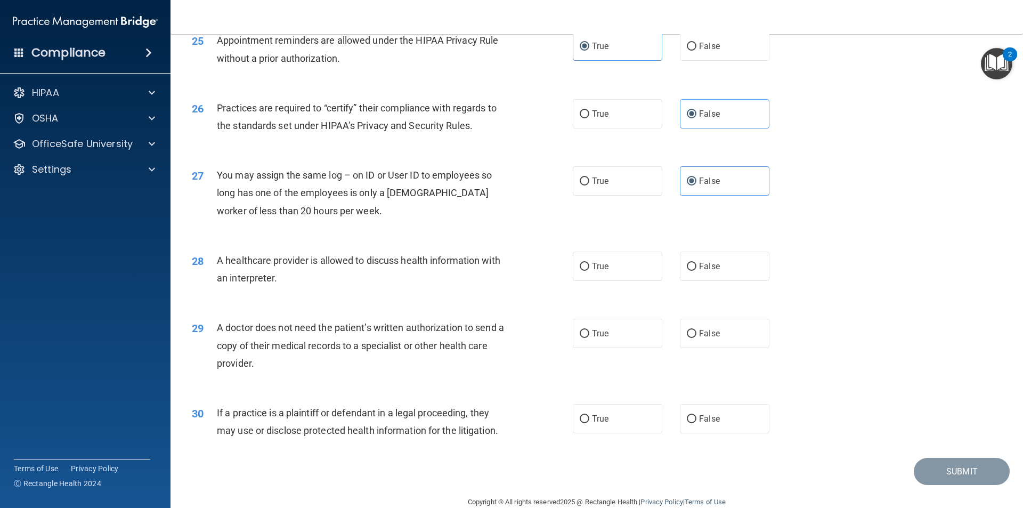
scroll to position [1973, 0]
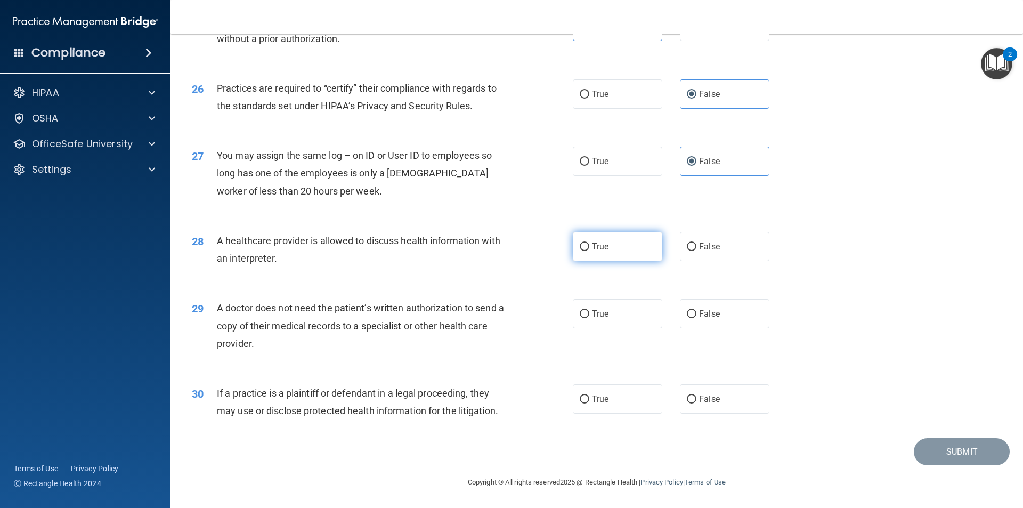
click at [583, 245] on input "True" at bounding box center [585, 247] width 10 height 8
radio input "true"
click at [640, 319] on label "True" at bounding box center [618, 313] width 90 height 29
click at [589, 318] on input "True" at bounding box center [585, 314] width 10 height 8
radio input "true"
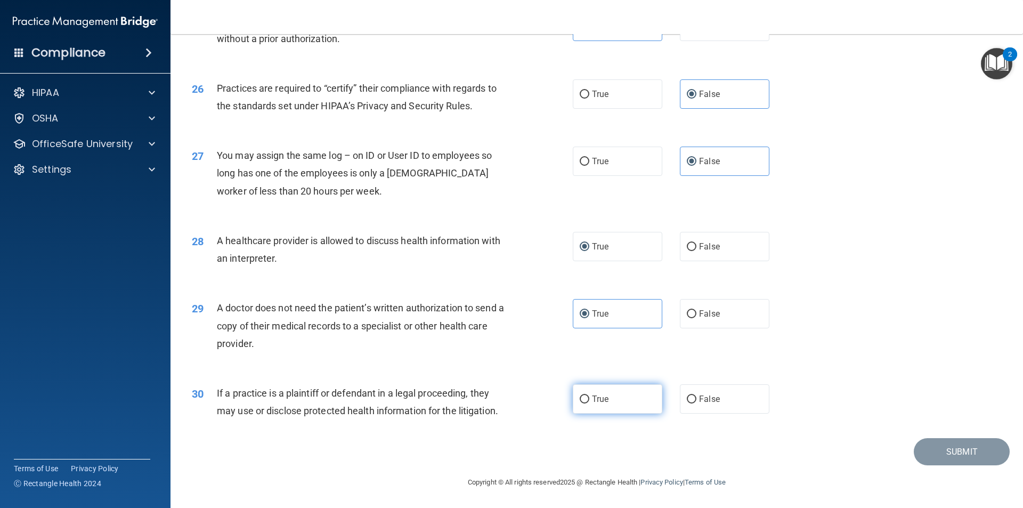
click at [606, 395] on label "True" at bounding box center [618, 398] width 90 height 29
click at [589, 395] on input "True" at bounding box center [585, 399] width 10 height 8
radio input "true"
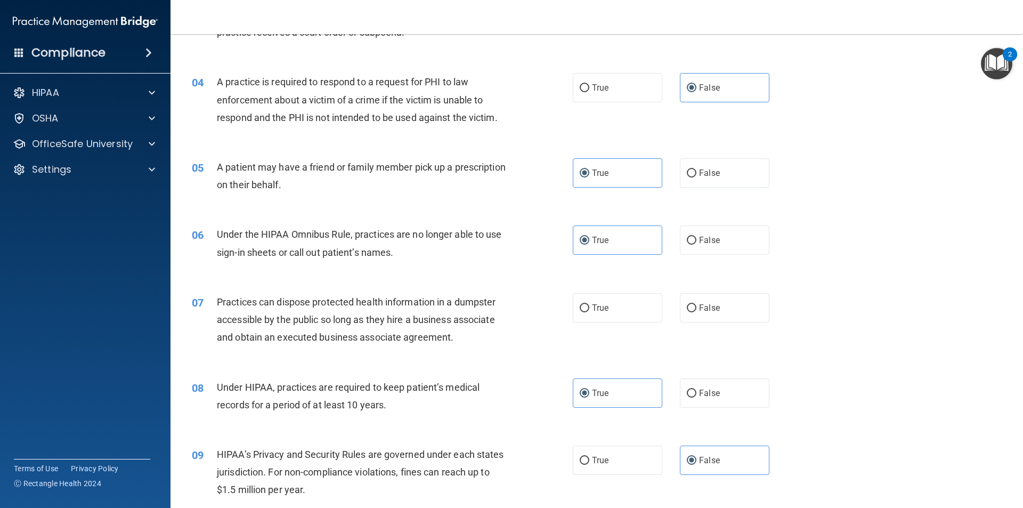
scroll to position [320, 0]
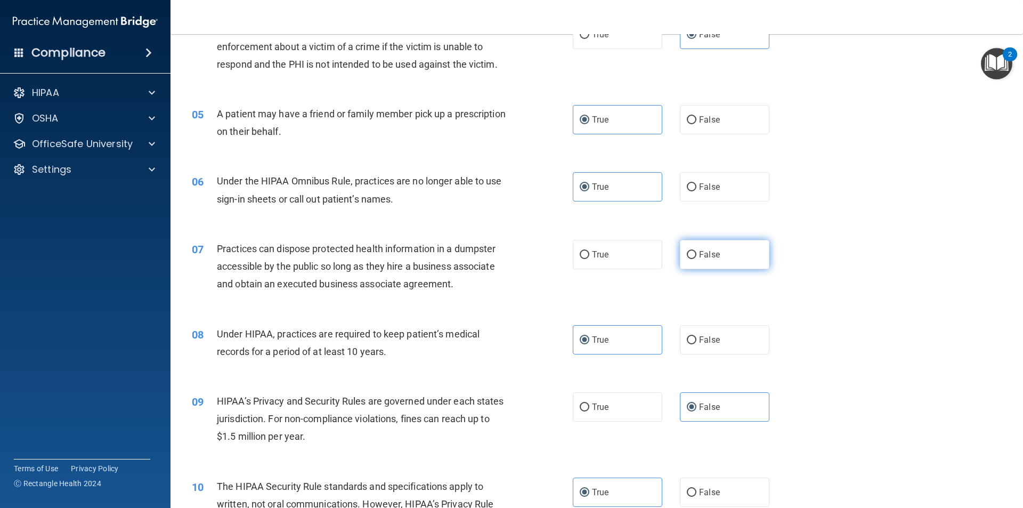
click at [729, 262] on label "False" at bounding box center [725, 254] width 90 height 29
click at [696, 259] on input "False" at bounding box center [692, 255] width 10 height 8
radio input "true"
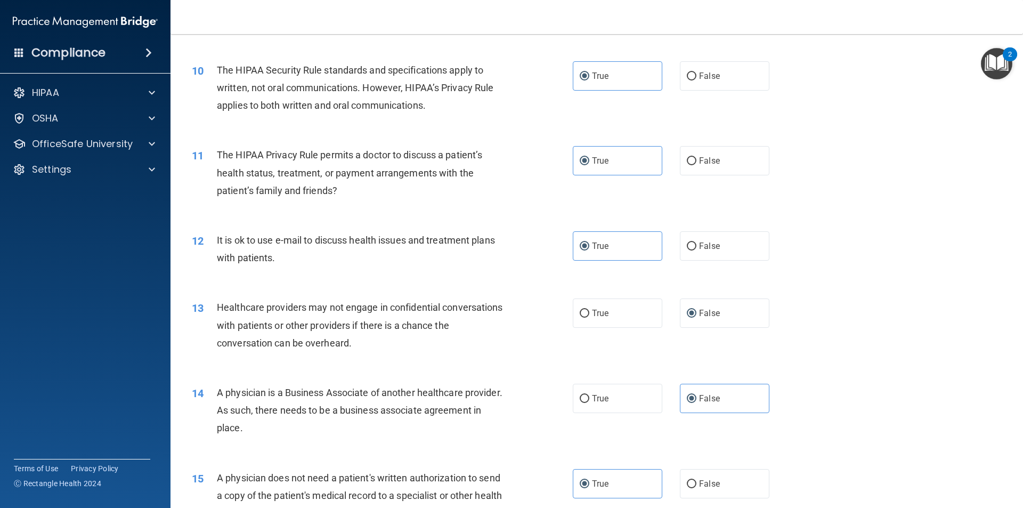
scroll to position [1973, 0]
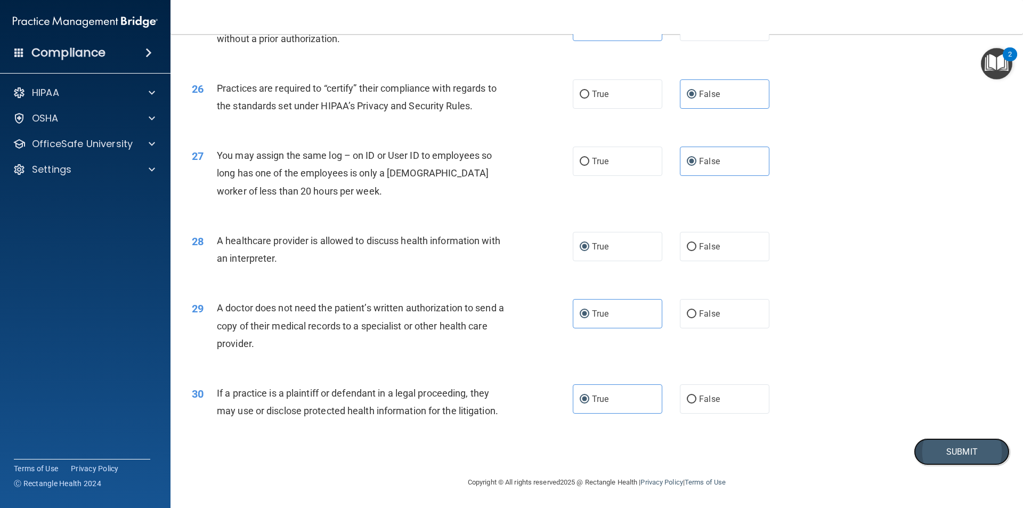
click at [917, 447] on button "Submit" at bounding box center [962, 451] width 96 height 27
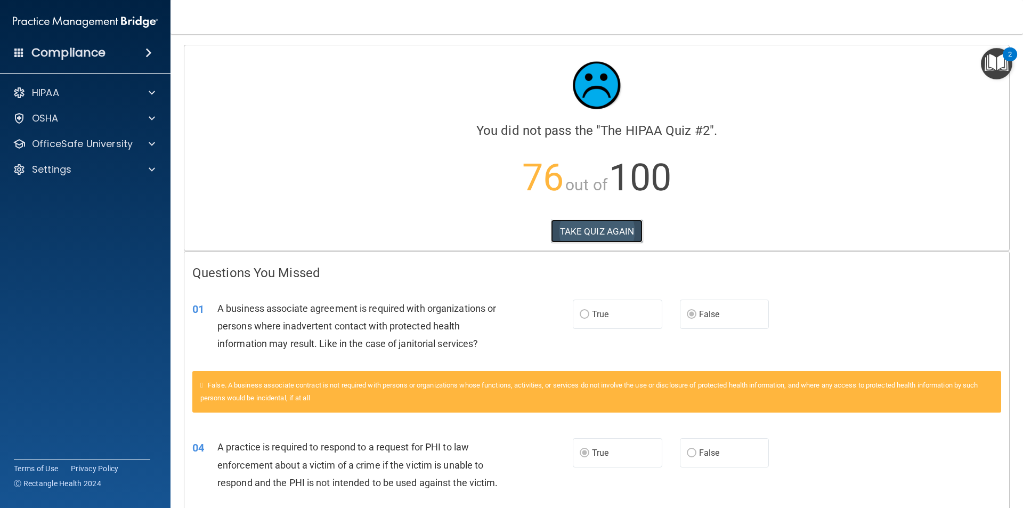
click at [605, 232] on button "TAKE QUIZ AGAIN" at bounding box center [597, 231] width 92 height 23
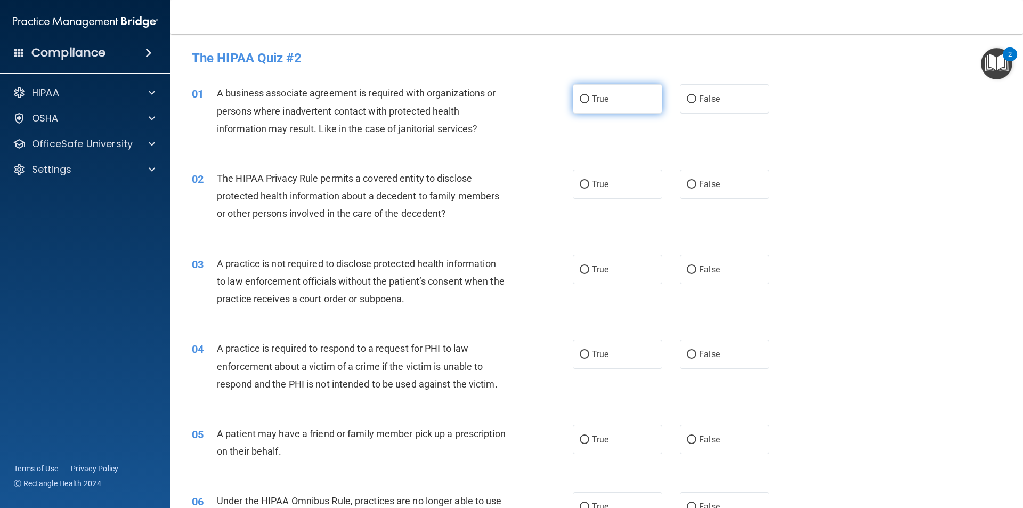
click at [592, 94] on span "True" at bounding box center [600, 99] width 17 height 10
click at [589, 95] on input "True" at bounding box center [585, 99] width 10 height 8
radio input "true"
click at [717, 261] on label "False" at bounding box center [725, 269] width 90 height 29
click at [696, 266] on input "False" at bounding box center [692, 270] width 10 height 8
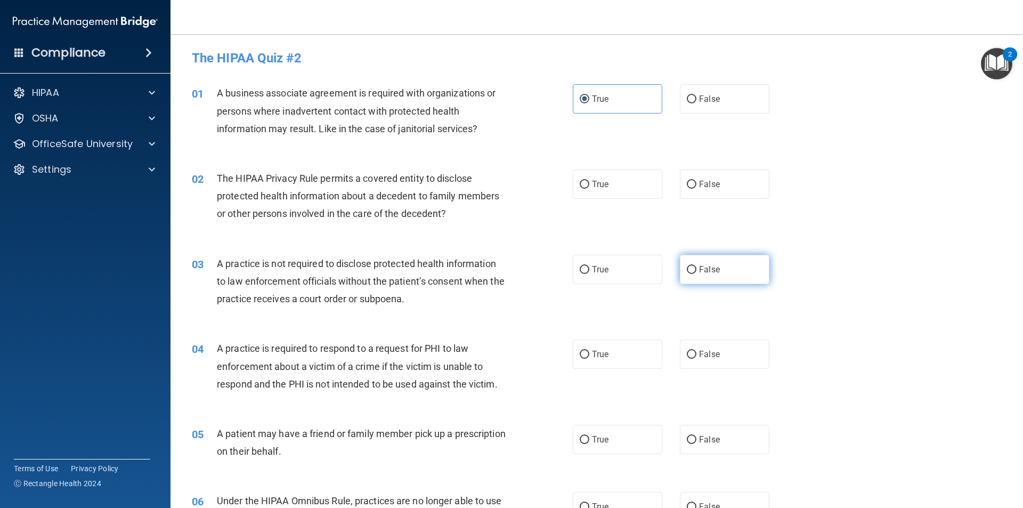
radio input "true"
click at [705, 357] on span "False" at bounding box center [709, 354] width 21 height 10
click at [696, 357] on input "False" at bounding box center [692, 355] width 10 height 8
radio input "true"
click at [634, 358] on label "True" at bounding box center [618, 353] width 90 height 29
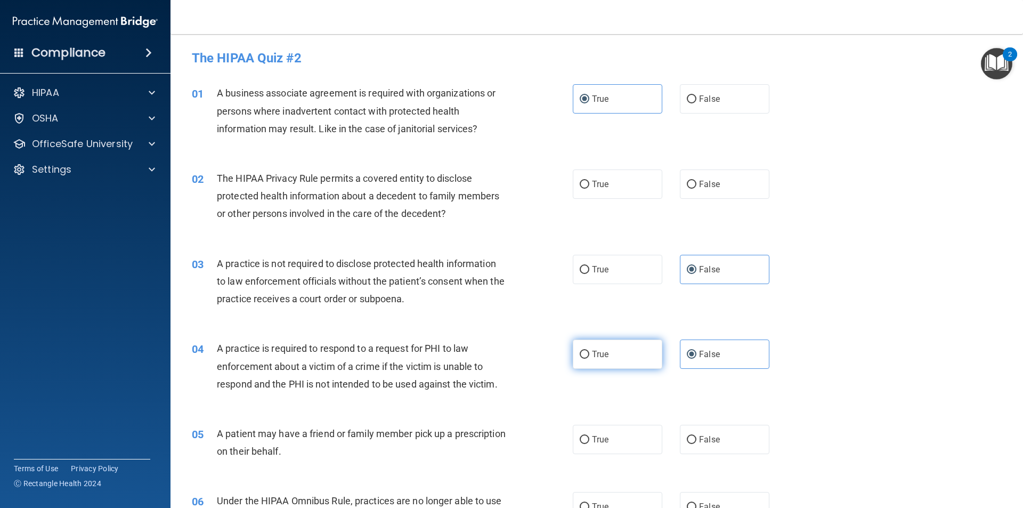
click at [589, 358] on input "True" at bounding box center [585, 355] width 10 height 8
radio input "true"
click at [720, 333] on div "04 A practice is required to respond to a request for PHI to law enforcement ab…" at bounding box center [597, 368] width 826 height 85
click at [715, 354] on label "False" at bounding box center [725, 353] width 90 height 29
click at [696, 354] on input "False" at bounding box center [692, 355] width 10 height 8
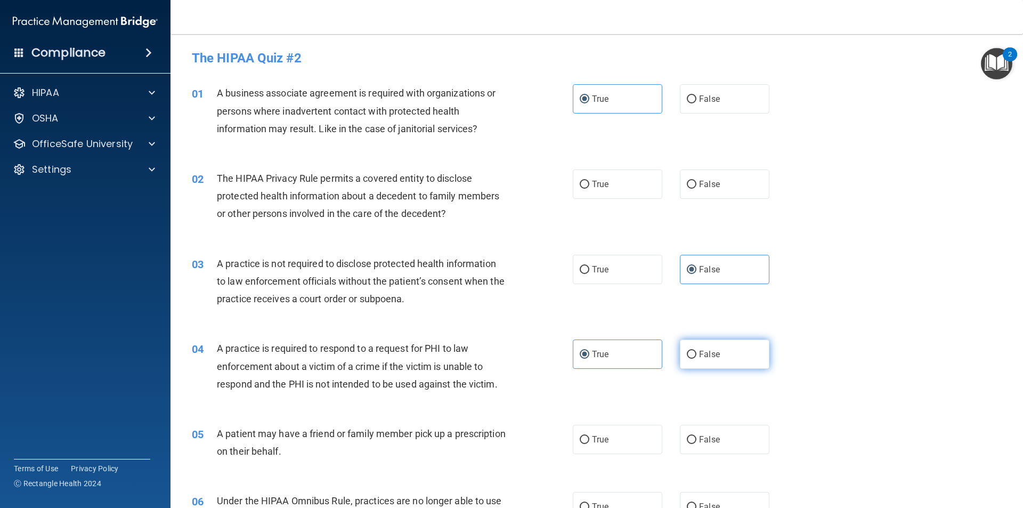
radio input "true"
radio input "false"
click at [643, 437] on label "True" at bounding box center [618, 439] width 90 height 29
click at [589, 437] on input "True" at bounding box center [585, 440] width 10 height 8
radio input "true"
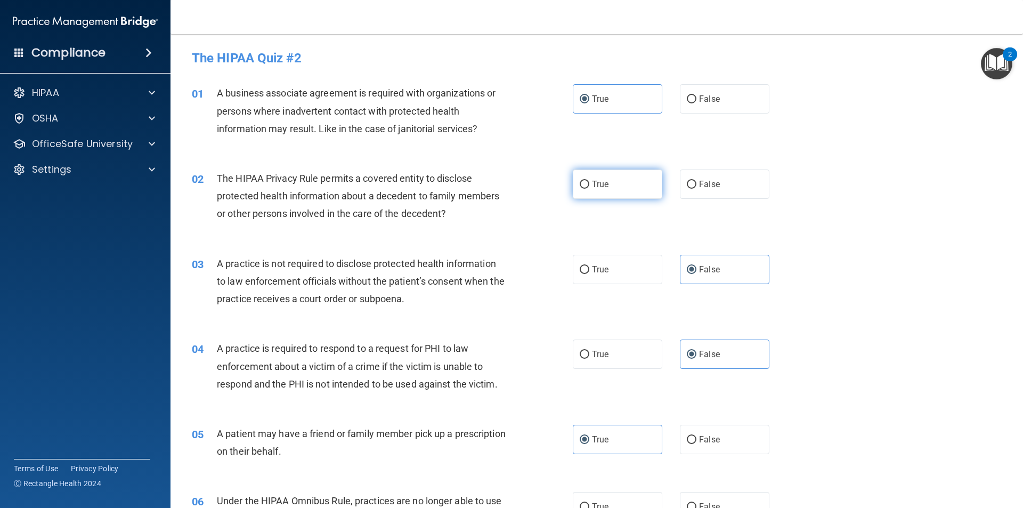
click at [630, 176] on label "True" at bounding box center [618, 183] width 90 height 29
click at [589, 181] on input "True" at bounding box center [585, 185] width 10 height 8
radio input "true"
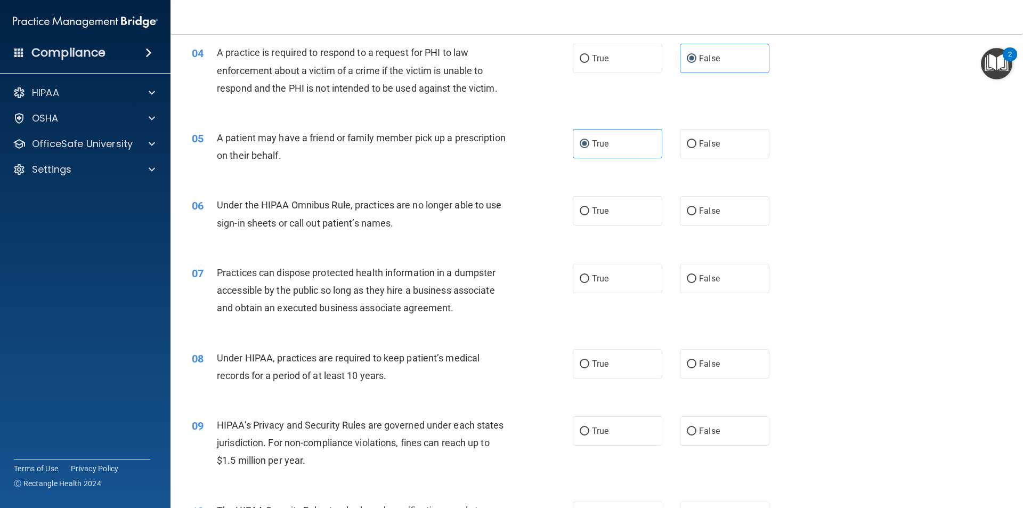
scroll to position [320, 0]
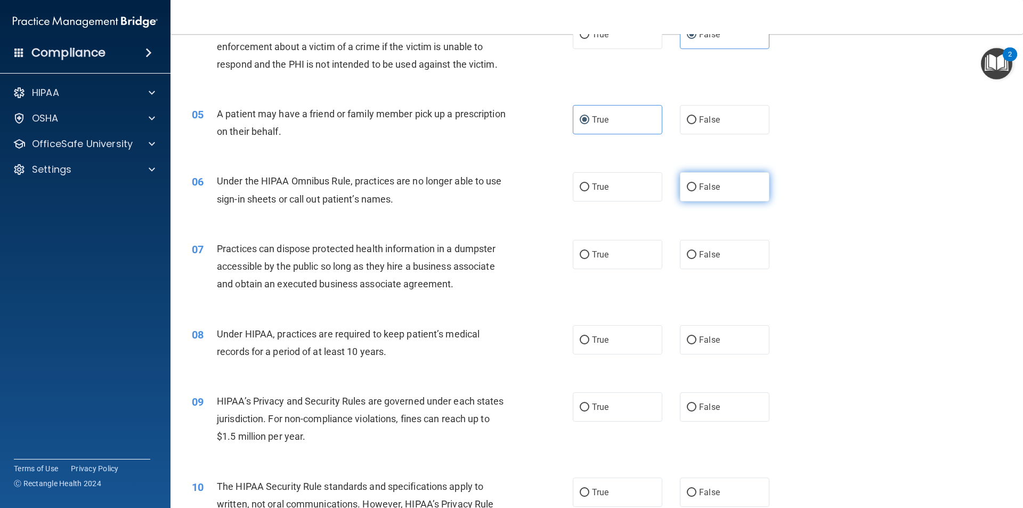
click at [710, 188] on span "False" at bounding box center [709, 187] width 21 height 10
click at [696, 188] on input "False" at bounding box center [692, 187] width 10 height 8
radio input "true"
click at [714, 254] on span "False" at bounding box center [709, 254] width 21 height 10
click at [696, 254] on input "False" at bounding box center [692, 255] width 10 height 8
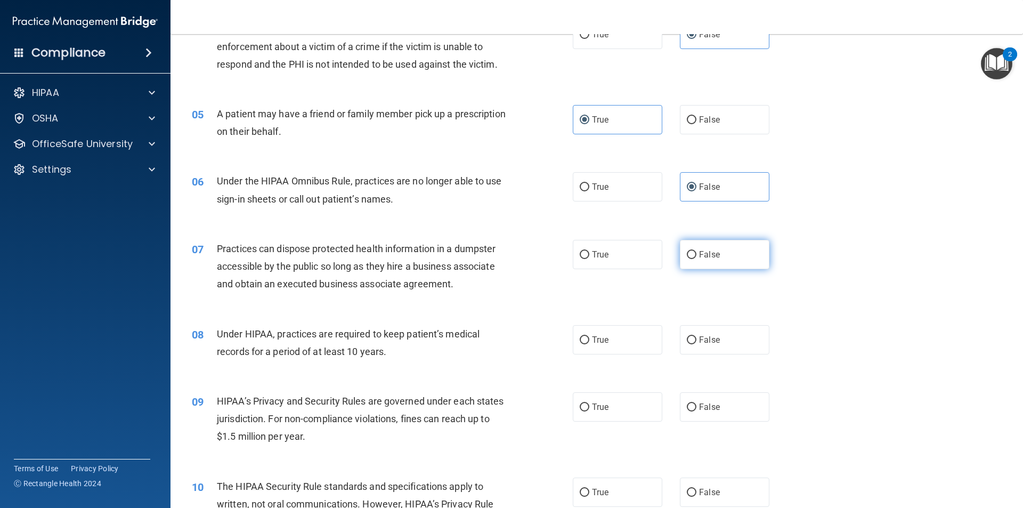
radio input "true"
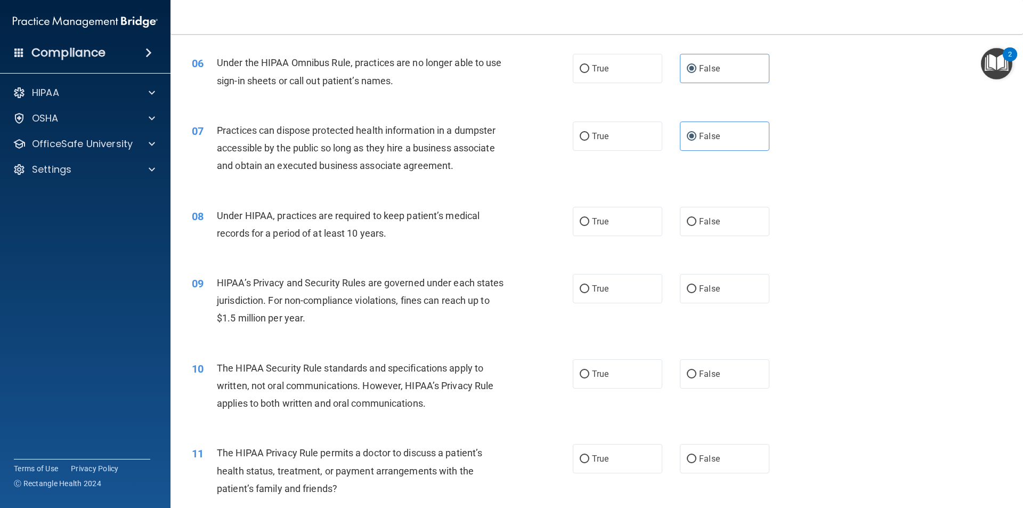
scroll to position [480, 0]
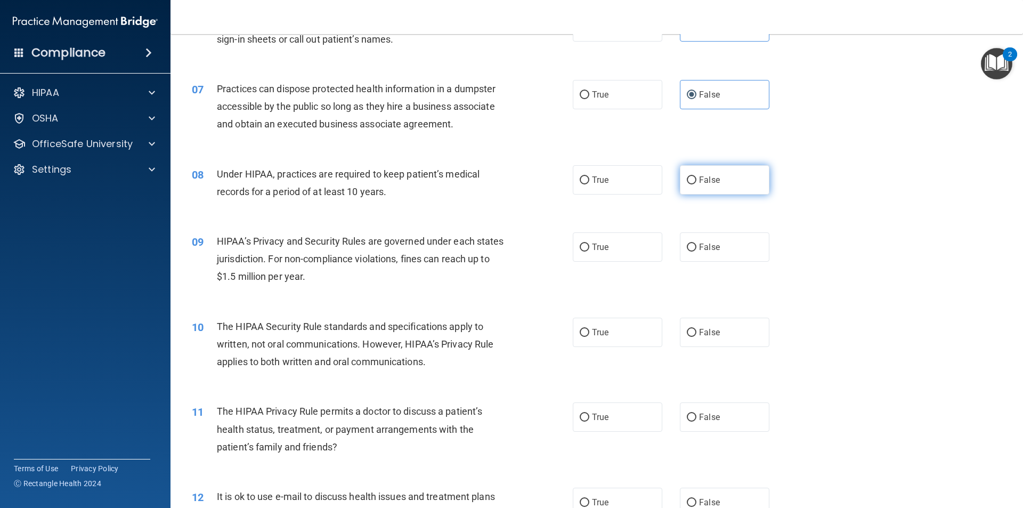
click at [699, 180] on span "False" at bounding box center [709, 180] width 21 height 10
click at [696, 180] on input "False" at bounding box center [692, 180] width 10 height 8
radio input "true"
click at [649, 250] on label "True" at bounding box center [618, 246] width 90 height 29
click at [589, 250] on input "True" at bounding box center [585, 248] width 10 height 8
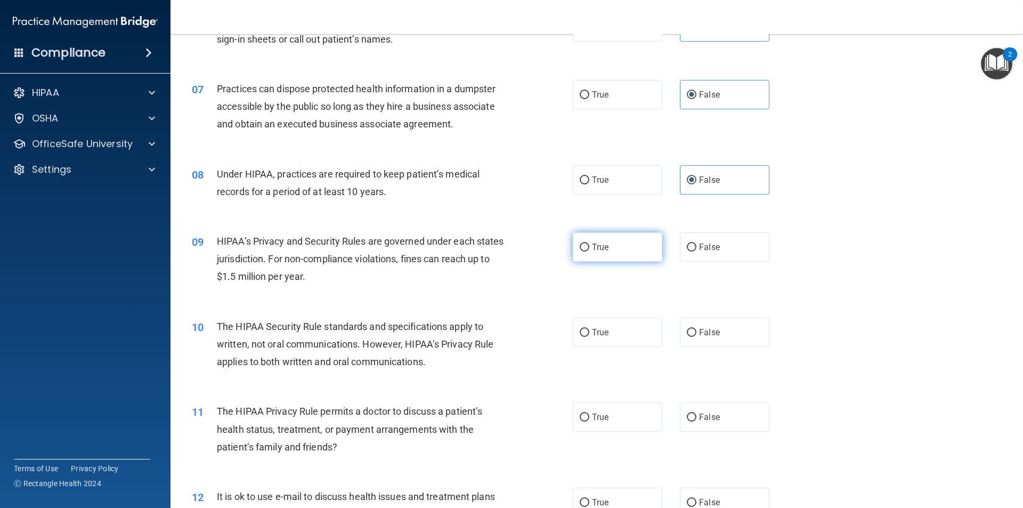
radio input "true"
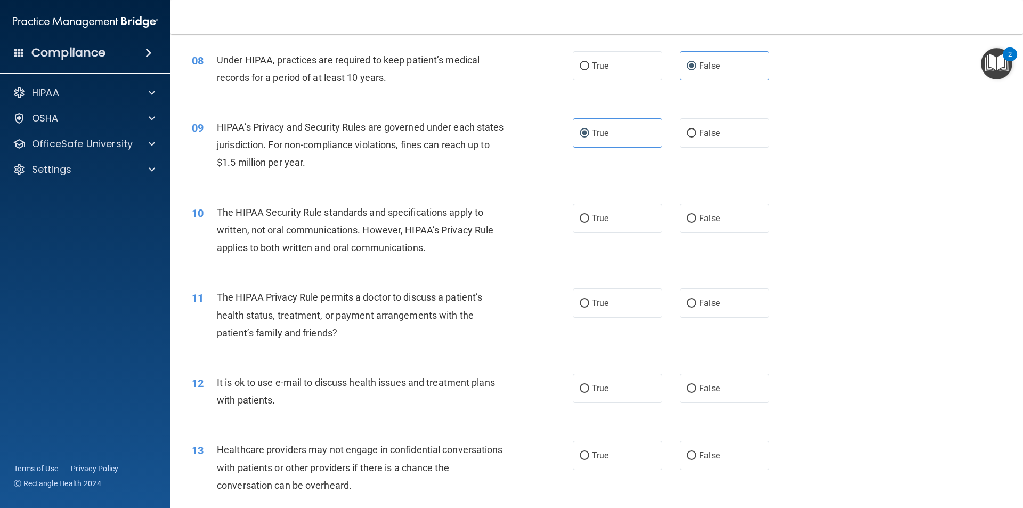
scroll to position [639, 0]
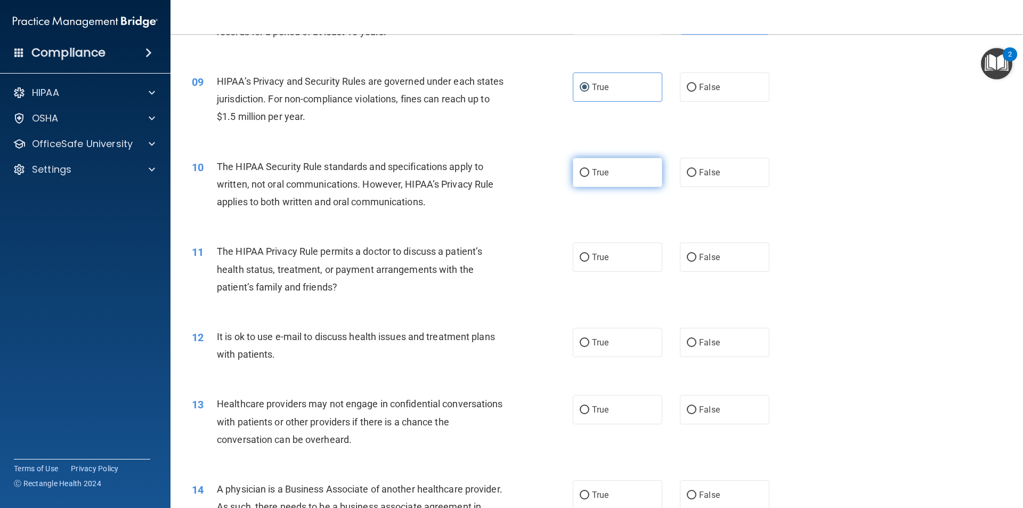
click at [607, 183] on label "True" at bounding box center [618, 172] width 90 height 29
click at [589, 177] on input "True" at bounding box center [585, 173] width 10 height 8
radio input "true"
click at [595, 253] on span "True" at bounding box center [600, 257] width 17 height 10
click at [589, 254] on input "True" at bounding box center [585, 258] width 10 height 8
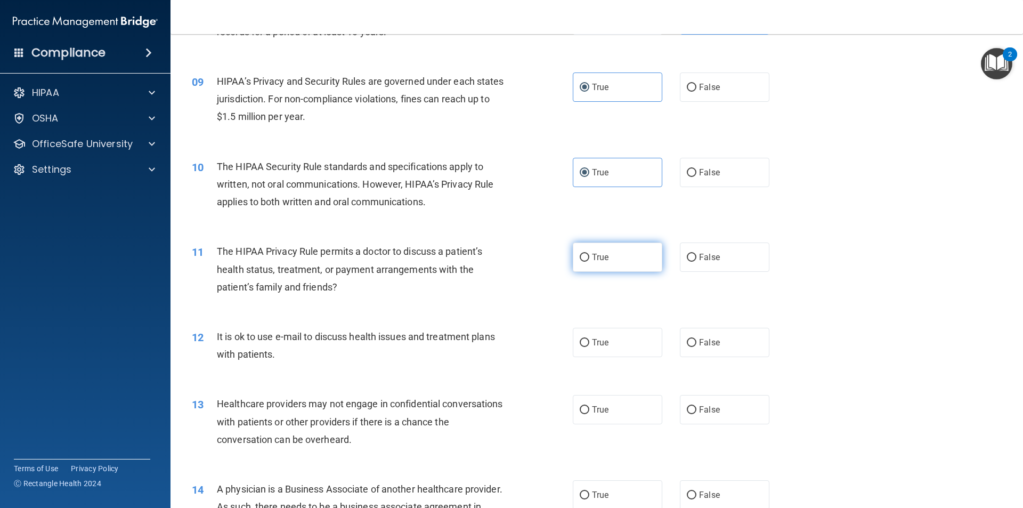
radio input "true"
click at [736, 263] on label "False" at bounding box center [725, 256] width 90 height 29
click at [696, 262] on input "False" at bounding box center [692, 258] width 10 height 8
radio input "true"
radio input "false"
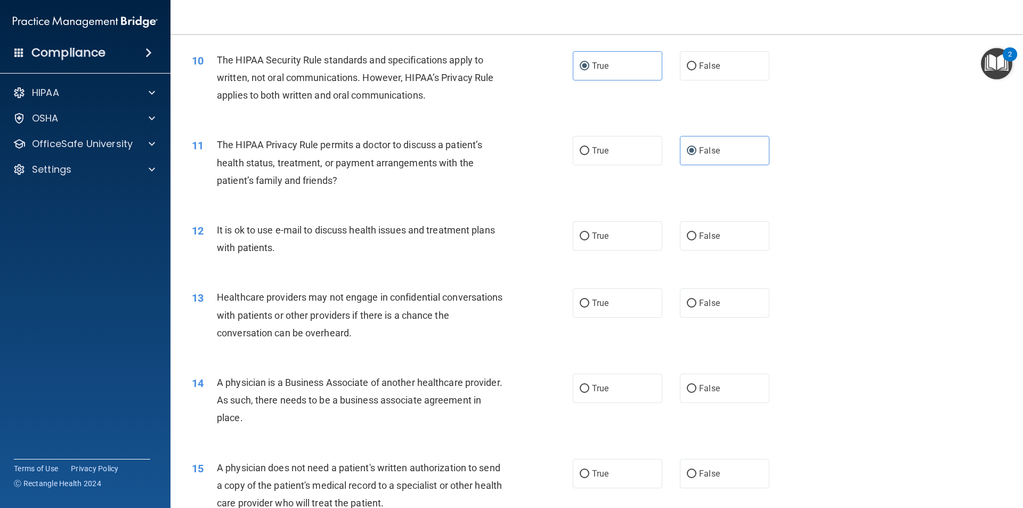
scroll to position [799, 0]
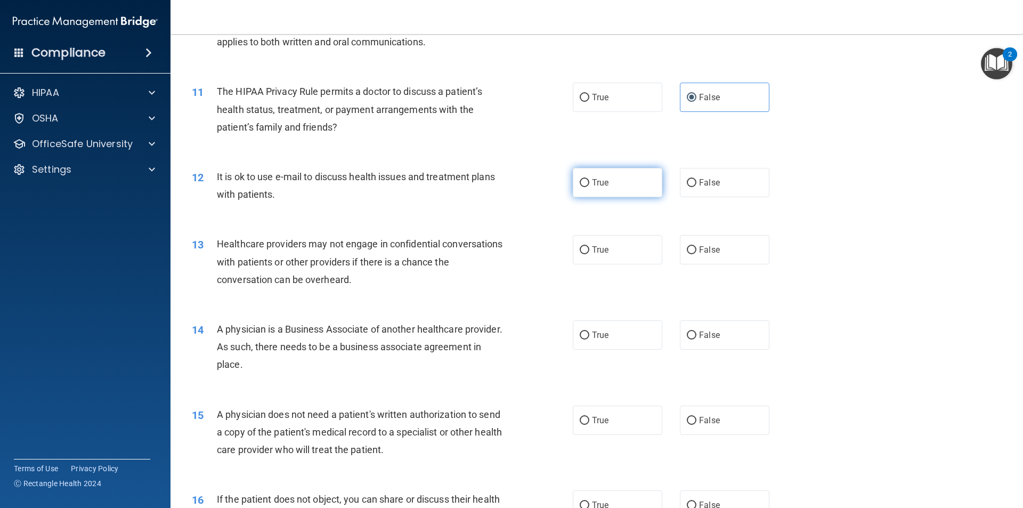
click at [584, 186] on input "True" at bounding box center [585, 183] width 10 height 8
radio input "true"
click at [716, 245] on label "False" at bounding box center [725, 249] width 90 height 29
click at [696, 246] on input "False" at bounding box center [692, 250] width 10 height 8
radio input "true"
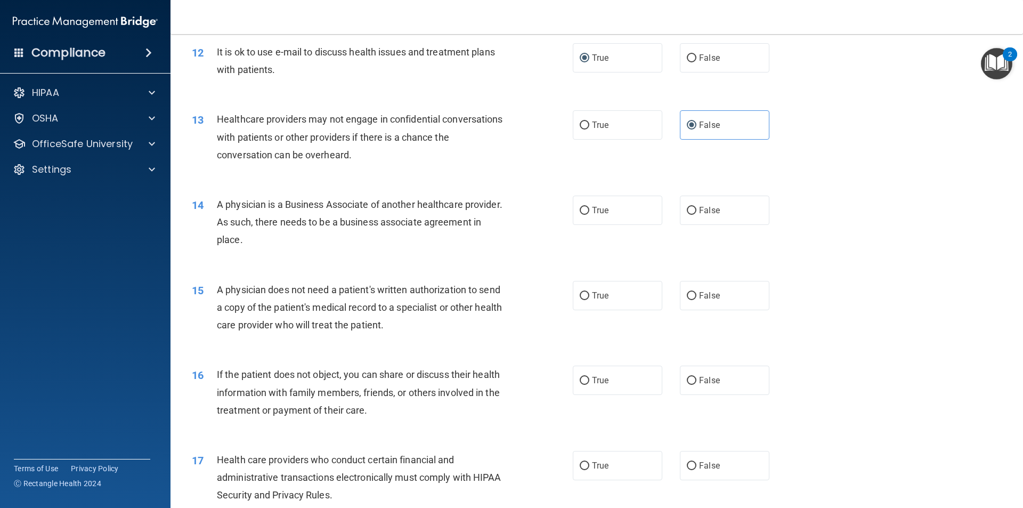
scroll to position [959, 0]
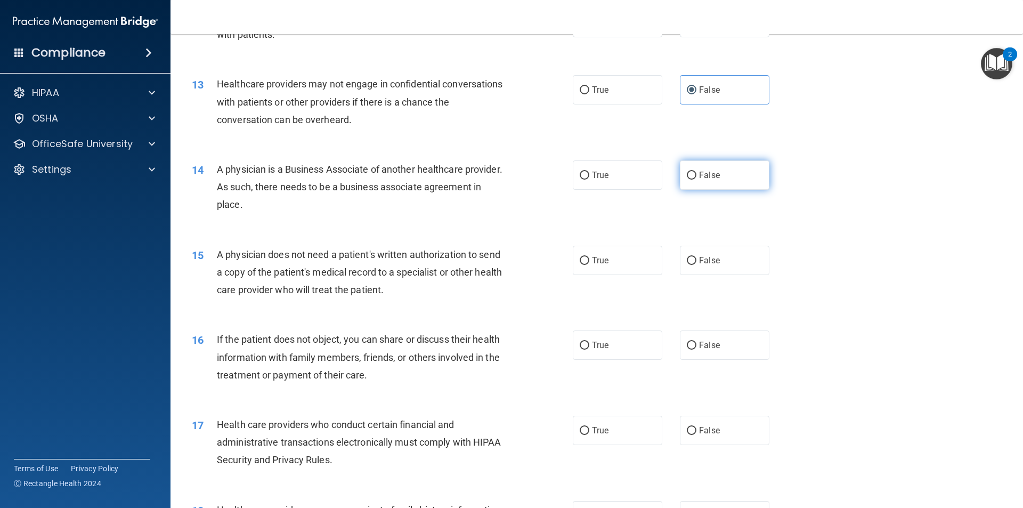
click at [699, 175] on span "False" at bounding box center [709, 175] width 21 height 10
click at [696, 175] on input "False" at bounding box center [692, 176] width 10 height 8
radio input "true"
click at [621, 263] on label "True" at bounding box center [618, 260] width 90 height 29
click at [589, 263] on input "True" at bounding box center [585, 261] width 10 height 8
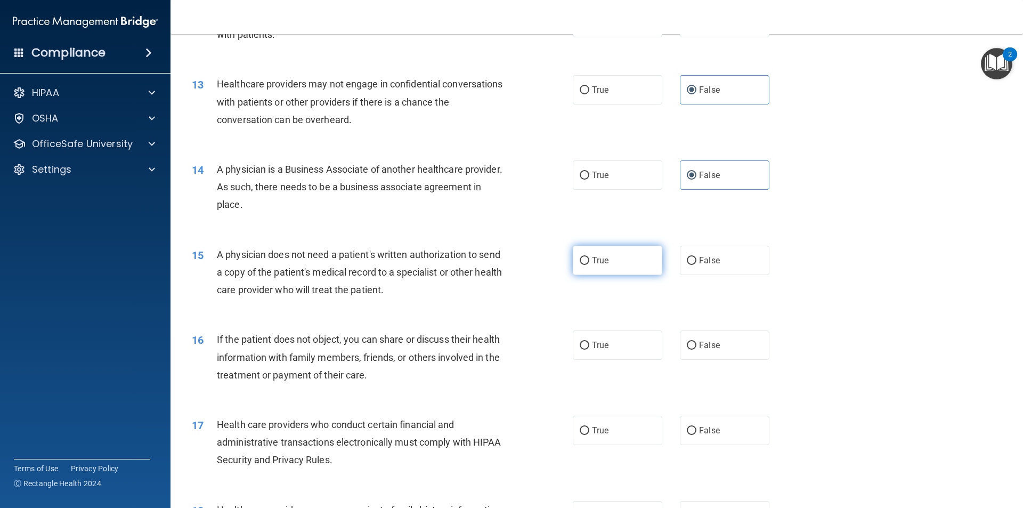
radio input "true"
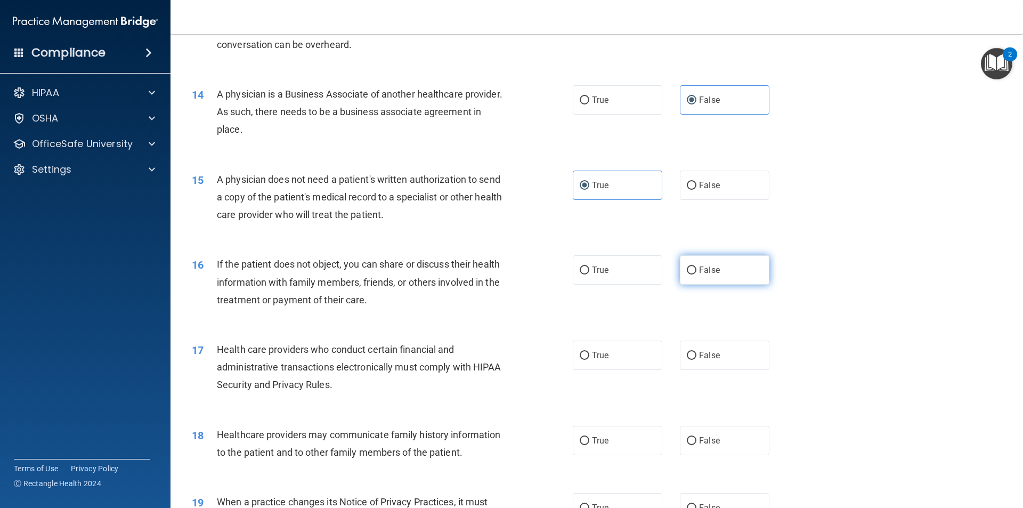
scroll to position [1066, 0]
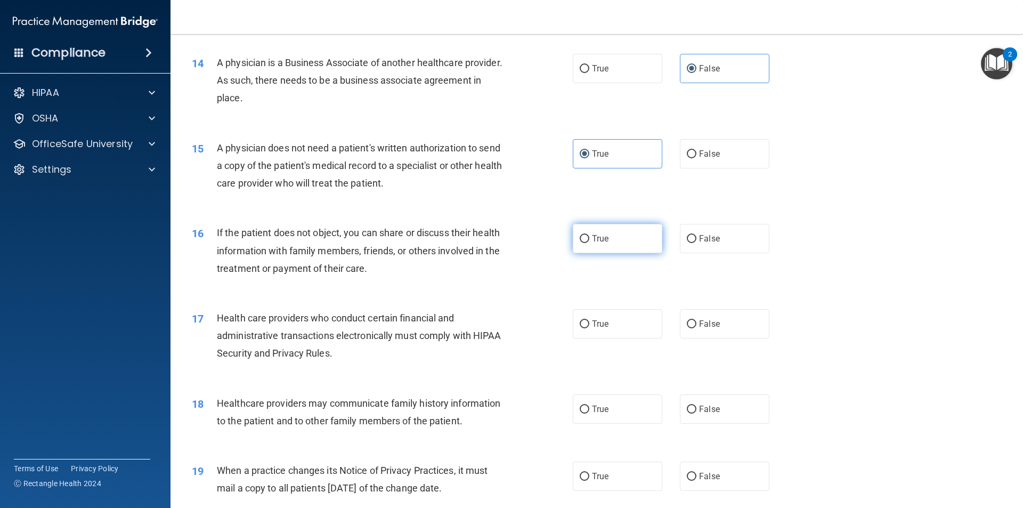
click at [622, 246] on label "True" at bounding box center [618, 238] width 90 height 29
click at [589, 243] on input "True" at bounding box center [585, 239] width 10 height 8
radio input "true"
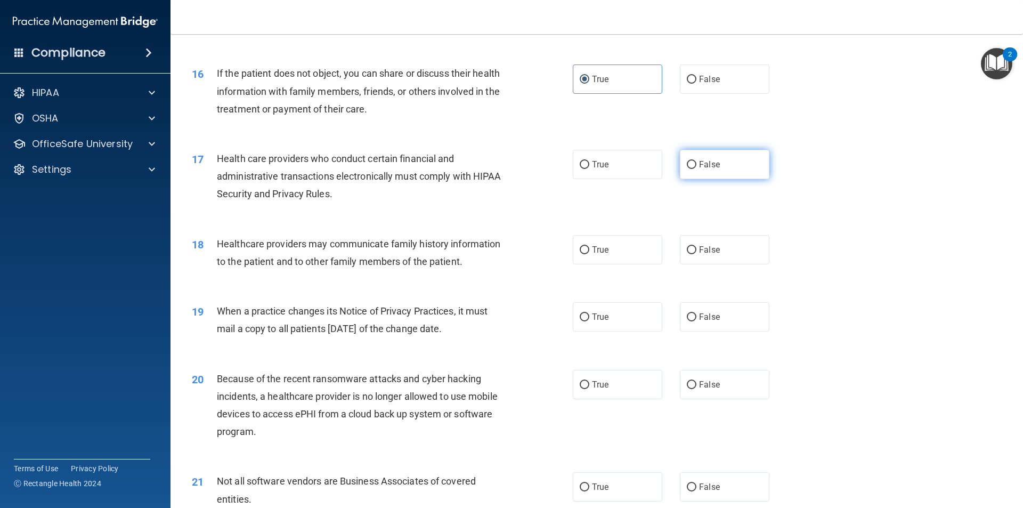
scroll to position [1226, 0]
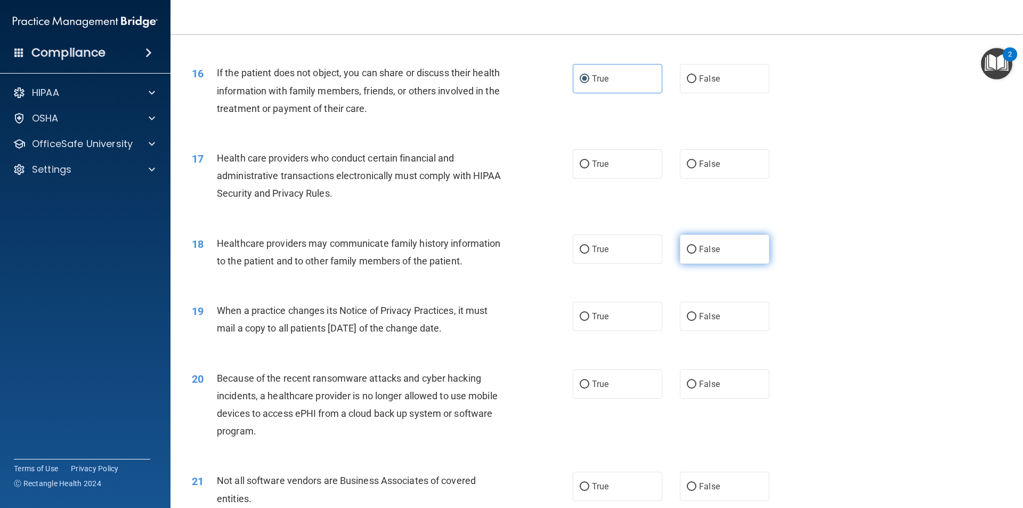
click at [705, 245] on span "False" at bounding box center [709, 249] width 21 height 10
click at [696, 246] on input "False" at bounding box center [692, 250] width 10 height 8
radio input "true"
click at [611, 173] on label "True" at bounding box center [618, 163] width 90 height 29
click at [589, 168] on input "True" at bounding box center [585, 164] width 10 height 8
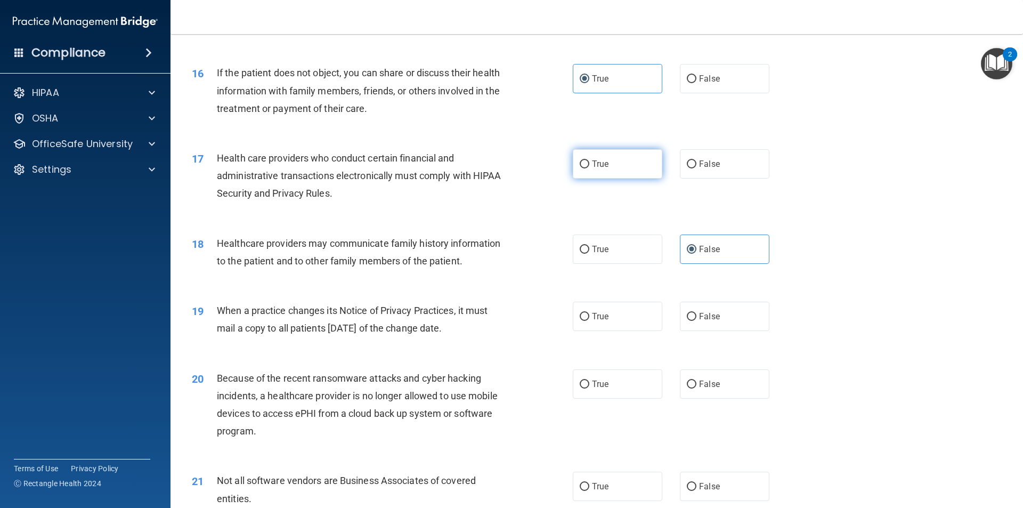
radio input "true"
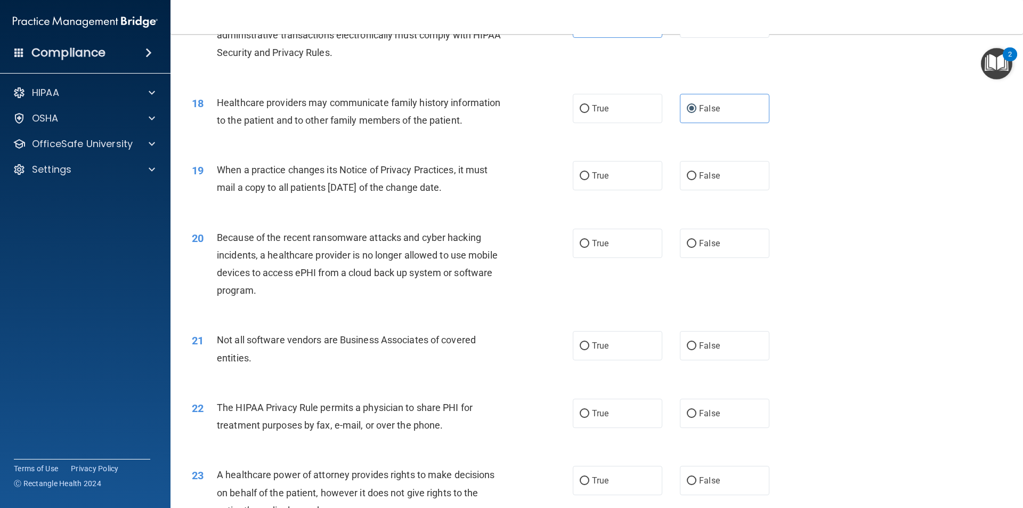
scroll to position [1385, 0]
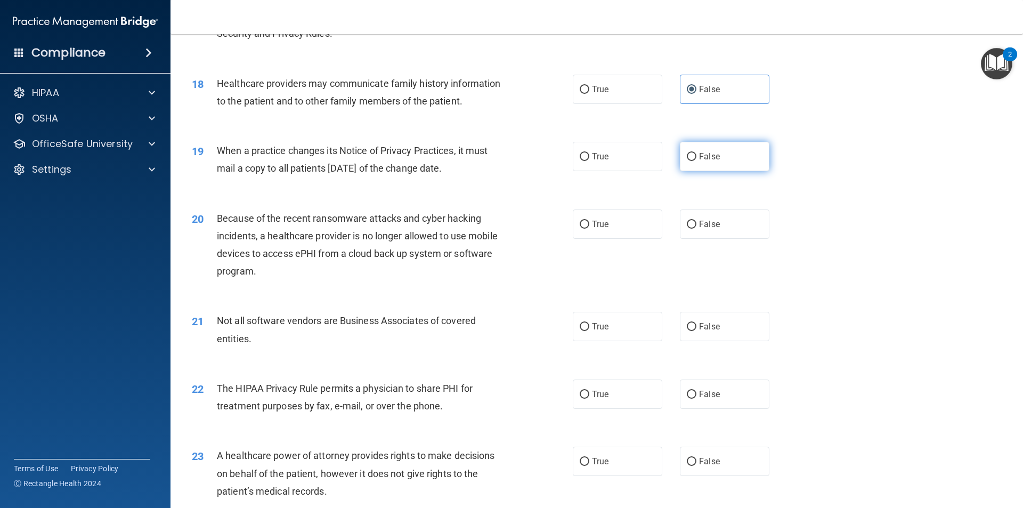
click at [700, 156] on span "False" at bounding box center [709, 156] width 21 height 10
click at [696, 156] on input "False" at bounding box center [692, 157] width 10 height 8
radio input "true"
click at [698, 216] on label "False" at bounding box center [725, 223] width 90 height 29
click at [696, 221] on input "False" at bounding box center [692, 225] width 10 height 8
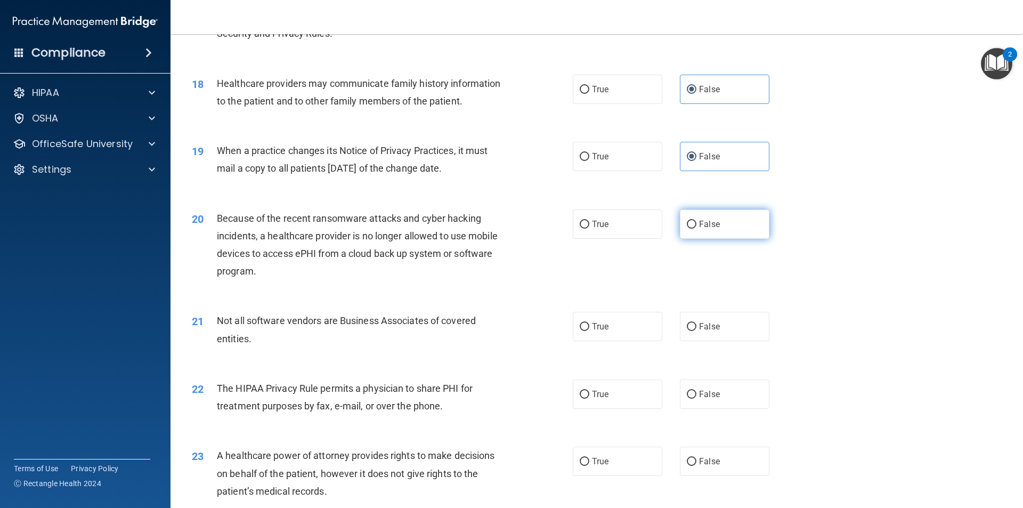
radio input "true"
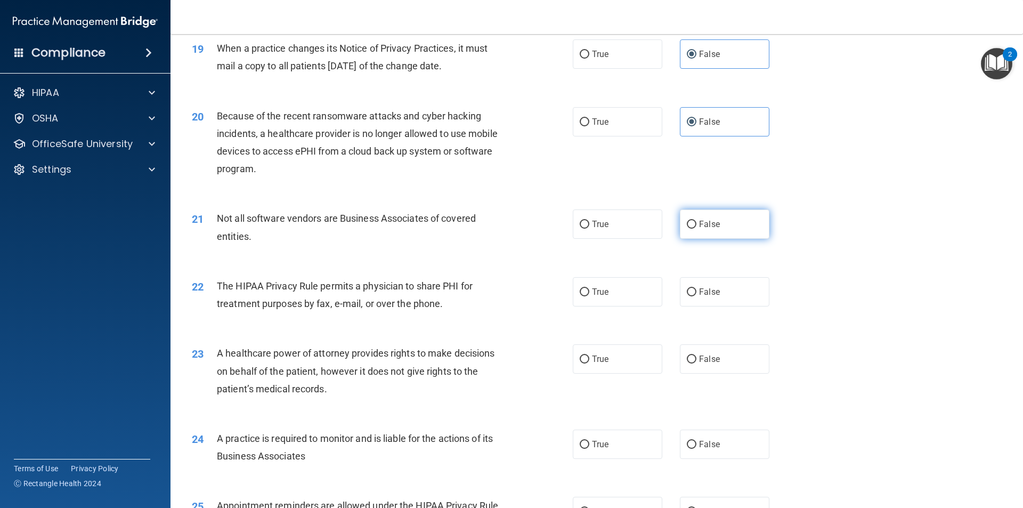
scroll to position [1492, 0]
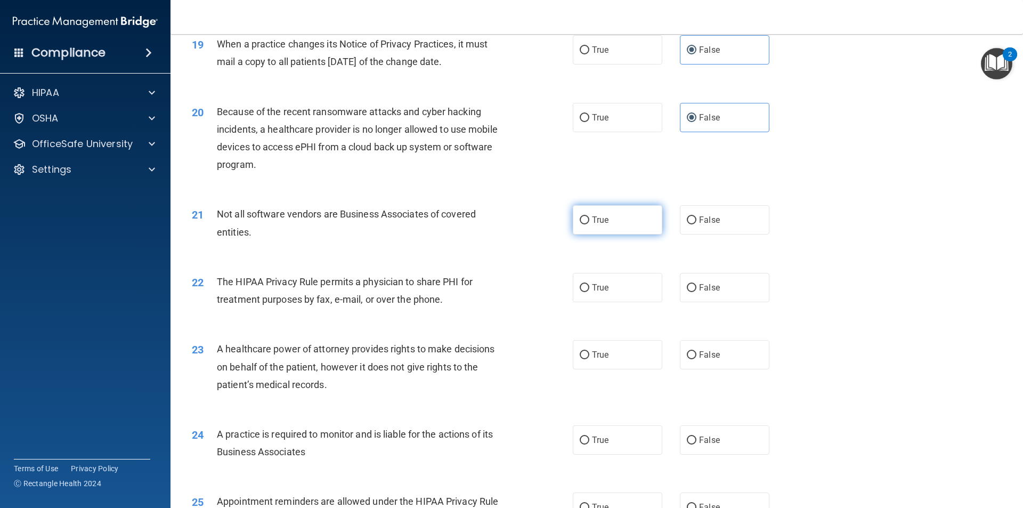
click at [615, 215] on label "True" at bounding box center [618, 219] width 90 height 29
click at [589, 216] on input "True" at bounding box center [585, 220] width 10 height 8
radio input "true"
click at [597, 288] on span "True" at bounding box center [600, 287] width 17 height 10
click at [589, 288] on input "True" at bounding box center [585, 288] width 10 height 8
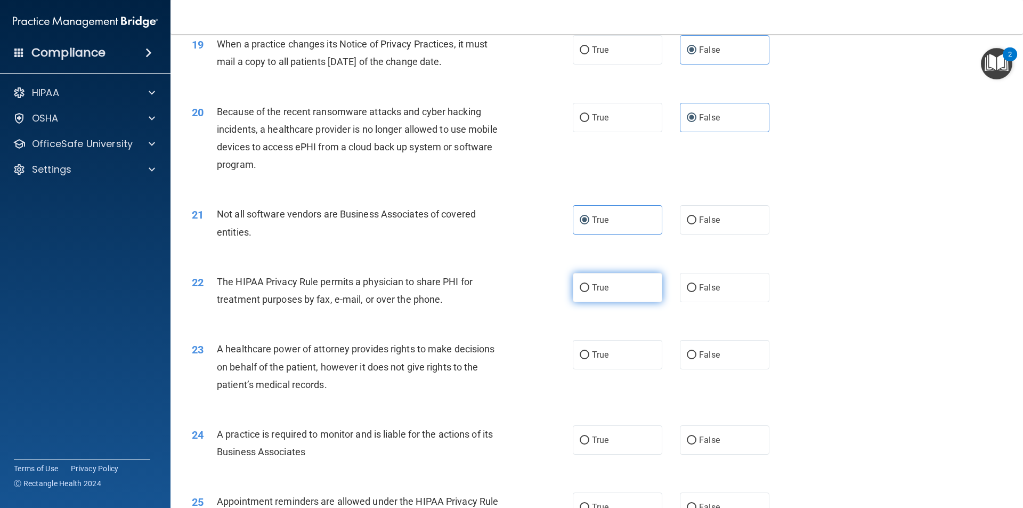
radio input "true"
click at [709, 354] on span "False" at bounding box center [709, 355] width 21 height 10
click at [696, 354] on input "False" at bounding box center [692, 355] width 10 height 8
radio input "true"
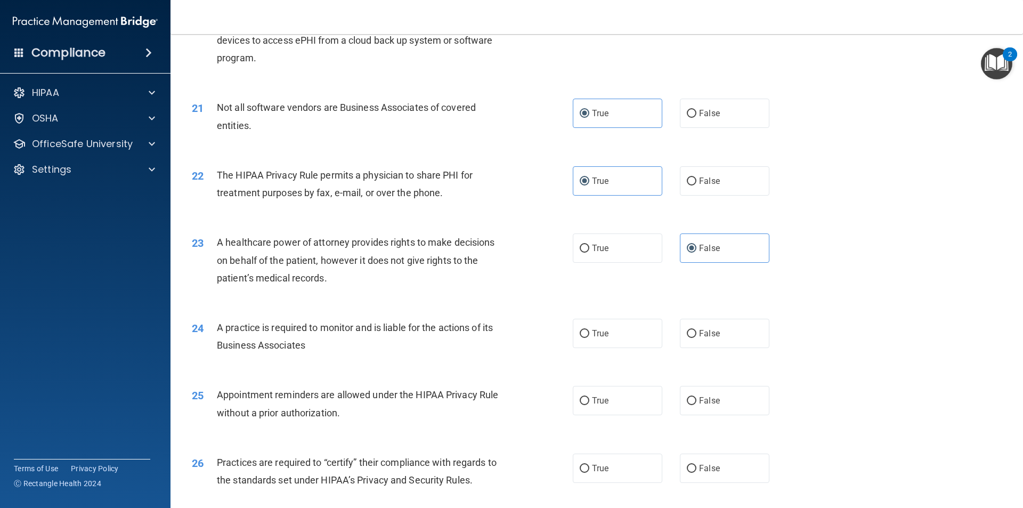
scroll to position [1652, 0]
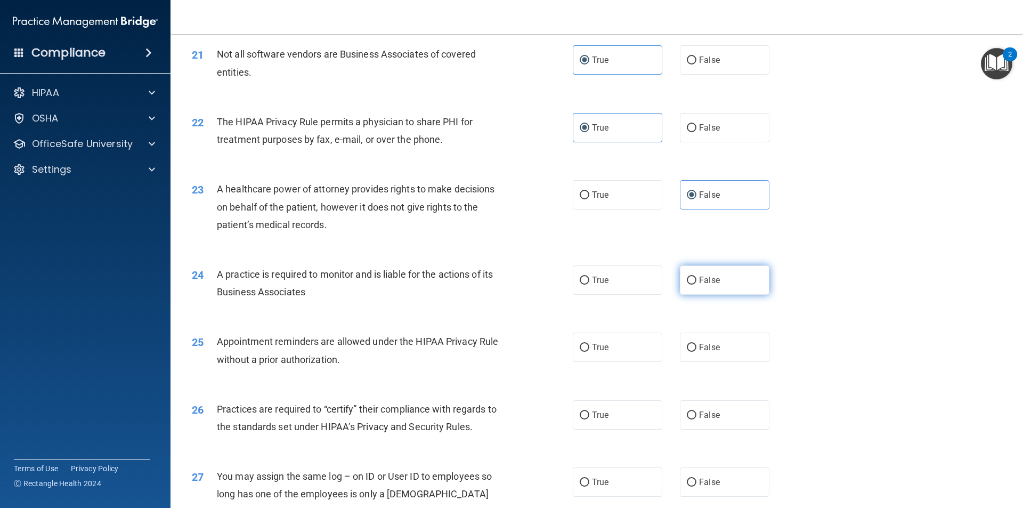
click at [699, 280] on span "False" at bounding box center [709, 280] width 21 height 10
click at [696, 280] on input "False" at bounding box center [692, 281] width 10 height 8
radio input "true"
click at [573, 335] on label "True" at bounding box center [618, 347] width 90 height 29
click at [580, 344] on input "True" at bounding box center [585, 348] width 10 height 8
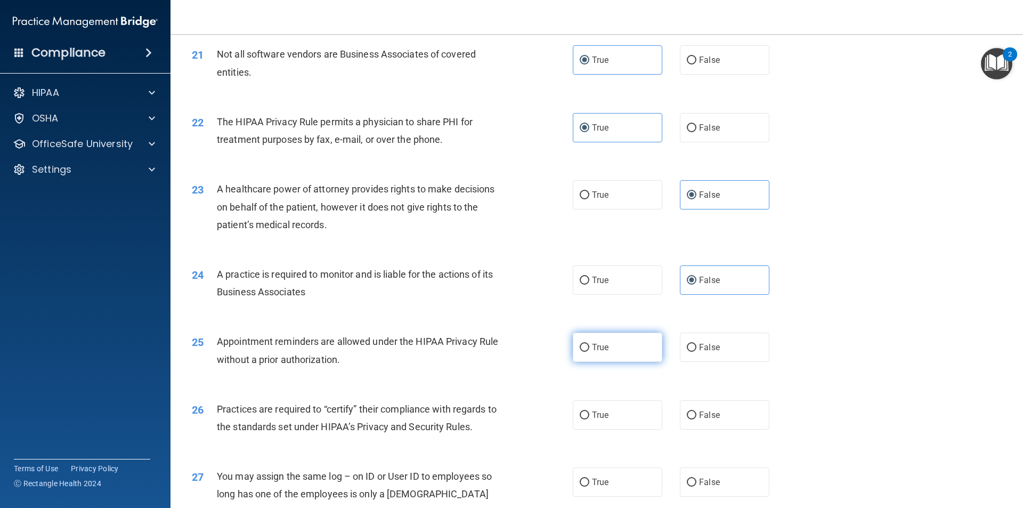
radio input "true"
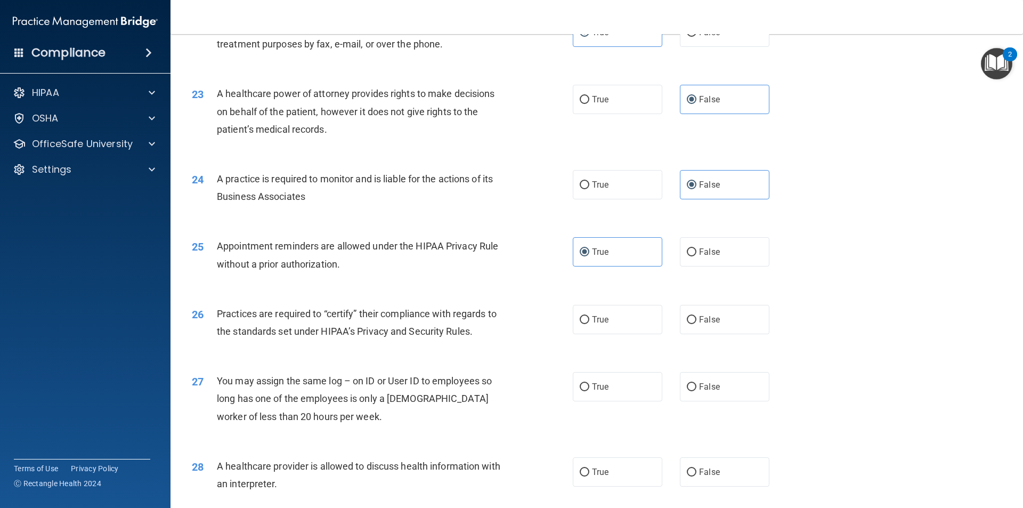
scroll to position [1812, 0]
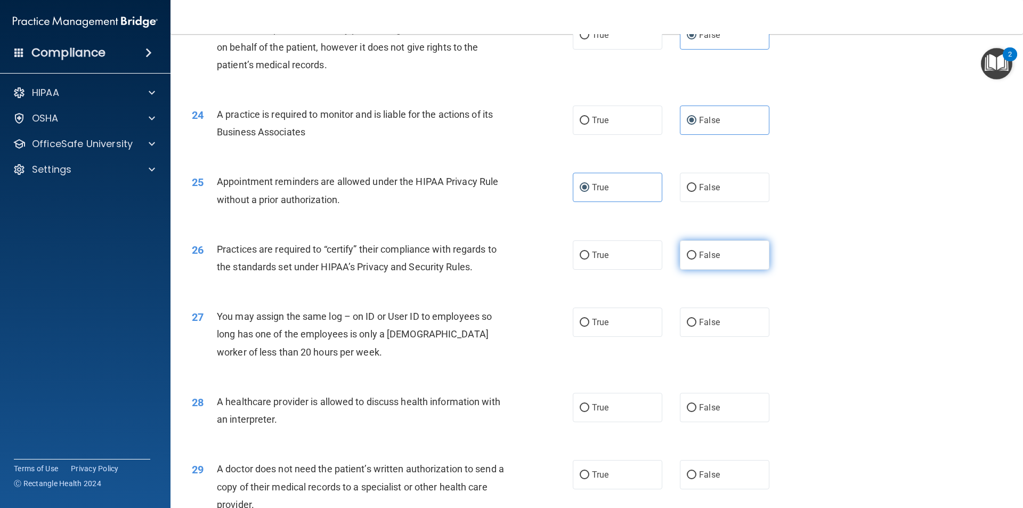
click at [707, 258] on span "False" at bounding box center [709, 255] width 21 height 10
click at [696, 258] on input "False" at bounding box center [692, 256] width 10 height 8
radio input "true"
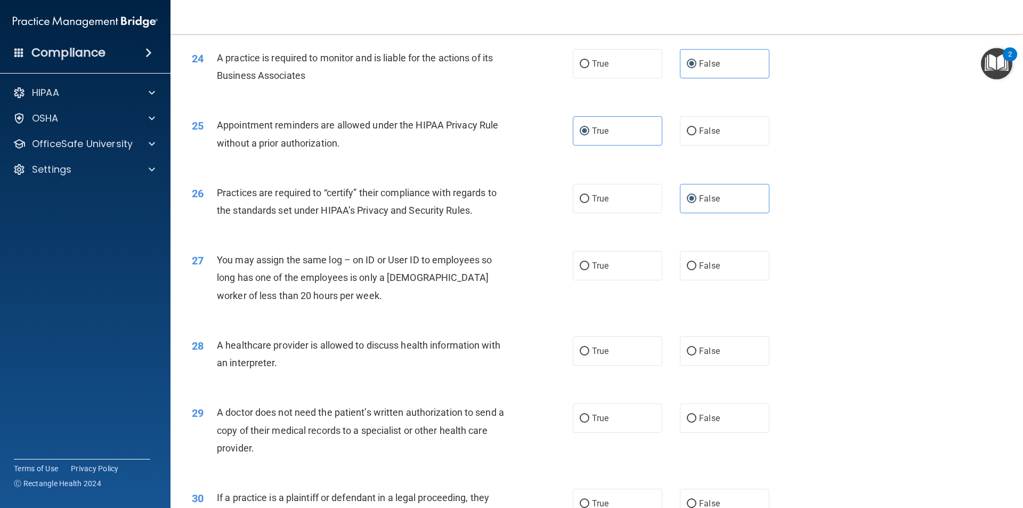
scroll to position [1918, 0]
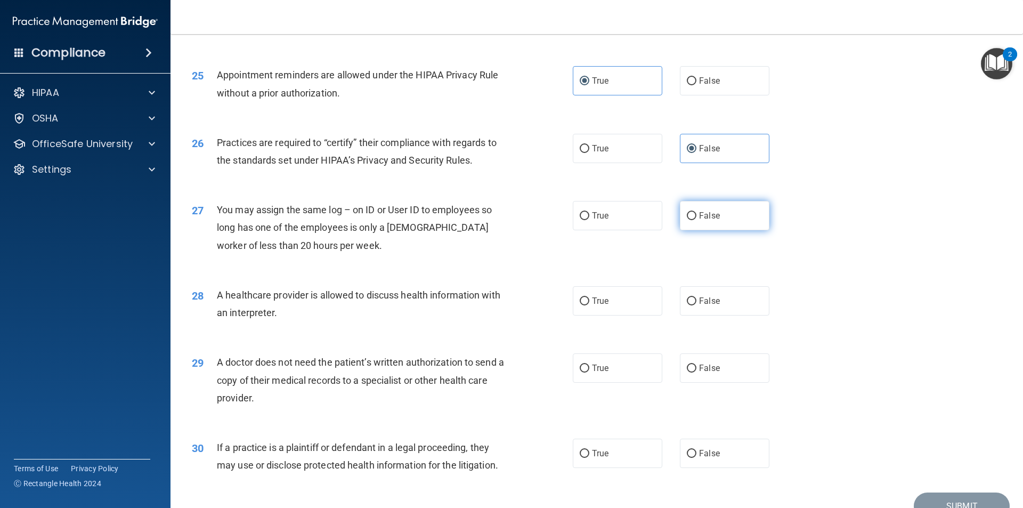
click at [699, 214] on span "False" at bounding box center [709, 215] width 21 height 10
click at [695, 214] on input "False" at bounding box center [692, 216] width 10 height 8
radio input "true"
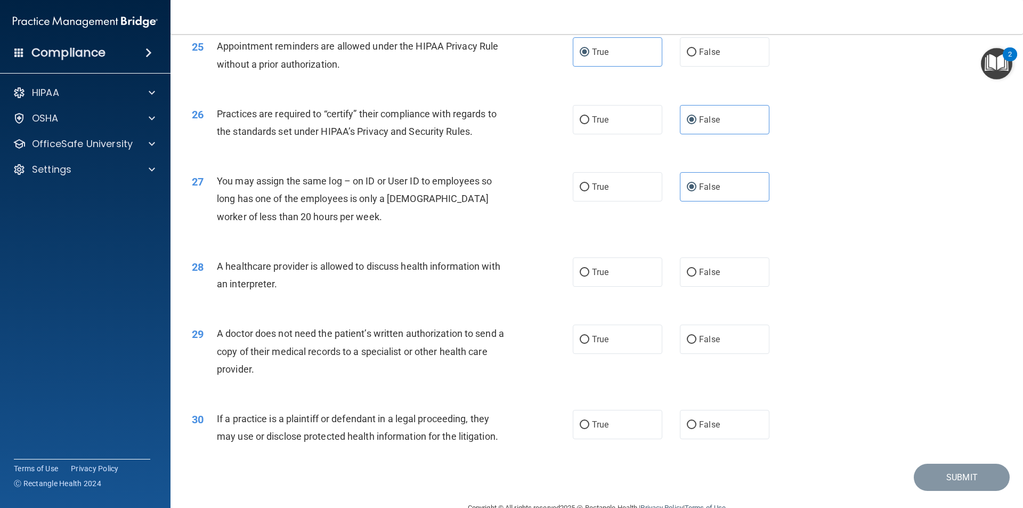
scroll to position [1972, 0]
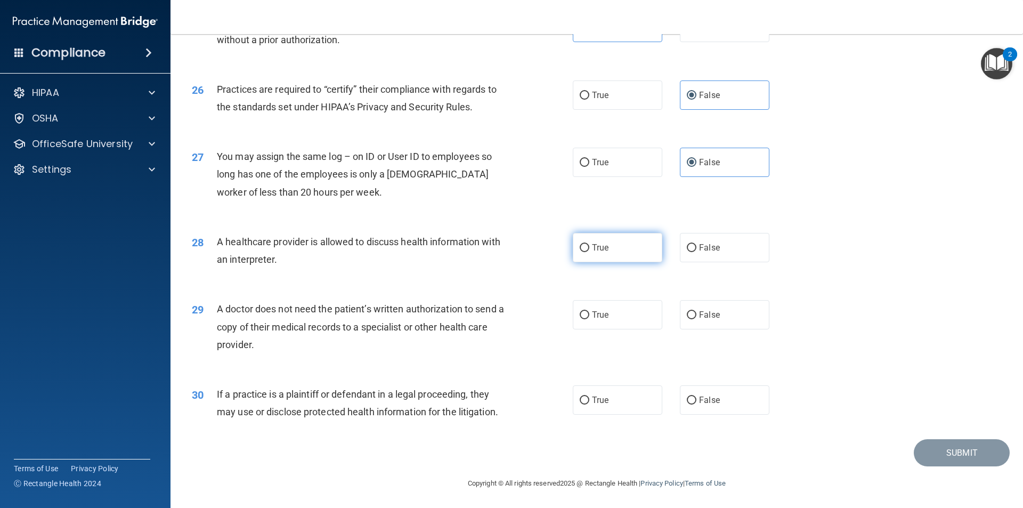
click at [592, 245] on span "True" at bounding box center [600, 247] width 17 height 10
click at [589, 245] on input "True" at bounding box center [585, 248] width 10 height 8
click at [636, 313] on label "True" at bounding box center [618, 314] width 90 height 29
click at [589, 313] on input "True" at bounding box center [585, 315] width 10 height 8
click at [627, 405] on label "True" at bounding box center [618, 399] width 90 height 29
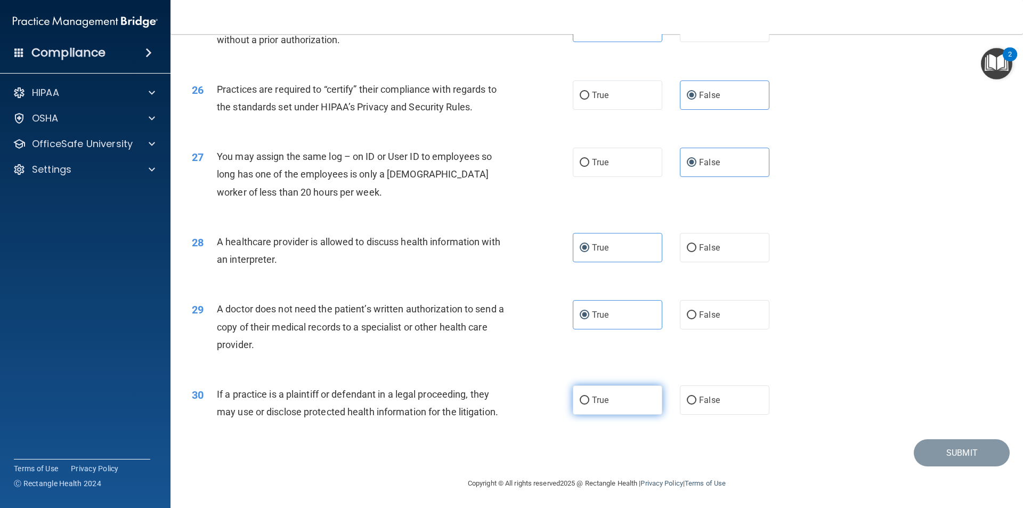
click at [589, 404] on input "True" at bounding box center [585, 400] width 10 height 8
click at [921, 455] on button "Submit" at bounding box center [962, 452] width 96 height 27
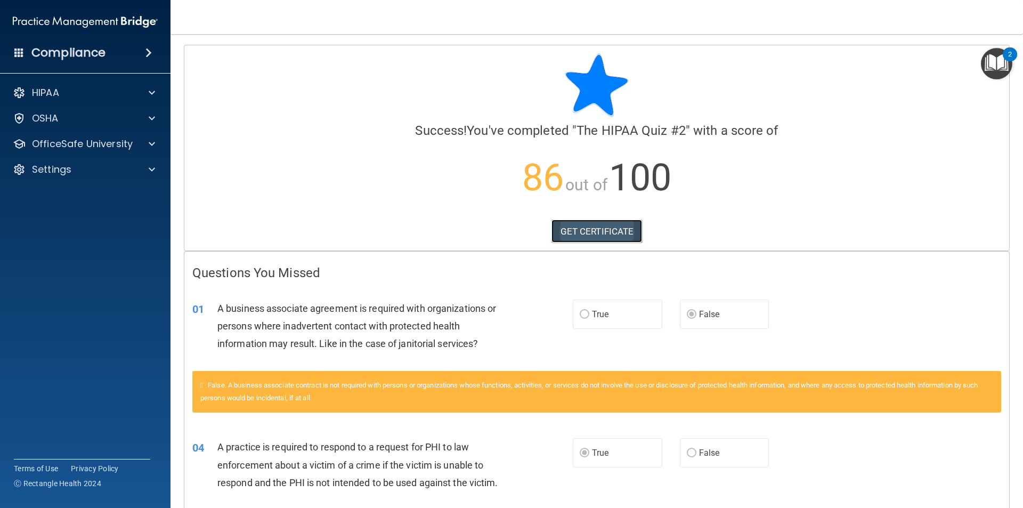
click at [575, 228] on link "GET CERTIFICATE" at bounding box center [597, 231] width 91 height 23
click at [149, 147] on span at bounding box center [152, 143] width 6 height 13
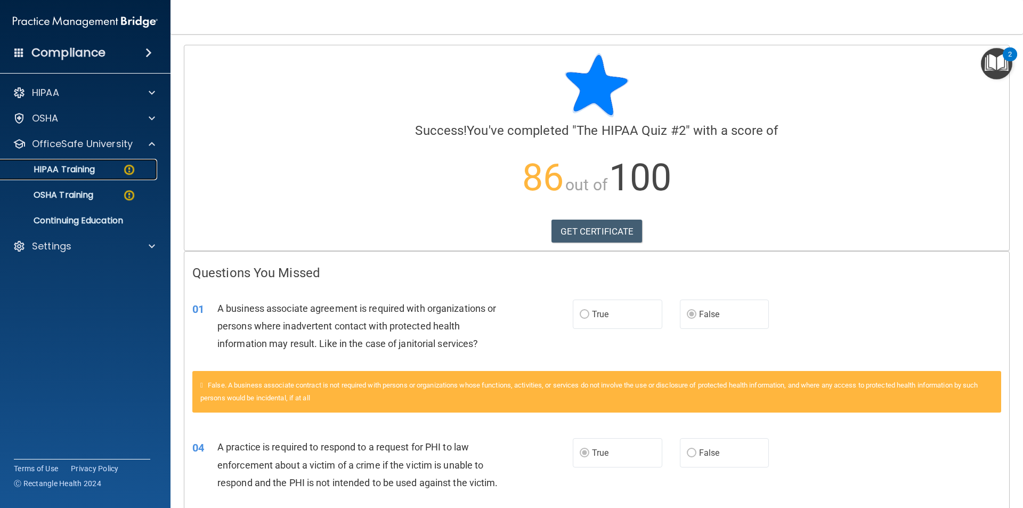
click at [128, 171] on img at bounding box center [129, 169] width 13 height 13
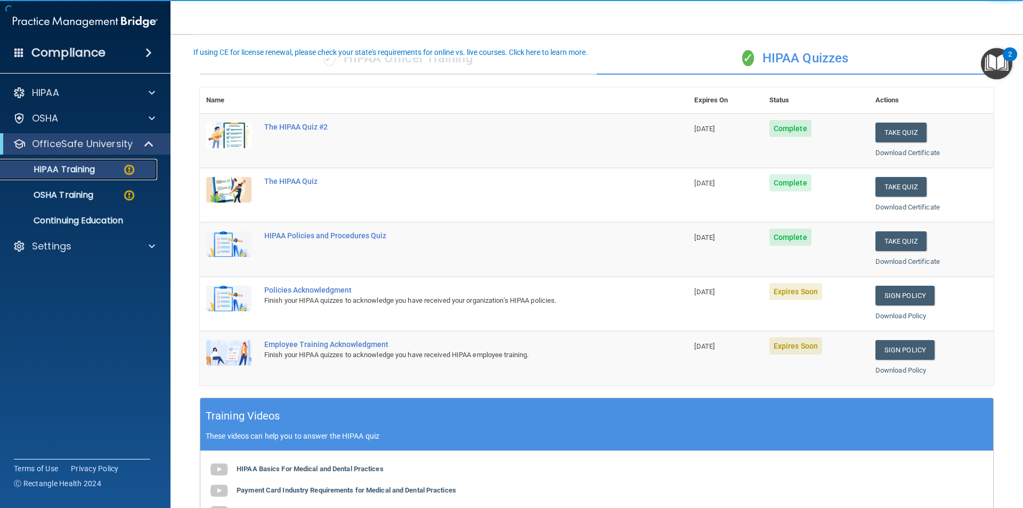
scroll to position [107, 0]
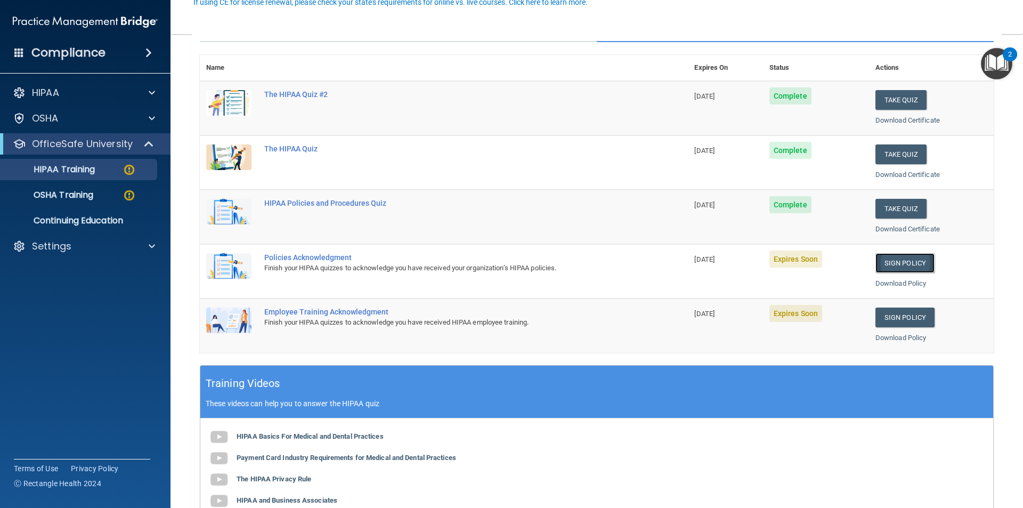
click at [896, 260] on link "Sign Policy" at bounding box center [904, 263] width 59 height 20
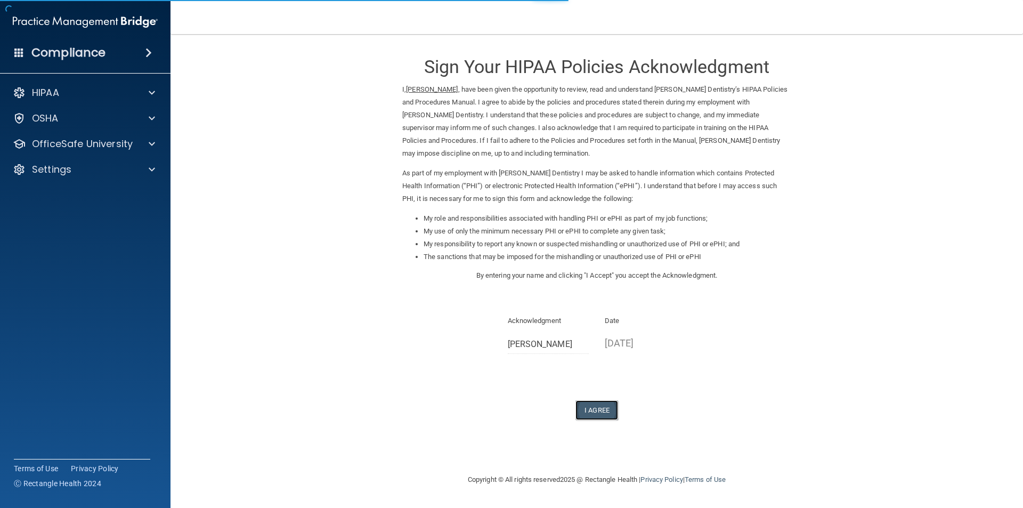
click at [601, 410] on button "I Agree" at bounding box center [596, 410] width 43 height 20
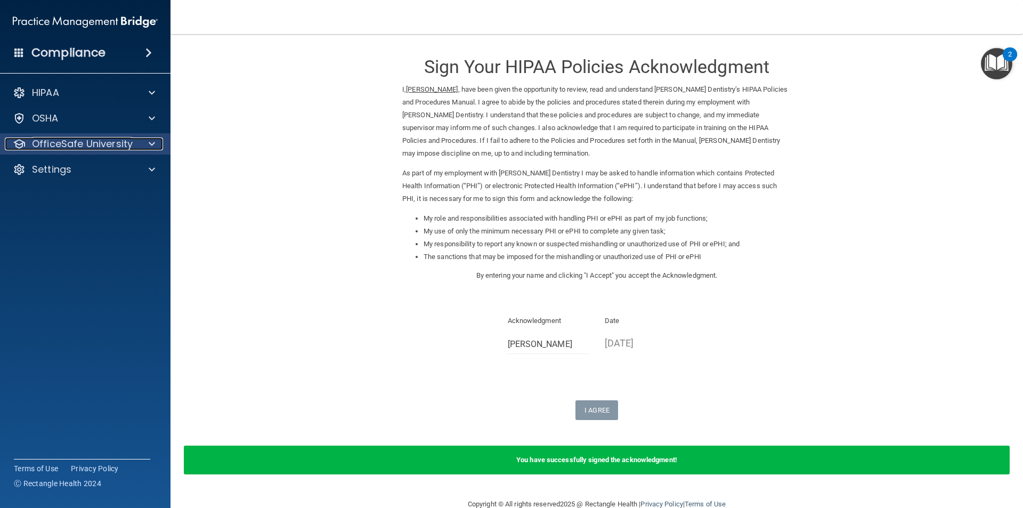
click at [152, 139] on span at bounding box center [152, 143] width 6 height 13
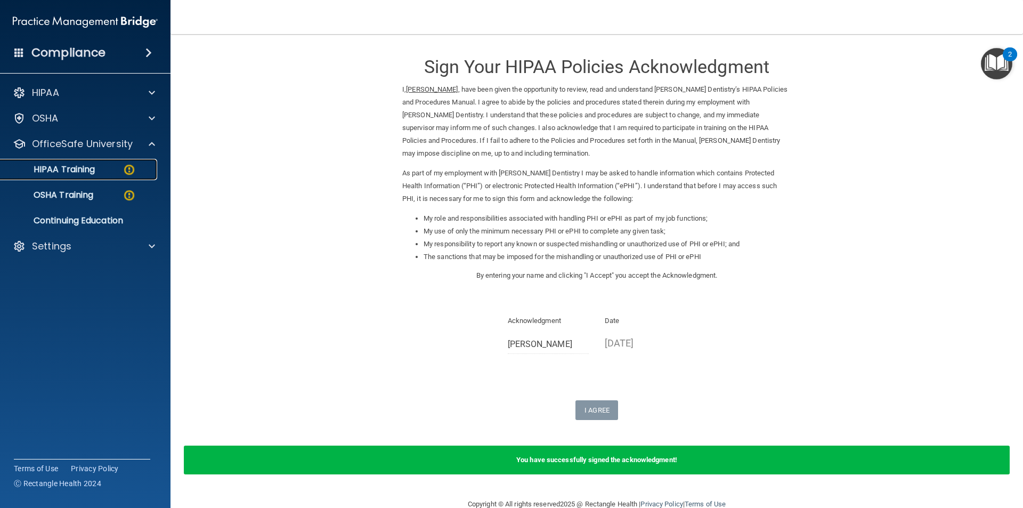
click at [120, 174] on div "HIPAA Training" at bounding box center [79, 169] width 145 height 11
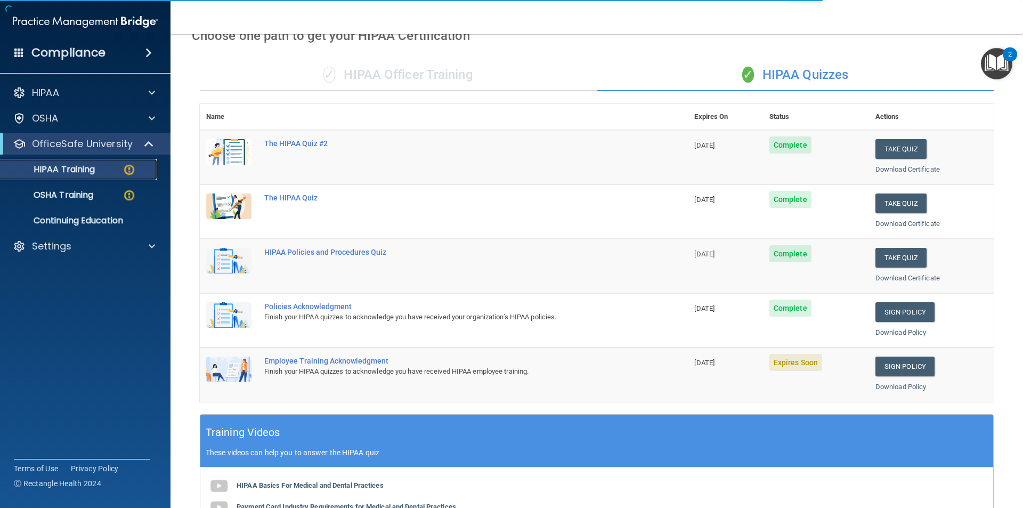
scroll to position [160, 0]
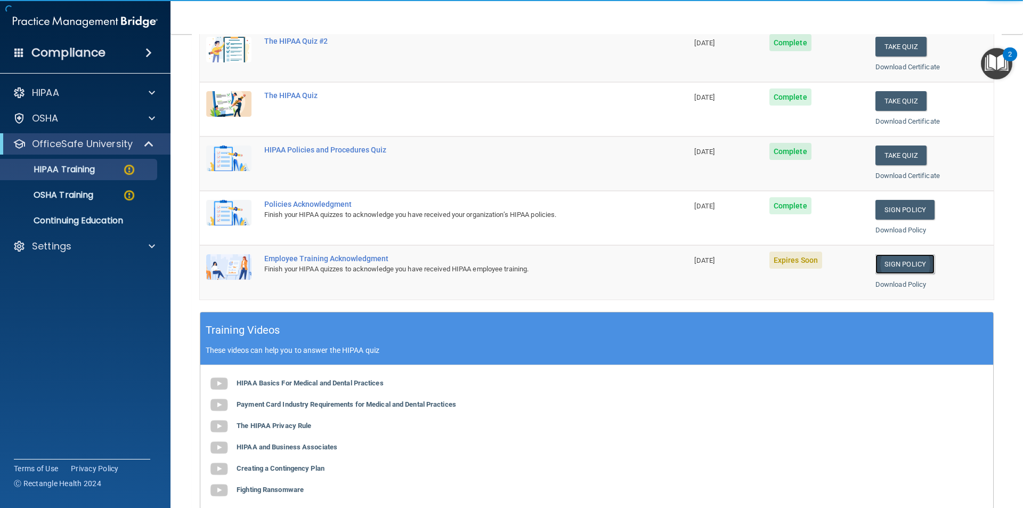
click at [890, 264] on link "Sign Policy" at bounding box center [904, 264] width 59 height 20
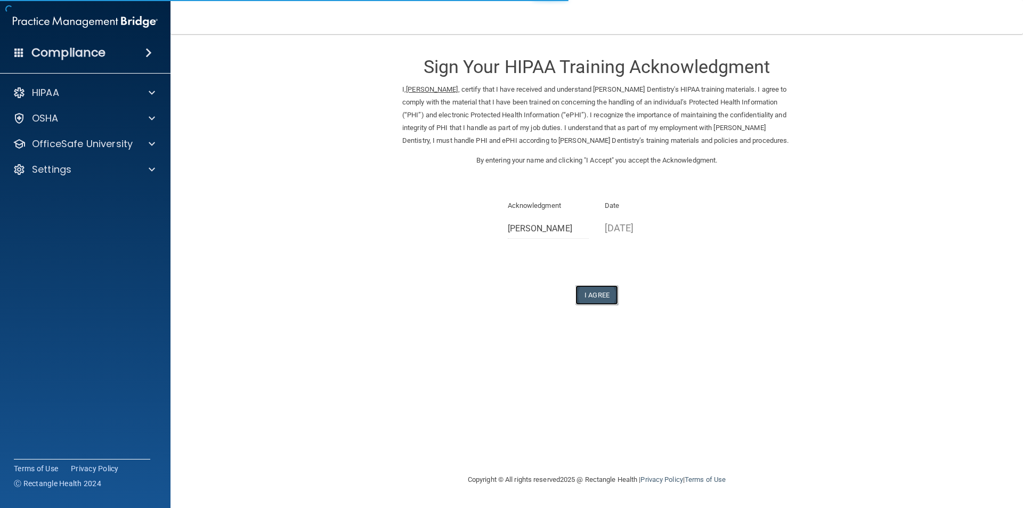
click at [599, 292] on button "I Agree" at bounding box center [596, 295] width 43 height 20
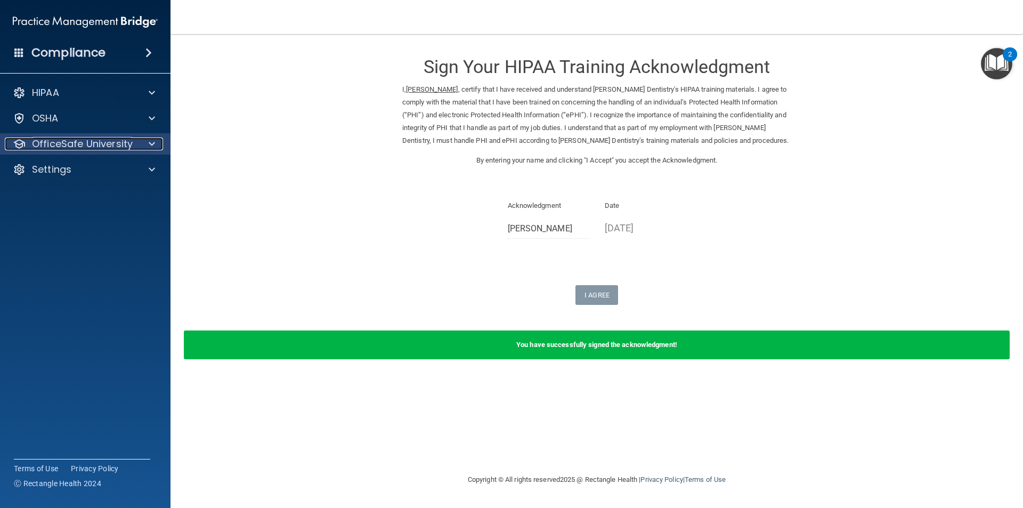
click at [147, 142] on div at bounding box center [150, 143] width 27 height 13
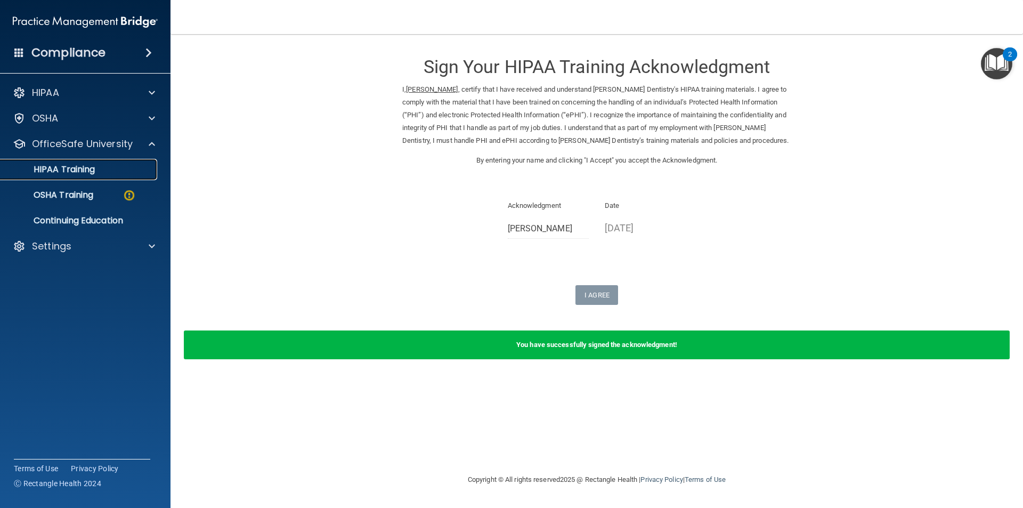
click at [125, 167] on div "HIPAA Training" at bounding box center [79, 169] width 145 height 11
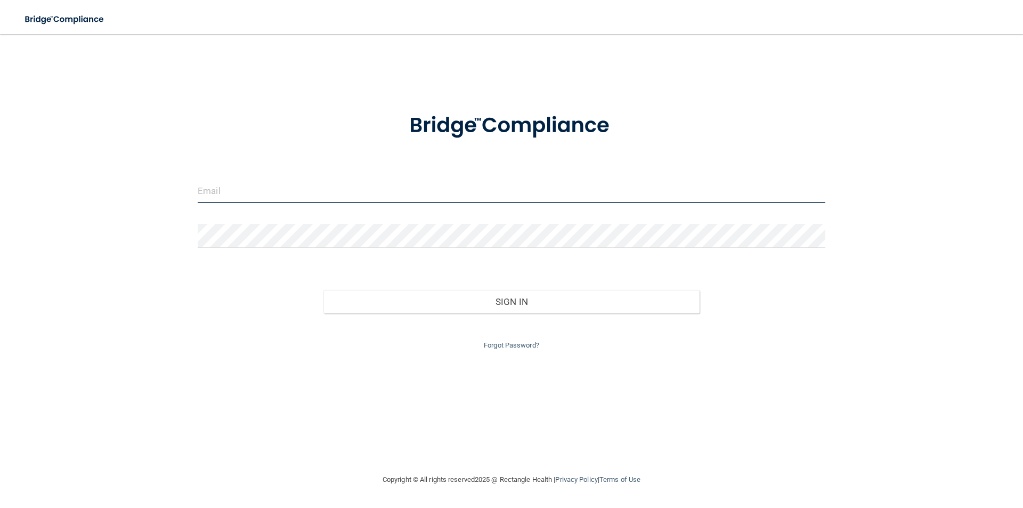
click at [240, 198] on input "email" at bounding box center [512, 191] width 628 height 24
type input "[EMAIL_ADDRESS][DOMAIN_NAME]"
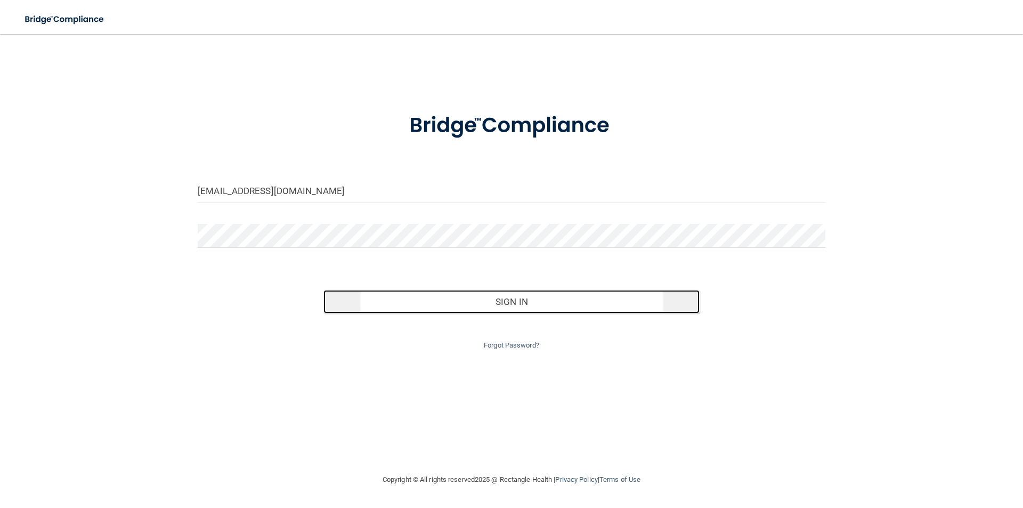
click at [443, 306] on button "Sign In" at bounding box center [511, 301] width 377 height 23
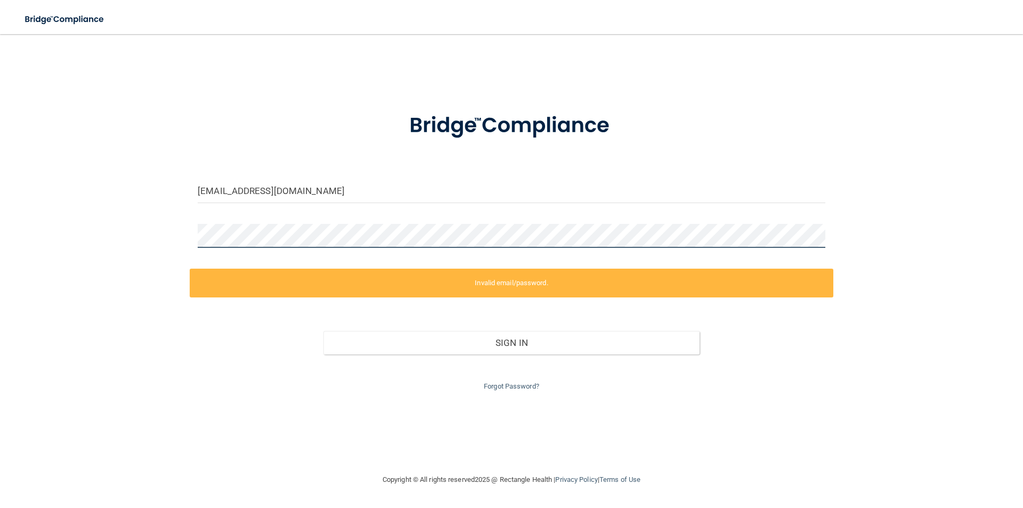
click at [174, 228] on div "[EMAIL_ADDRESS][DOMAIN_NAME] Invalid email/password. You don't have permission …" at bounding box center [511, 254] width 980 height 418
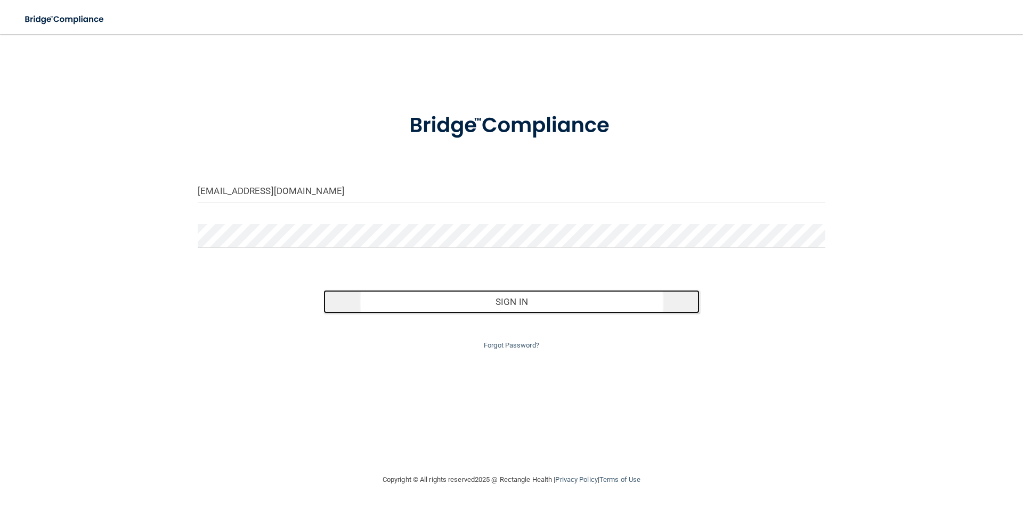
click at [412, 304] on button "Sign In" at bounding box center [511, 301] width 377 height 23
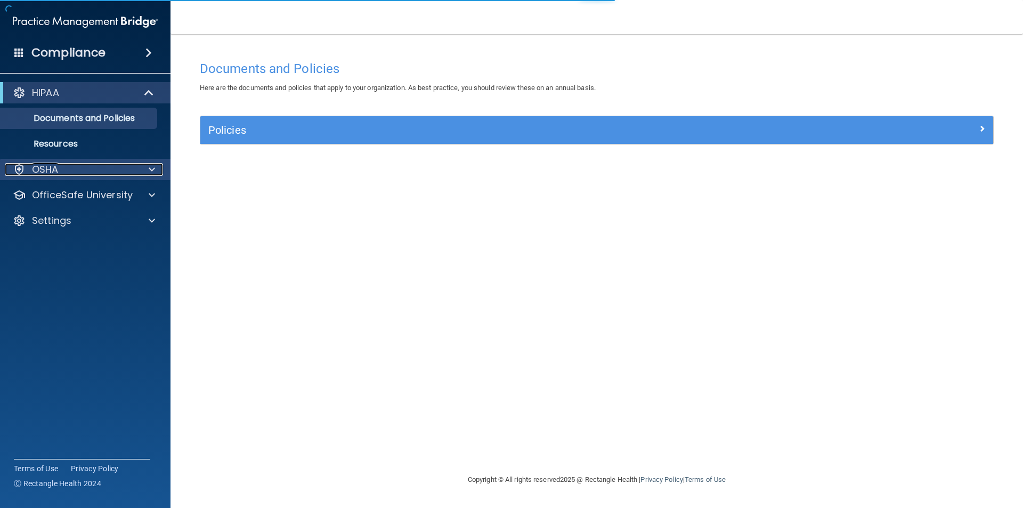
click at [75, 174] on div "OSHA" at bounding box center [71, 169] width 132 height 13
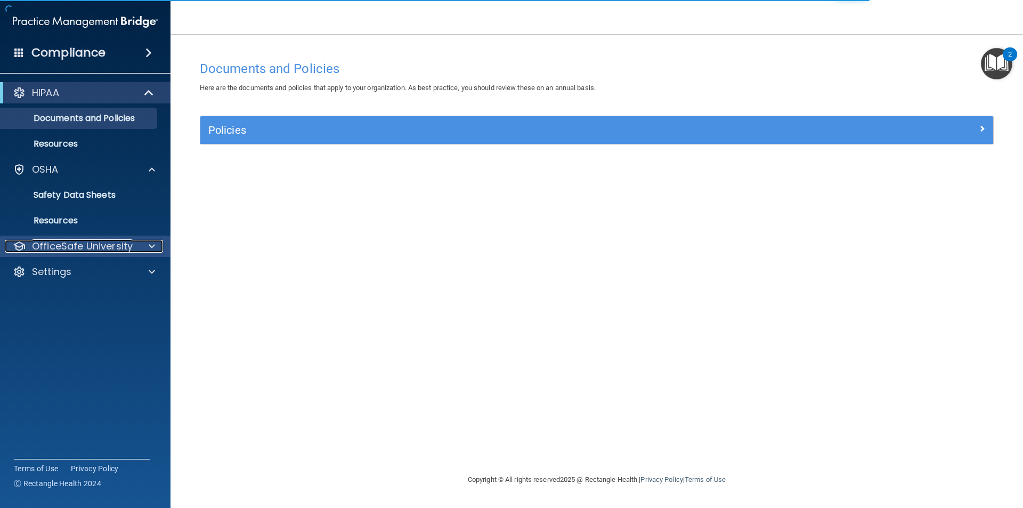
click at [149, 243] on span at bounding box center [152, 246] width 6 height 13
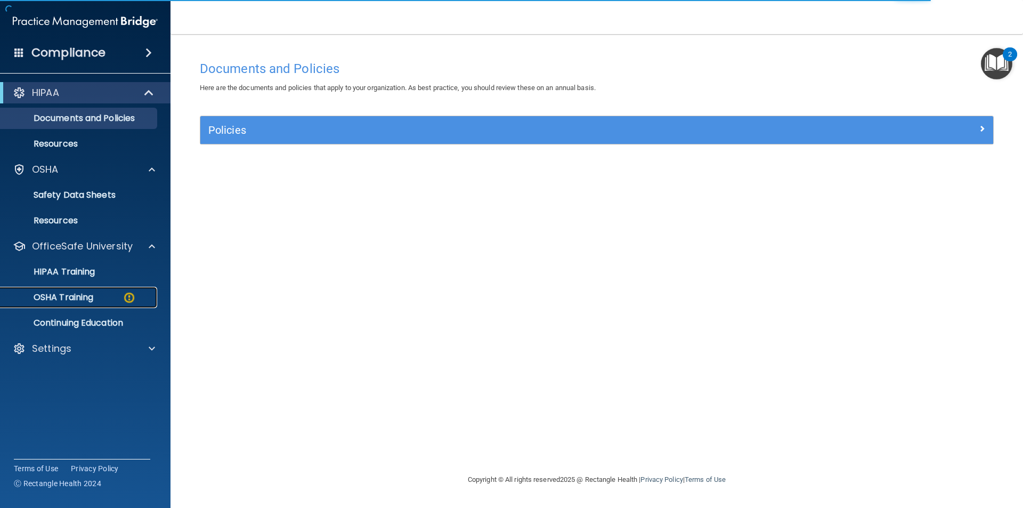
click at [129, 303] on img at bounding box center [129, 297] width 13 height 13
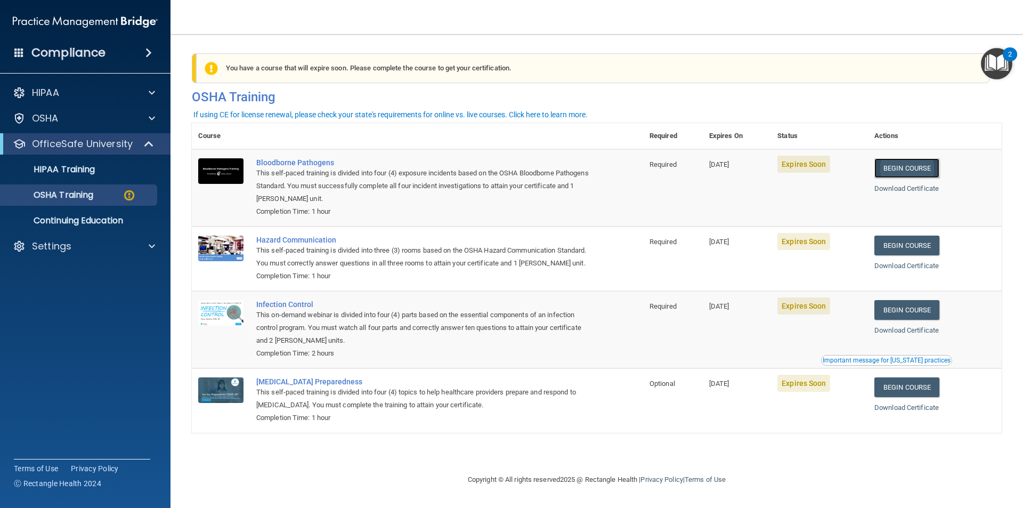
click at [906, 167] on link "Begin Course" at bounding box center [906, 168] width 65 height 20
